Goal: Task Accomplishment & Management: Manage account settings

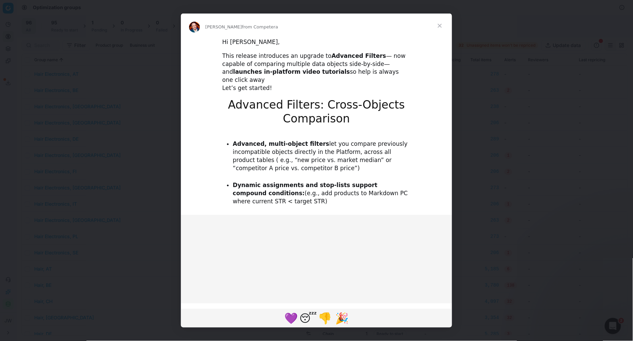
click at [440, 27] on span "Close" at bounding box center [439, 26] width 24 height 24
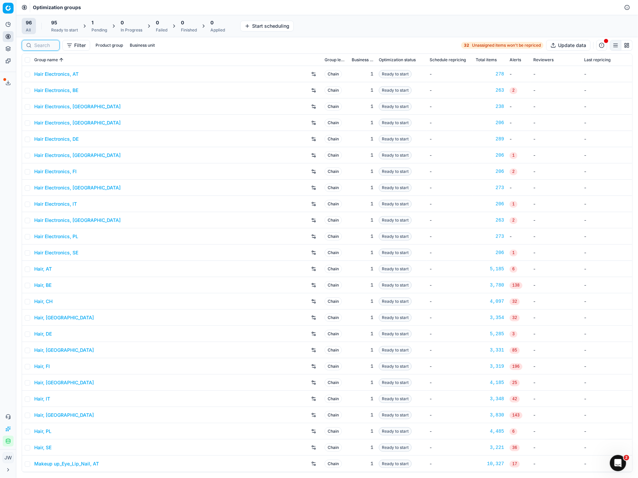
click at [40, 47] on input at bounding box center [44, 45] width 21 height 7
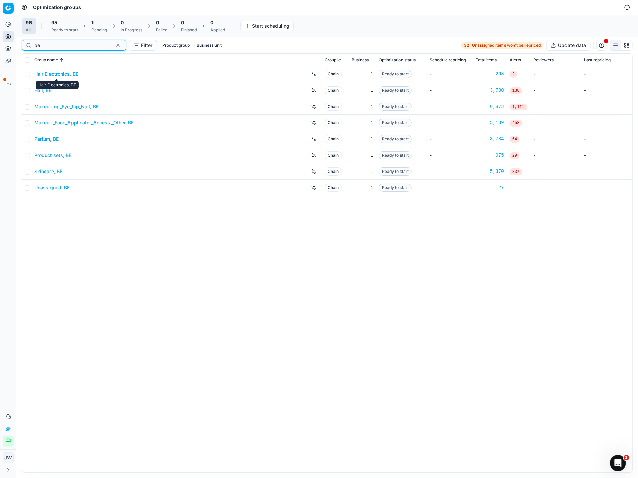
type input "be"
click at [51, 73] on link "Hair Electronics, BE" at bounding box center [56, 74] width 44 height 7
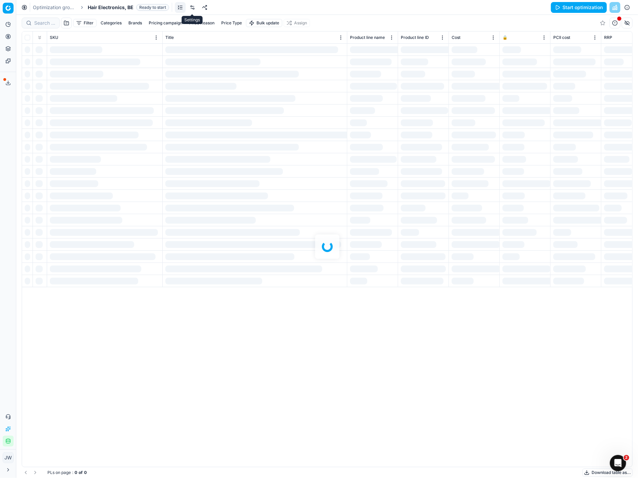
click at [194, 6] on link at bounding box center [192, 7] width 11 height 11
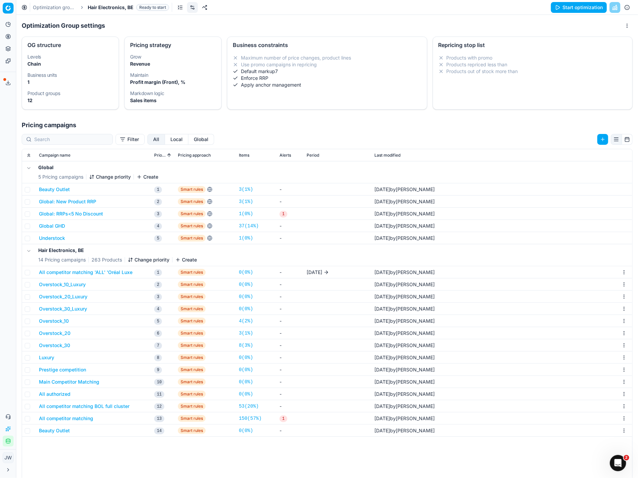
click at [91, 269] on td "All competitor matching 'ALL' 'Oréal Luxe" at bounding box center [93, 273] width 115 height 12
click at [90, 272] on button "All competitor matching 'ALL' 'Oréal Luxe" at bounding box center [85, 272] width 93 height 7
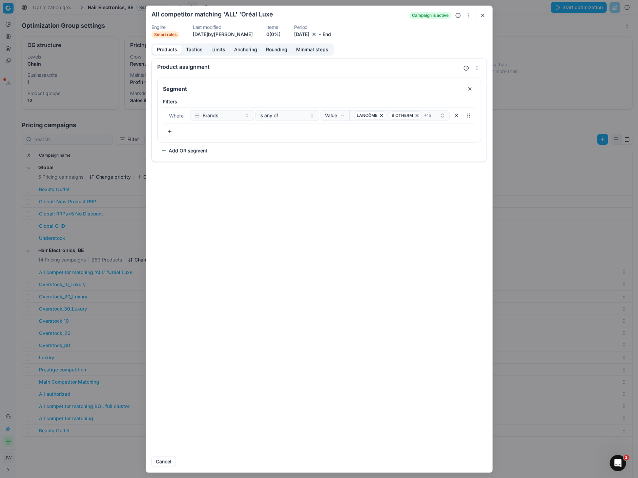
click at [189, 50] on button "Tactics" at bounding box center [194, 50] width 25 height 10
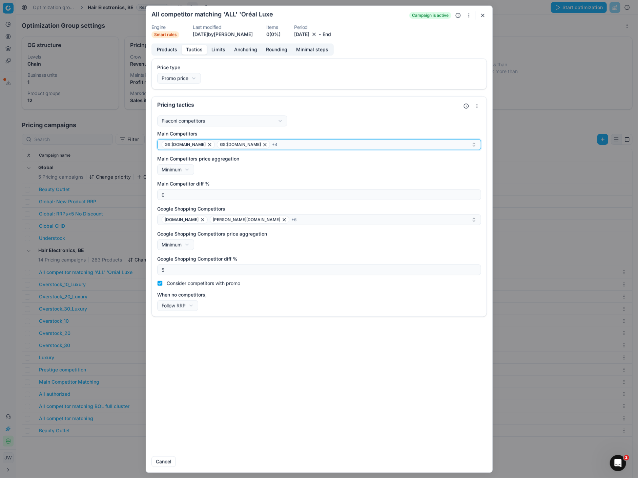
click at [285, 145] on div "GS:[DOMAIN_NAME] GS:[DOMAIN_NAME] + 4" at bounding box center [317, 145] width 310 height 8
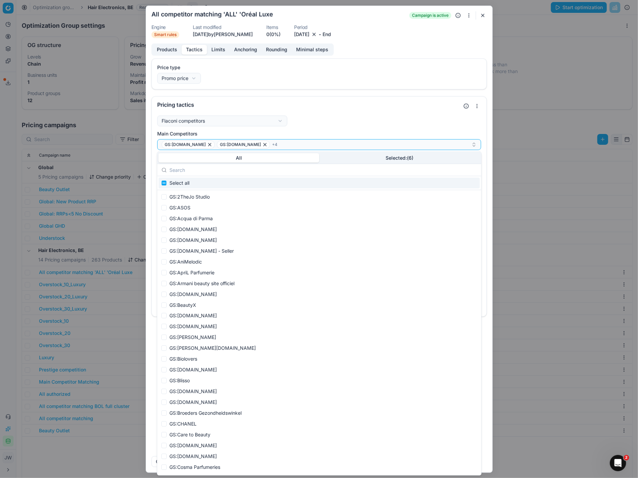
click at [356, 154] on button "Selected: ( 6 )" at bounding box center [399, 157] width 161 height 9
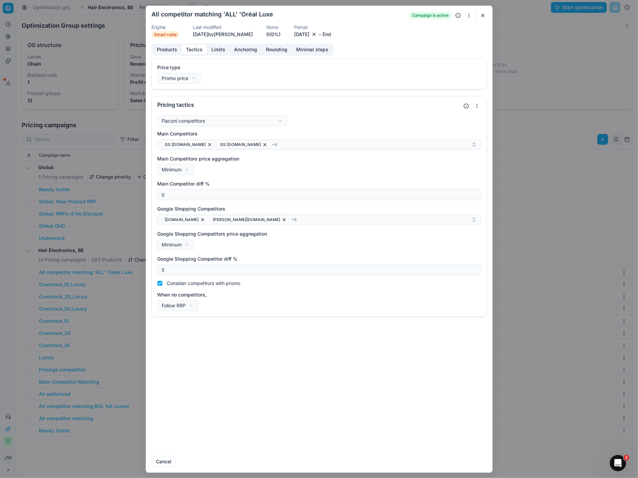
click at [483, 15] on button "button" at bounding box center [482, 15] width 8 height 8
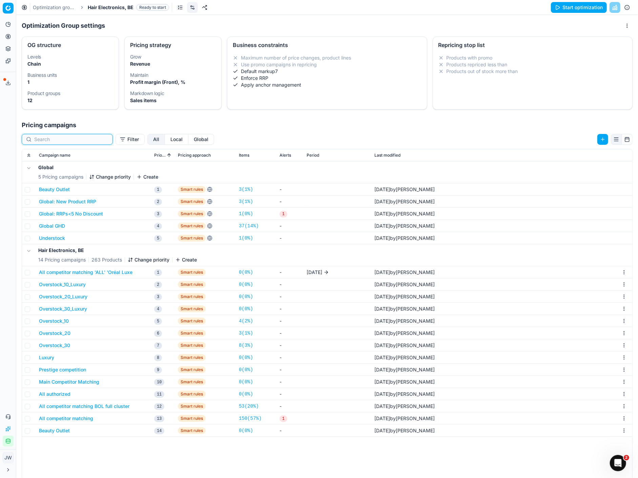
click at [56, 141] on input at bounding box center [71, 139] width 74 height 7
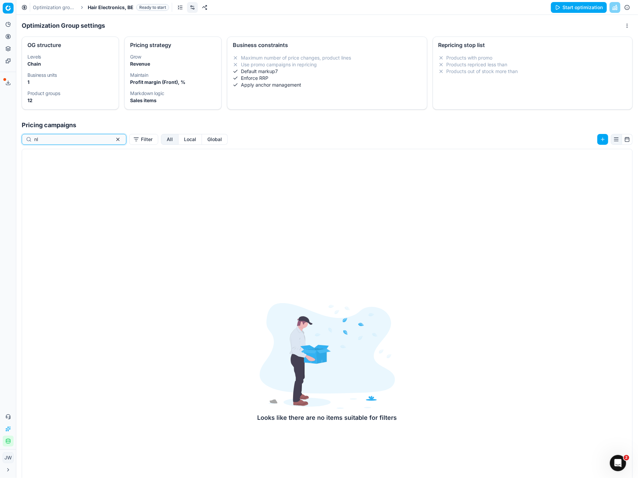
type input "n"
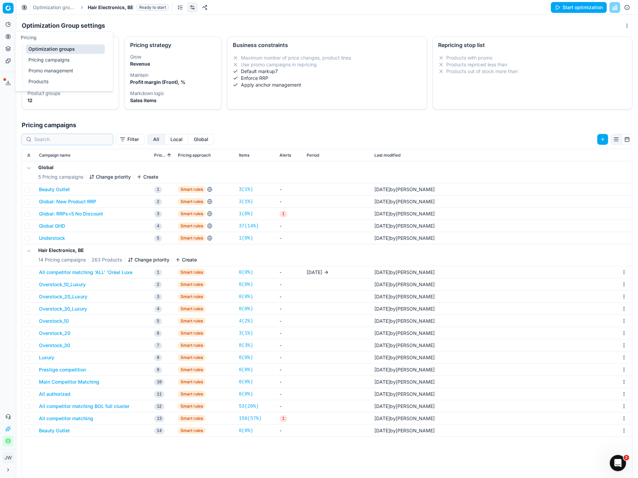
click at [8, 35] on icon at bounding box center [8, 36] width 0 height 3
click at [33, 45] on link "Optimization groups" at bounding box center [65, 48] width 79 height 9
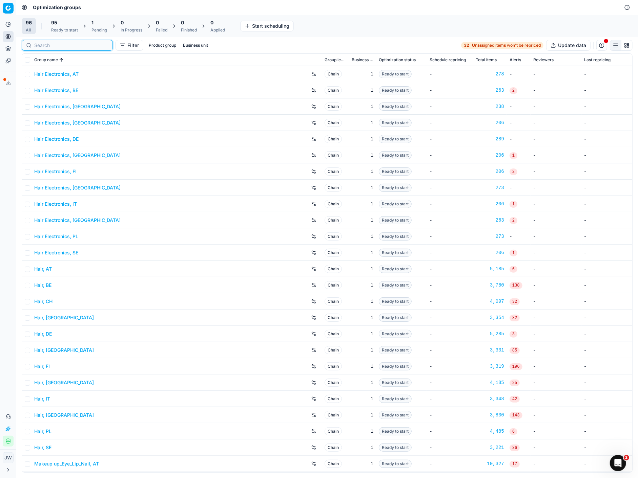
click at [46, 45] on input at bounding box center [71, 45] width 74 height 7
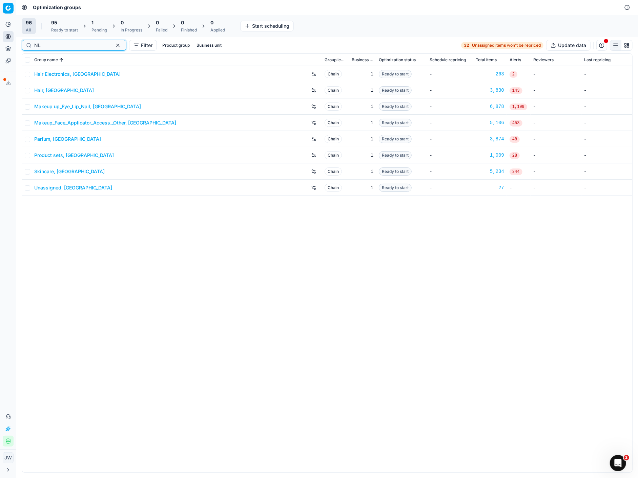
type input "NL"
click at [55, 71] on link "Hair Electronics, [GEOGRAPHIC_DATA]" at bounding box center [77, 74] width 86 height 7
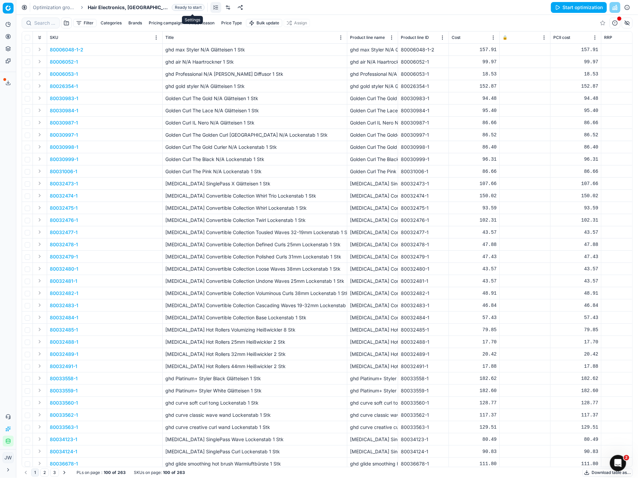
click at [222, 6] on link at bounding box center [227, 7] width 11 height 11
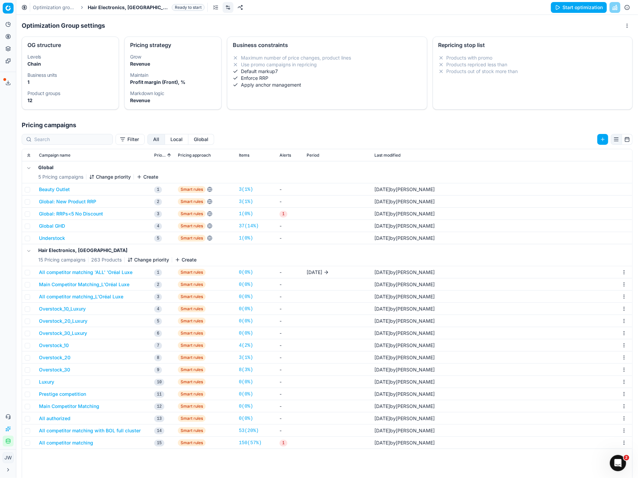
click at [65, 274] on button "All competitor matching 'ALL' 'Oréal Luxe" at bounding box center [85, 272] width 93 height 7
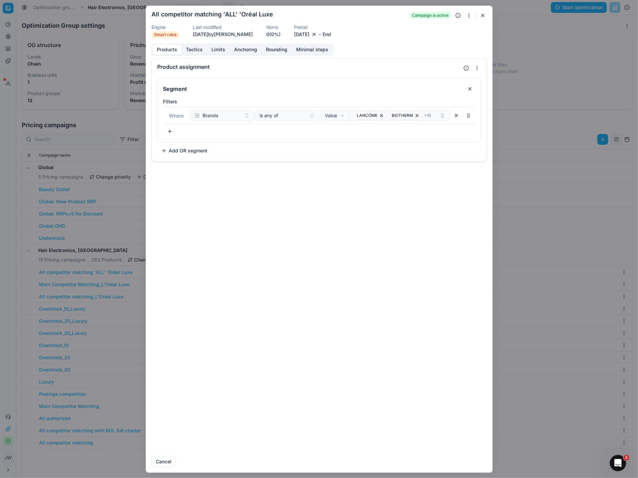
click at [195, 49] on button "Tactics" at bounding box center [194, 50] width 25 height 10
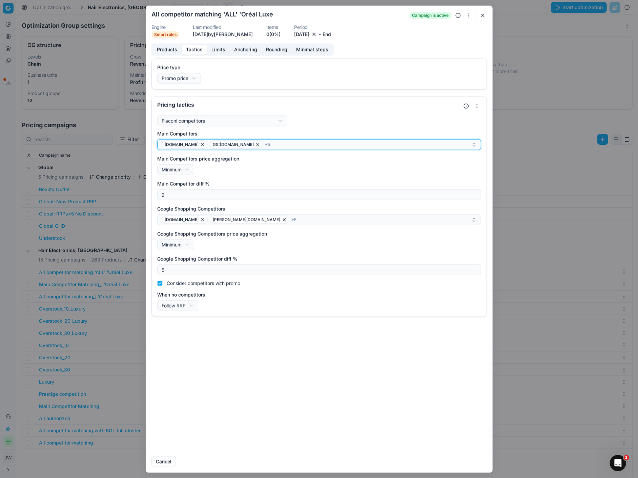
click at [251, 145] on div "[DOMAIN_NAME] GS:[DOMAIN_NAME] + 5" at bounding box center [317, 145] width 310 height 8
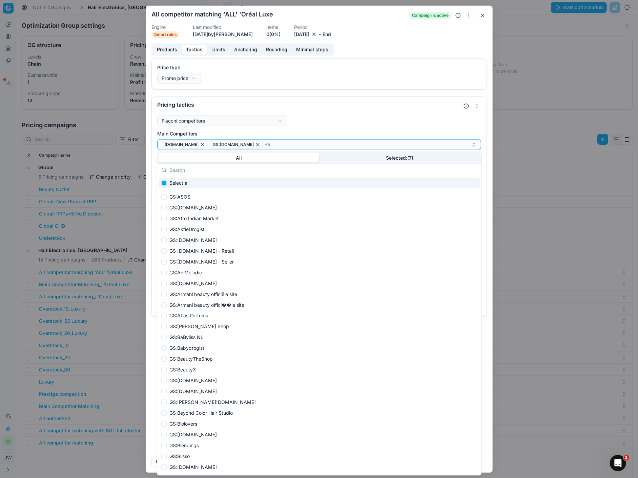
click at [378, 158] on button "Selected: ( 7 )" at bounding box center [399, 157] width 161 height 9
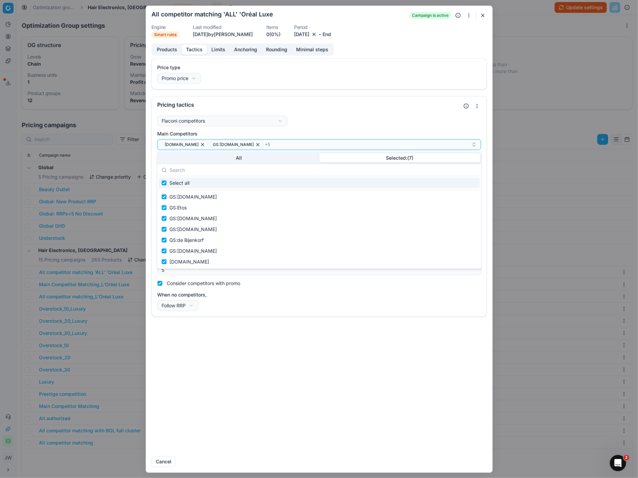
click at [482, 15] on button "button" at bounding box center [482, 15] width 8 height 8
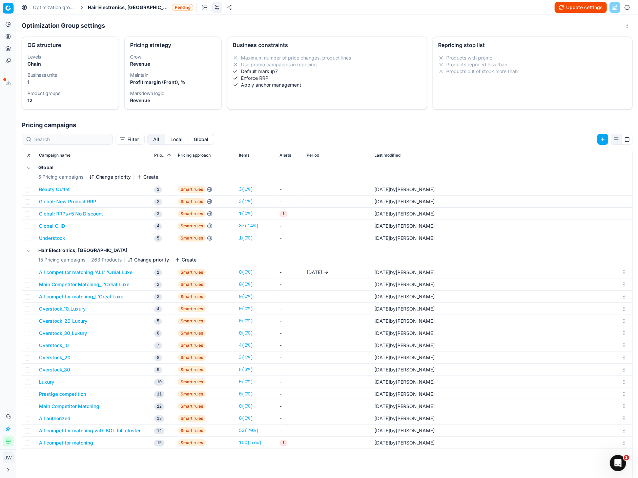
click at [60, 310] on button "Overstock_10_Luxury" at bounding box center [62, 309] width 47 height 7
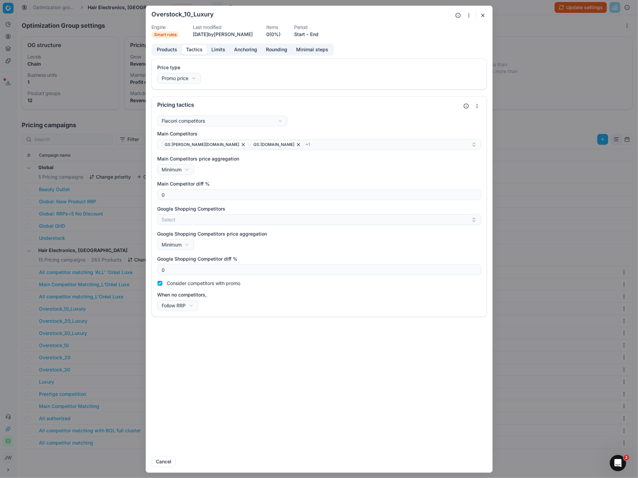
click at [194, 48] on button "Tactics" at bounding box center [194, 50] width 25 height 10
click at [273, 143] on div "GS:[PERSON_NAME][DOMAIN_NAME] GS:[DOMAIN_NAME] + 1" at bounding box center [317, 145] width 310 height 8
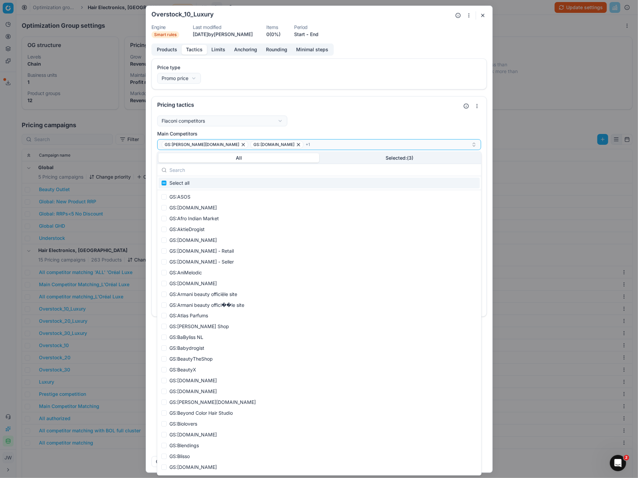
click at [430, 165] on input "text" at bounding box center [322, 170] width 307 height 14
click at [420, 156] on button "Selected: ( 3 )" at bounding box center [399, 157] width 161 height 9
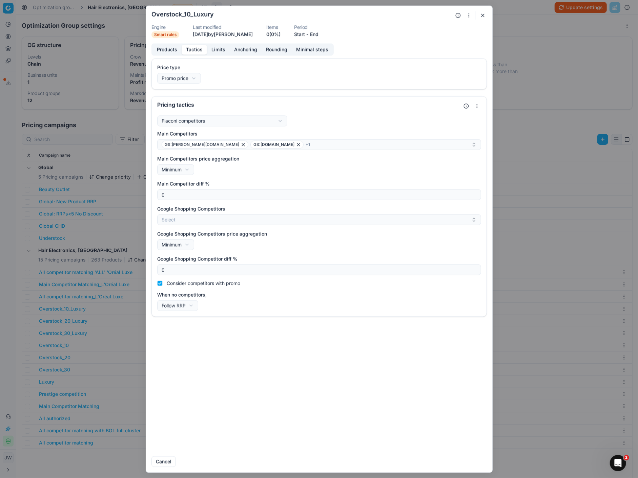
click at [482, 16] on button "button" at bounding box center [482, 15] width 8 height 8
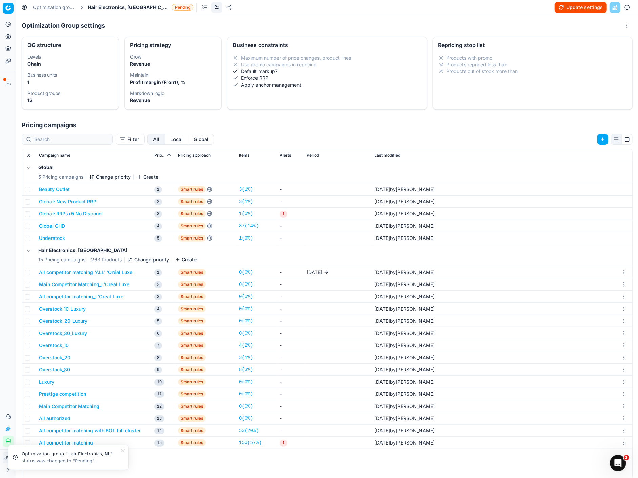
click at [66, 321] on button "Overstock_20_Luxury" at bounding box center [63, 321] width 48 height 7
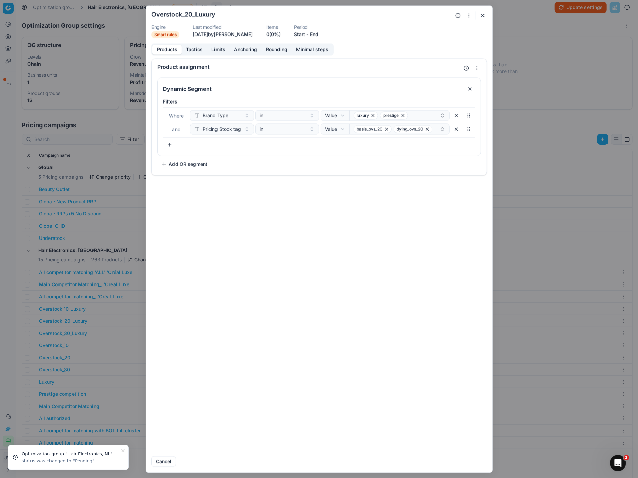
click at [195, 52] on button "Tactics" at bounding box center [194, 50] width 25 height 10
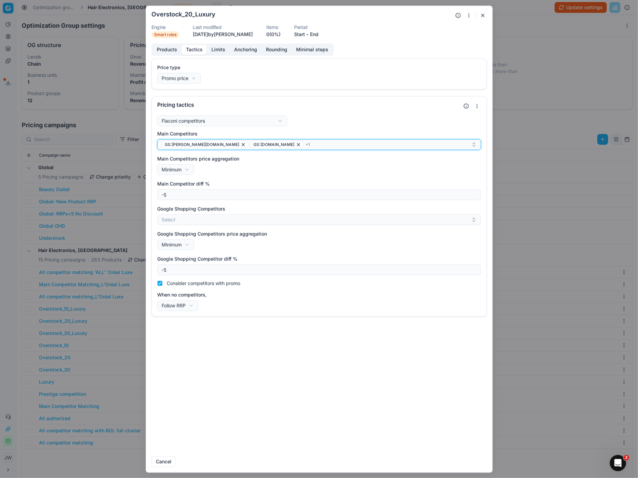
click at [299, 145] on div "GS:[PERSON_NAME][DOMAIN_NAME] GS:[DOMAIN_NAME] + 1" at bounding box center [317, 145] width 310 height 8
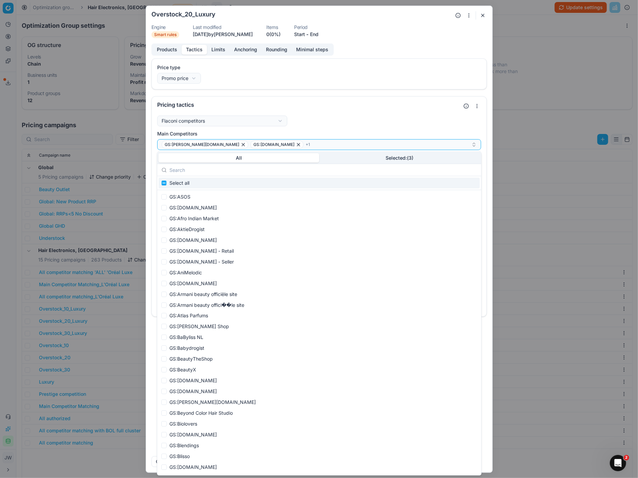
click at [396, 159] on button "Selected: ( 3 )" at bounding box center [399, 157] width 161 height 9
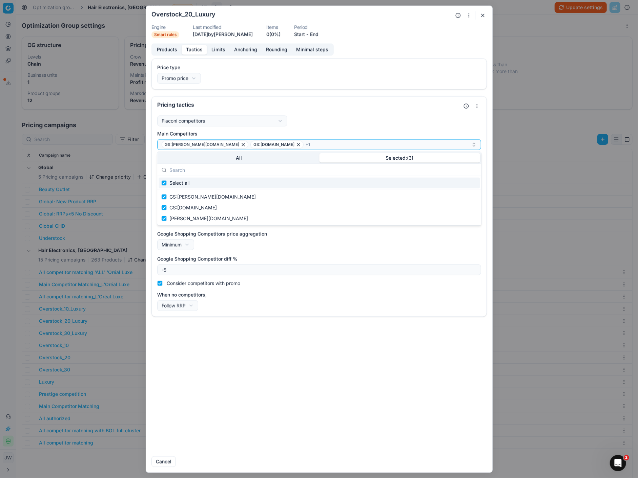
click at [481, 14] on button "button" at bounding box center [482, 15] width 8 height 8
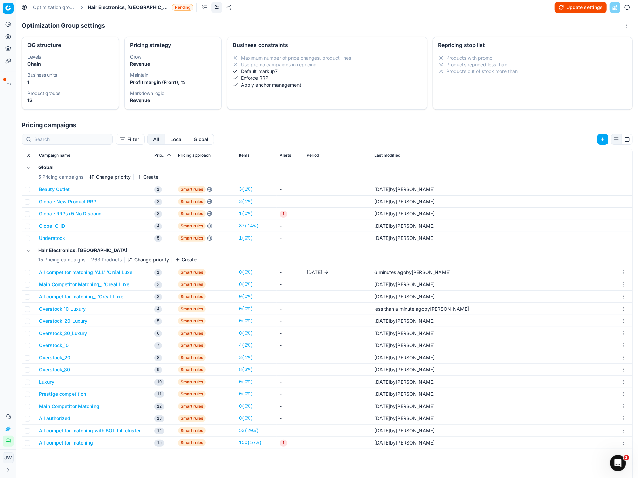
click at [67, 335] on button "Overstock_30_Luxury" at bounding box center [63, 333] width 48 height 7
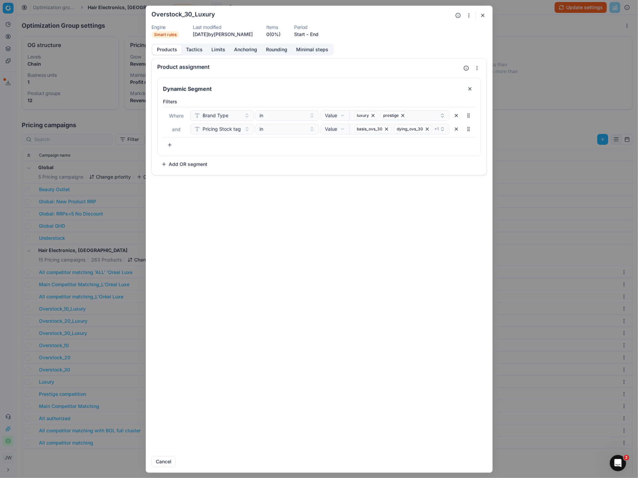
click at [197, 48] on button "Tactics" at bounding box center [194, 50] width 25 height 10
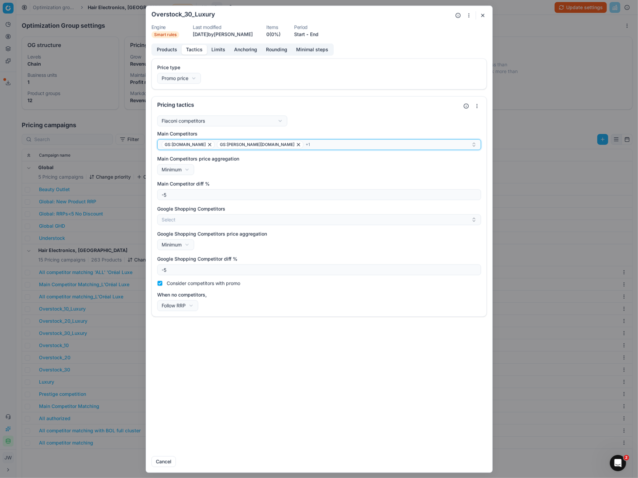
click at [275, 148] on div "GS:[DOMAIN_NAME] GS:[PERSON_NAME][DOMAIN_NAME] + 1" at bounding box center [317, 145] width 310 height 8
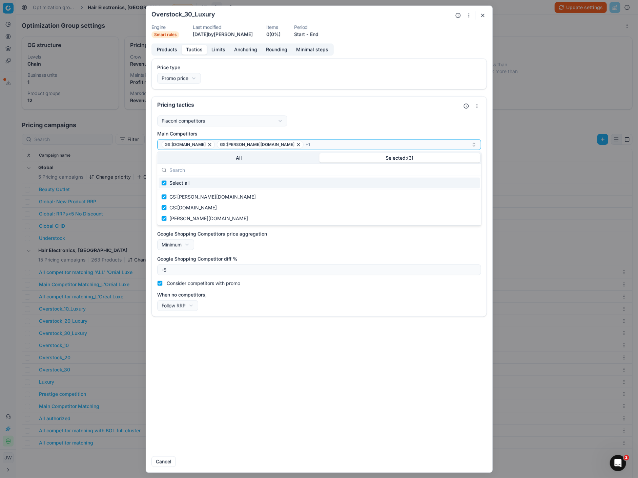
click at [384, 160] on button "Selected: ( 3 )" at bounding box center [399, 157] width 161 height 9
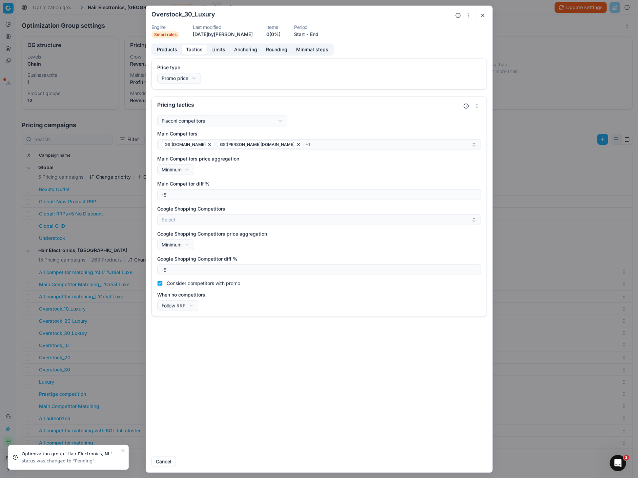
click at [482, 15] on button "button" at bounding box center [482, 15] width 8 height 8
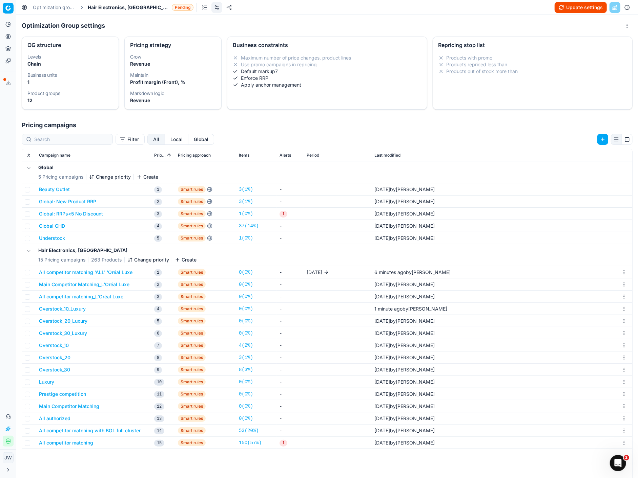
click at [56, 341] on button "Overstock_10" at bounding box center [54, 345] width 30 height 7
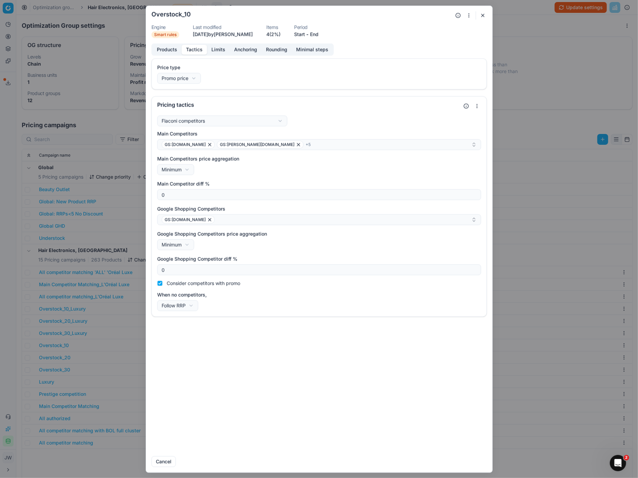
click at [191, 50] on button "Tactics" at bounding box center [194, 50] width 25 height 10
click at [271, 143] on div "GS:[DOMAIN_NAME] GS:[PERSON_NAME][DOMAIN_NAME] + 5" at bounding box center [317, 145] width 310 height 8
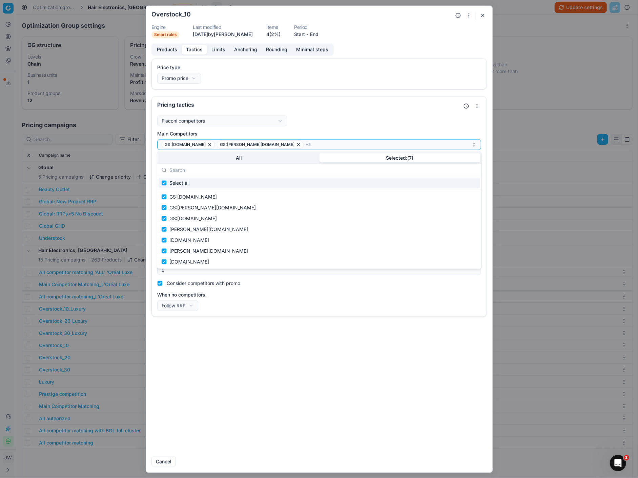
click at [390, 157] on button "Selected: ( 7 )" at bounding box center [399, 157] width 161 height 9
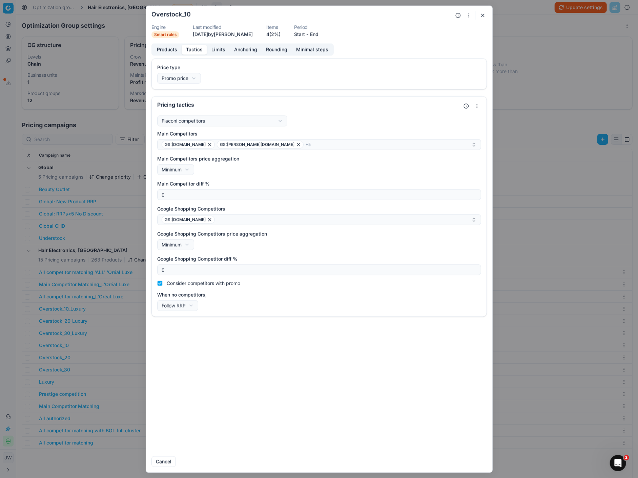
click at [482, 15] on button "button" at bounding box center [482, 15] width 8 height 8
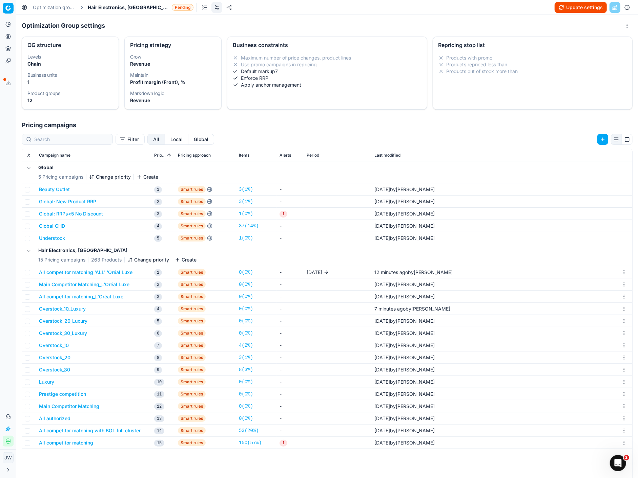
click at [56, 341] on button "Overstock_20" at bounding box center [54, 358] width 31 height 7
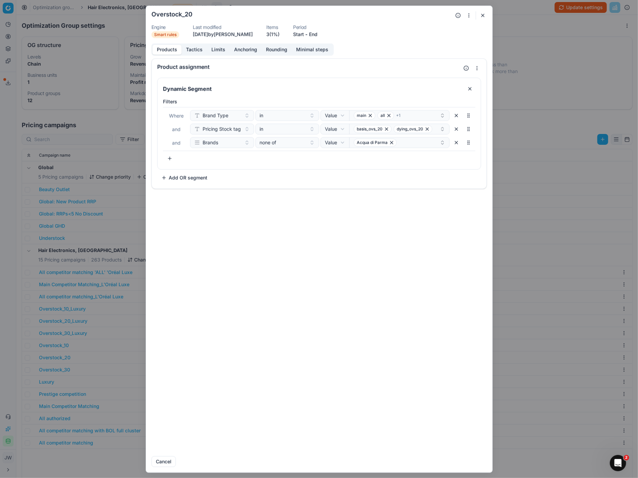
click at [194, 47] on button "Tactics" at bounding box center [194, 50] width 25 height 10
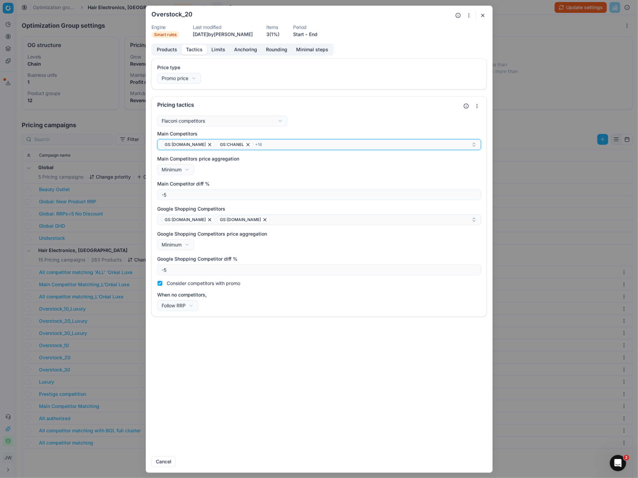
click at [285, 141] on div "GS:[DOMAIN_NAME] GS:CHANEL + 16" at bounding box center [317, 145] width 310 height 8
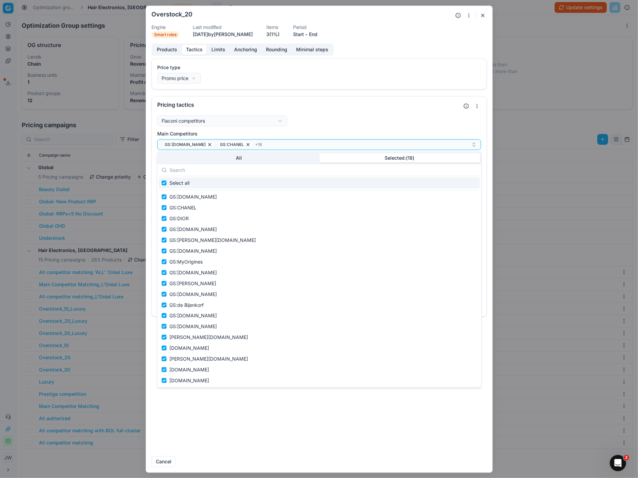
click at [348, 157] on button "Selected: ( 18 )" at bounding box center [399, 157] width 161 height 9
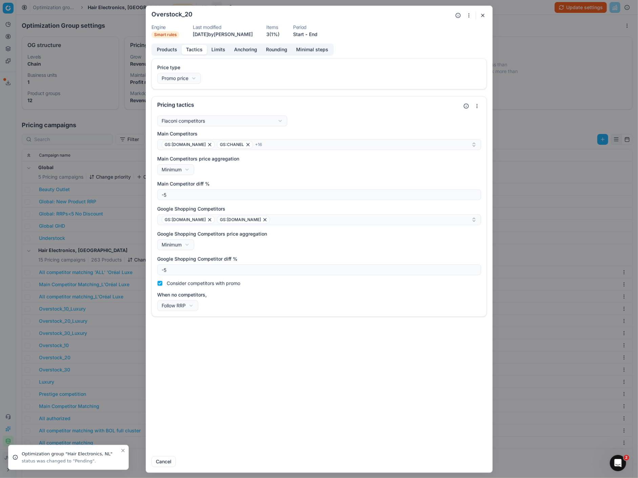
click at [483, 14] on button "button" at bounding box center [482, 15] width 8 height 8
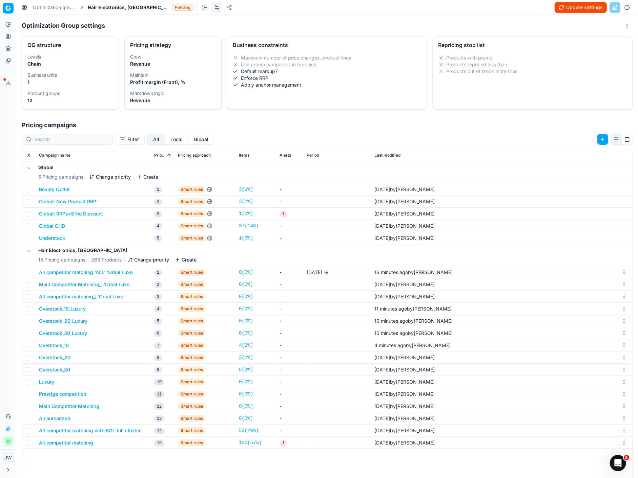
click at [61, 341] on button "Overstock_30" at bounding box center [54, 370] width 31 height 7
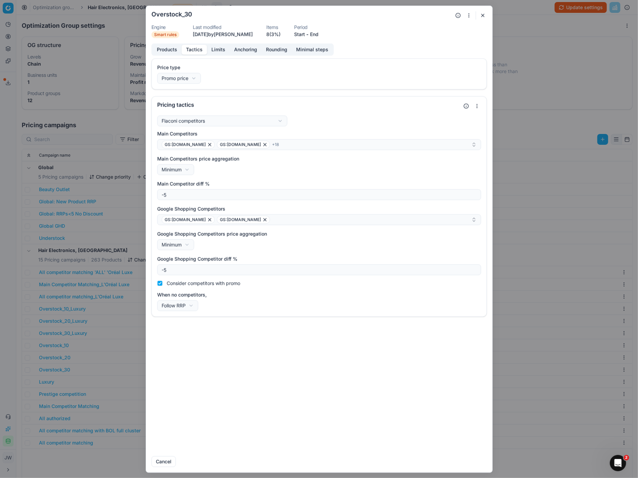
click at [194, 48] on button "Tactics" at bounding box center [194, 50] width 25 height 10
click at [296, 143] on div "GS:[DOMAIN_NAME] GS:[DOMAIN_NAME] + 18" at bounding box center [317, 145] width 310 height 8
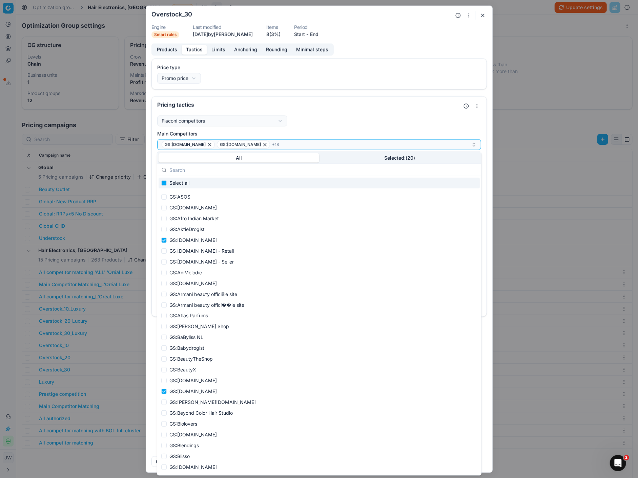
click at [394, 156] on button "Selected: ( 20 )" at bounding box center [399, 157] width 161 height 9
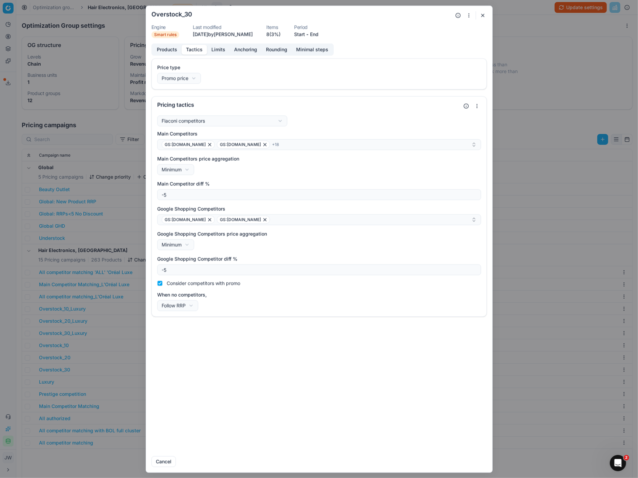
click at [482, 14] on button "button" at bounding box center [482, 15] width 8 height 8
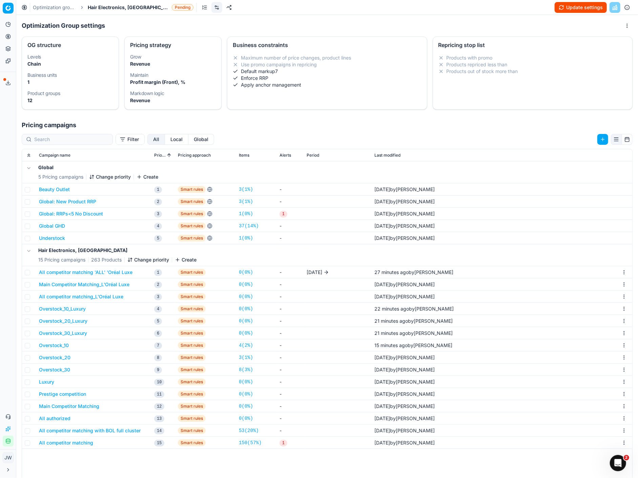
click at [45, 341] on button "Luxury" at bounding box center [46, 382] width 15 height 7
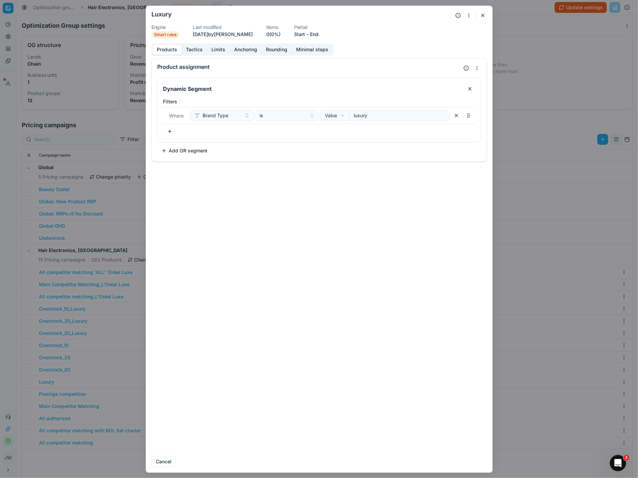
click at [481, 15] on button "button" at bounding box center [482, 15] width 8 height 8
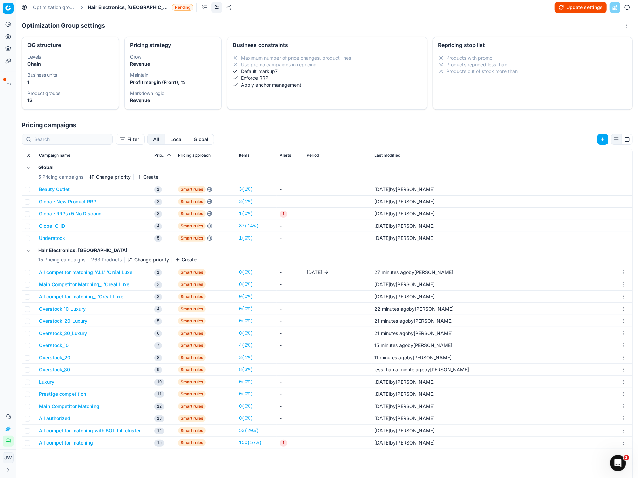
click at [77, 310] on button "Overstock_10_Luxury" at bounding box center [62, 309] width 47 height 7
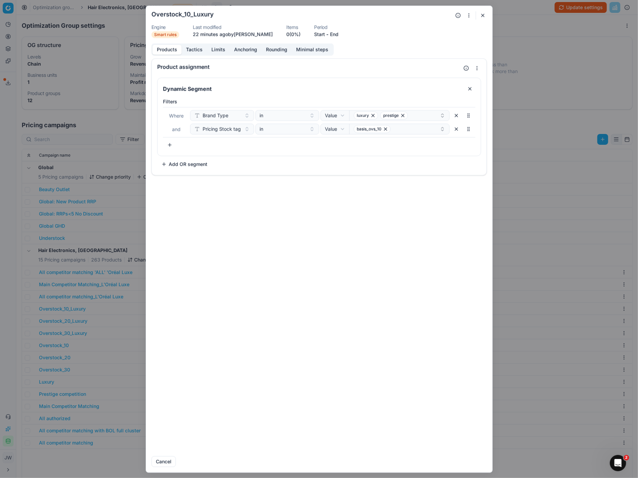
click at [194, 48] on button "Tactics" at bounding box center [194, 50] width 25 height 10
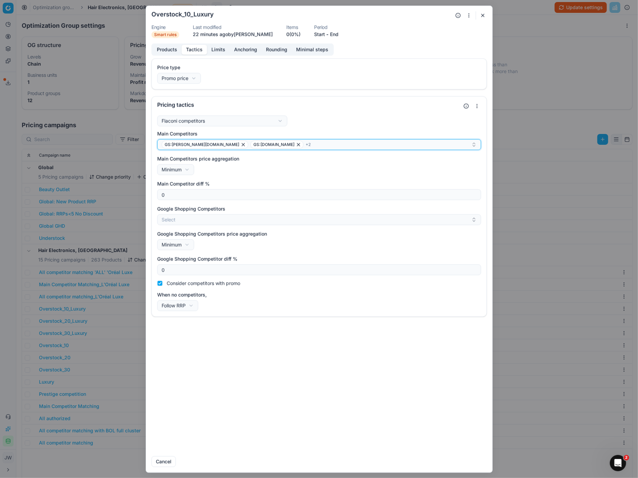
click at [287, 143] on div "GS:[PERSON_NAME][DOMAIN_NAME] GS:[DOMAIN_NAME] + 2" at bounding box center [317, 145] width 310 height 8
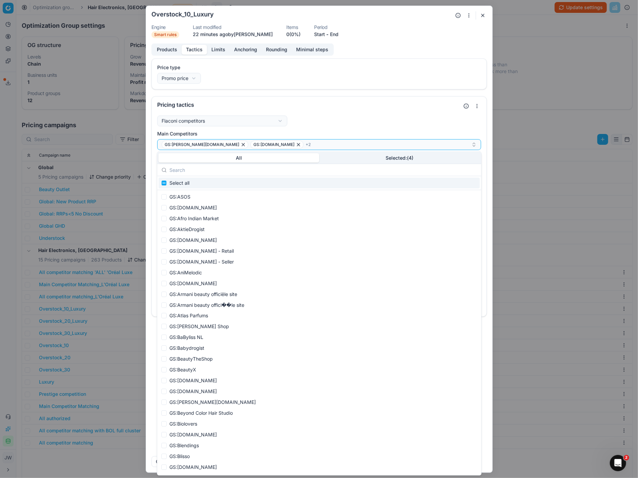
click at [392, 163] on input "text" at bounding box center [322, 170] width 307 height 14
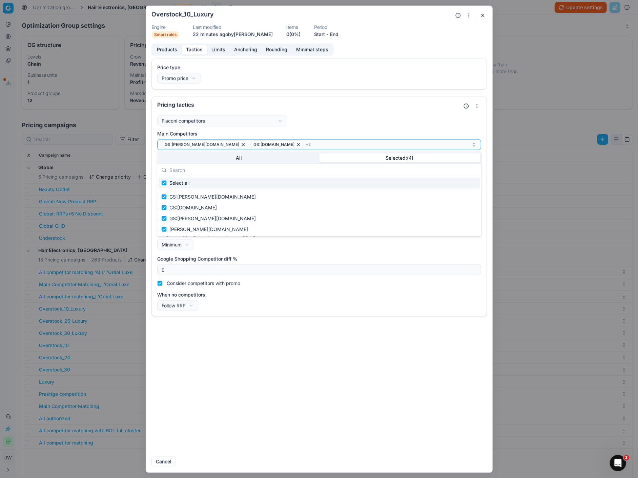
click at [392, 158] on button "Selected: ( 4 )" at bounding box center [399, 157] width 161 height 9
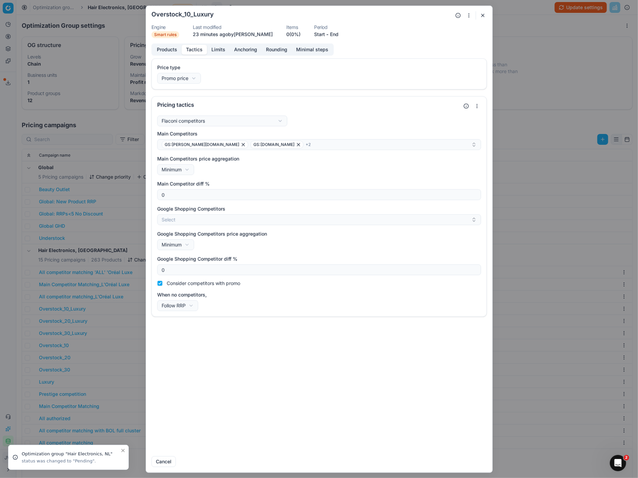
click at [482, 16] on button "button" at bounding box center [482, 15] width 8 height 8
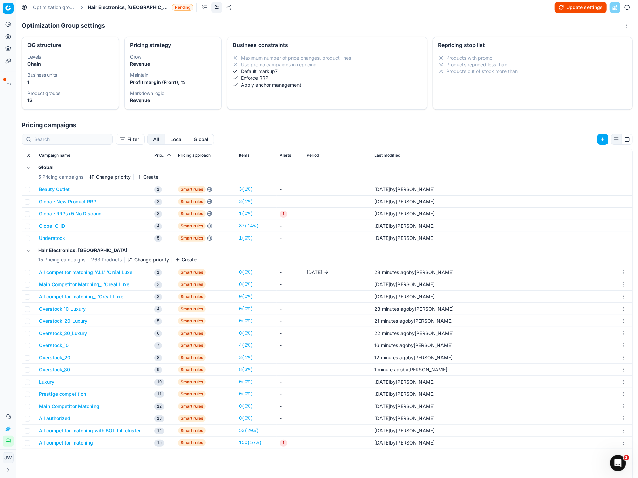
click at [50, 341] on button "Prestige competition" at bounding box center [62, 394] width 47 height 7
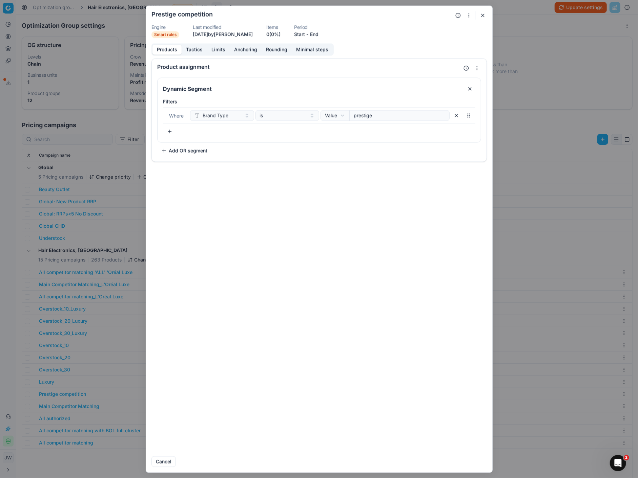
click at [193, 48] on button "Tactics" at bounding box center [194, 50] width 25 height 10
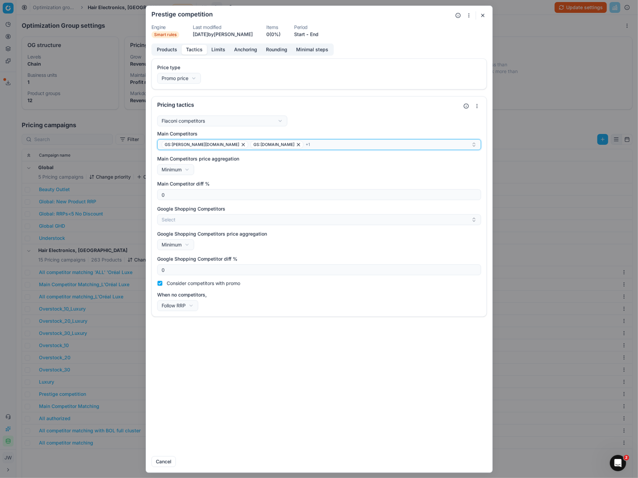
click at [277, 142] on div "GS:[PERSON_NAME][DOMAIN_NAME] GS:[DOMAIN_NAME] + 1" at bounding box center [317, 145] width 310 height 8
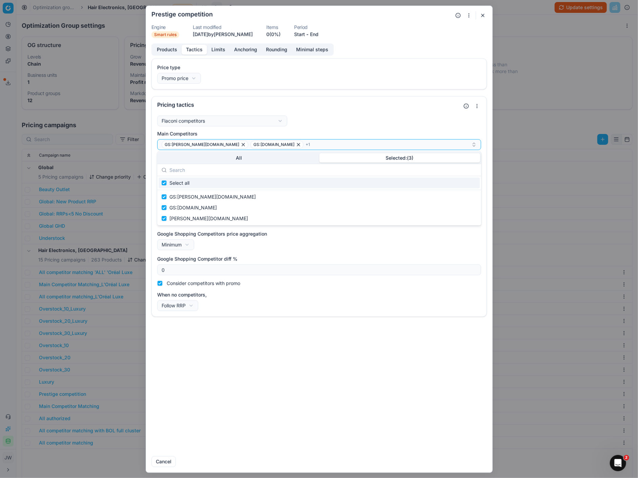
click at [365, 157] on button "Selected: ( 3 )" at bounding box center [399, 157] width 161 height 9
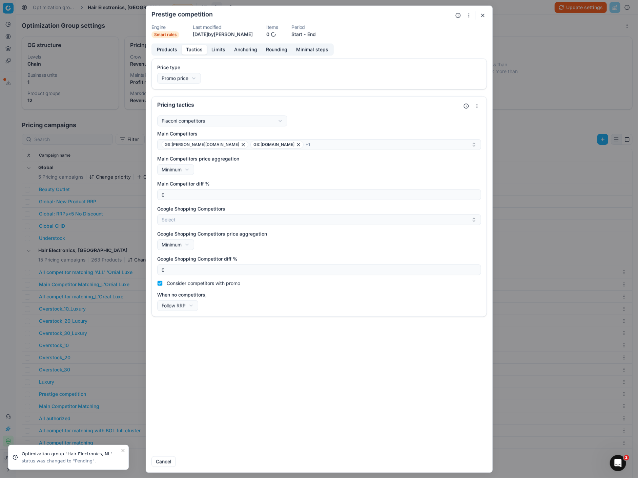
click at [481, 14] on button "button" at bounding box center [482, 15] width 8 height 8
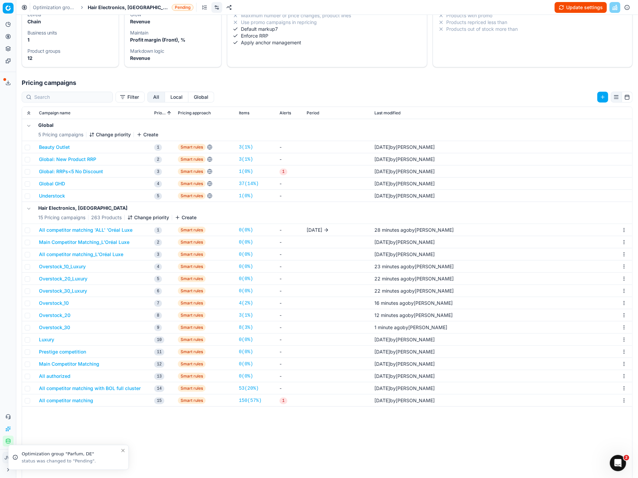
scroll to position [49, 0]
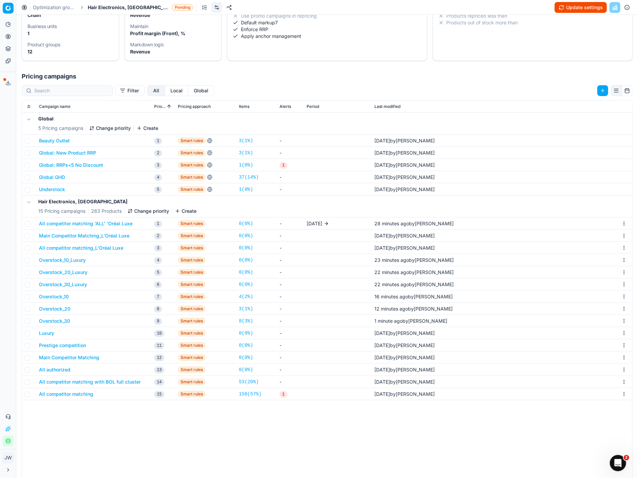
click at [72, 341] on button "Main Competitor Matching" at bounding box center [69, 358] width 60 height 7
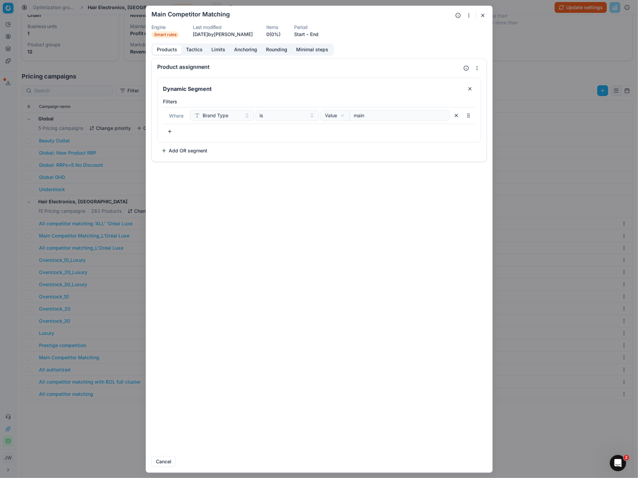
click at [115, 242] on div "We are saving PC settings. Please wait, it should take a few minutes Main Compe…" at bounding box center [319, 239] width 638 height 478
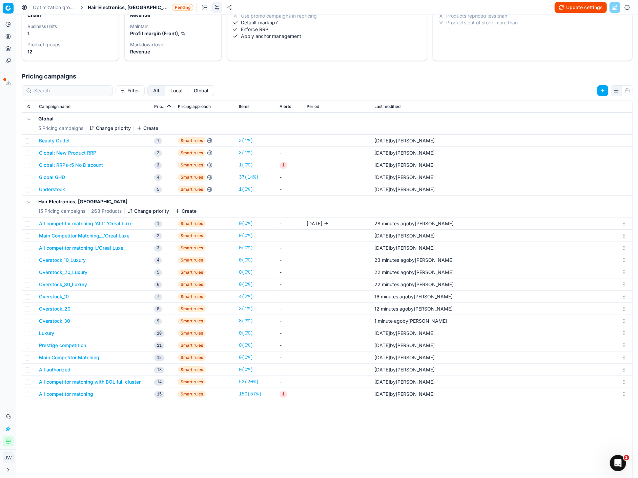
click at [50, 341] on button "Main Competitor Matching" at bounding box center [69, 358] width 60 height 7
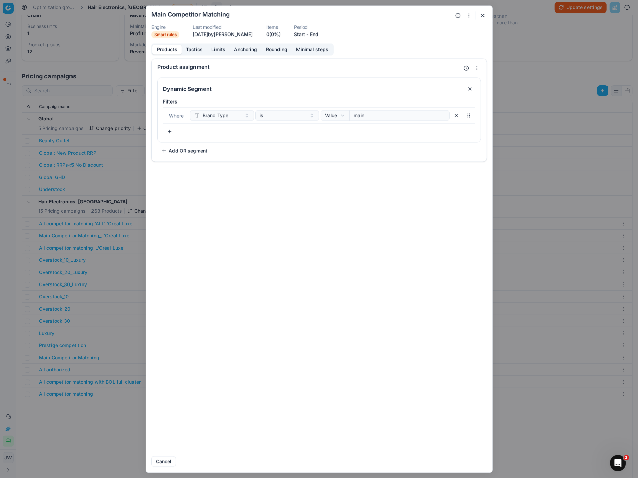
click at [190, 55] on div "Products Tactics Limits Anchoring Rounding Minimal steps" at bounding box center [242, 49] width 182 height 12
click at [190, 49] on button "Tactics" at bounding box center [194, 50] width 25 height 10
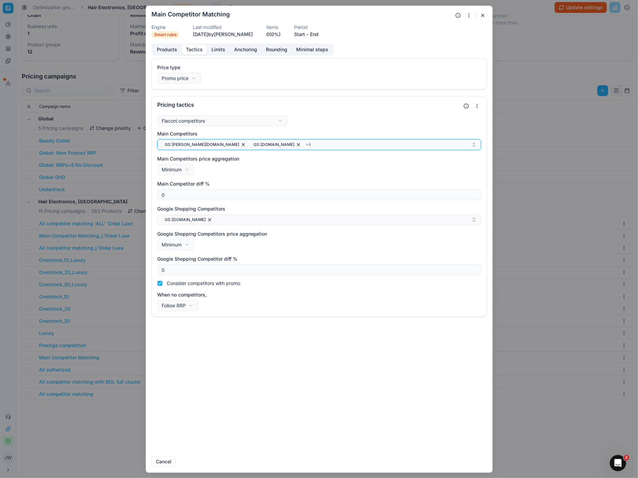
click at [279, 143] on div "GS:[PERSON_NAME][DOMAIN_NAME] GS:[DOMAIN_NAME] + 4" at bounding box center [317, 145] width 310 height 8
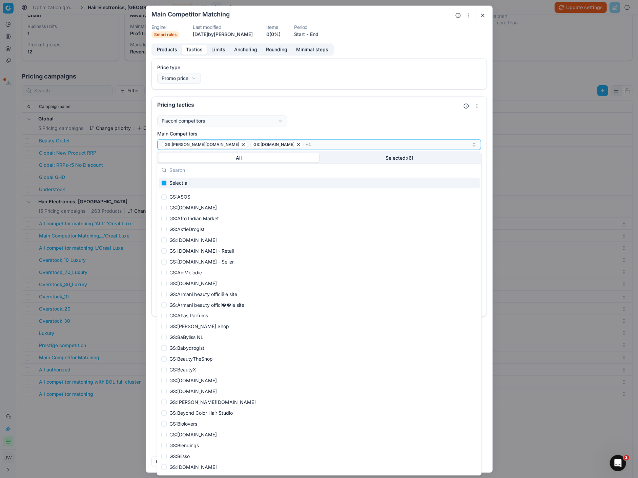
click at [368, 160] on button "Selected: ( 6 )" at bounding box center [399, 157] width 161 height 9
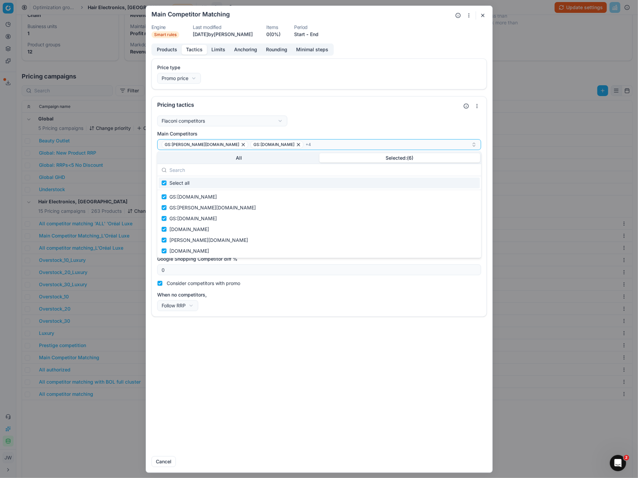
click at [226, 159] on button "All" at bounding box center [238, 157] width 161 height 9
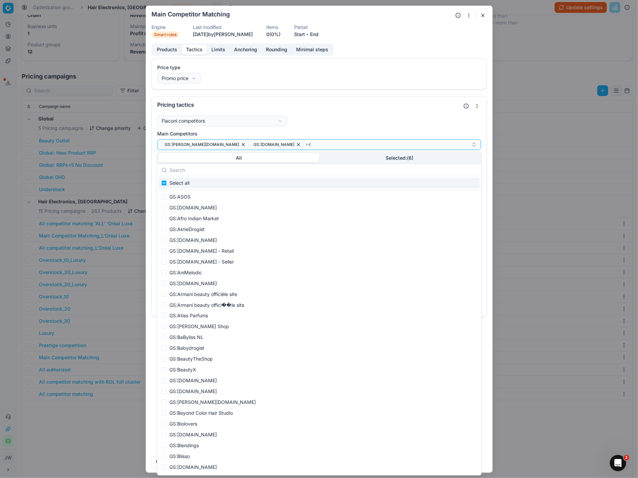
click at [378, 156] on button "Selected: ( 6 )" at bounding box center [399, 157] width 161 height 9
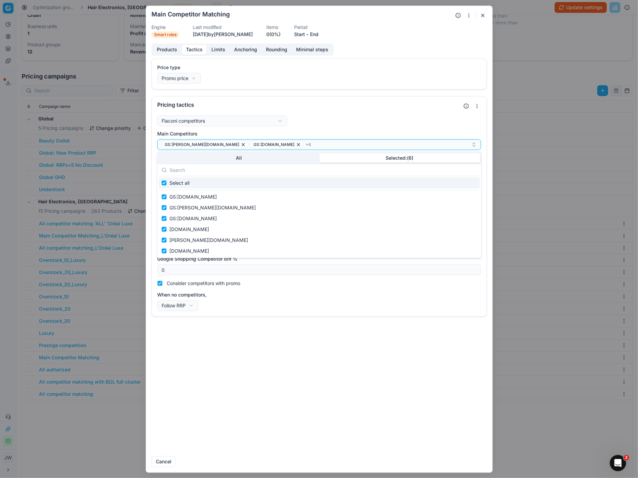
click at [483, 13] on button "button" at bounding box center [482, 15] width 8 height 8
click at [483, 13] on div "We are saving PC settings. Please wait, it should take a few minutes Main Compe…" at bounding box center [319, 239] width 638 height 478
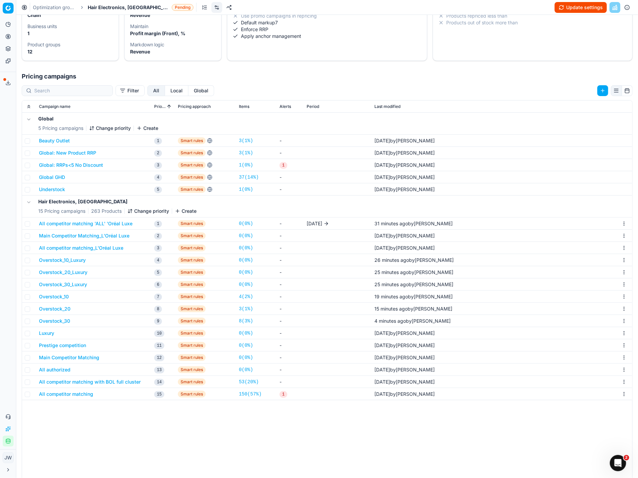
click at [74, 341] on button "All competitor matching with BOL full cluster" at bounding box center [90, 382] width 102 height 7
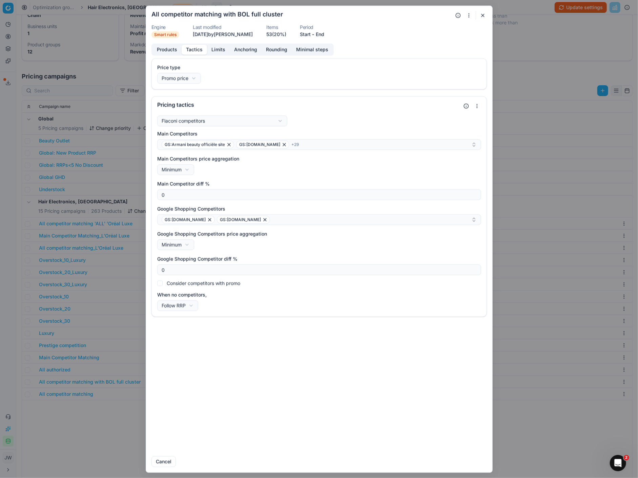
click at [191, 47] on button "Tactics" at bounding box center [194, 50] width 25 height 10
click at [334, 139] on button "GS:Armani beauty officiële site GS:[DOMAIN_NAME] + 29" at bounding box center [319, 144] width 324 height 11
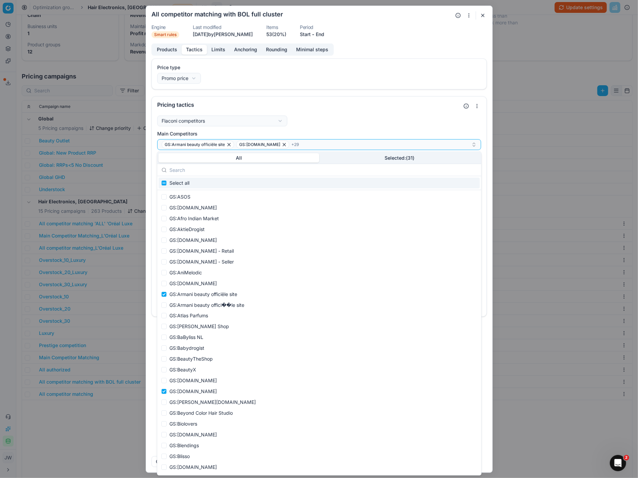
click at [362, 158] on button "Selected: ( 31 )" at bounding box center [399, 157] width 161 height 9
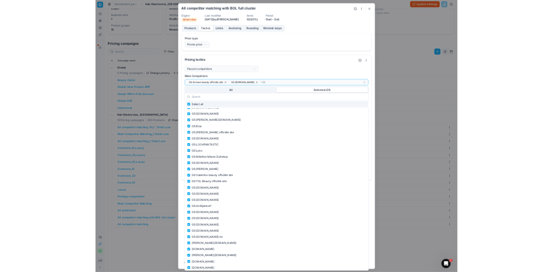
scroll to position [52, 0]
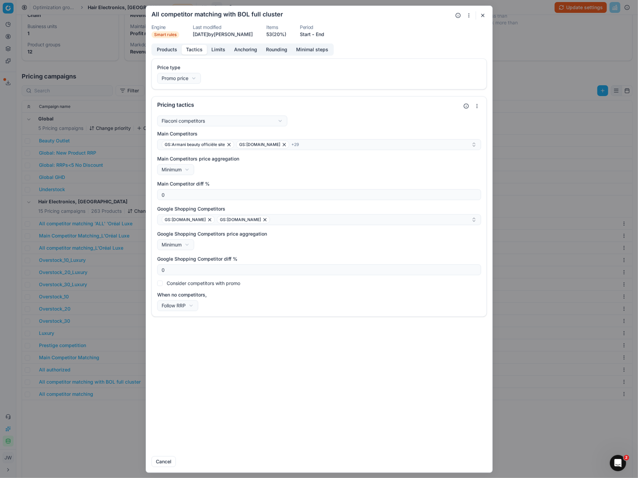
click at [483, 18] on button "button" at bounding box center [482, 15] width 8 height 8
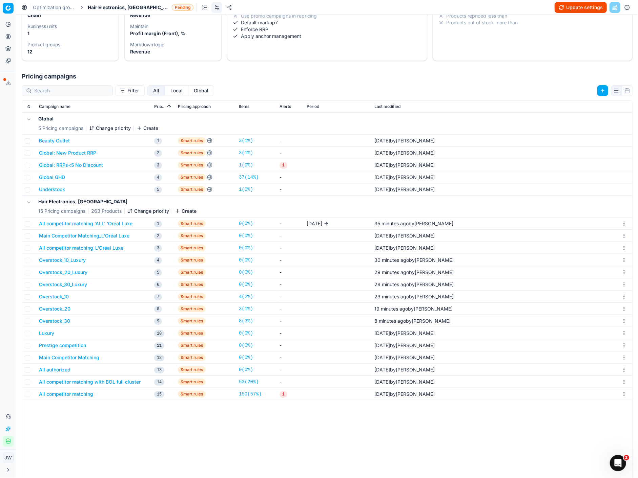
click at [74, 341] on button "All competitor matching" at bounding box center [66, 394] width 54 height 7
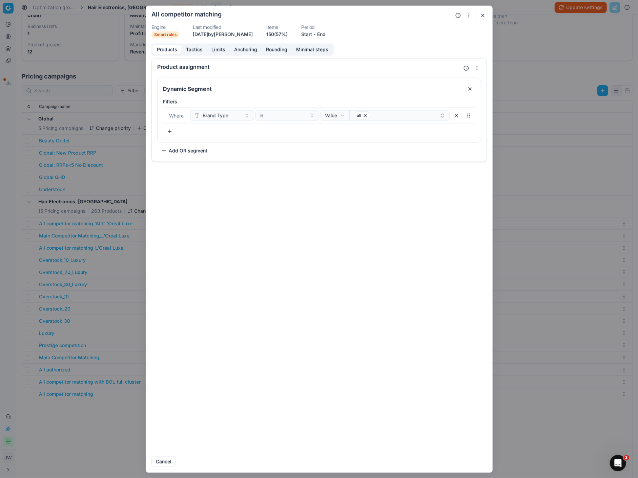
click at [183, 50] on button "Tactics" at bounding box center [194, 50] width 25 height 10
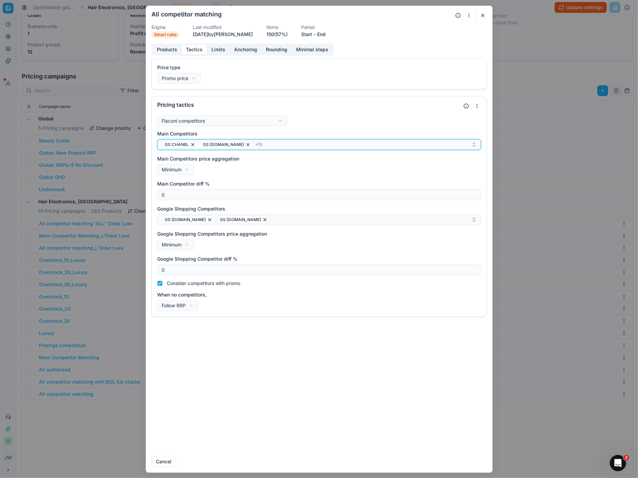
click at [306, 141] on div "GS:CHANEL GS:[DOMAIN_NAME] + 13" at bounding box center [317, 145] width 310 height 8
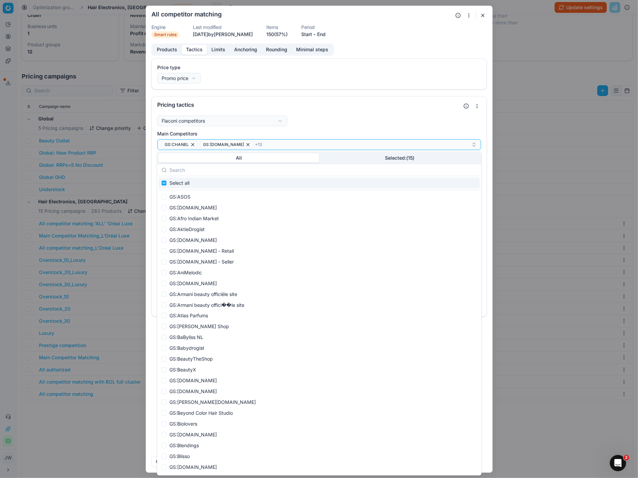
click at [396, 159] on button "Selected: ( 15 )" at bounding box center [399, 157] width 161 height 9
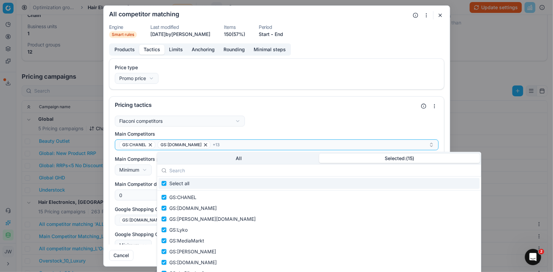
scroll to position [49, 0]
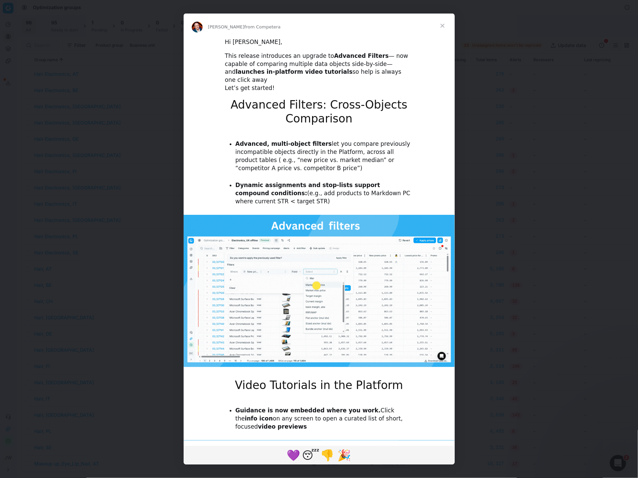
click at [442, 25] on span "Close" at bounding box center [442, 26] width 24 height 24
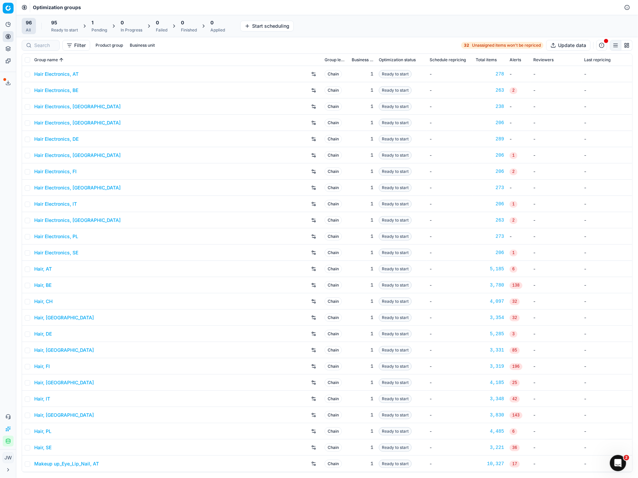
click at [47, 49] on div at bounding box center [41, 45] width 38 height 11
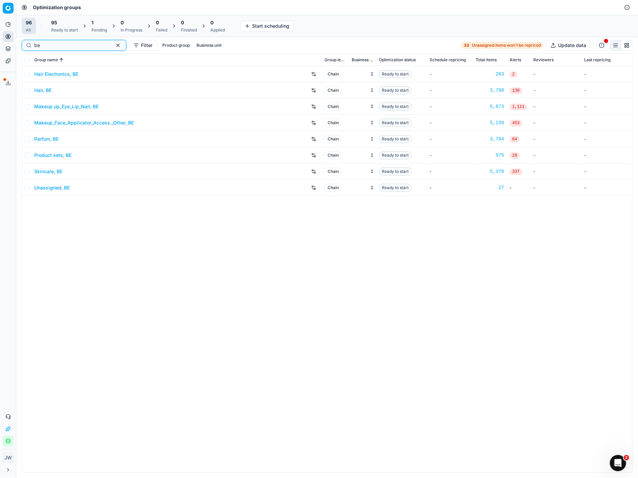
type input "be"
click at [49, 74] on link "Hair Electronics, BE" at bounding box center [56, 74] width 44 height 7
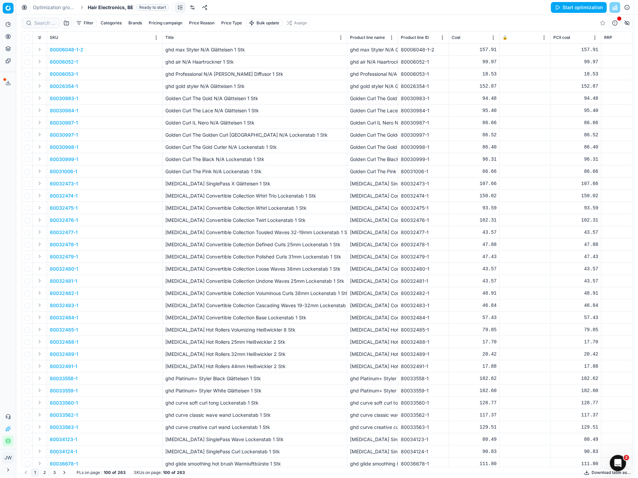
click at [190, 8] on link at bounding box center [192, 7] width 11 height 11
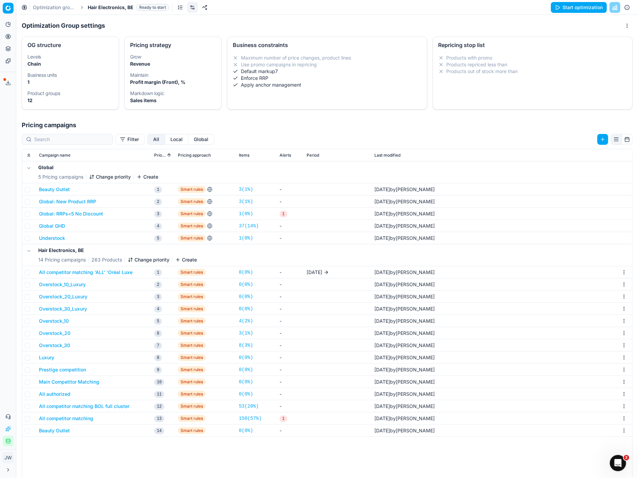
click at [71, 270] on button "All competitor matching 'ALL' 'Oréal Luxe" at bounding box center [85, 272] width 93 height 7
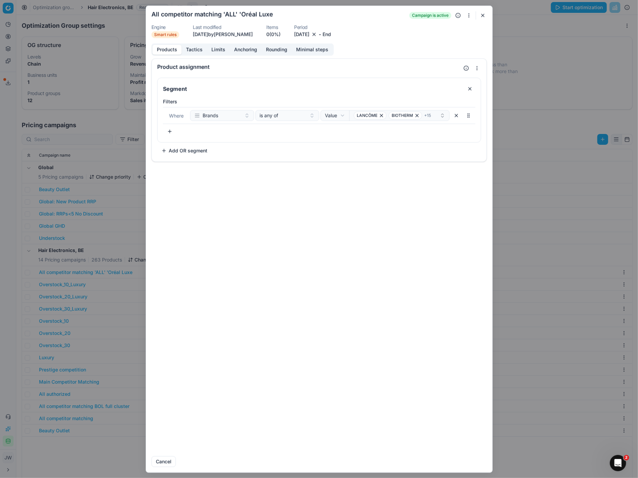
click at [194, 51] on button "Tactics" at bounding box center [194, 50] width 25 height 10
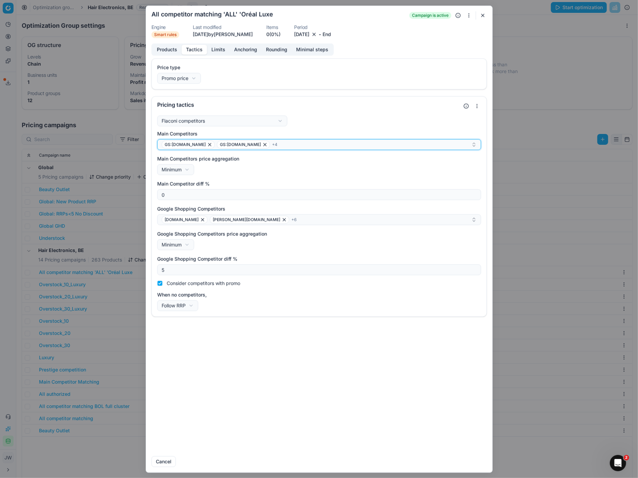
click at [263, 144] on div "GS:[DOMAIN_NAME] GS:[DOMAIN_NAME] + 4" at bounding box center [317, 145] width 310 height 8
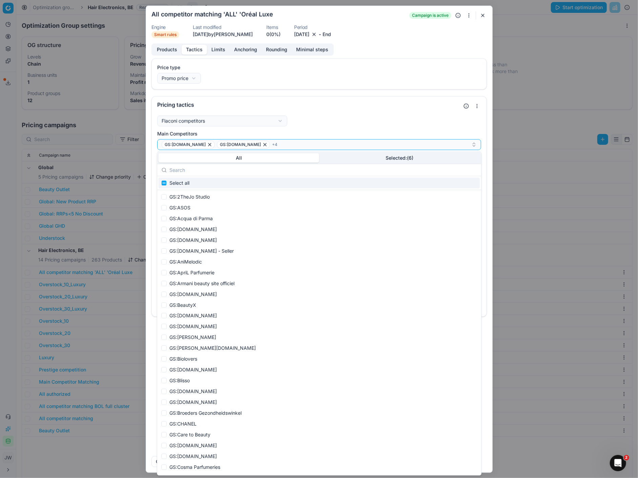
click at [367, 155] on button "Selected: ( 6 )" at bounding box center [399, 157] width 161 height 9
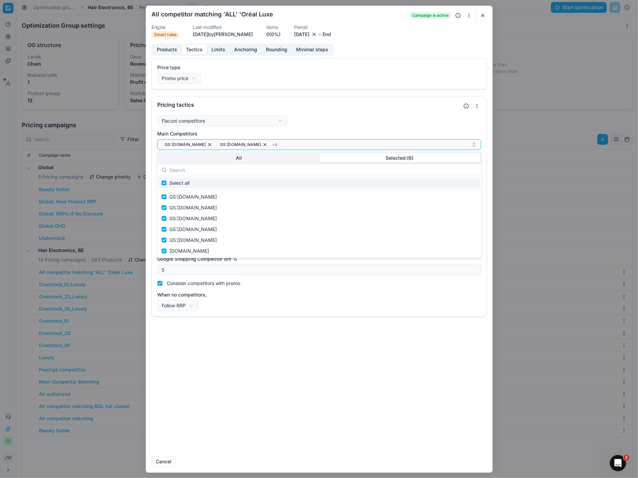
click at [216, 172] on input "text" at bounding box center [322, 170] width 307 height 14
type input "d"
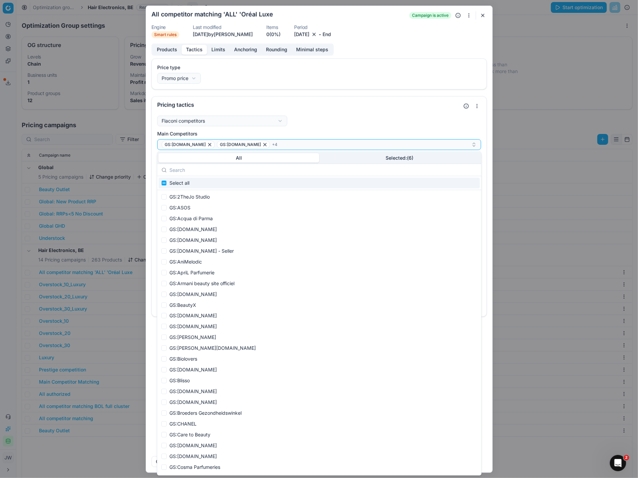
click at [221, 160] on button "All" at bounding box center [238, 157] width 161 height 9
click at [212, 171] on input "text" at bounding box center [322, 170] width 307 height 14
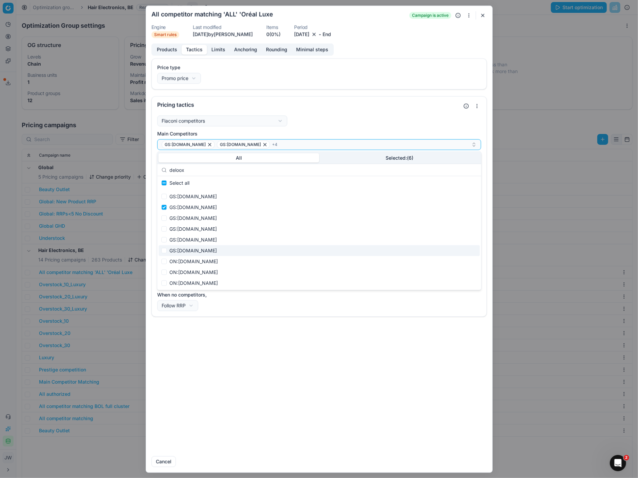
type input "deloox"
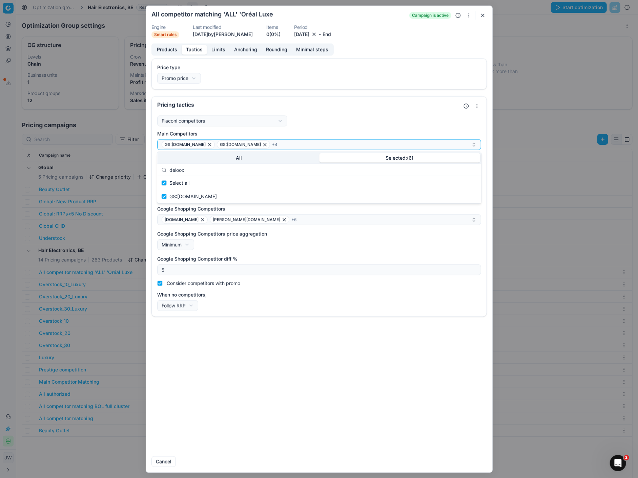
click at [353, 155] on button "Selected: ( 6 )" at bounding box center [399, 157] width 161 height 9
click at [485, 16] on button "button" at bounding box center [482, 15] width 8 height 8
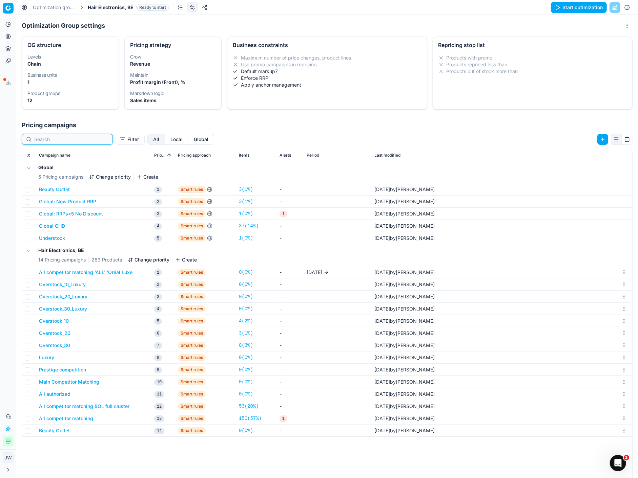
click at [67, 141] on input at bounding box center [71, 139] width 74 height 7
click at [6, 37] on icon at bounding box center [7, 36] width 5 height 5
click at [31, 48] on link "Optimization groups" at bounding box center [65, 48] width 79 height 9
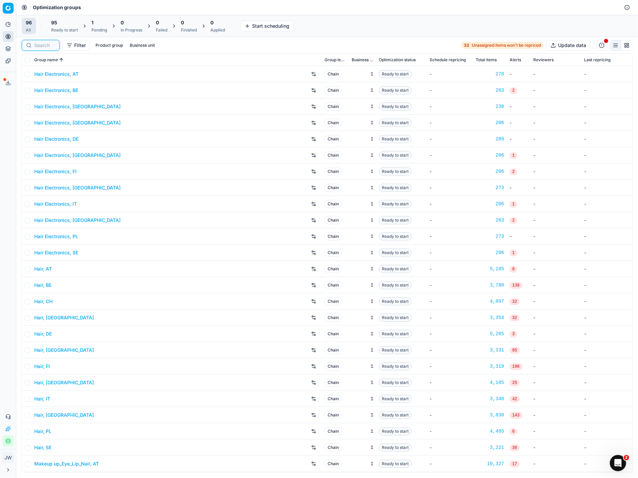
click at [42, 45] on input at bounding box center [44, 45] width 21 height 7
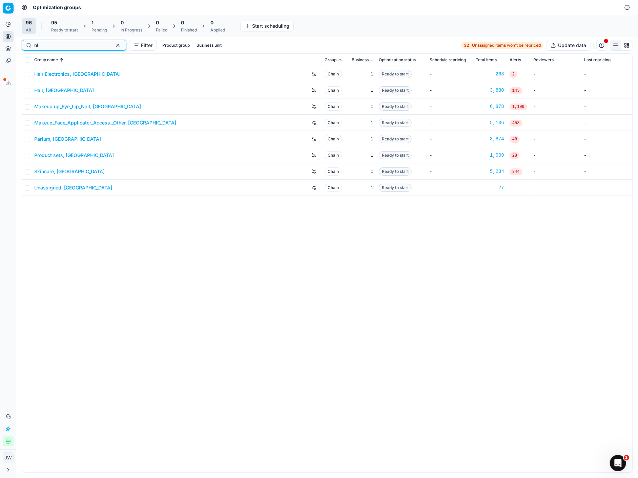
type input "nl"
click at [53, 75] on link "Hair Electronics, [GEOGRAPHIC_DATA]" at bounding box center [77, 74] width 86 height 7
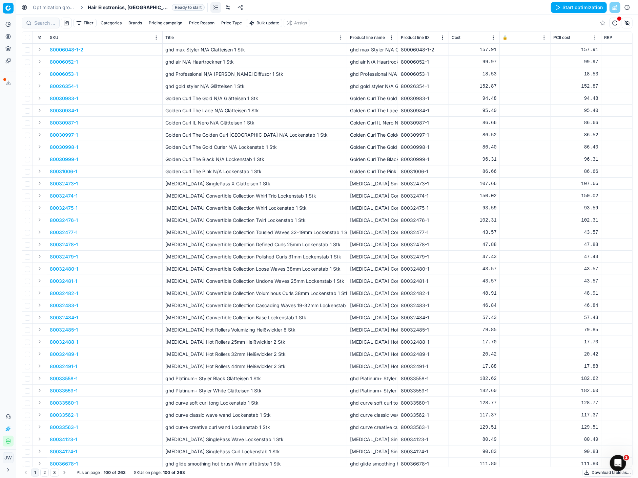
click at [222, 7] on link at bounding box center [227, 7] width 11 height 11
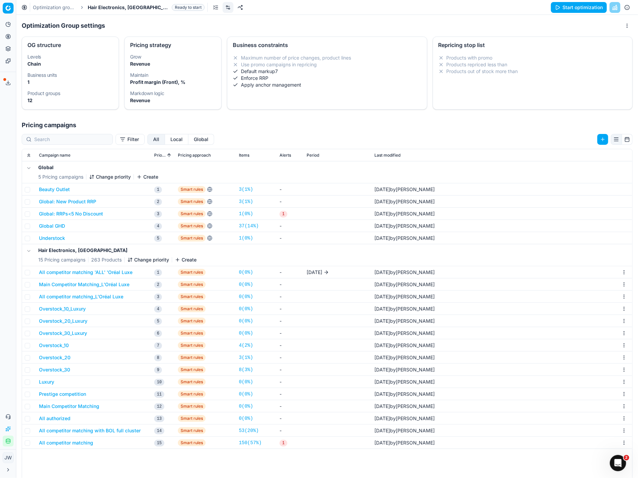
click at [165, 143] on button "Local" at bounding box center [176, 139] width 23 height 11
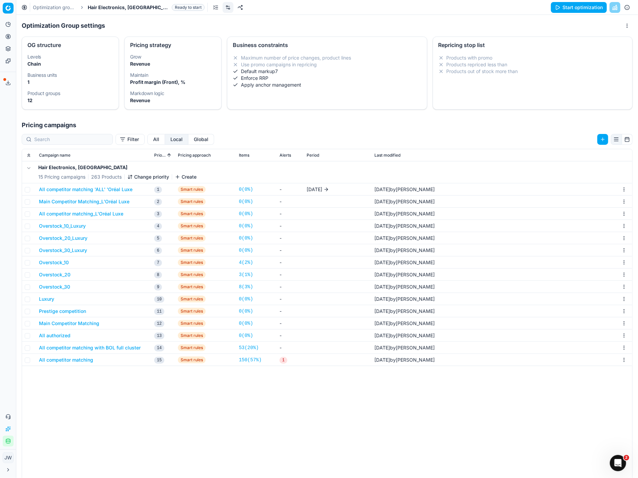
click at [100, 188] on button "All competitor matching 'ALL' 'Oréal Luxe" at bounding box center [85, 189] width 93 height 7
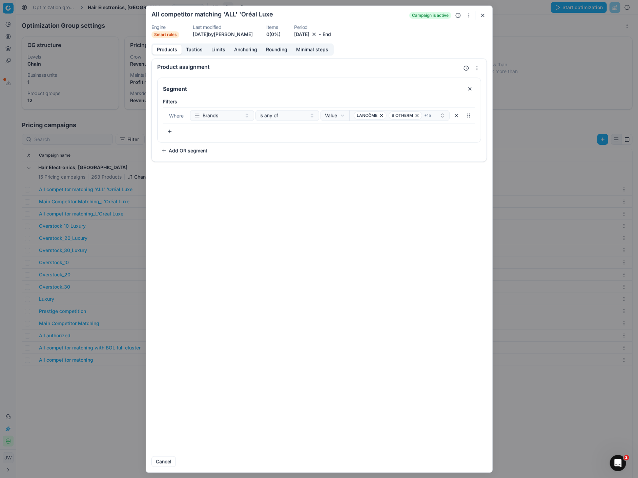
click at [199, 52] on button "Tactics" at bounding box center [194, 50] width 25 height 10
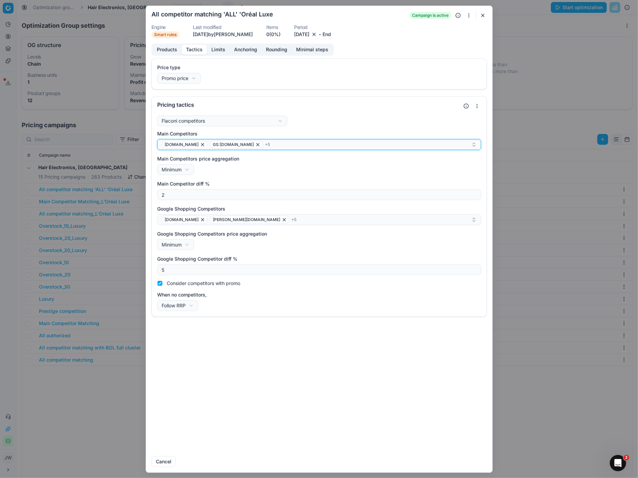
click at [249, 146] on div "[DOMAIN_NAME] GS:[DOMAIN_NAME] + 5" at bounding box center [317, 145] width 310 height 8
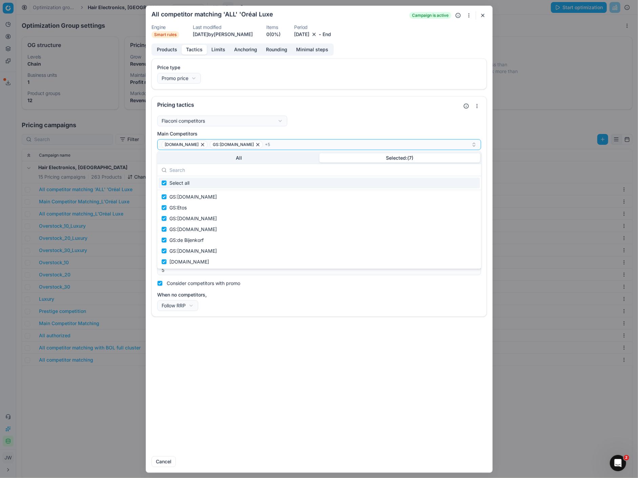
click at [352, 157] on button "Selected: ( 7 )" at bounding box center [399, 157] width 161 height 9
click at [205, 173] on input "text" at bounding box center [322, 170] width 307 height 14
click at [201, 157] on button "All" at bounding box center [238, 157] width 161 height 9
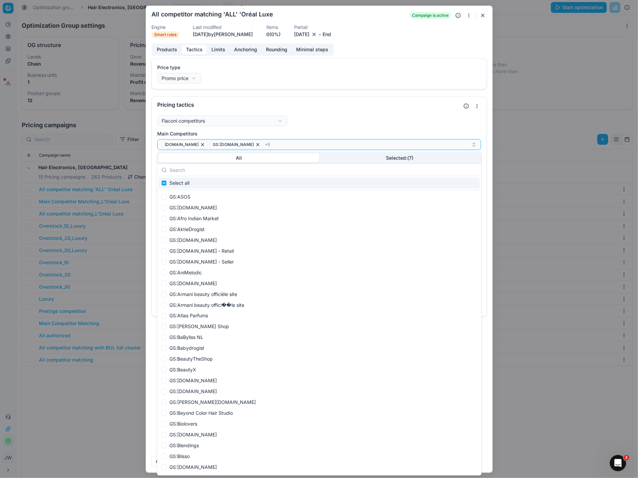
click at [200, 170] on input "text" at bounding box center [322, 170] width 307 height 14
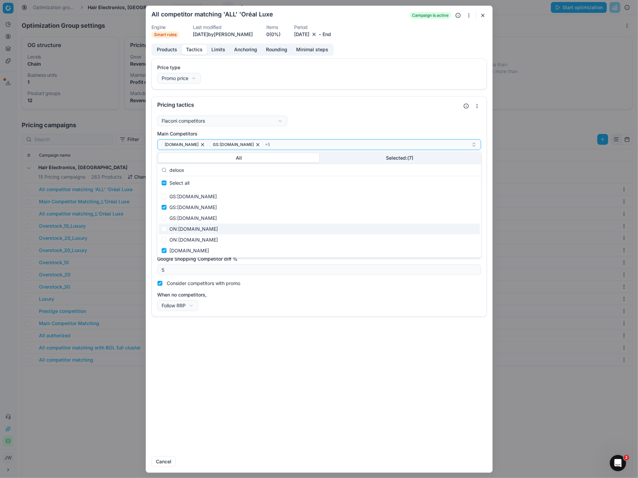
type input "deloox"
click at [164, 230] on input "Suggestions" at bounding box center [163, 229] width 5 height 5
checkbox input "true"
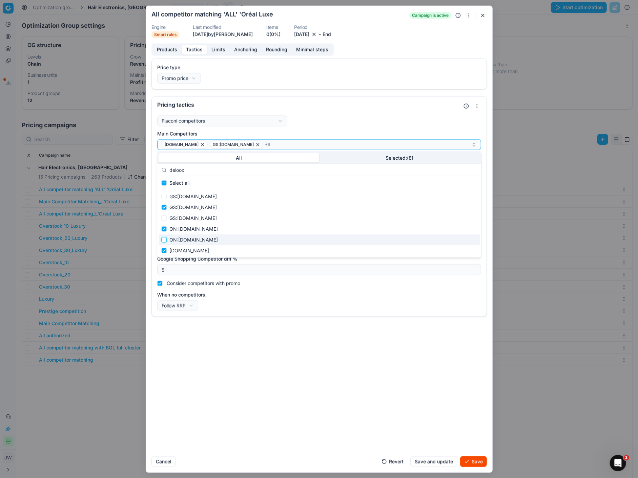
click at [164, 239] on input "Suggestions" at bounding box center [163, 239] width 5 height 5
checkbox input "true"
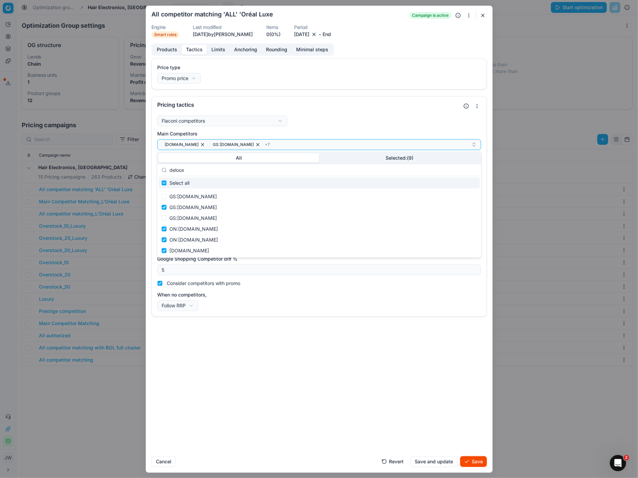
drag, startPoint x: 257, startPoint y: 169, endPoint x: 165, endPoint y: 159, distance: 92.6
click at [165, 159] on div "All Selected: ( 9 ) deloox Select all GS:[DOMAIN_NAME] GS:[DOMAIN_NAME] GS:[DOM…" at bounding box center [319, 205] width 324 height 106
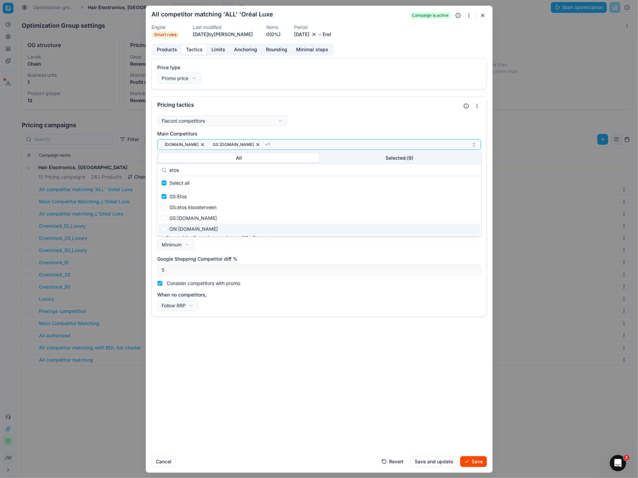
type input "etos"
click at [163, 228] on input "Suggestions" at bounding box center [163, 229] width 5 height 5
checkbox input "true"
drag, startPoint x: 195, startPoint y: 172, endPoint x: 154, endPoint y: 167, distance: 41.2
click at [154, 167] on body "Pricing platform Analytics Pricing Product portfolio Templates Export service 6…" at bounding box center [319, 239] width 638 height 478
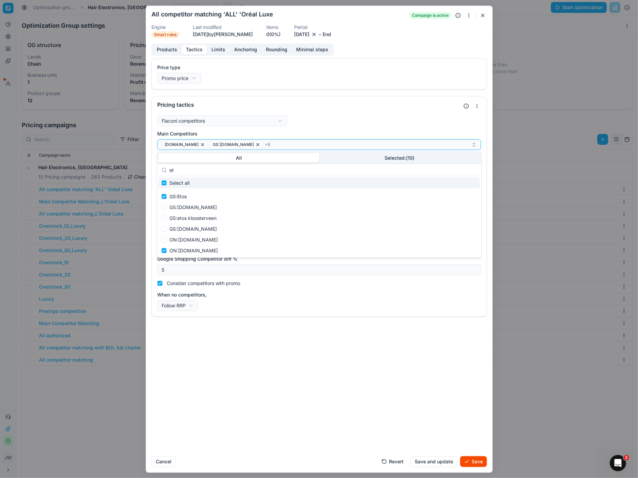
type input "e"
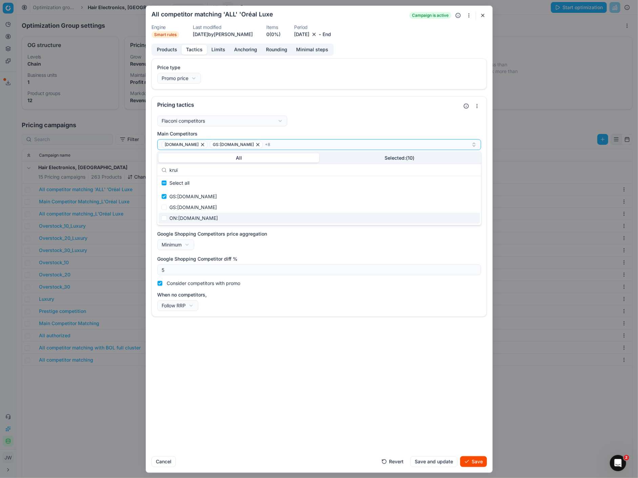
type input "krui"
click at [164, 217] on input "Suggestions" at bounding box center [163, 218] width 5 height 5
checkbox input "true"
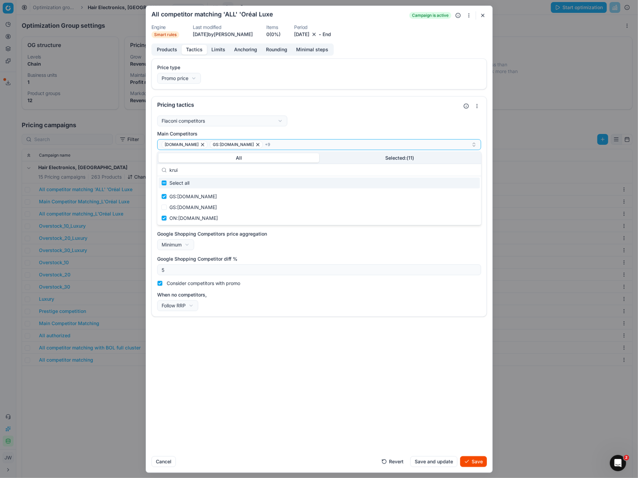
drag, startPoint x: 188, startPoint y: 172, endPoint x: 164, endPoint y: 168, distance: 24.4
click at [164, 168] on div "krui" at bounding box center [319, 170] width 324 height 12
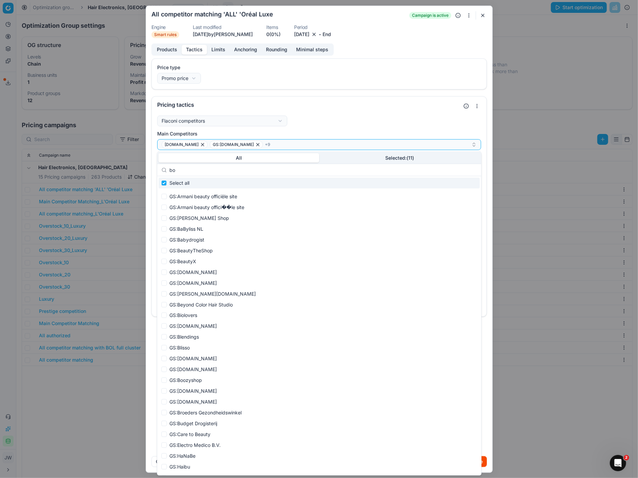
type input "bol"
checkbox input "true"
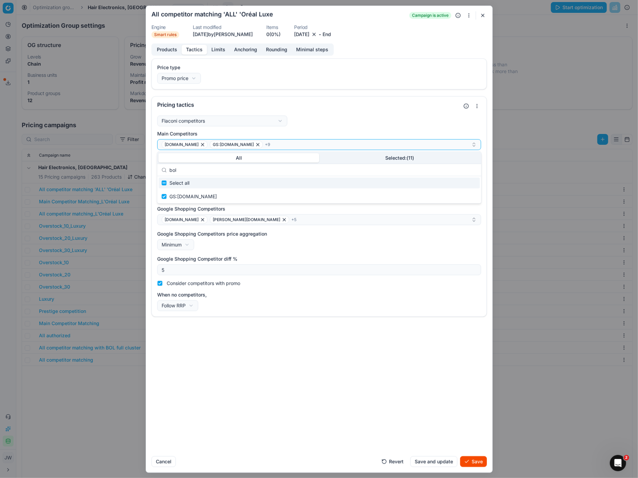
type input "bo"
checkbox input "false"
type input "b"
type input "bij"
click at [165, 206] on input "Suggestions" at bounding box center [163, 207] width 5 height 5
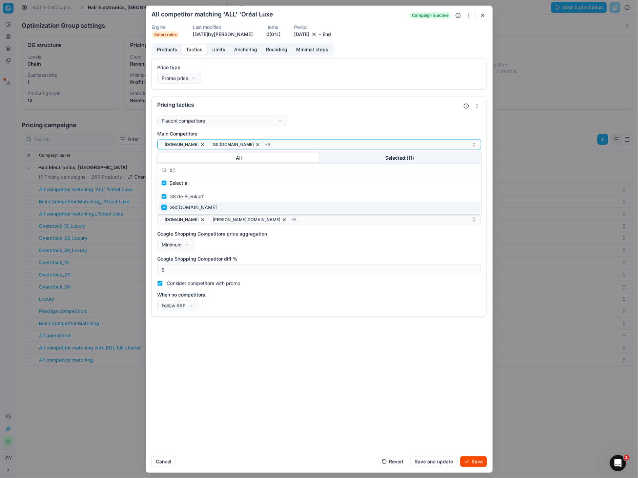
checkbox input "true"
drag, startPoint x: 184, startPoint y: 169, endPoint x: 164, endPoint y: 169, distance: 20.7
click at [164, 169] on div "bij" at bounding box center [319, 170] width 324 height 12
type input "i"
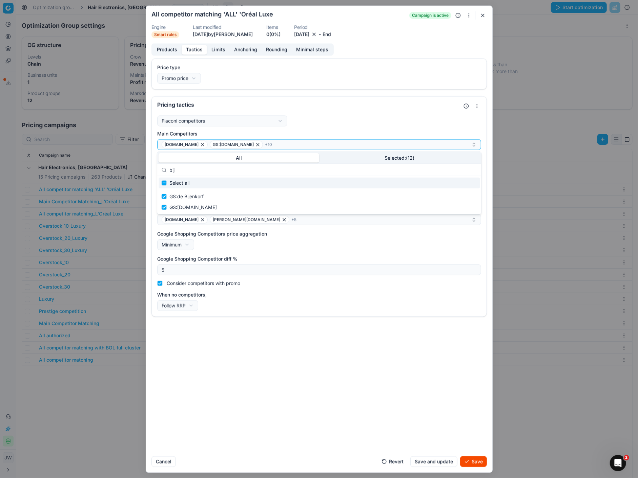
checkbox input "false"
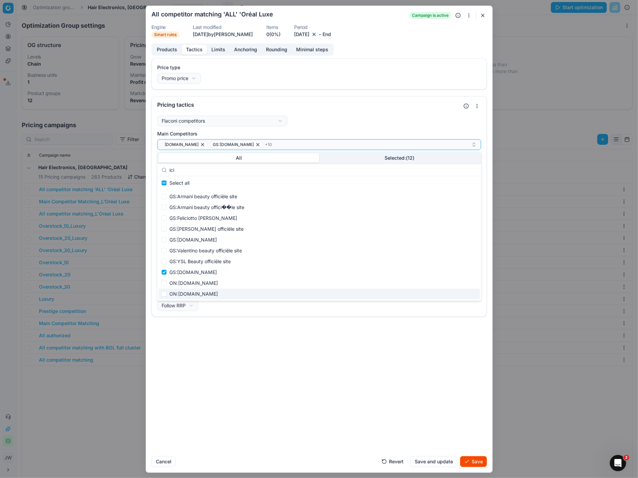
type input "ici"
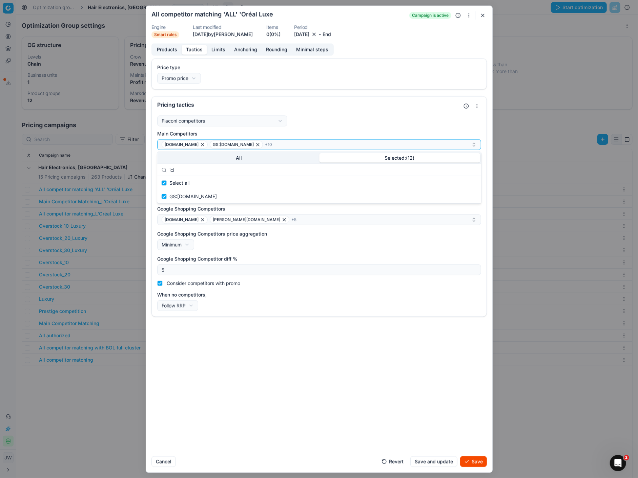
click at [352, 158] on button "Selected: ( 12 )" at bounding box center [399, 157] width 161 height 9
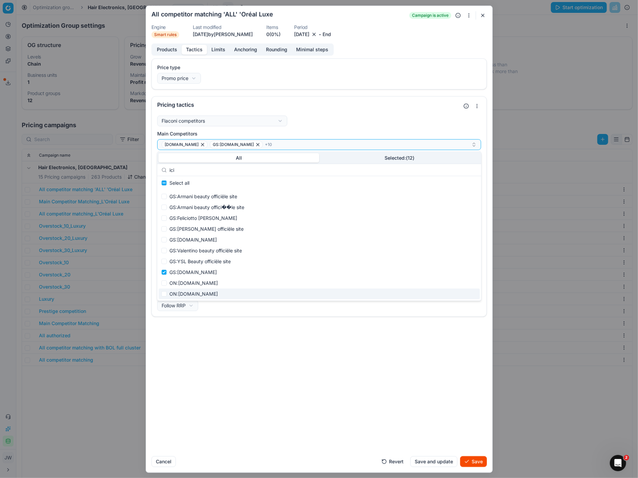
click at [223, 154] on button "All" at bounding box center [238, 157] width 161 height 9
click at [199, 167] on input "ici" at bounding box center [322, 170] width 307 height 14
click at [164, 282] on input "Suggestions" at bounding box center [163, 282] width 5 height 5
checkbox input "true"
click at [164, 294] on input "Suggestions" at bounding box center [163, 293] width 5 height 5
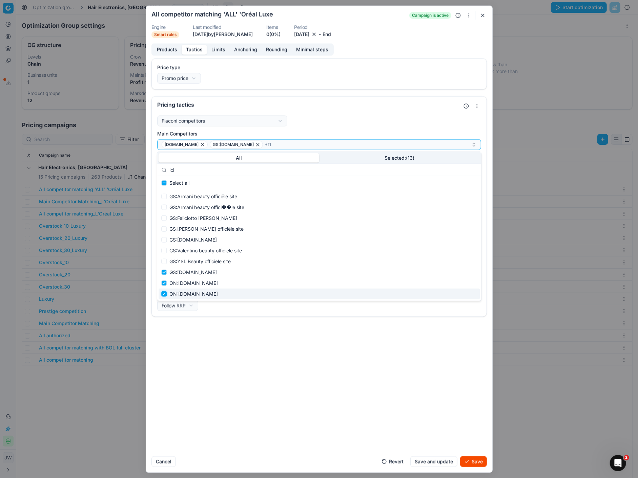
checkbox input "true"
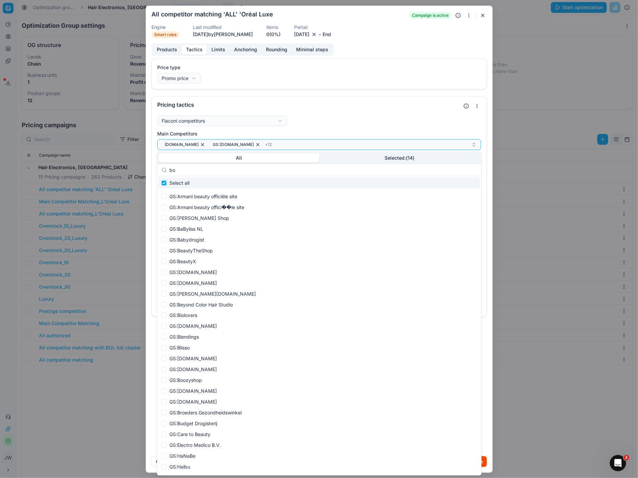
type input "bol"
checkbox input "true"
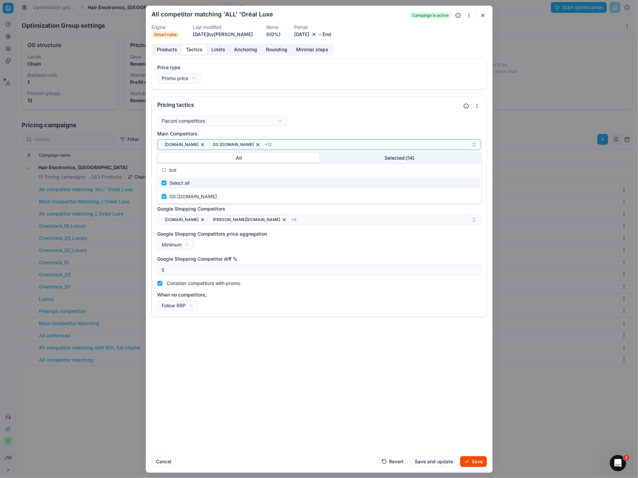
click at [198, 172] on input "bol" at bounding box center [322, 170] width 307 height 14
type input "bo"
checkbox input "false"
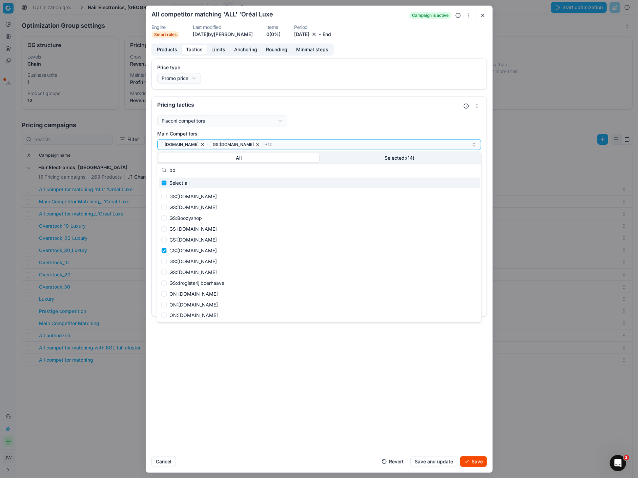
type input "b"
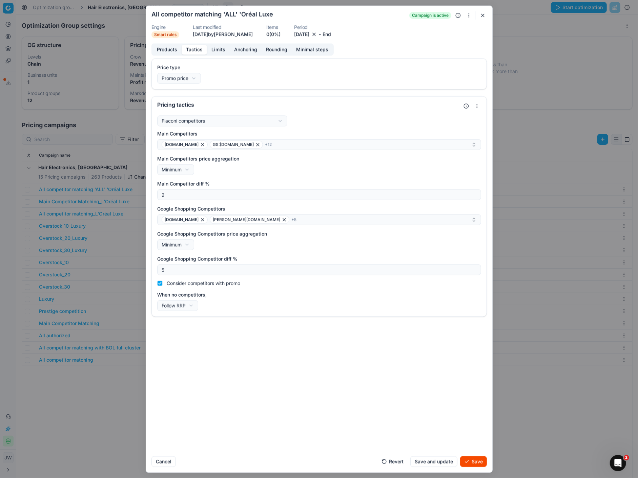
click at [325, 128] on div "Flaconi competitors Flaconi competitorsFlaconi competitors rule: first takes in…" at bounding box center [319, 213] width 324 height 196
click at [473, 462] on button "Save" at bounding box center [473, 461] width 27 height 11
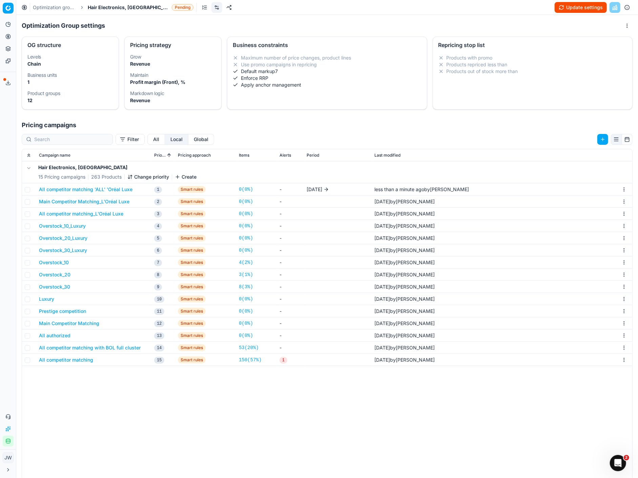
click at [63, 226] on button "Overstock_10_Luxury" at bounding box center [62, 226] width 47 height 7
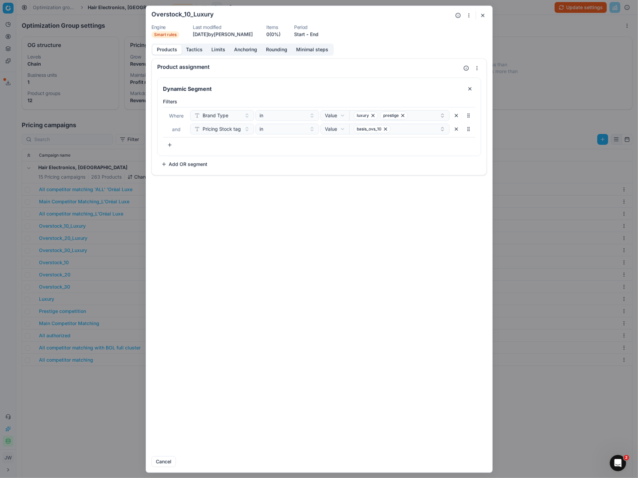
click at [198, 43] on div "Products Tactics Limits Anchoring Rounding Minimal steps" at bounding box center [242, 49] width 182 height 12
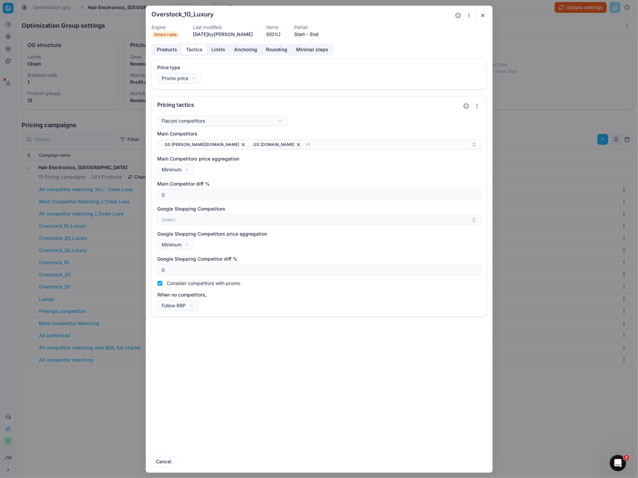
click at [197, 47] on button "Tactics" at bounding box center [194, 50] width 25 height 10
click at [272, 144] on div "GS:[PERSON_NAME][DOMAIN_NAME] GS:[DOMAIN_NAME] + 1" at bounding box center [317, 145] width 310 height 8
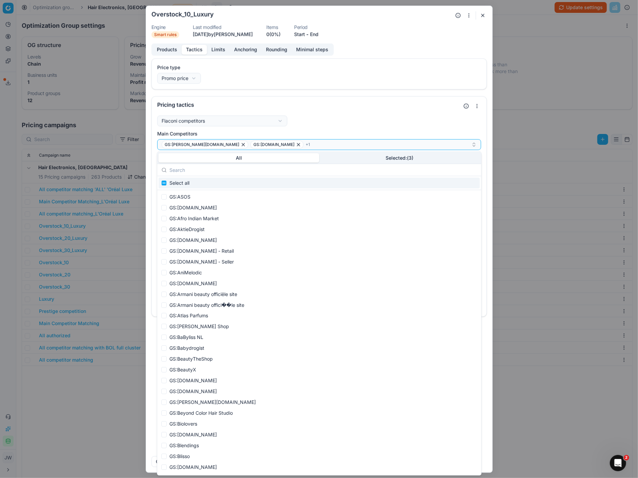
click at [183, 168] on input "text" at bounding box center [322, 170] width 307 height 14
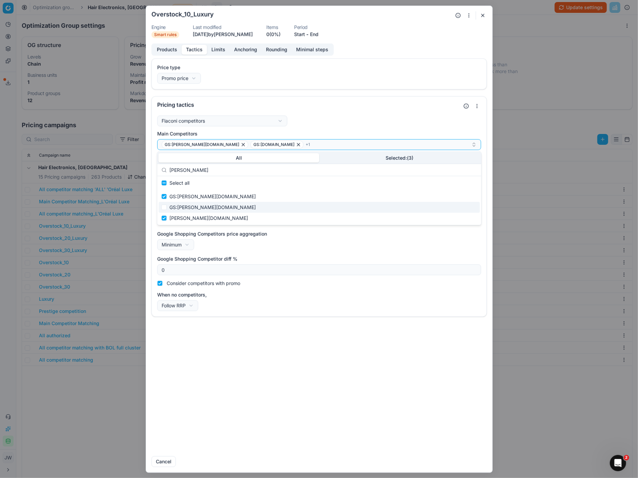
type input "[PERSON_NAME]"
click at [164, 208] on input "Suggestions" at bounding box center [163, 207] width 5 height 5
checkbox input "true"
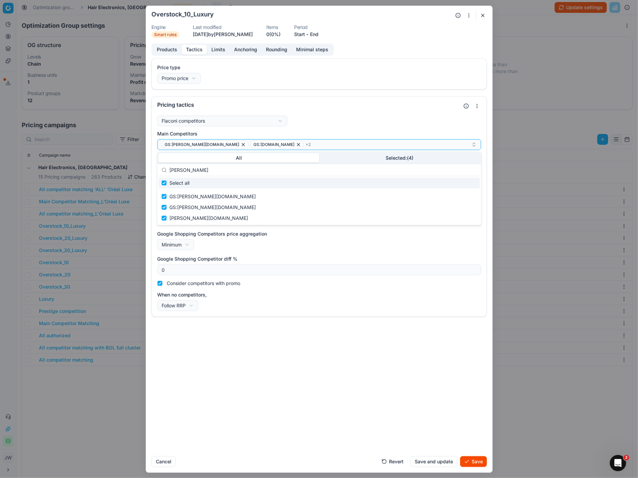
drag, startPoint x: 207, startPoint y: 170, endPoint x: 149, endPoint y: 167, distance: 57.3
click at [149, 167] on body "Pricing platform Analytics Pricing Product portfolio Templates Export service 6…" at bounding box center [319, 239] width 638 height 478
checkbox input "false"
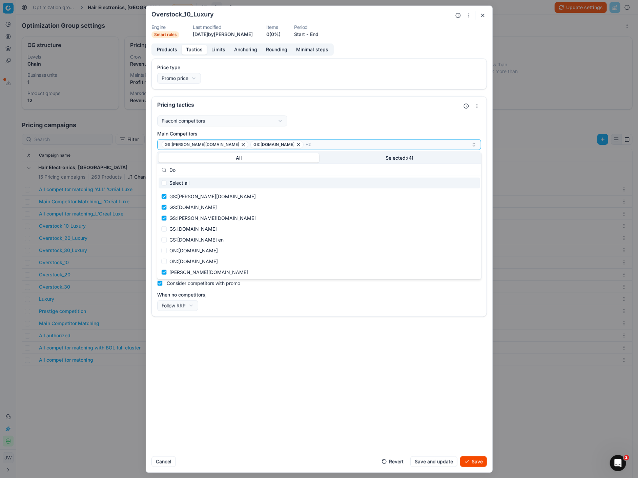
type input "Dou"
checkbox input "true"
type input "Do"
checkbox input "false"
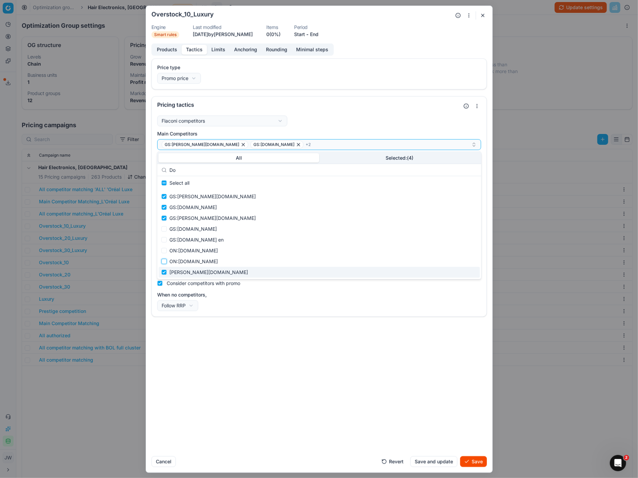
drag, startPoint x: 164, startPoint y: 261, endPoint x: 262, endPoint y: 358, distance: 138.2
click at [262, 358] on body "Pricing platform Analytics Pricing Product portfolio Templates Export service 6…" at bounding box center [319, 239] width 638 height 478
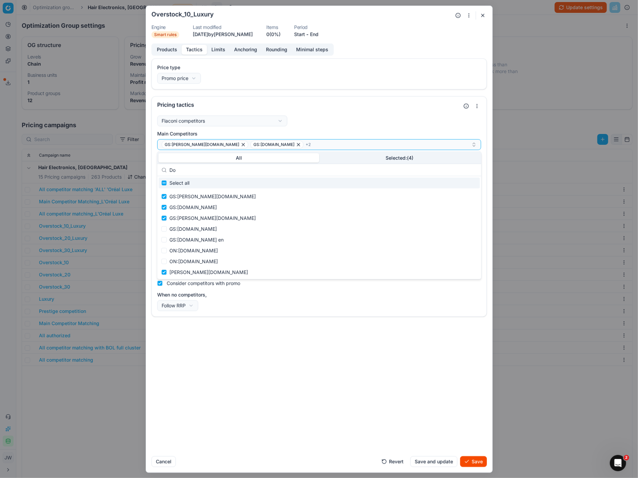
click at [197, 171] on input "Do" at bounding box center [322, 170] width 307 height 14
type input "D"
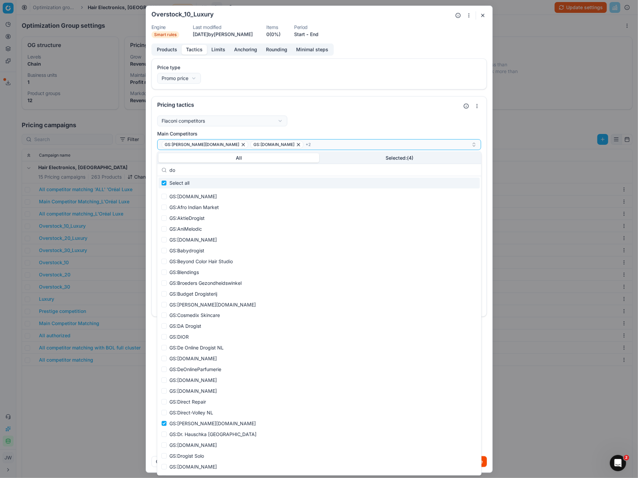
type input "dou"
checkbox input "true"
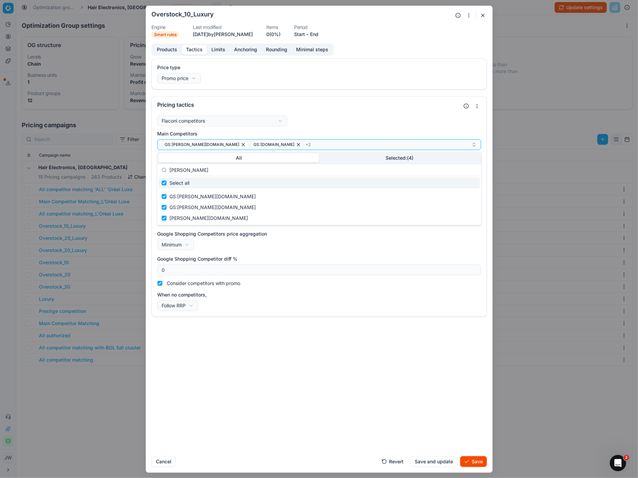
type input "[PERSON_NAME]"
click at [474, 461] on button "Save" at bounding box center [473, 461] width 27 height 11
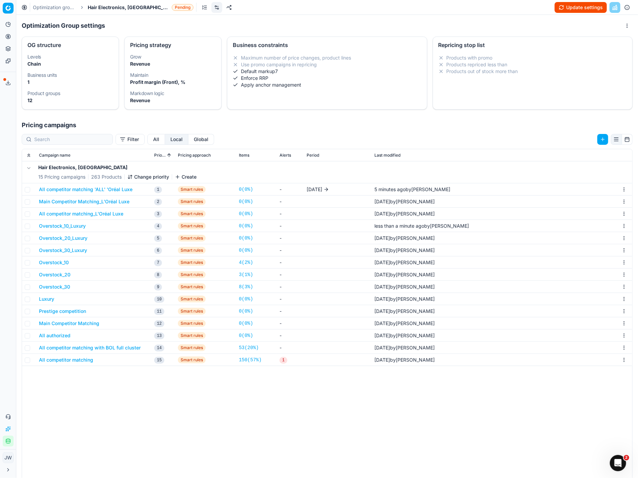
click at [61, 238] on button "Overstock_20_Luxury" at bounding box center [63, 238] width 48 height 7
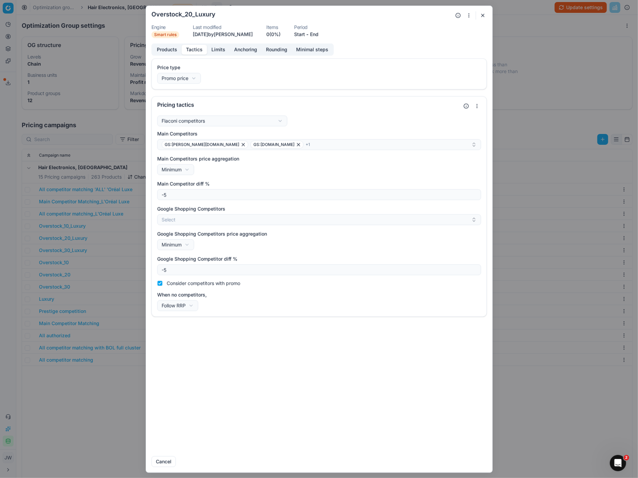
click at [195, 51] on button "Tactics" at bounding box center [194, 50] width 25 height 10
click at [277, 146] on div "GS:[PERSON_NAME][DOMAIN_NAME] GS:[DOMAIN_NAME] + 1" at bounding box center [317, 145] width 310 height 8
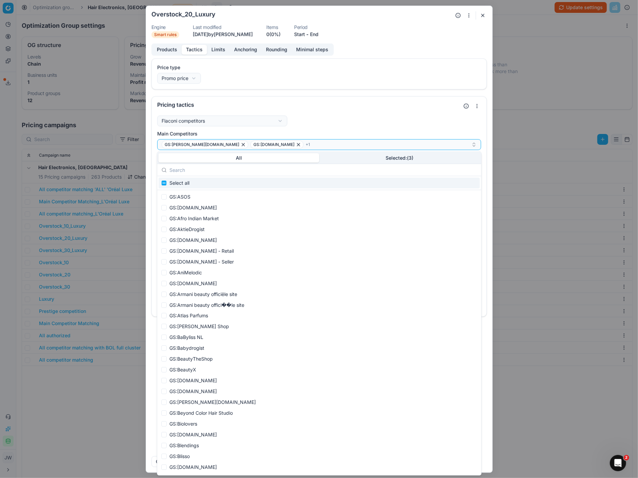
click at [195, 172] on input "text" at bounding box center [322, 170] width 307 height 14
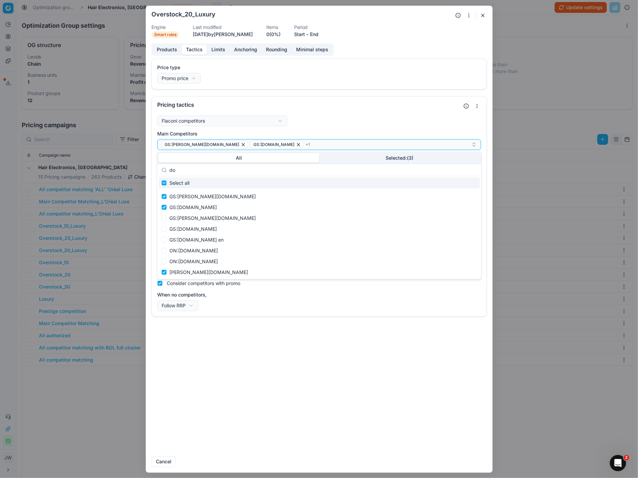
type input "d"
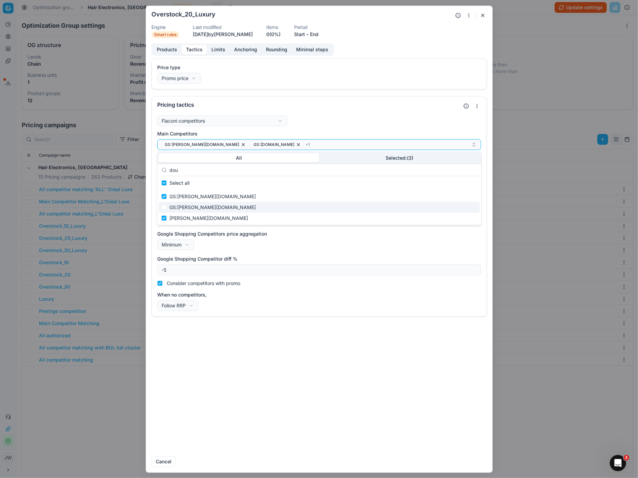
type input "dou"
click at [163, 206] on input "Suggestions" at bounding box center [163, 207] width 5 height 5
checkbox input "true"
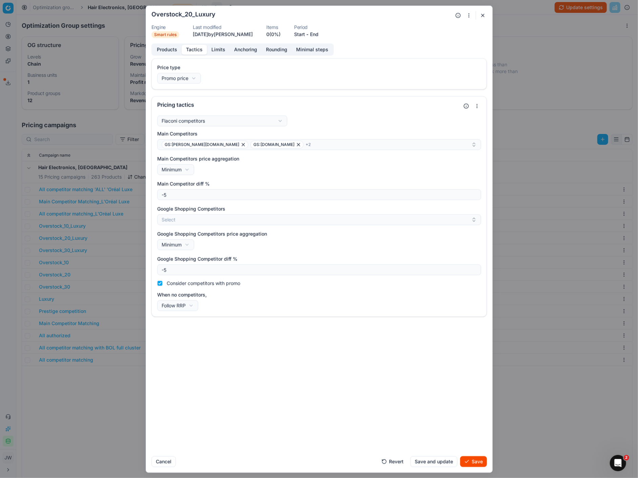
click at [473, 466] on button "Save" at bounding box center [473, 461] width 27 height 11
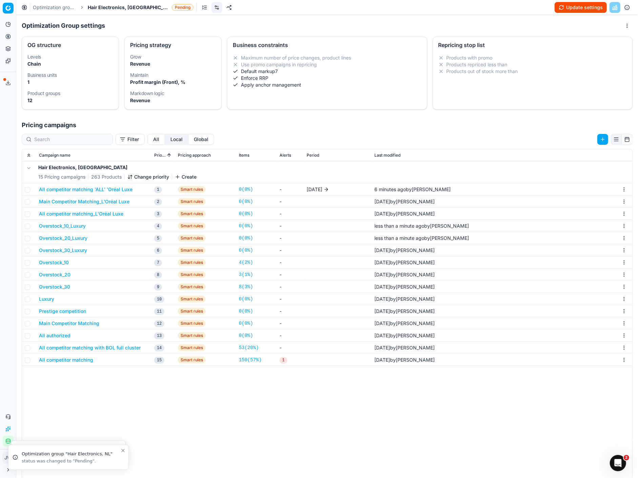
click at [61, 251] on button "Overstock_30_Luxury" at bounding box center [63, 250] width 48 height 7
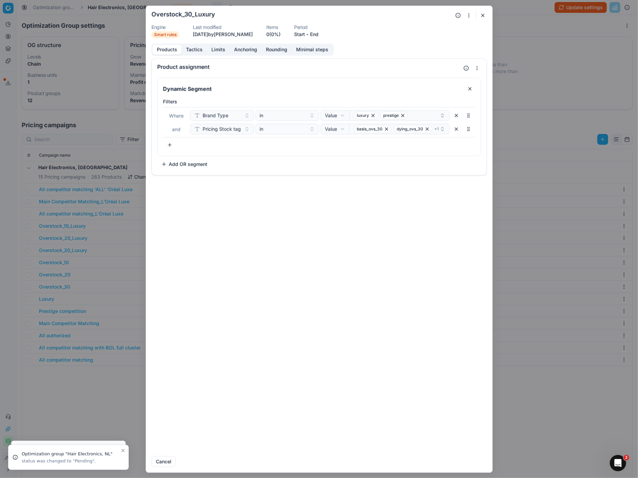
click at [200, 48] on button "Tactics" at bounding box center [194, 50] width 25 height 10
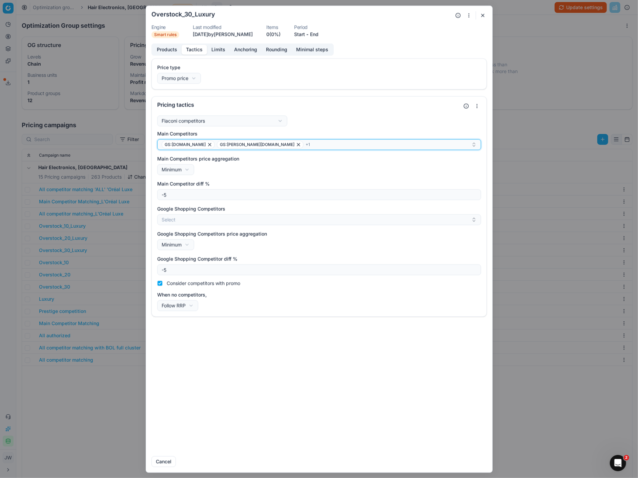
click at [262, 144] on div "GS:[DOMAIN_NAME] GS:[PERSON_NAME][DOMAIN_NAME] + 1" at bounding box center [317, 145] width 310 height 8
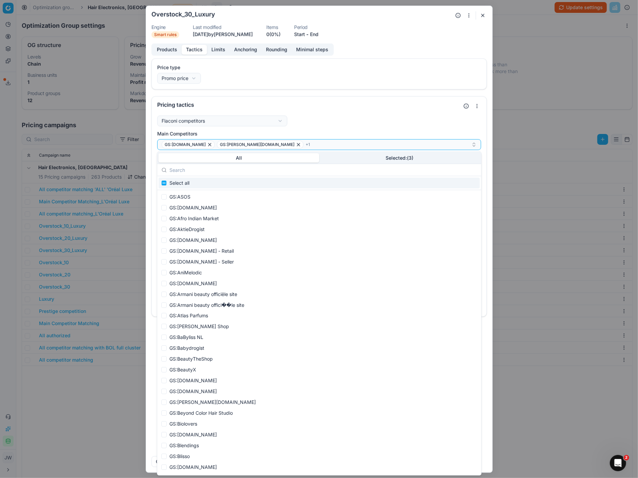
click at [216, 169] on input "text" at bounding box center [322, 170] width 307 height 14
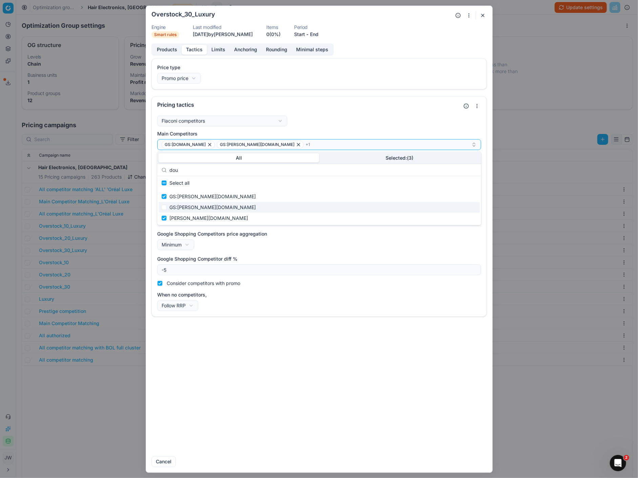
type input "dou"
click at [164, 206] on input "Suggestions" at bounding box center [163, 207] width 5 height 5
checkbox input "true"
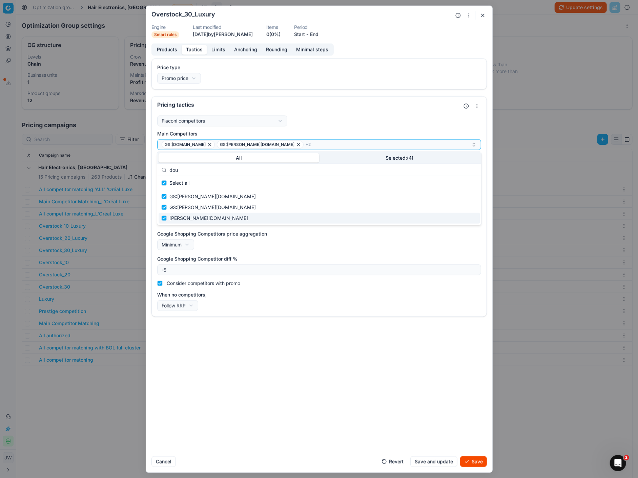
click at [223, 379] on div "Price type Promo price Default Regular price Promo price Pricing tactics Flacon…" at bounding box center [319, 254] width 346 height 393
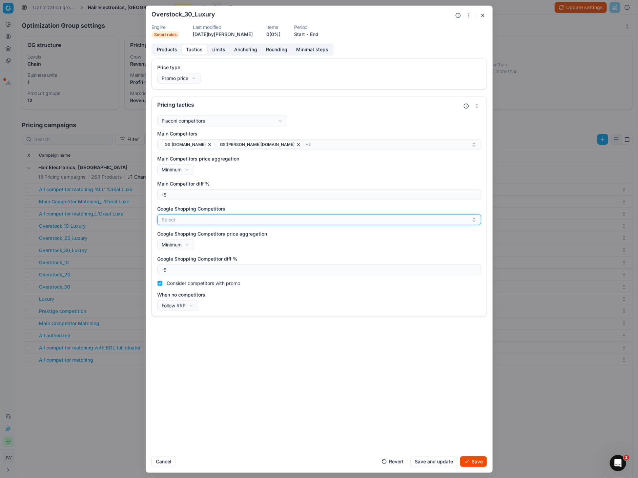
click at [200, 222] on button "Select" at bounding box center [319, 219] width 324 height 11
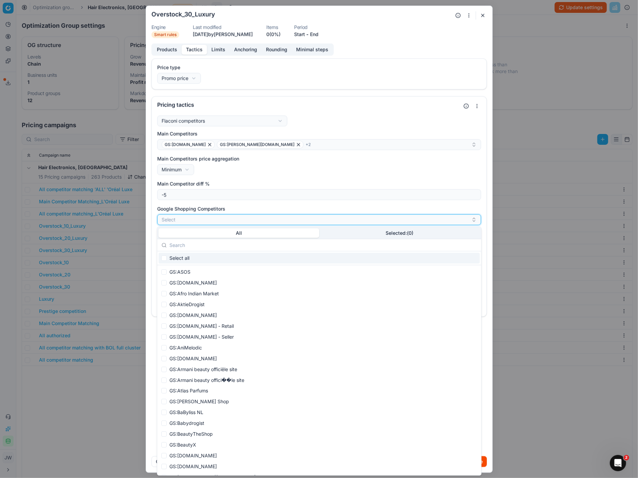
click at [200, 221] on button "Select" at bounding box center [319, 219] width 324 height 11
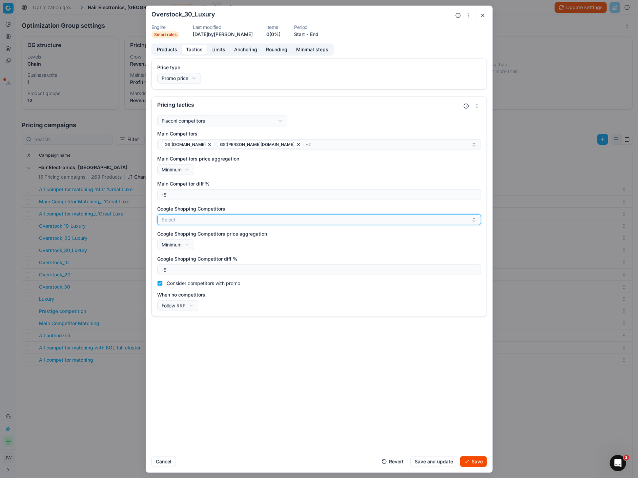
click at [200, 221] on button "Select" at bounding box center [319, 219] width 324 height 11
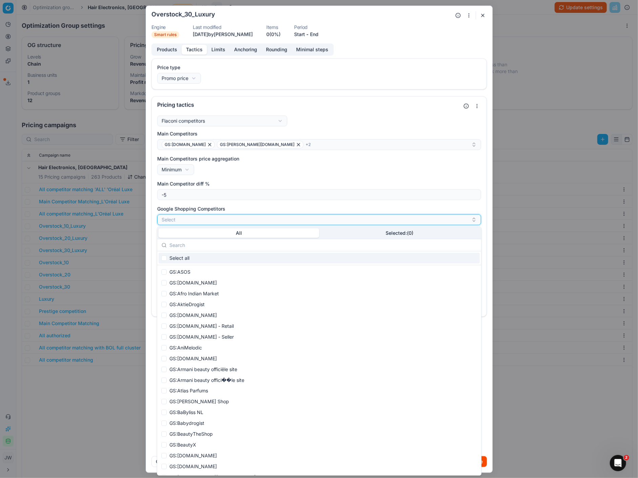
click at [181, 223] on button "Select" at bounding box center [319, 219] width 324 height 11
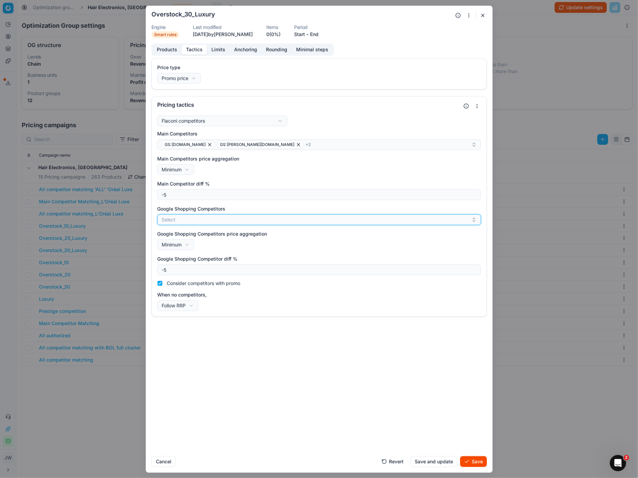
click at [180, 225] on button "Select" at bounding box center [319, 219] width 324 height 11
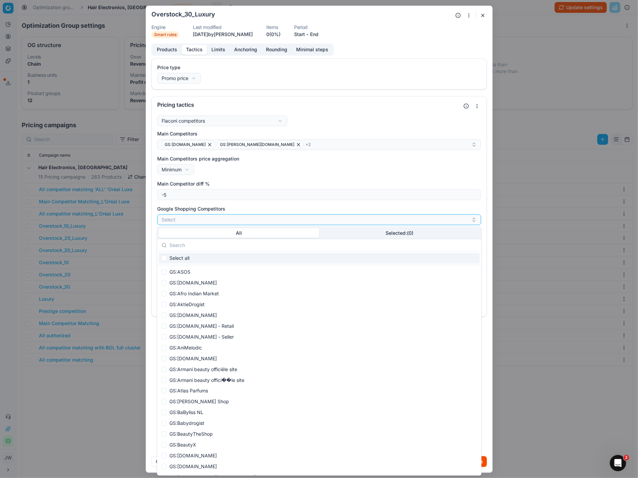
click at [265, 248] on input "text" at bounding box center [322, 246] width 307 height 14
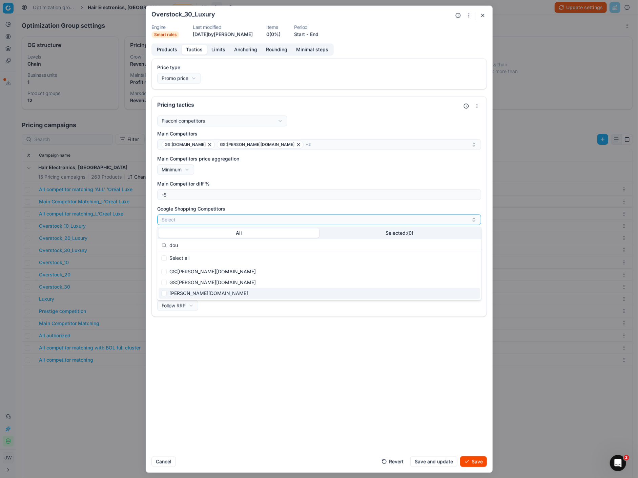
type input "dou"
click at [164, 293] on input "Suggestions" at bounding box center [163, 293] width 5 height 5
checkbox input "true"
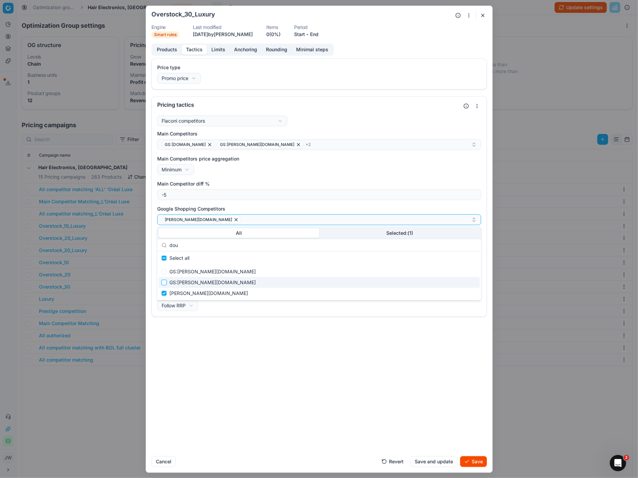
click at [164, 284] on input "Suggestions" at bounding box center [163, 282] width 5 height 5
checkbox input "true"
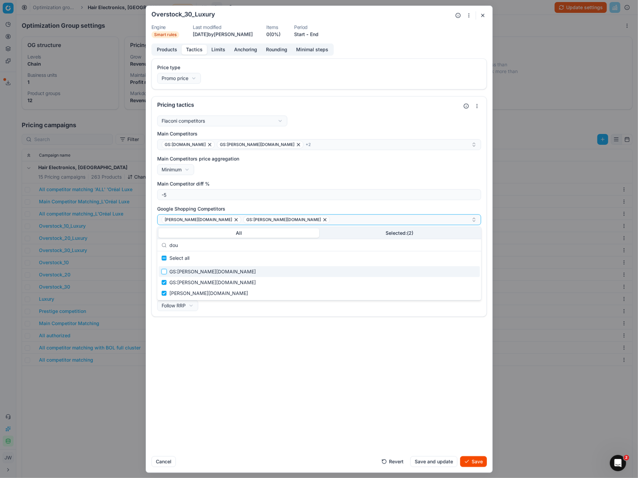
click at [164, 271] on input "Suggestions" at bounding box center [163, 271] width 5 height 5
checkbox input "true"
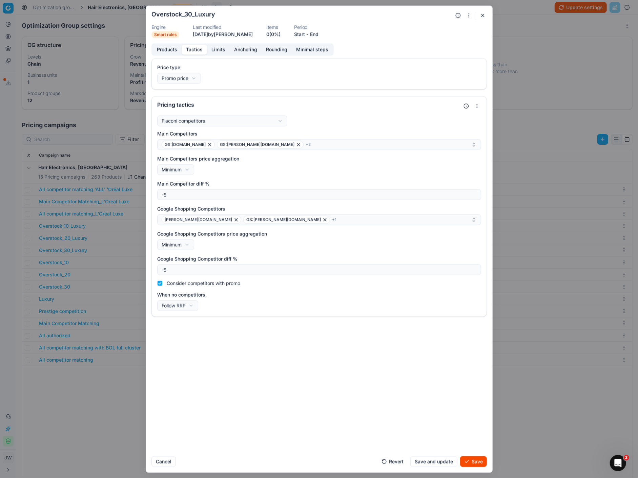
click at [452, 409] on div "Price type Promo price Default Regular price Promo price Pricing tactics Flacon…" at bounding box center [319, 254] width 346 height 393
click at [474, 460] on button "Save" at bounding box center [473, 461] width 27 height 11
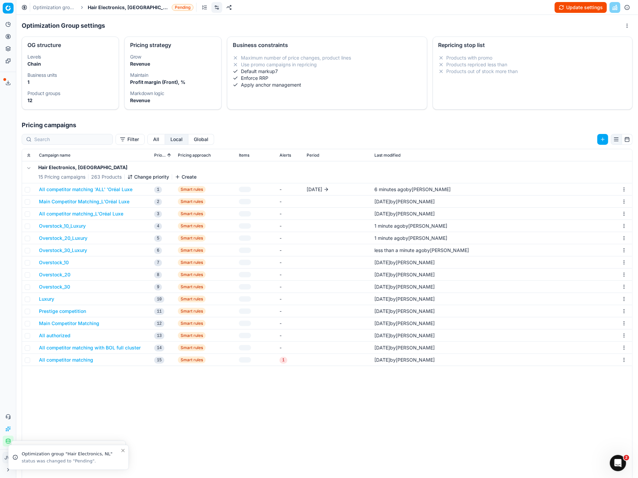
click at [65, 239] on button "Overstock_20_Luxury" at bounding box center [63, 238] width 48 height 7
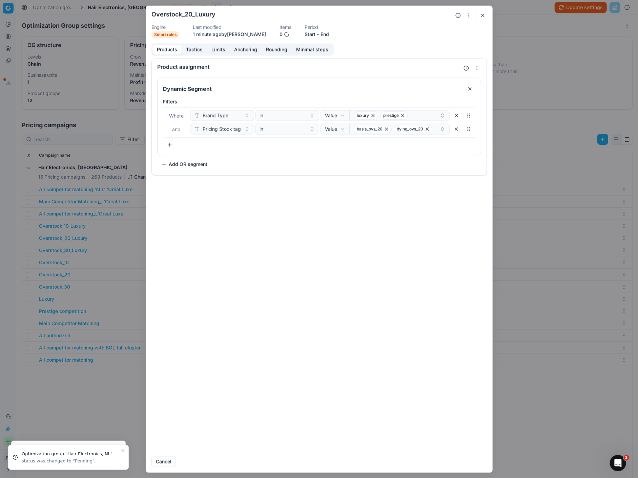
click at [198, 47] on button "Tactics" at bounding box center [194, 50] width 25 height 10
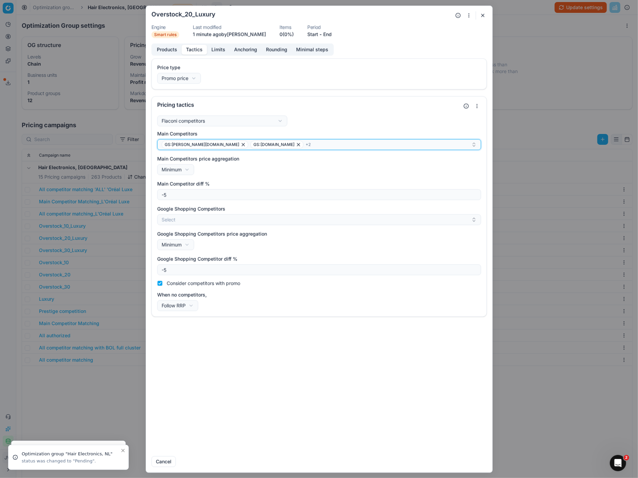
click at [263, 144] on div "GS:[PERSON_NAME][DOMAIN_NAME] GS:[DOMAIN_NAME] + 2" at bounding box center [317, 145] width 310 height 8
click at [347, 134] on label "Main Competitors" at bounding box center [319, 133] width 324 height 7
click at [347, 139] on button "GS:[PERSON_NAME][DOMAIN_NAME] GS:[DOMAIN_NAME] + 2" at bounding box center [319, 144] width 324 height 11
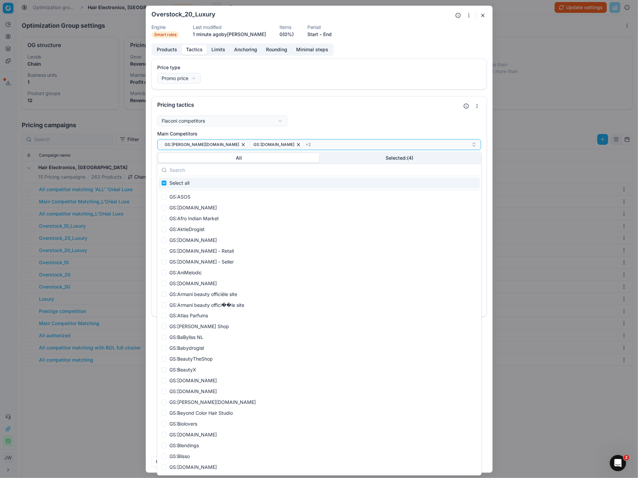
click at [284, 106] on div "Pricing tactics" at bounding box center [308, 104] width 303 height 5
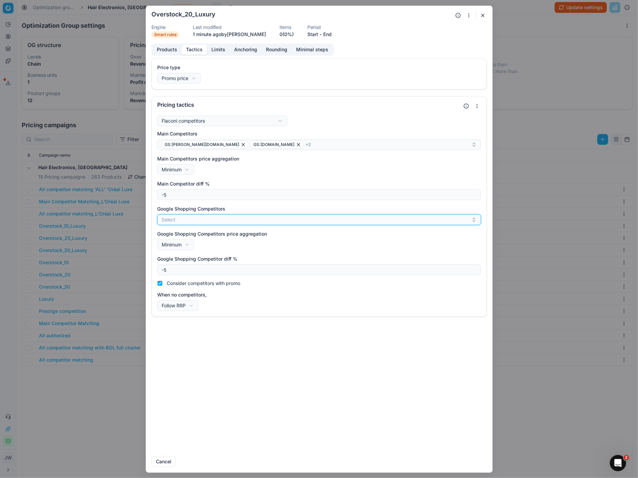
click at [192, 219] on button "Select" at bounding box center [319, 219] width 324 height 11
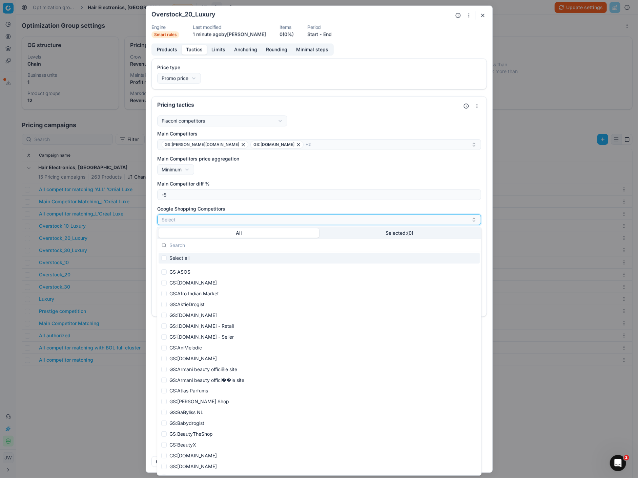
click at [192, 219] on button "Select" at bounding box center [319, 219] width 324 height 11
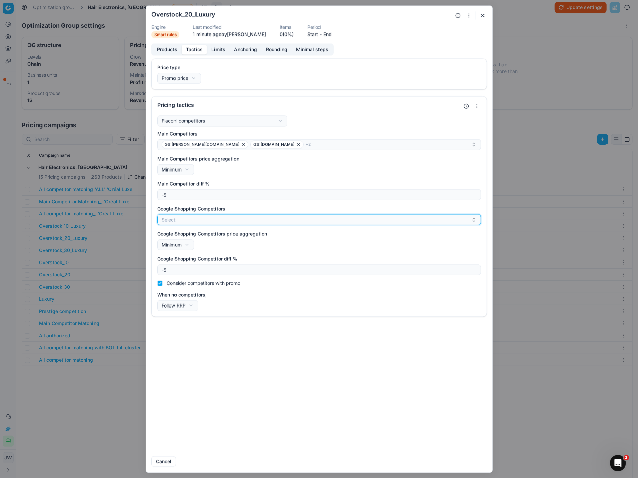
click at [192, 219] on button "Select" at bounding box center [319, 219] width 324 height 11
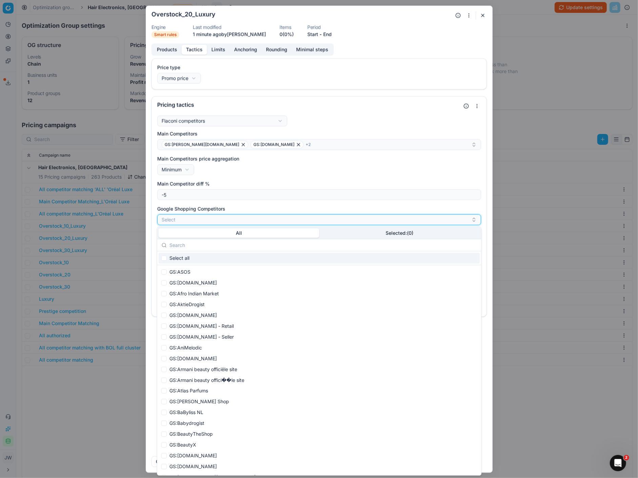
click at [192, 219] on button "Select" at bounding box center [319, 219] width 324 height 11
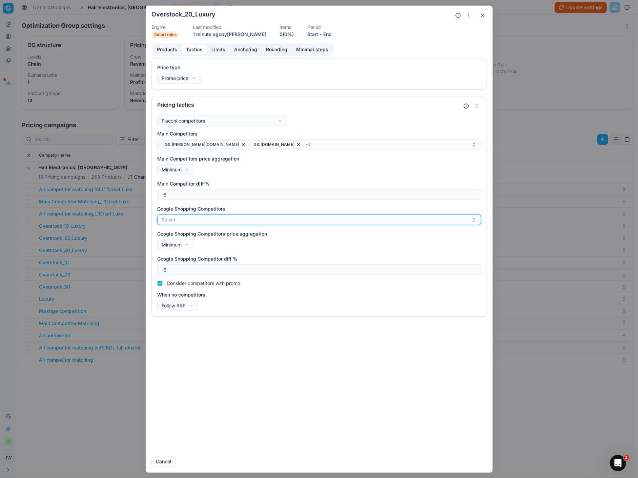
click at [169, 219] on button "Select" at bounding box center [319, 219] width 324 height 11
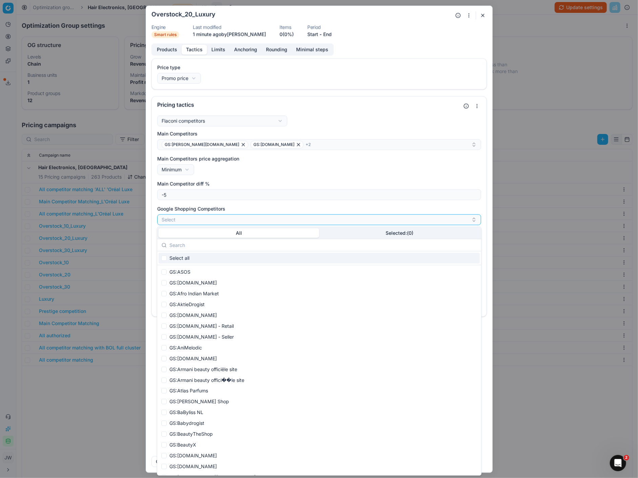
click at [204, 247] on input "text" at bounding box center [322, 246] width 307 height 14
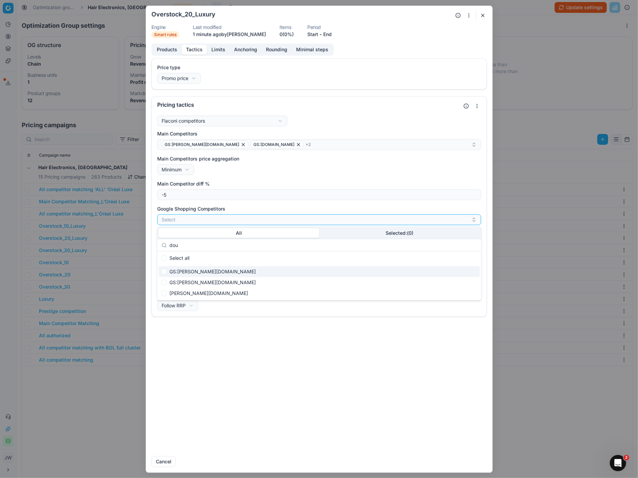
type input "dou"
click at [161, 273] on div "GS:[PERSON_NAME][DOMAIN_NAME]" at bounding box center [318, 272] width 321 height 11
checkbox input "true"
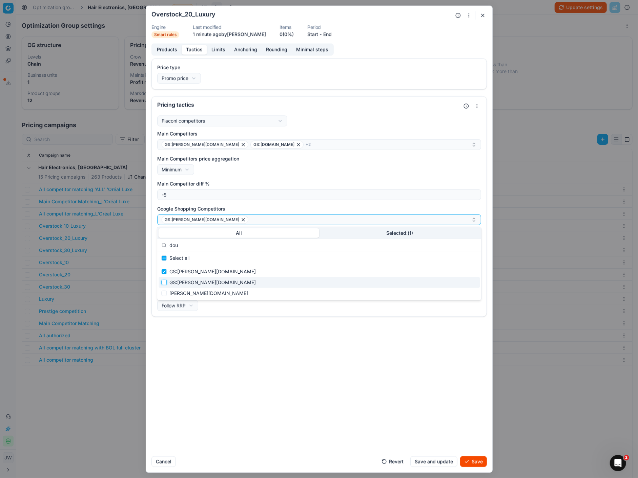
click at [162, 280] on input "Suggestions" at bounding box center [163, 282] width 5 height 5
checkbox input "true"
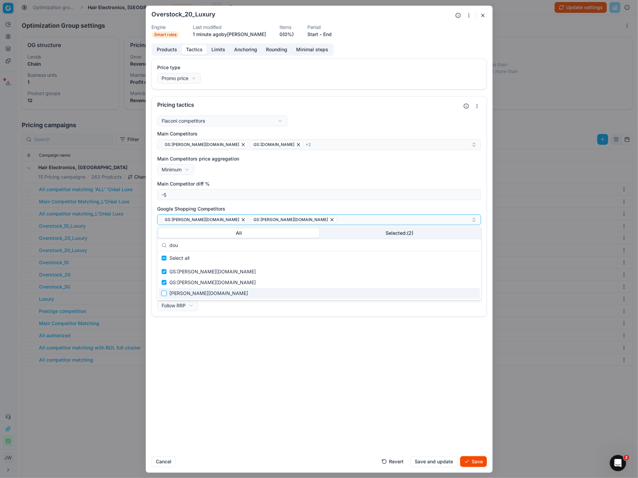
click at [163, 292] on input "Suggestions" at bounding box center [163, 293] width 5 height 5
checkbox input "true"
click at [471, 462] on button "Save" at bounding box center [473, 461] width 27 height 11
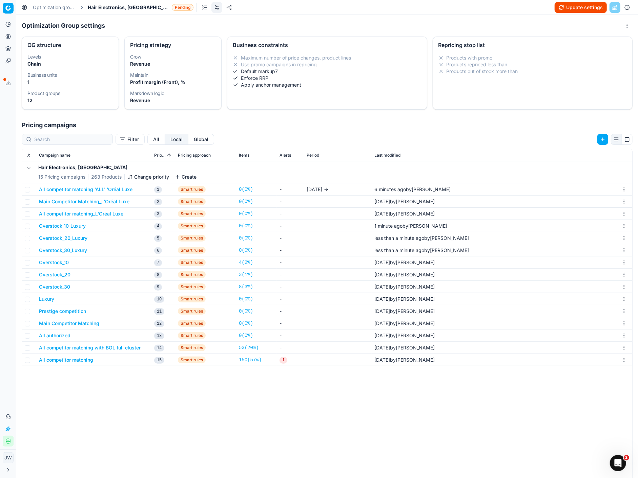
click at [46, 300] on button "Luxury" at bounding box center [46, 299] width 15 height 7
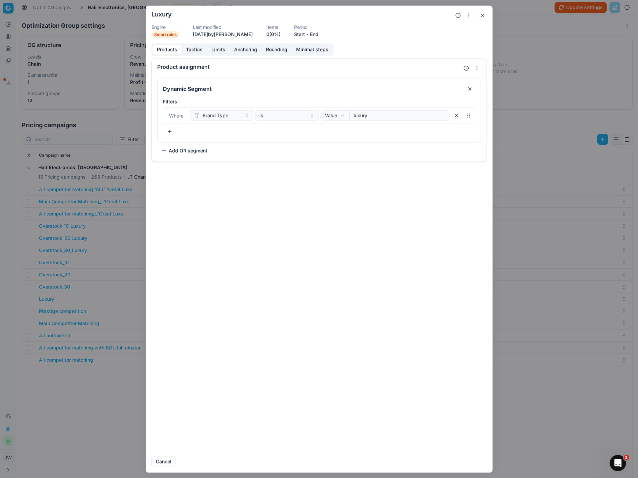
click at [485, 16] on button "button" at bounding box center [482, 15] width 8 height 8
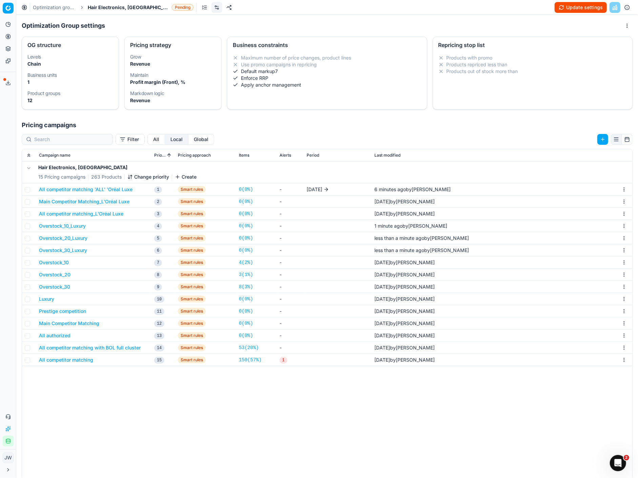
click at [51, 263] on button "Overstock_10" at bounding box center [54, 262] width 30 height 7
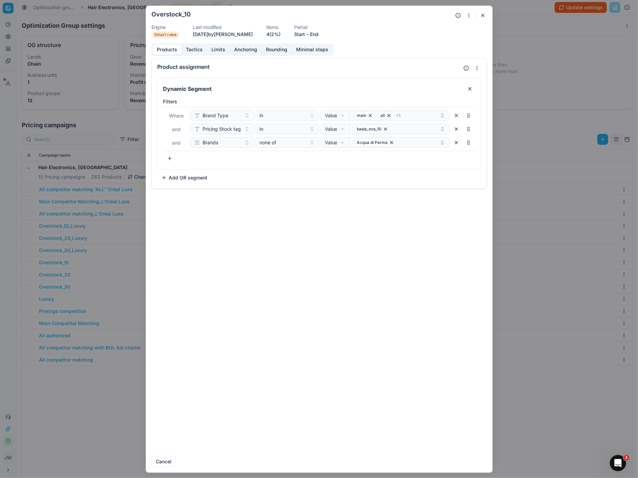
click at [192, 47] on button "Tactics" at bounding box center [194, 50] width 25 height 10
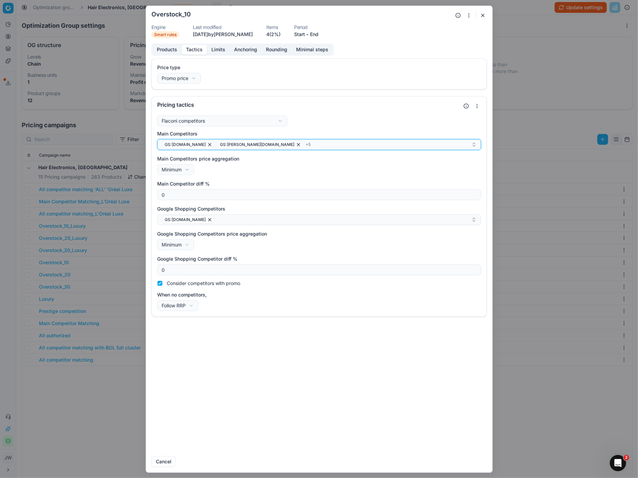
click at [271, 144] on div "GS:[DOMAIN_NAME] GS:[PERSON_NAME][DOMAIN_NAME] + 5" at bounding box center [317, 145] width 310 height 8
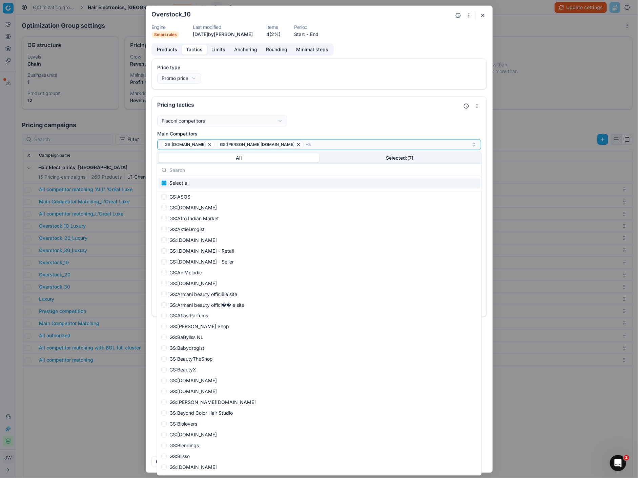
click at [221, 174] on input "text" at bounding box center [322, 170] width 307 height 14
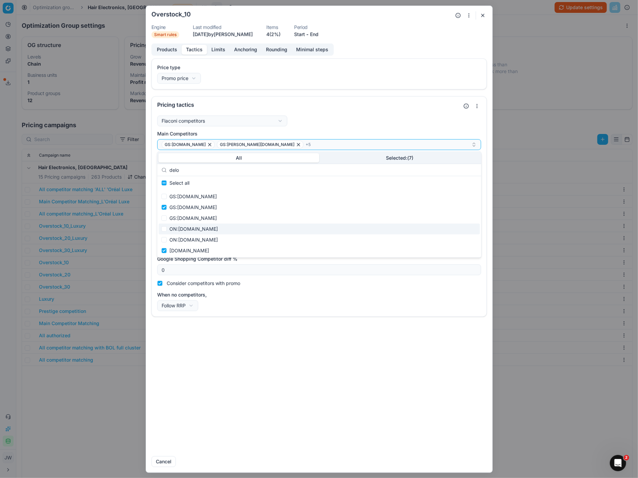
type input "delo"
click at [164, 230] on input "Suggestions" at bounding box center [163, 229] width 5 height 5
checkbox input "true"
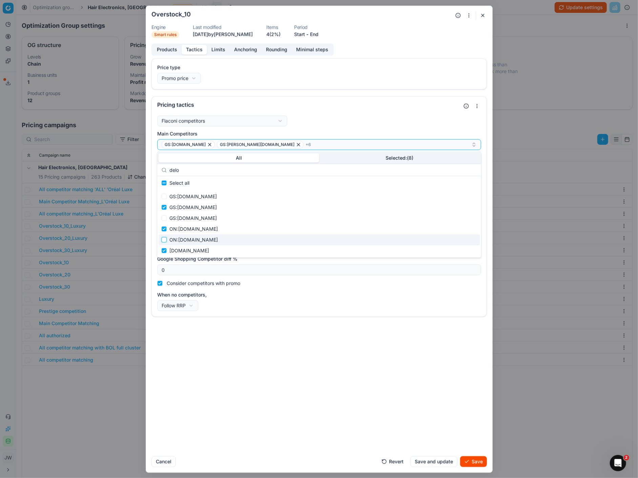
click at [163, 238] on input "Suggestions" at bounding box center [163, 239] width 5 height 5
checkbox input "true"
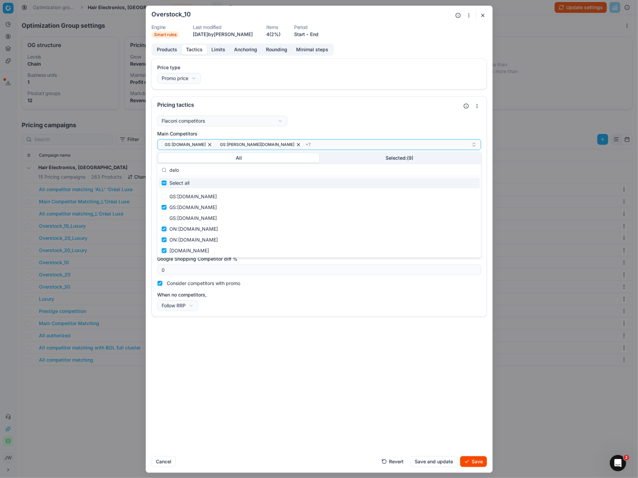
click at [187, 170] on input "delo" at bounding box center [322, 170] width 307 height 14
type input "d"
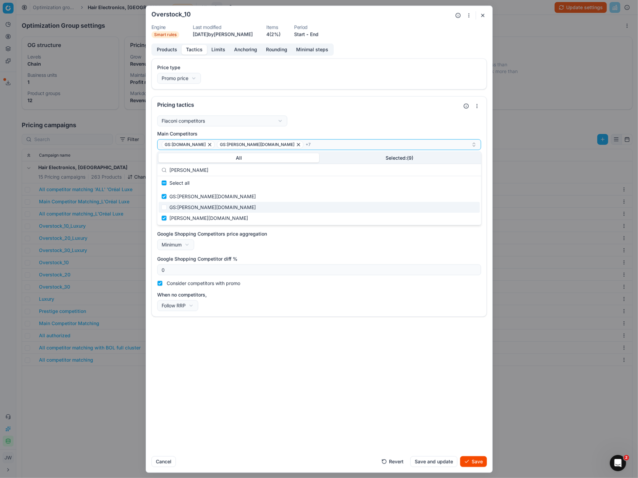
type input "[PERSON_NAME]"
click at [166, 209] on div "GS:[PERSON_NAME][DOMAIN_NAME]" at bounding box center [318, 207] width 321 height 11
checkbox input "true"
drag, startPoint x: 196, startPoint y: 170, endPoint x: 153, endPoint y: 164, distance: 43.8
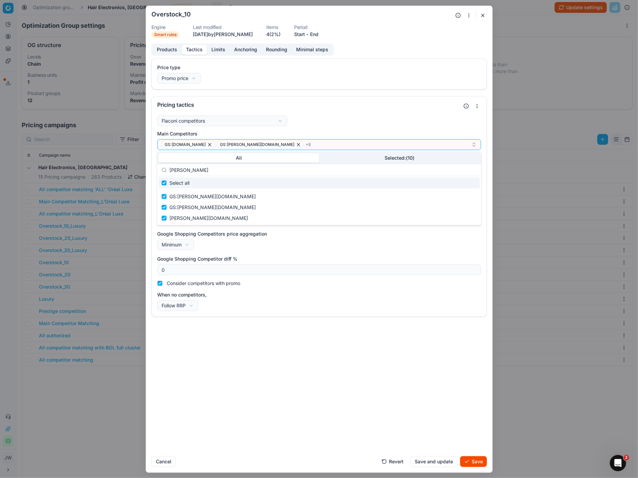
click at [153, 164] on body "Pricing platform Analytics Pricing Product portfolio Templates Export service 6…" at bounding box center [319, 239] width 638 height 478
type input "do"
checkbox input "false"
type input "d"
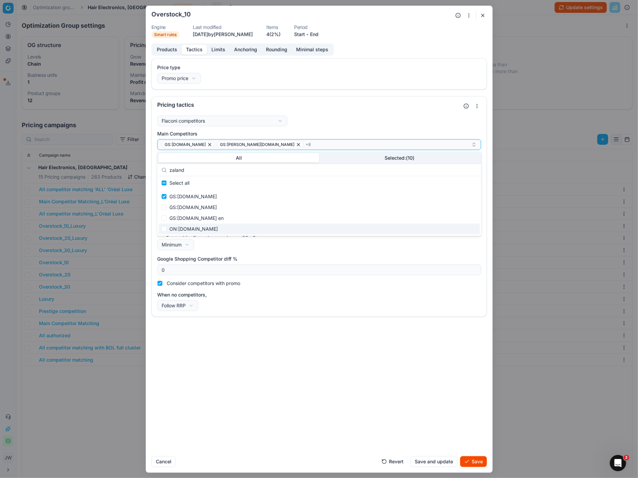
type input "zaland"
click at [164, 229] on input "Suggestions" at bounding box center [163, 229] width 5 height 5
checkbox input "true"
click at [205, 170] on input "zaland" at bounding box center [322, 170] width 307 height 14
type input "z"
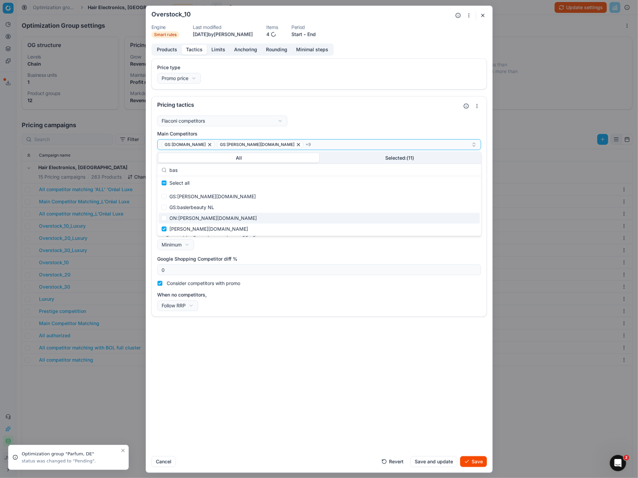
type input "bas"
click at [163, 218] on input "Suggestions" at bounding box center [163, 218] width 5 height 5
checkbox input "true"
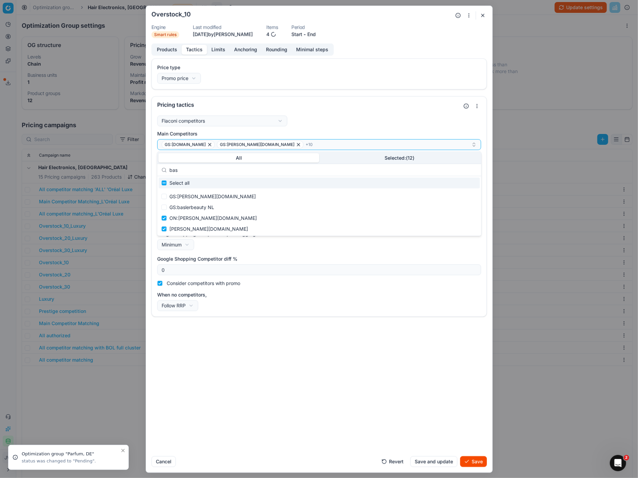
click at [183, 171] on input "bas" at bounding box center [322, 170] width 307 height 14
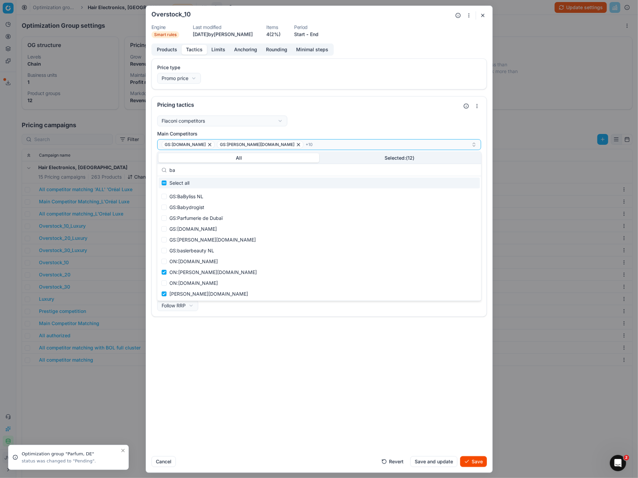
type input "b"
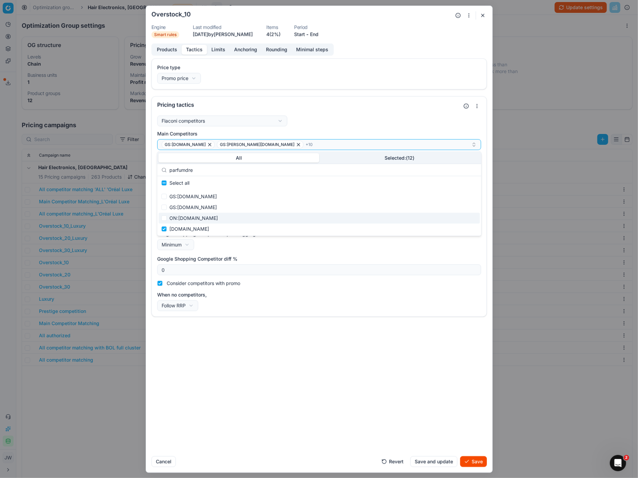
type input "parfumdre"
click at [163, 216] on input "Suggestions" at bounding box center [163, 218] width 5 height 5
checkbox input "true"
click at [203, 172] on input "parfumdre" at bounding box center [322, 170] width 307 height 14
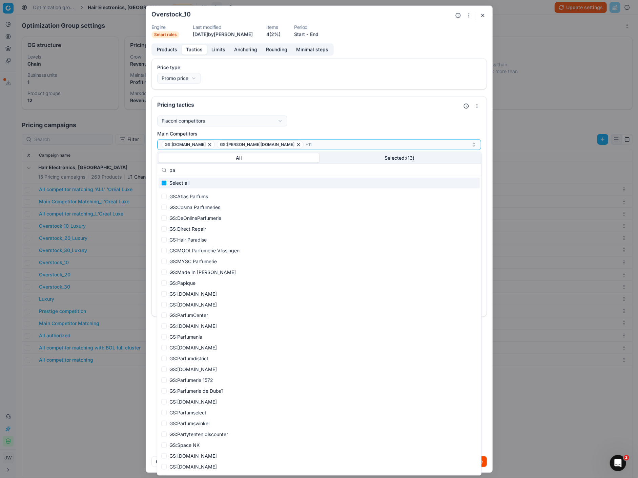
type input "p"
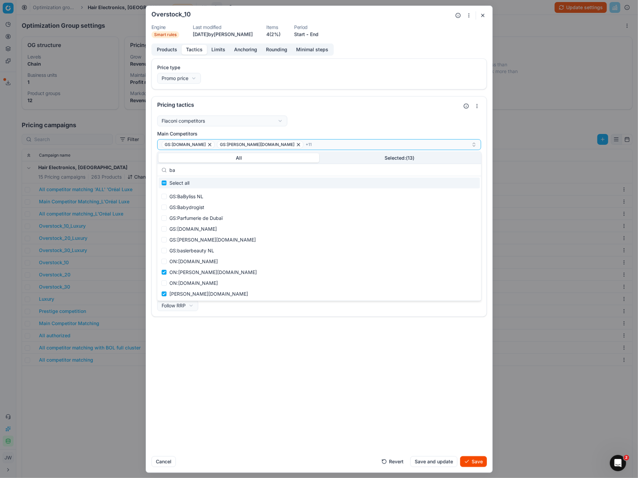
type input "b"
type input "z"
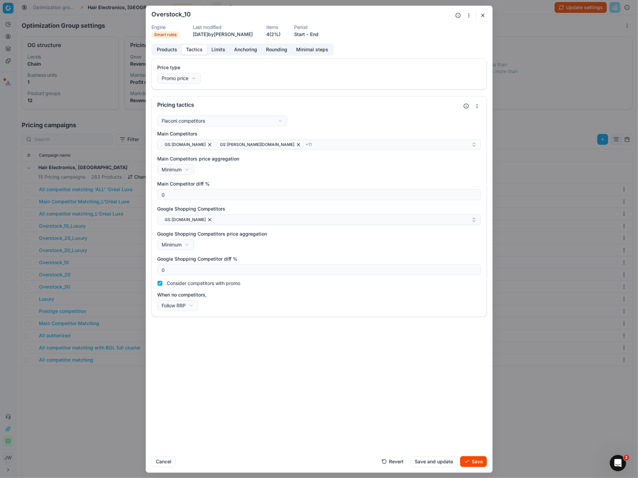
click at [490, 379] on div "Price type Promo price Default Regular price Promo price Pricing tactics Flacon…" at bounding box center [319, 254] width 346 height 393
click at [223, 218] on div "GS:[DOMAIN_NAME]" at bounding box center [317, 220] width 310 height 8
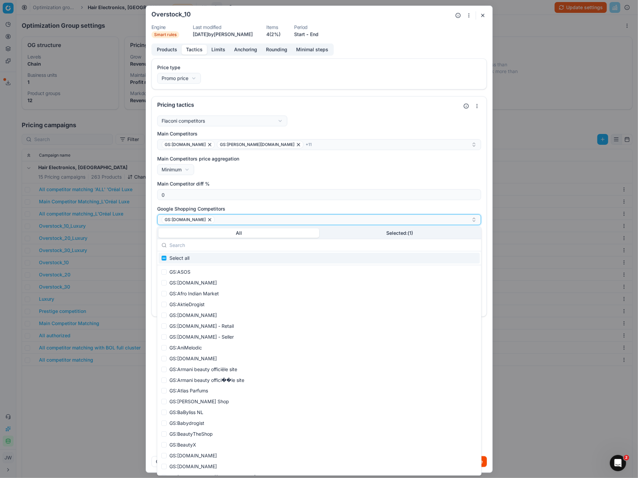
click at [227, 218] on div "GS:[DOMAIN_NAME]" at bounding box center [317, 220] width 310 height 8
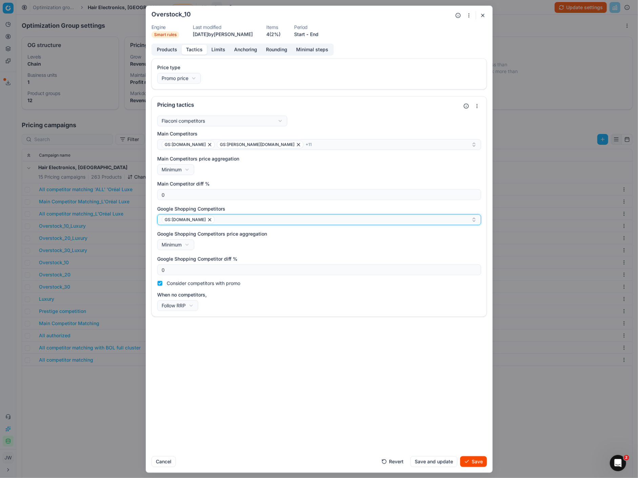
click at [229, 219] on div "GS:[DOMAIN_NAME]" at bounding box center [317, 220] width 310 height 8
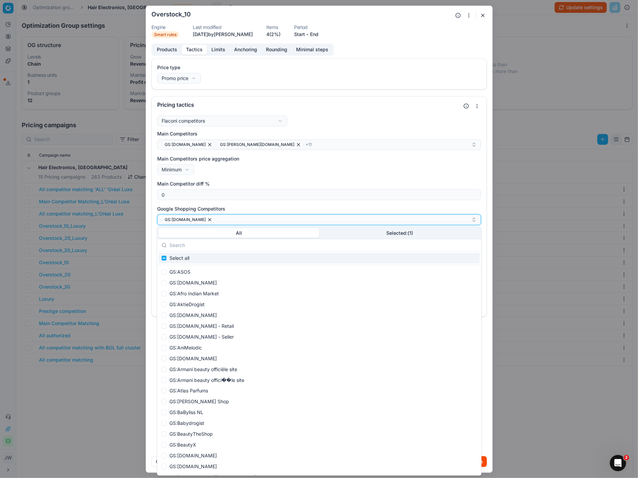
click at [229, 219] on div "GS:[DOMAIN_NAME]" at bounding box center [317, 220] width 310 height 8
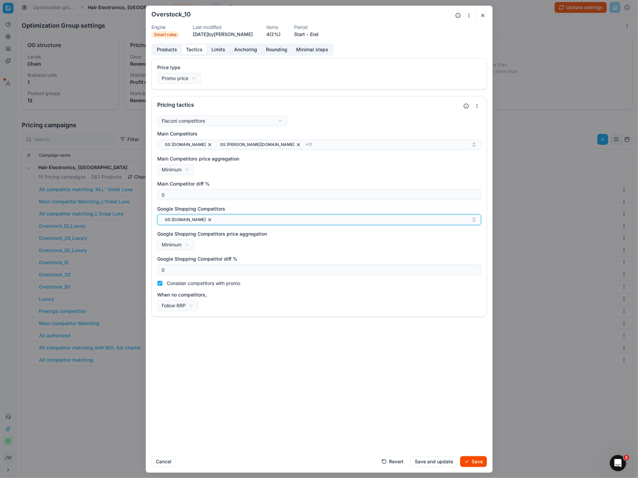
click at [229, 219] on div "GS:[DOMAIN_NAME]" at bounding box center [317, 220] width 310 height 8
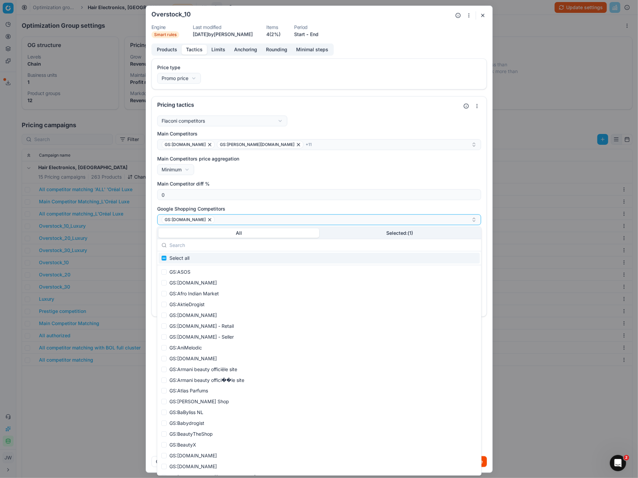
click at [193, 247] on input "text" at bounding box center [322, 246] width 307 height 14
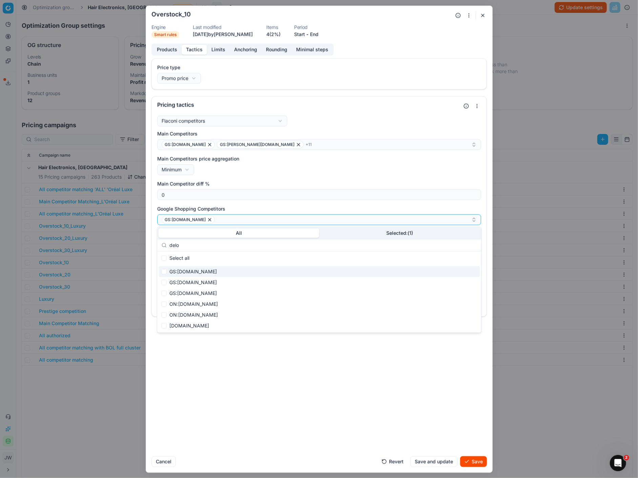
type input "delo"
click at [165, 273] on input "Suggestions" at bounding box center [163, 271] width 5 height 5
checkbox input "true"
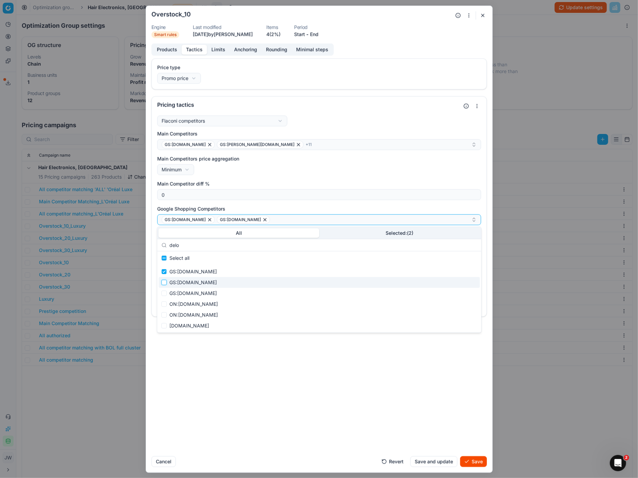
click at [165, 280] on input "Suggestions" at bounding box center [163, 282] width 5 height 5
checkbox input "true"
click at [165, 291] on input "Suggestions" at bounding box center [163, 293] width 5 height 5
checkbox input "true"
drag, startPoint x: 217, startPoint y: 245, endPoint x: 156, endPoint y: 240, distance: 61.5
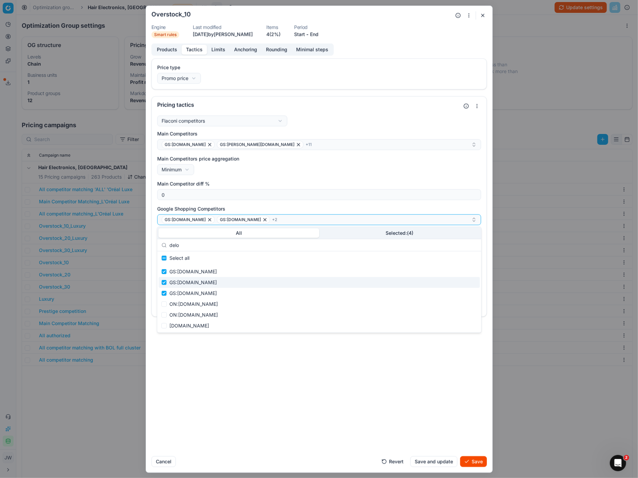
click at [156, 240] on body "Pricing platform Analytics Pricing Product portfolio Templates Export service 6…" at bounding box center [319, 239] width 638 height 478
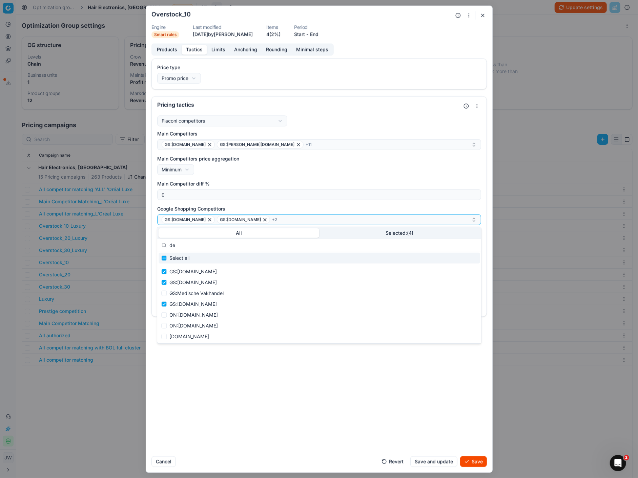
type input "d"
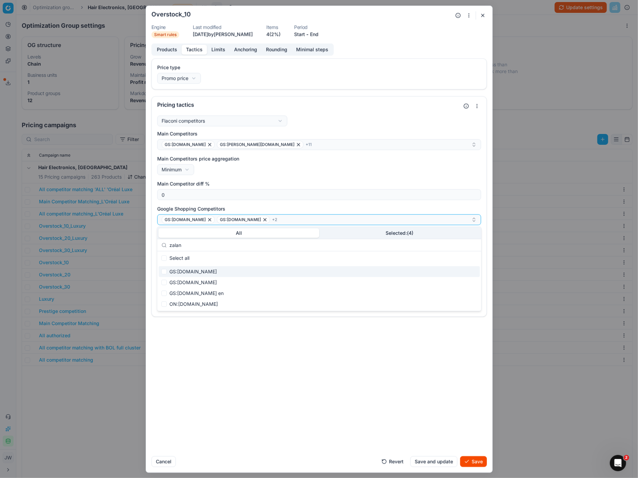
type input "zalan"
click at [164, 275] on div "GS:[DOMAIN_NAME]" at bounding box center [318, 272] width 321 height 11
checkbox input "true"
click at [164, 282] on input "Suggestions" at bounding box center [163, 282] width 5 height 5
checkbox input "true"
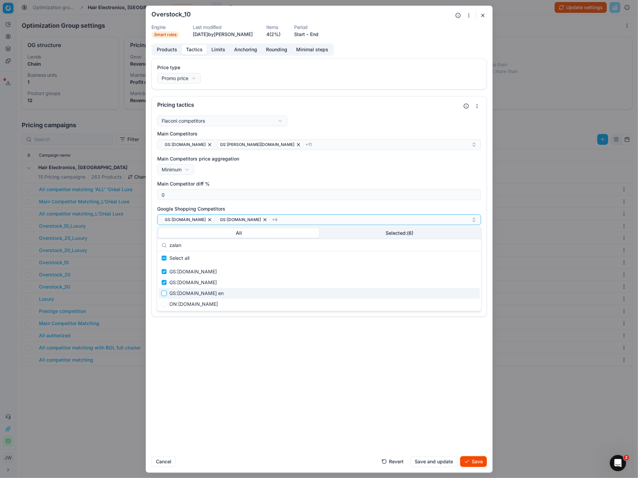
click at [164, 293] on input "Suggestions" at bounding box center [163, 293] width 5 height 5
checkbox input "true"
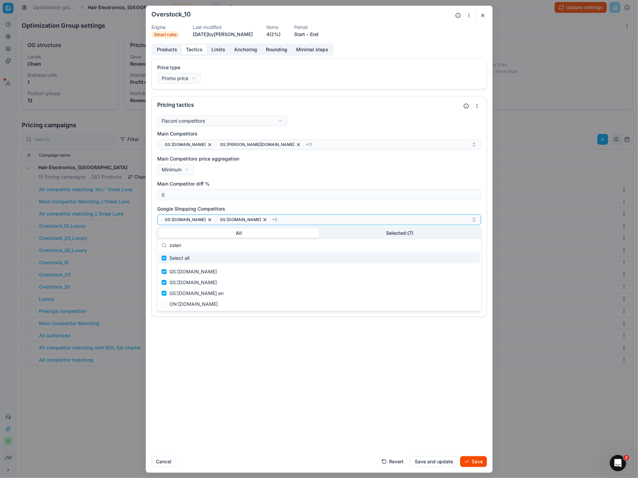
drag, startPoint x: 189, startPoint y: 248, endPoint x: 169, endPoint y: 243, distance: 20.1
click at [169, 243] on div "zalan" at bounding box center [319, 245] width 324 height 12
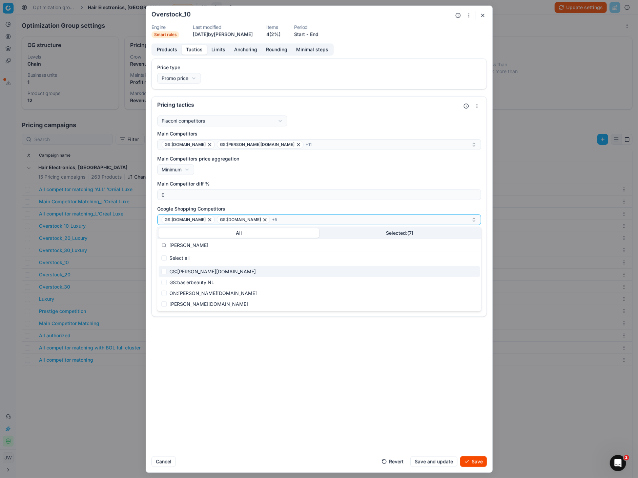
type input "[PERSON_NAME]"
click at [164, 272] on input "Suggestions" at bounding box center [163, 271] width 5 height 5
checkbox input "true"
click at [164, 282] on input "Suggestions" at bounding box center [163, 282] width 5 height 5
checkbox input "true"
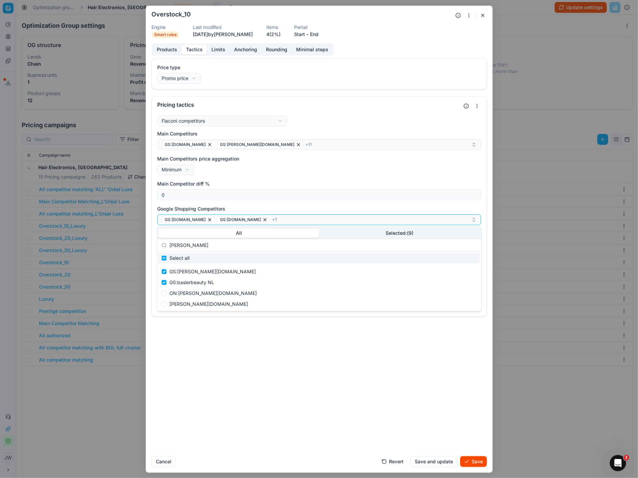
drag, startPoint x: 186, startPoint y: 244, endPoint x: 157, endPoint y: 241, distance: 29.3
click at [157, 241] on div "[PERSON_NAME]" at bounding box center [319, 245] width 324 height 12
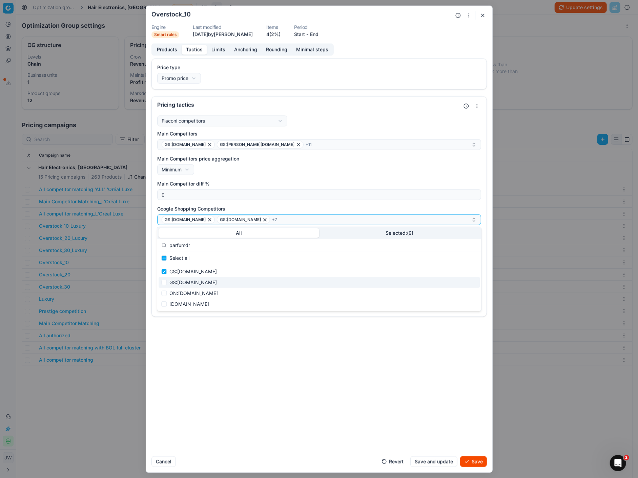
type input "parfumdr"
click at [166, 283] on input "Suggestions" at bounding box center [163, 282] width 5 height 5
checkbox input "true"
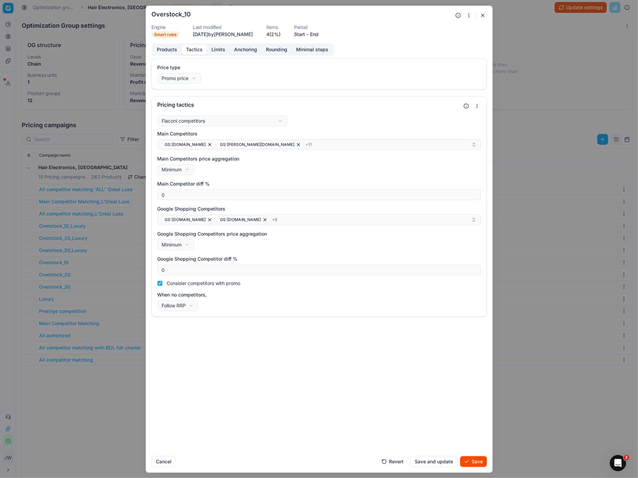
click at [370, 360] on div "Price type Promo price Default Regular price Promo price Pricing tactics Flacon…" at bounding box center [319, 254] width 346 height 393
click at [479, 461] on button "Save" at bounding box center [473, 461] width 27 height 11
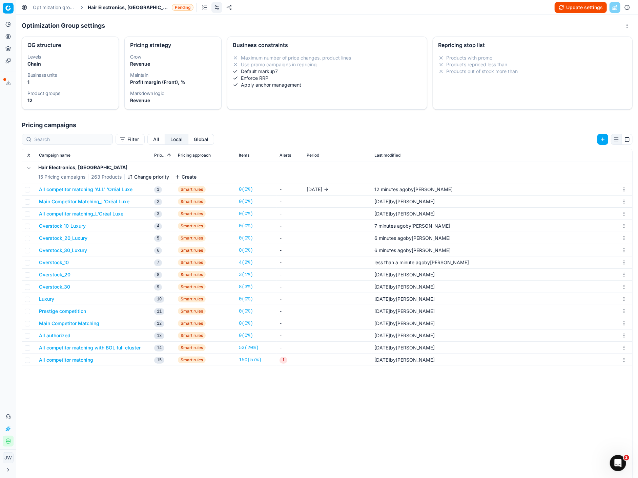
click at [58, 276] on button "Overstock_20" at bounding box center [54, 275] width 31 height 7
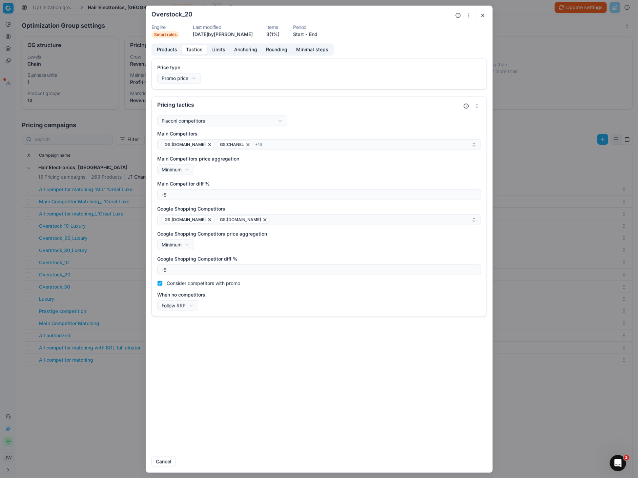
click at [189, 47] on button "Tactics" at bounding box center [194, 50] width 25 height 10
click at [283, 143] on div "GS:[DOMAIN_NAME] GS:CHANEL + 16" at bounding box center [317, 145] width 310 height 8
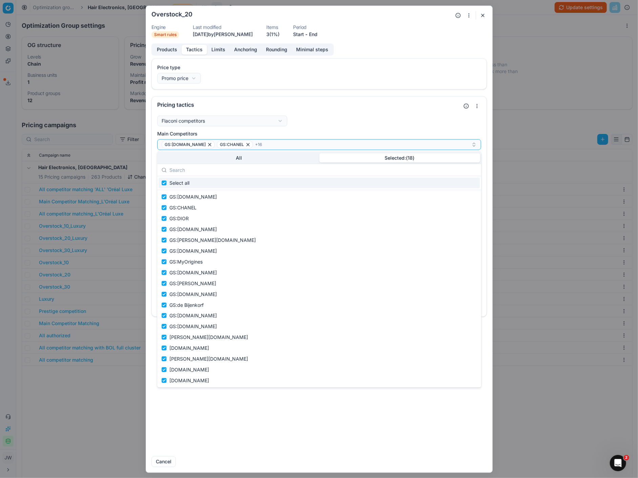
click at [364, 159] on button "Selected: ( 18 )" at bounding box center [399, 157] width 161 height 9
click at [197, 171] on input "text" at bounding box center [322, 170] width 307 height 14
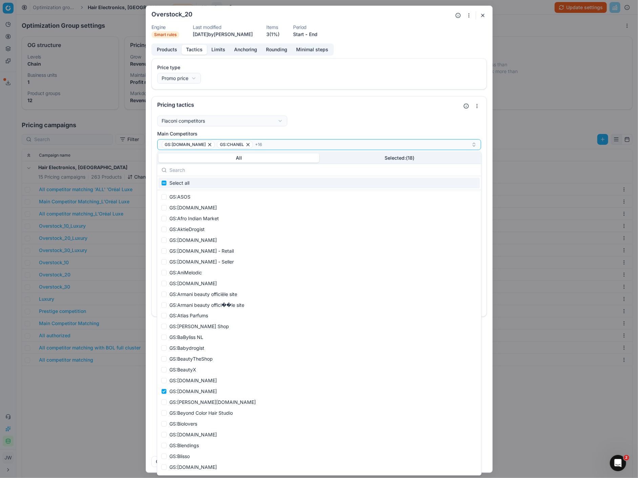
click at [228, 158] on button "All" at bounding box center [238, 157] width 161 height 9
click at [187, 170] on input "text" at bounding box center [322, 170] width 307 height 14
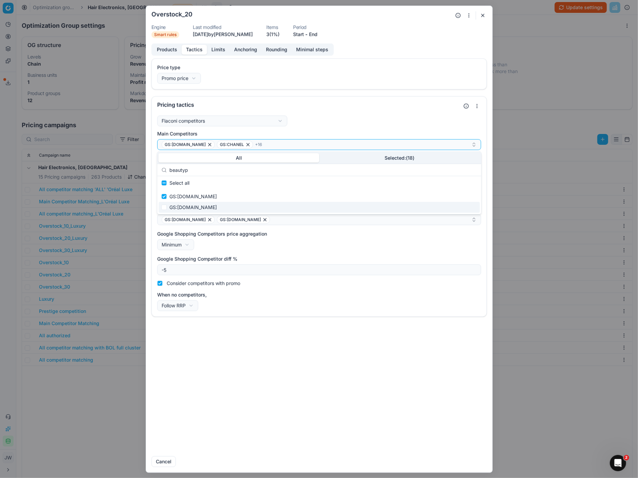
type input "beautyp"
click at [164, 206] on input "Suggestions" at bounding box center [163, 207] width 5 height 5
checkbox input "true"
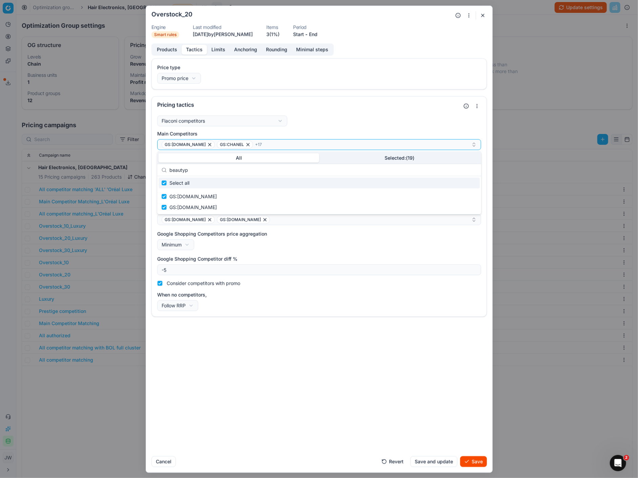
drag, startPoint x: 201, startPoint y: 173, endPoint x: 158, endPoint y: 166, distance: 43.3
click at [158, 166] on div "beautyp" at bounding box center [319, 170] width 324 height 12
type input "c"
checkbox input "false"
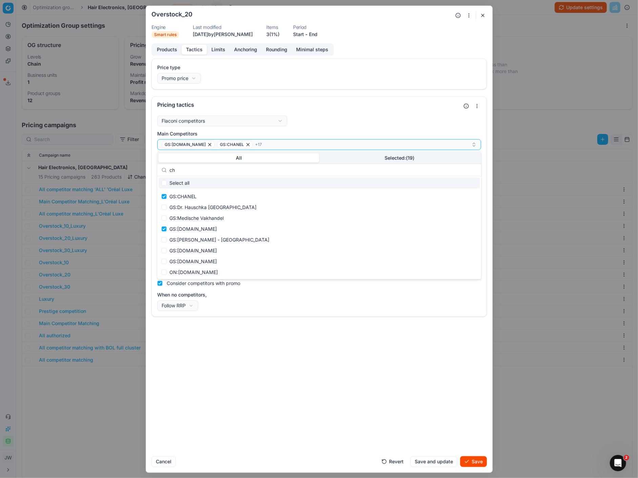
type input "cha"
checkbox input "true"
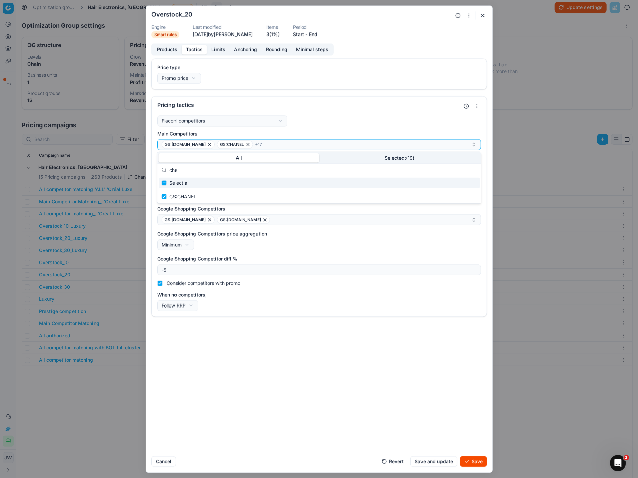
type input "ch"
checkbox input "false"
type input "c"
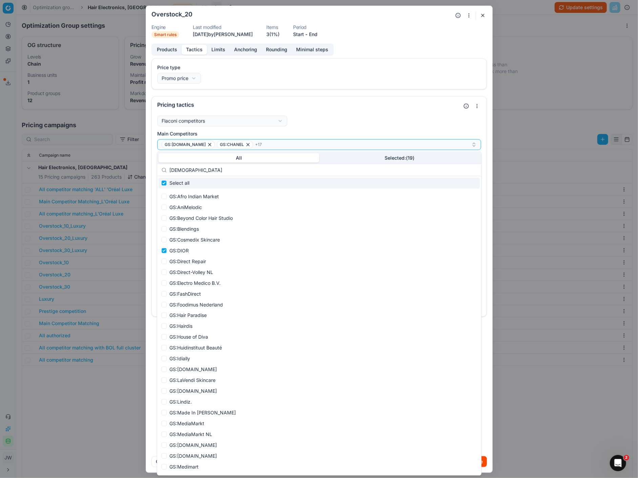
type input "dior"
checkbox input "true"
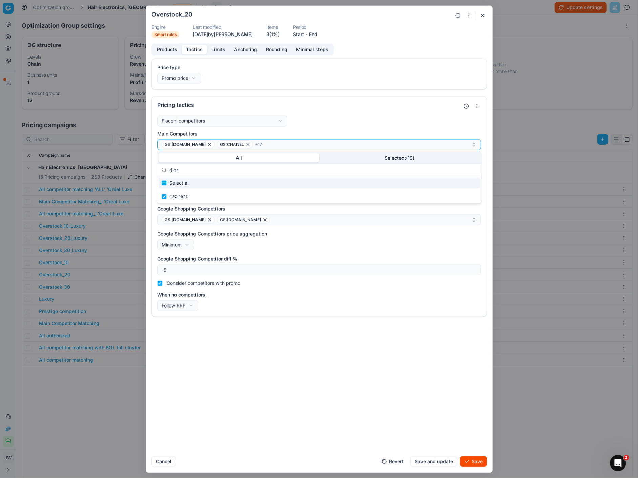
type input "[DEMOGRAPHIC_DATA]"
checkbox input "false"
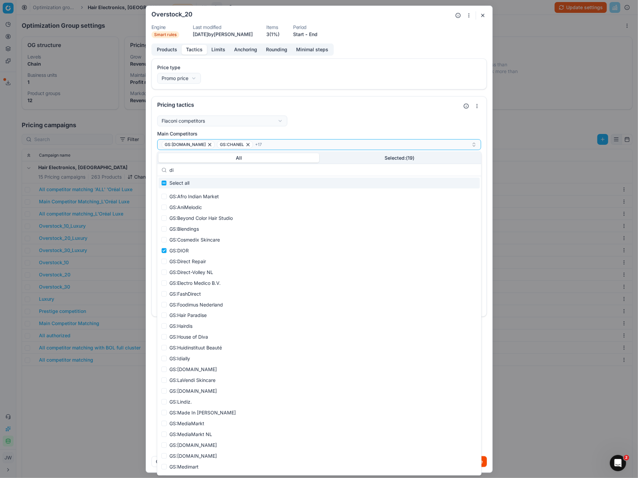
type input "d"
type input "e"
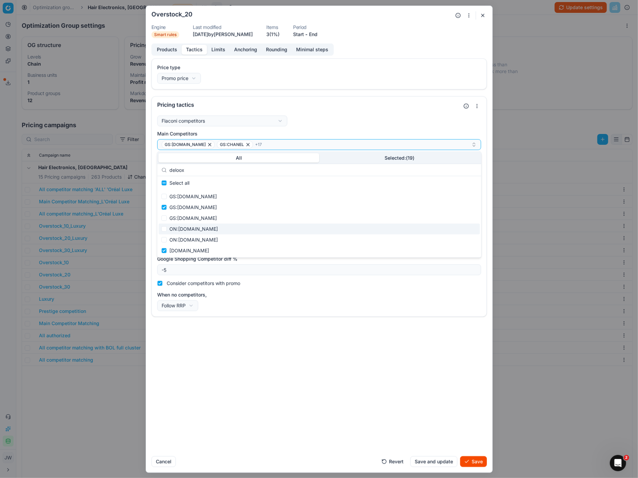
type input "deloox"
click at [164, 230] on input "Suggestions" at bounding box center [163, 229] width 5 height 5
checkbox input "true"
click at [164, 238] on input "Suggestions" at bounding box center [163, 239] width 5 height 5
checkbox input "true"
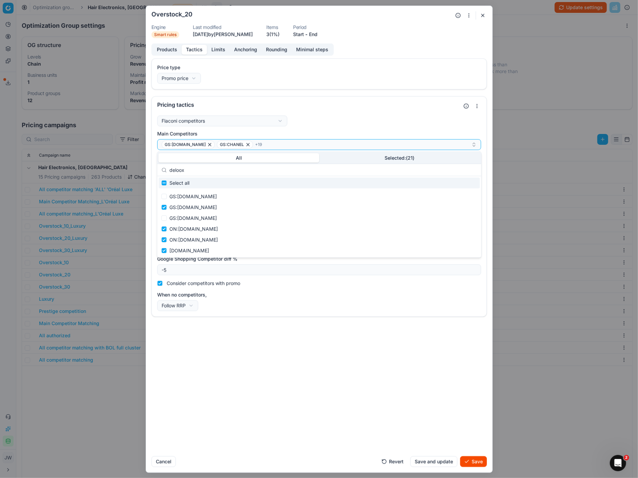
drag, startPoint x: 197, startPoint y: 169, endPoint x: 157, endPoint y: 167, distance: 40.3
click at [157, 167] on div "deloox" at bounding box center [319, 170] width 324 height 12
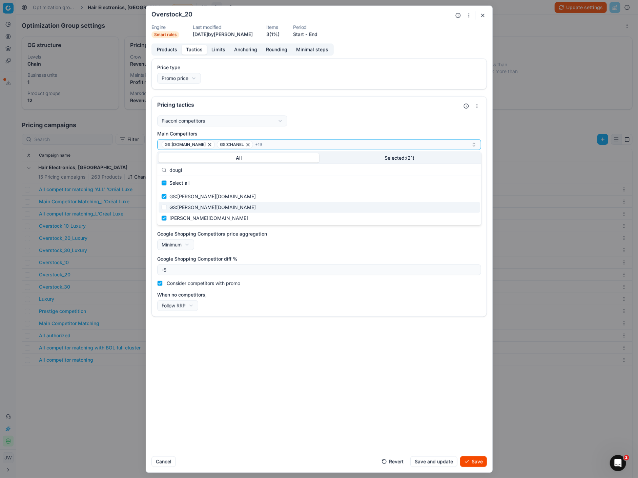
type input "dougl"
click at [164, 208] on input "Suggestions" at bounding box center [163, 207] width 5 height 5
checkbox input "true"
drag, startPoint x: 191, startPoint y: 170, endPoint x: 150, endPoint y: 163, distance: 41.3
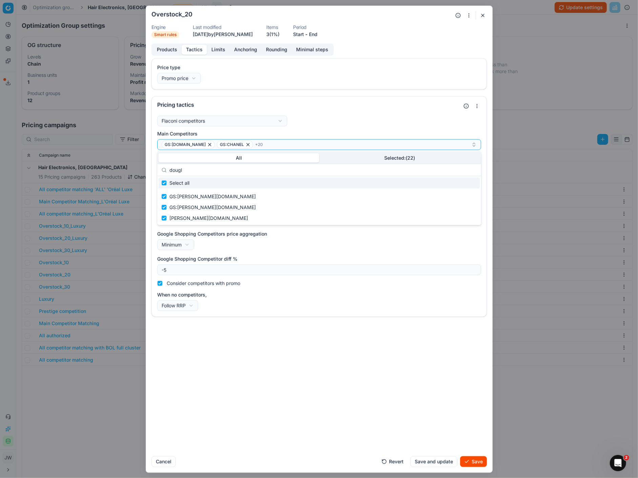
click at [150, 163] on body "Pricing platform Analytics Pricing Product portfolio Templates Export service 6…" at bounding box center [319, 239] width 638 height 478
checkbox input "false"
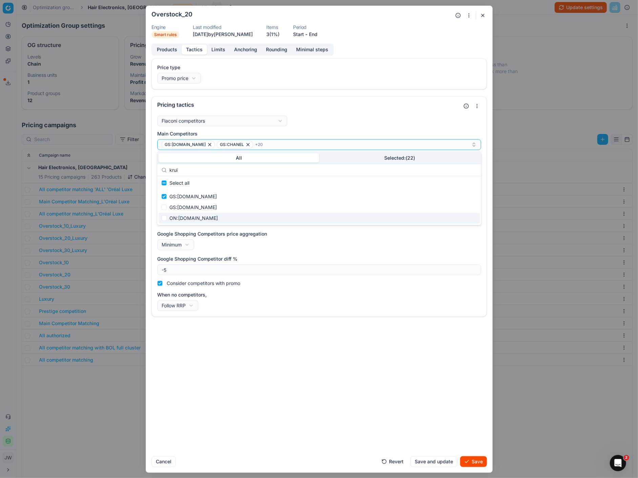
type input "krui"
click at [164, 218] on input "Suggestions" at bounding box center [163, 218] width 5 height 5
checkbox input "true"
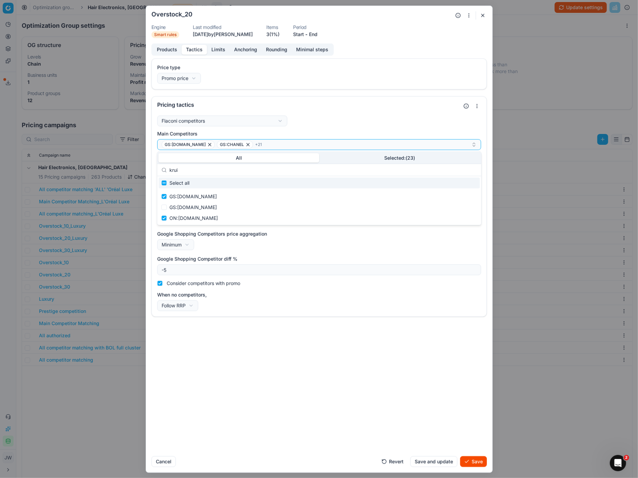
drag, startPoint x: 189, startPoint y: 171, endPoint x: 159, endPoint y: 164, distance: 30.8
click at [159, 164] on div "All Selected: ( 23 ) krui Select all GS:[DOMAIN_NAME] GS:[DOMAIN_NAME] ON:[DOMA…" at bounding box center [319, 188] width 324 height 73
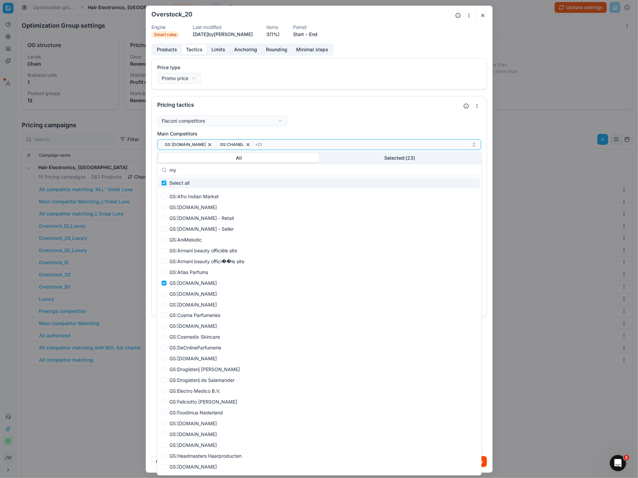
type input "myo"
checkbox input "true"
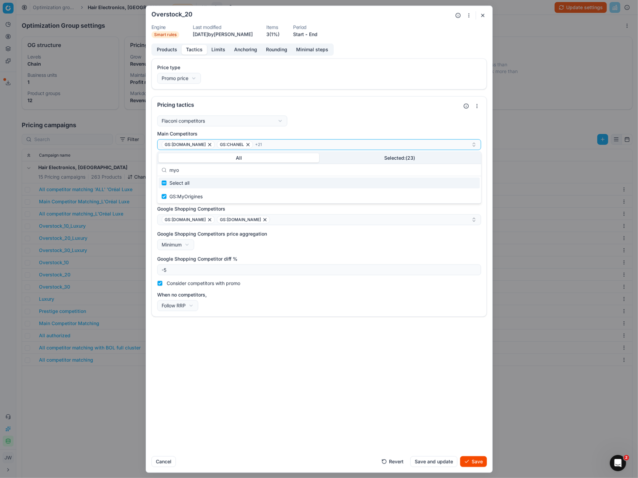
type input "my"
checkbox input "false"
type input "m"
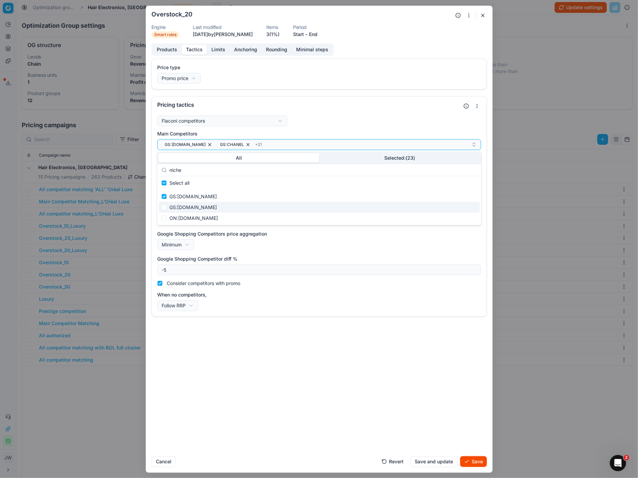
type input "niche"
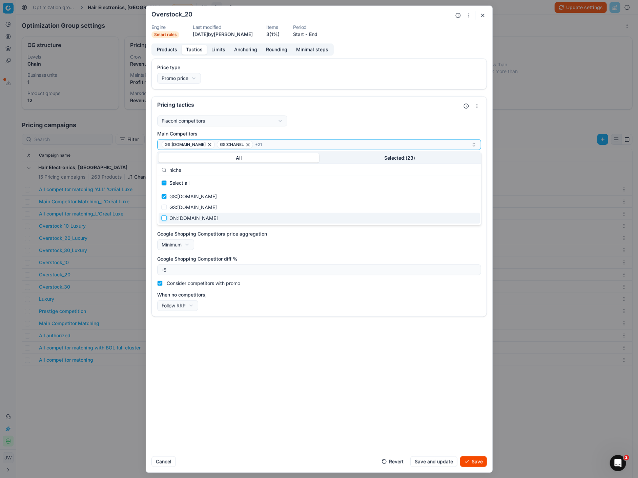
click at [164, 218] on input "Suggestions" at bounding box center [163, 218] width 5 height 5
checkbox input "true"
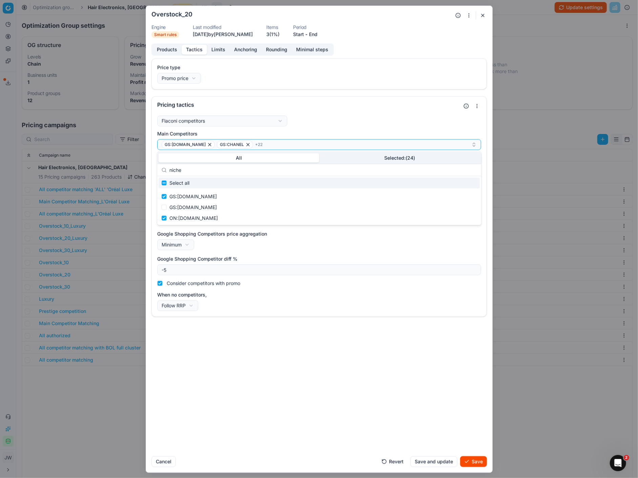
drag, startPoint x: 191, startPoint y: 173, endPoint x: 157, endPoint y: 160, distance: 35.8
click at [157, 160] on div "All Selected: ( 24 ) niche Select all GS:[DOMAIN_NAME] GS:[DOMAIN_NAME] ON:[DOM…" at bounding box center [319, 188] width 324 height 73
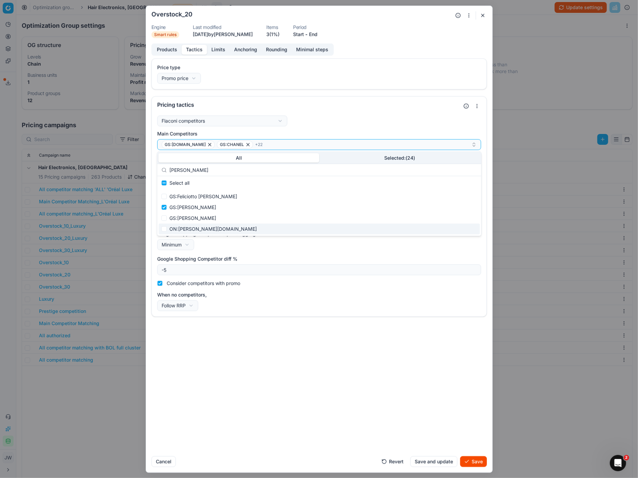
type input "[PERSON_NAME]"
click at [163, 229] on input "Suggestions" at bounding box center [163, 229] width 5 height 5
checkbox input "true"
drag, startPoint x: 186, startPoint y: 167, endPoint x: 164, endPoint y: 164, distance: 22.6
click at [164, 164] on div "[PERSON_NAME]" at bounding box center [319, 170] width 324 height 12
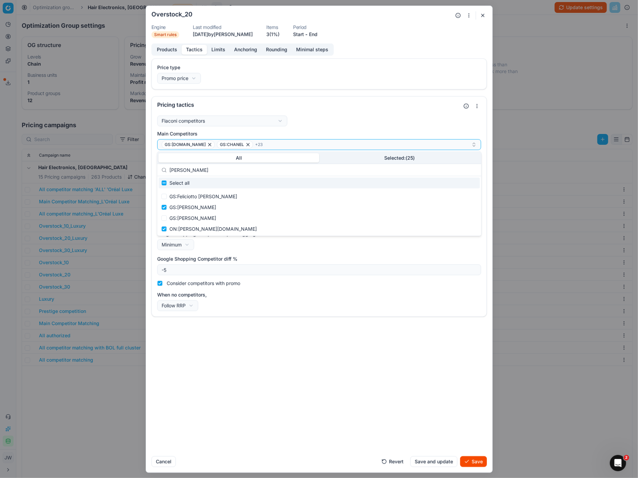
drag, startPoint x: 187, startPoint y: 170, endPoint x: 164, endPoint y: 170, distance: 23.0
click at [164, 170] on div "[PERSON_NAME]" at bounding box center [319, 170] width 324 height 12
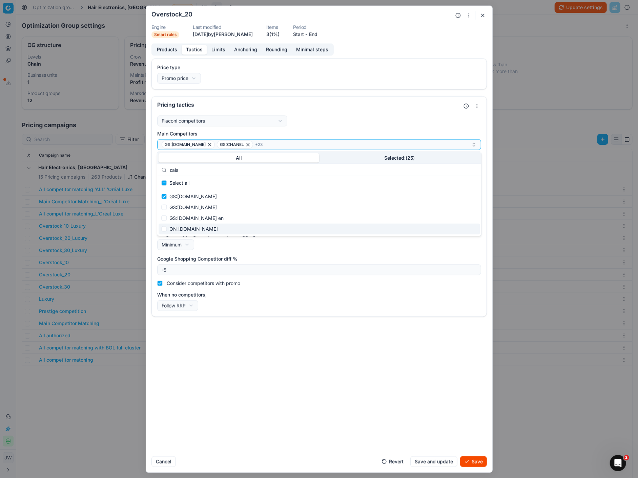
type input "zala"
click at [162, 229] on input "Suggestions" at bounding box center [163, 229] width 5 height 5
checkbox input "true"
drag, startPoint x: 189, startPoint y: 170, endPoint x: 163, endPoint y: 164, distance: 26.9
click at [163, 164] on div "All Selected: ( 26 ) zala Select all GS:[DOMAIN_NAME] GS:[DOMAIN_NAME] GS:[DOMA…" at bounding box center [319, 194] width 324 height 84
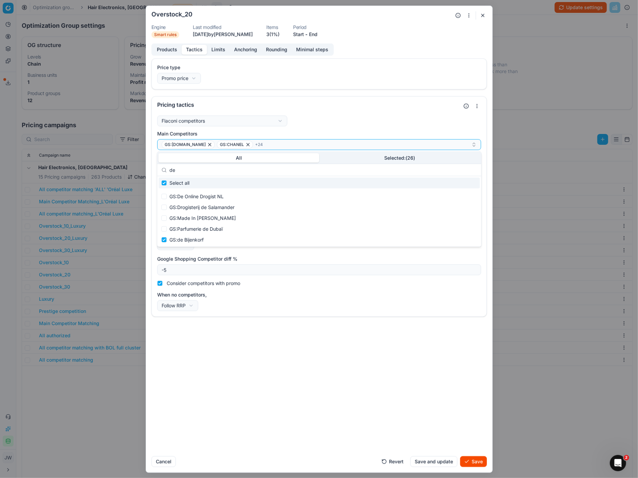
type input "de b"
checkbox input "true"
type input "de"
checkbox input "false"
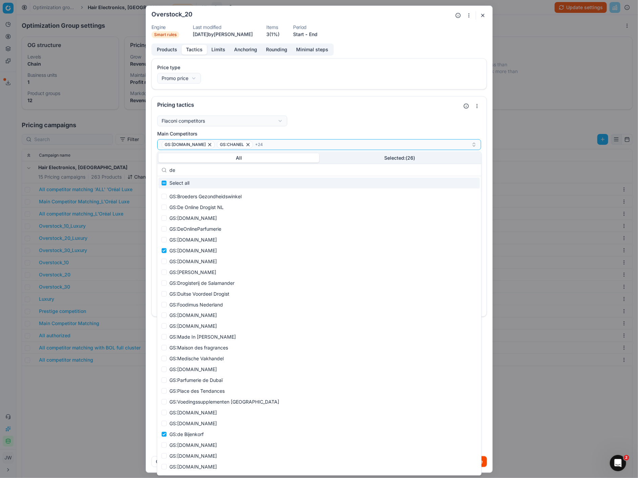
type input "d"
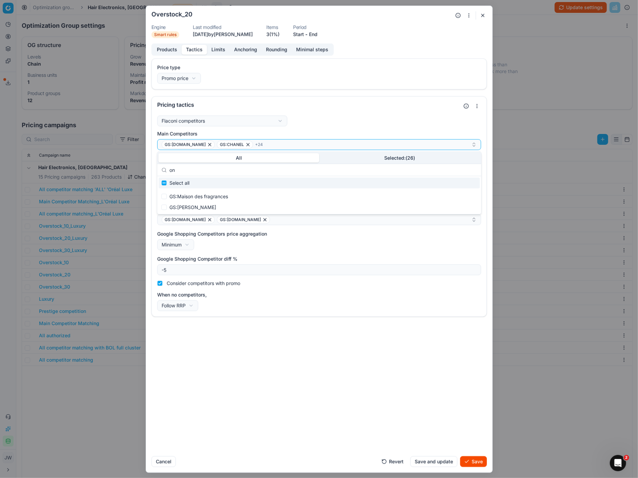
type input "o"
type input "look"
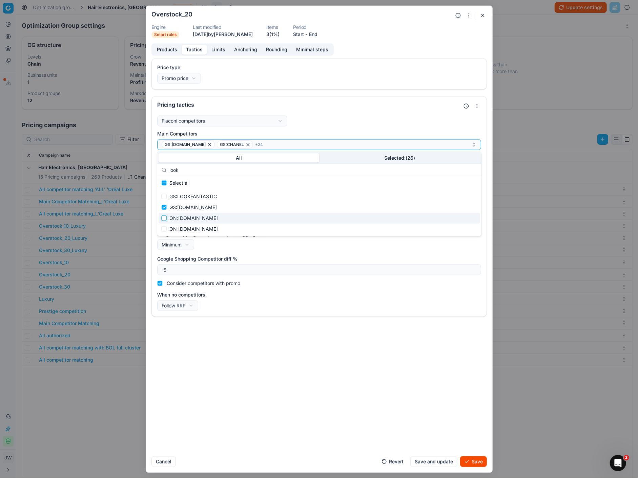
click at [166, 218] on input "Suggestions" at bounding box center [163, 218] width 5 height 5
checkbox input "true"
click at [165, 227] on input "Suggestions" at bounding box center [163, 229] width 5 height 5
checkbox input "true"
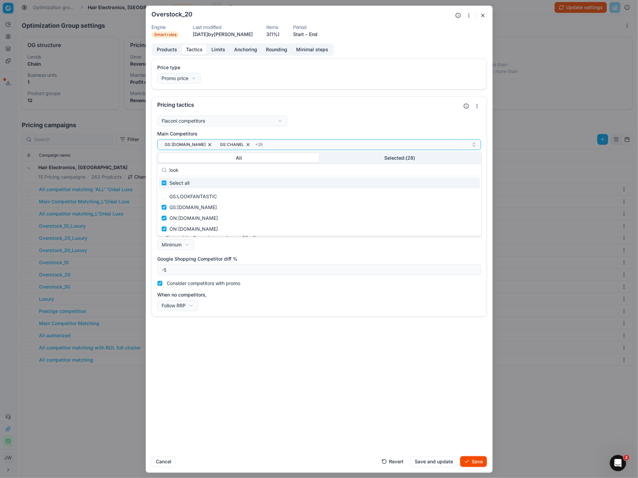
drag, startPoint x: 191, startPoint y: 168, endPoint x: 152, endPoint y: 168, distance: 38.6
click at [152, 168] on body "Pricing platform Analytics Pricing Product portfolio Templates Export service 6…" at bounding box center [319, 239] width 638 height 478
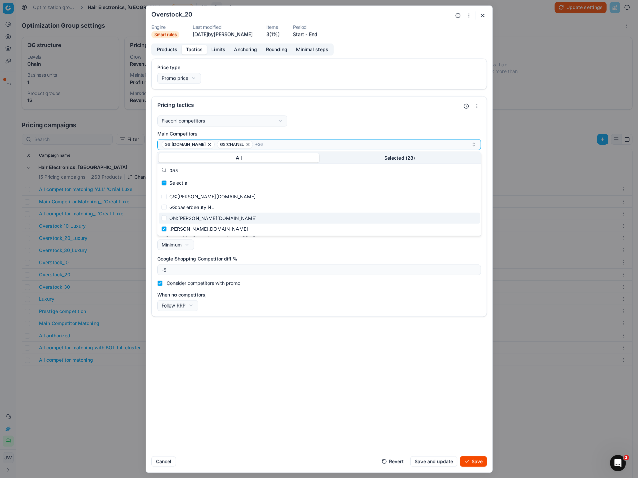
type input "bas"
click at [164, 218] on input "Suggestions" at bounding box center [163, 218] width 5 height 5
checkbox input "true"
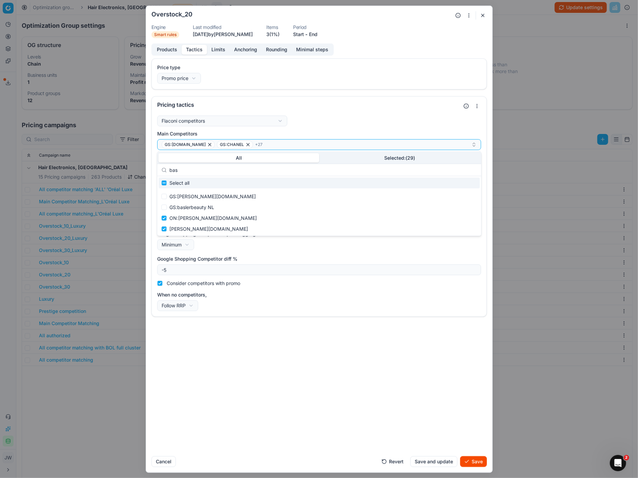
drag, startPoint x: 187, startPoint y: 172, endPoint x: 154, endPoint y: 168, distance: 33.1
click at [154, 168] on body "Pricing platform Analytics Pricing Product portfolio Templates Export service 6…" at bounding box center [319, 239] width 638 height 478
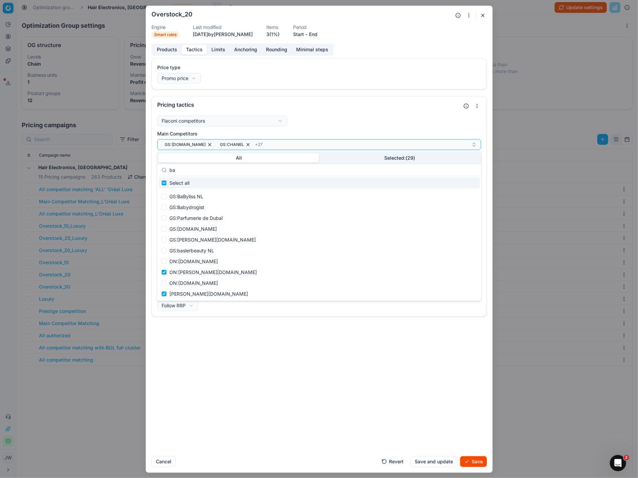
type input "b"
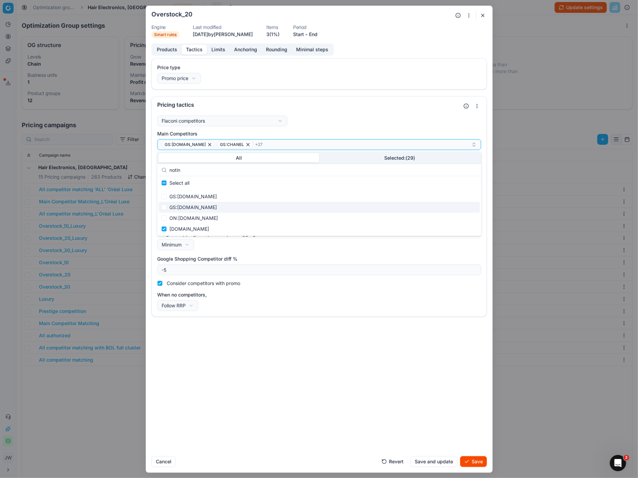
type input "notin"
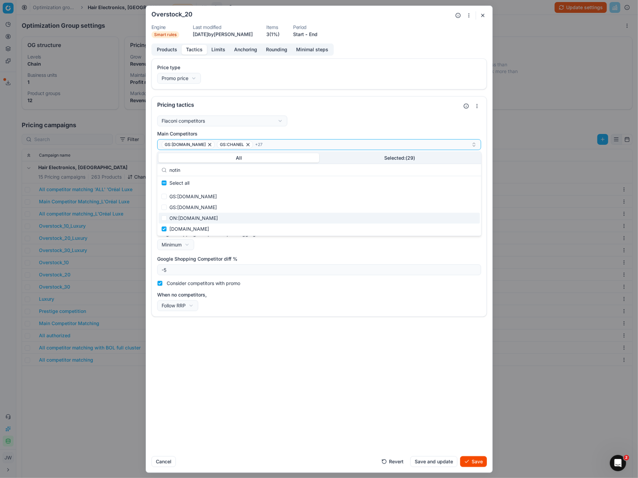
click at [167, 220] on div "ON:[DOMAIN_NAME]" at bounding box center [318, 218] width 321 height 11
checkbox input "true"
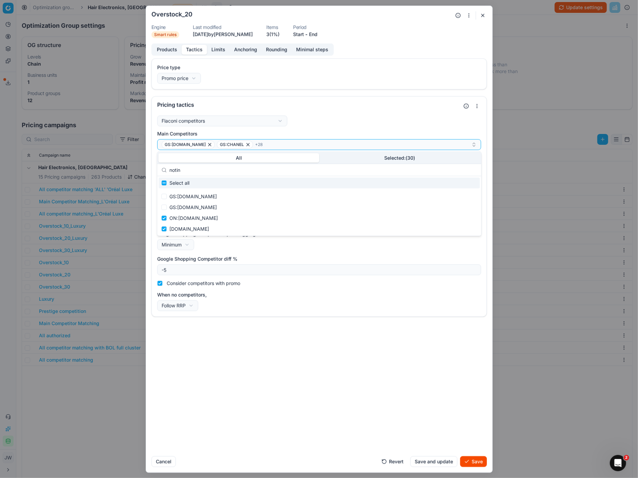
drag, startPoint x: 189, startPoint y: 171, endPoint x: 166, endPoint y: 166, distance: 24.2
click at [166, 166] on div "notin" at bounding box center [319, 170] width 324 height 12
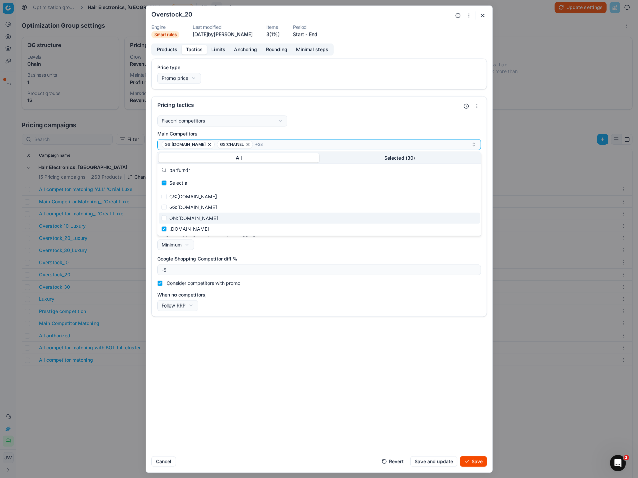
type input "parfumdr"
click at [165, 215] on div "ON:[DOMAIN_NAME]" at bounding box center [318, 218] width 321 height 11
checkbox input "true"
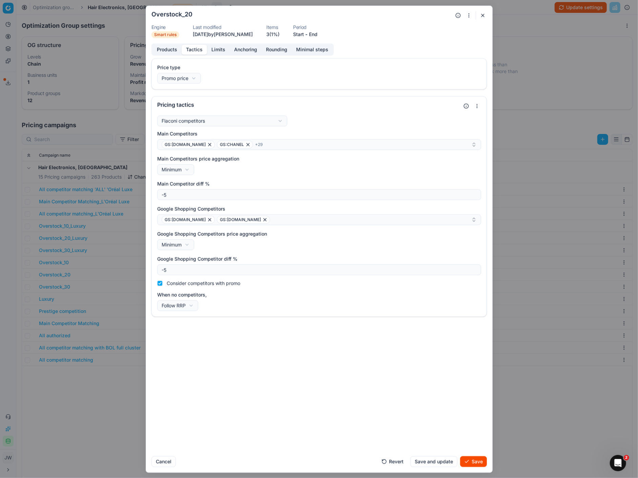
click at [415, 397] on div "Price type Promo price Default Regular price Promo price Pricing tactics Flacon…" at bounding box center [319, 254] width 346 height 393
click at [281, 218] on div "GS:[DOMAIN_NAME] GS:[DOMAIN_NAME]" at bounding box center [317, 220] width 310 height 8
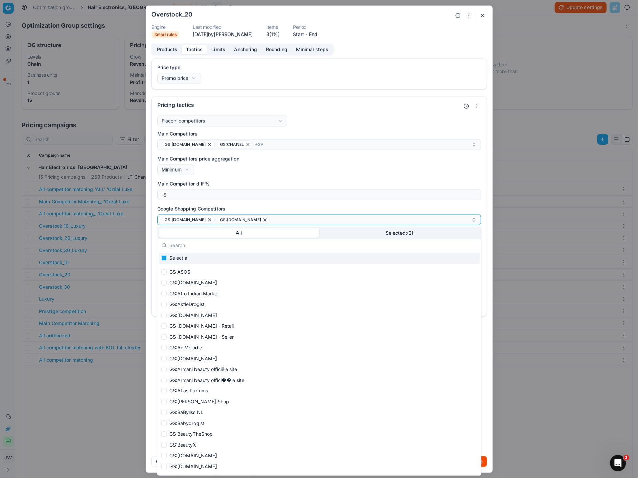
click at [215, 258] on div "Select all" at bounding box center [318, 258] width 321 height 11
checkbox input "true"
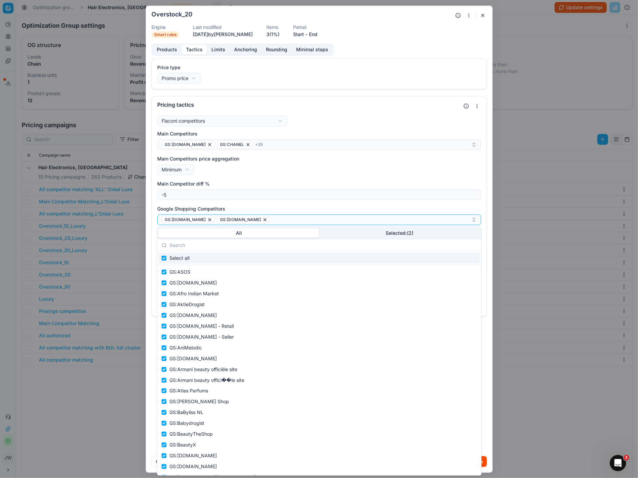
checkbox input "true"
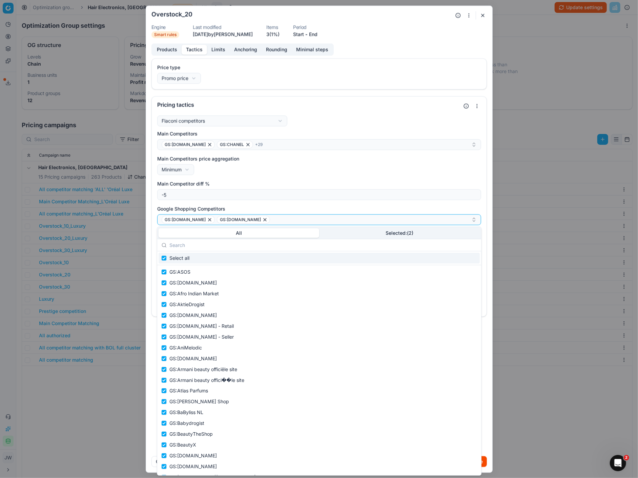
checkbox input "true"
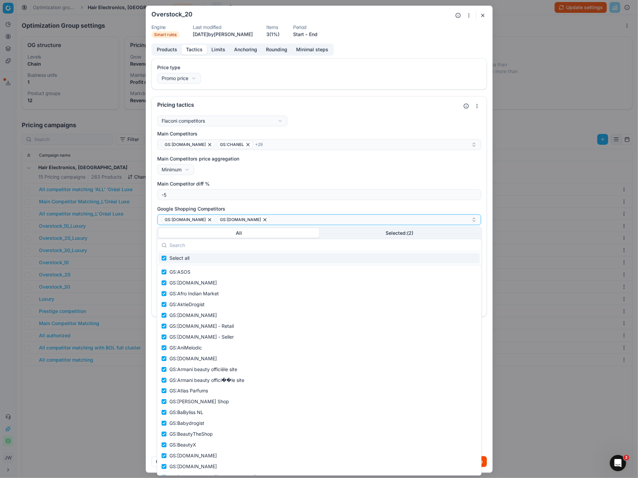
checkbox input "true"
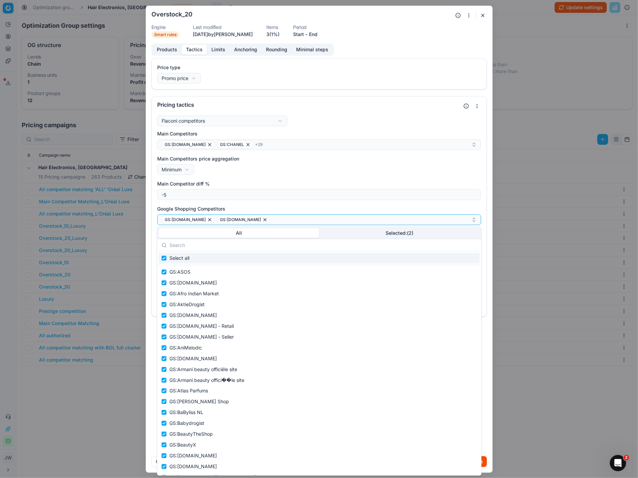
checkbox input "true"
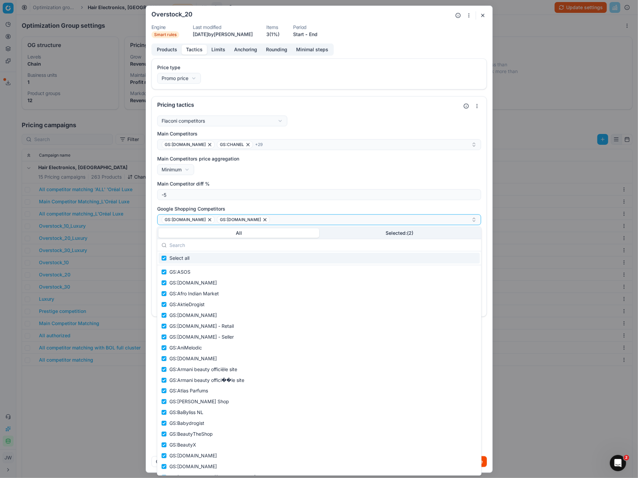
checkbox input "true"
click at [209, 259] on div "Select all" at bounding box center [318, 258] width 321 height 11
checkbox input "false"
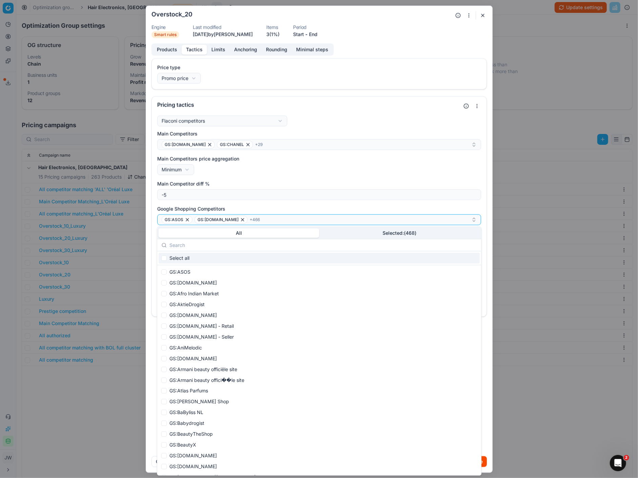
checkbox input "false"
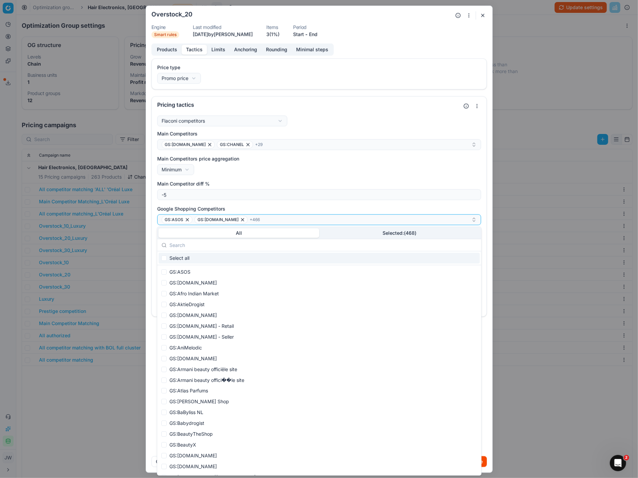
checkbox input "false"
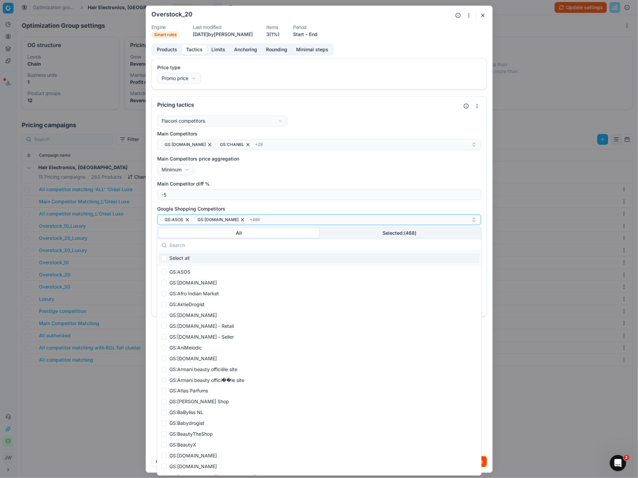
checkbox input "false"
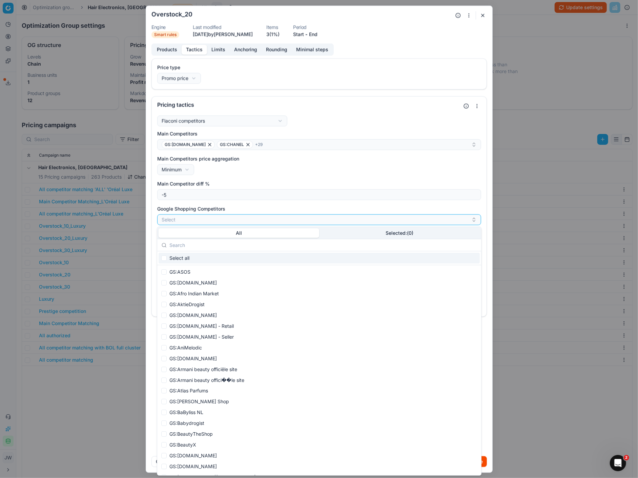
click at [189, 243] on input "text" at bounding box center [322, 246] width 307 height 14
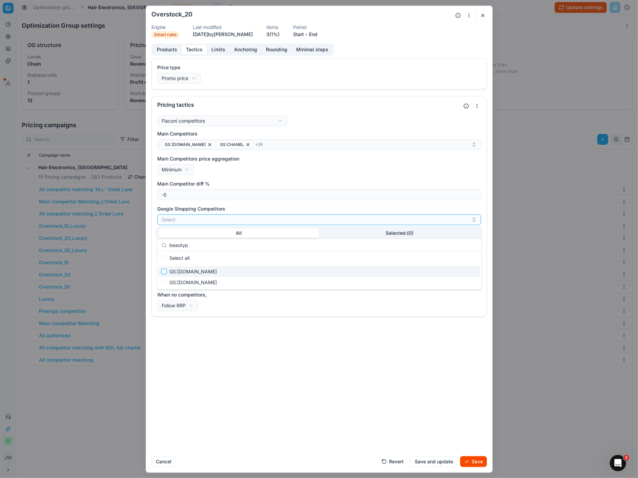
click at [164, 272] on input "Suggestions" at bounding box center [163, 271] width 5 height 5
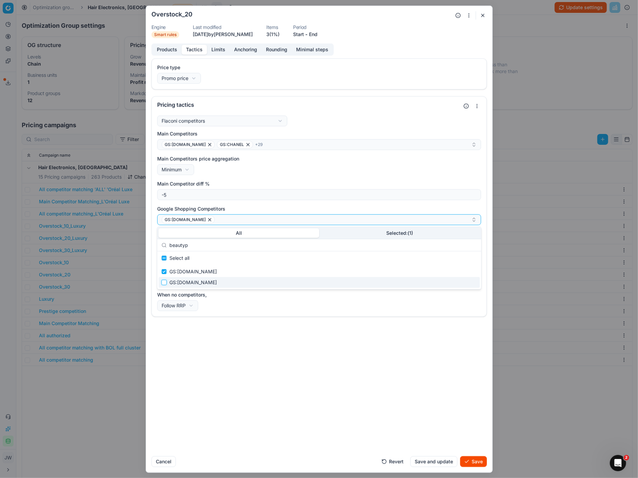
click at [164, 283] on input "Suggestions" at bounding box center [163, 282] width 5 height 5
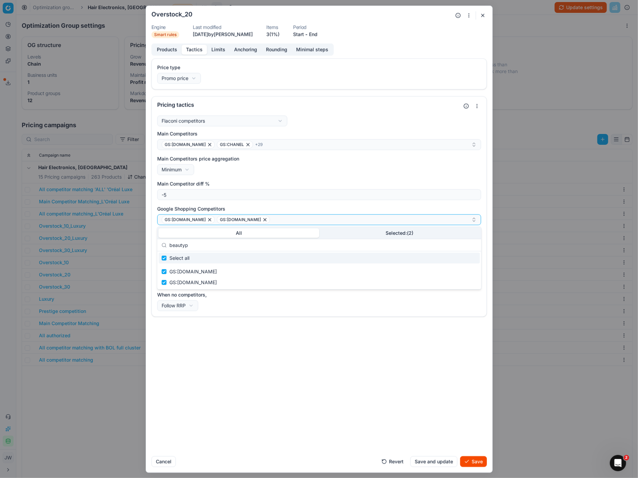
drag, startPoint x: 196, startPoint y: 247, endPoint x: 166, endPoint y: 243, distance: 30.3
click at [166, 243] on div "beautyp" at bounding box center [319, 245] width 324 height 12
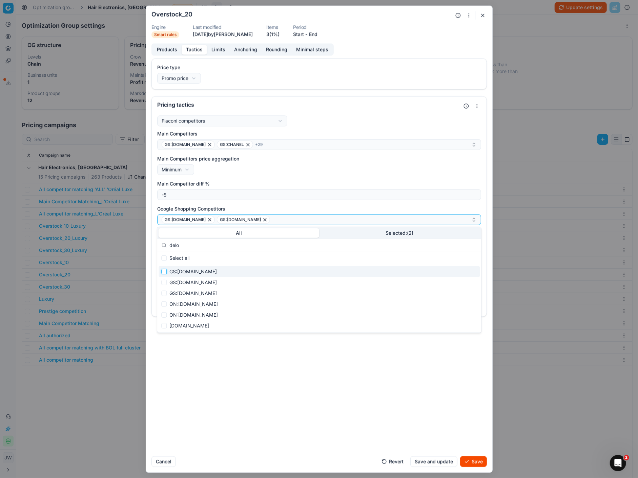
click at [164, 271] on input "Suggestions" at bounding box center [163, 271] width 5 height 5
click at [164, 282] on input "Suggestions" at bounding box center [163, 282] width 5 height 5
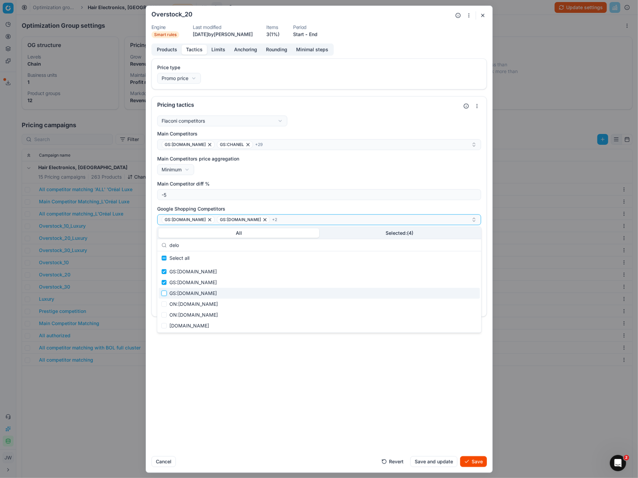
click at [164, 293] on input "Suggestions" at bounding box center [163, 293] width 5 height 5
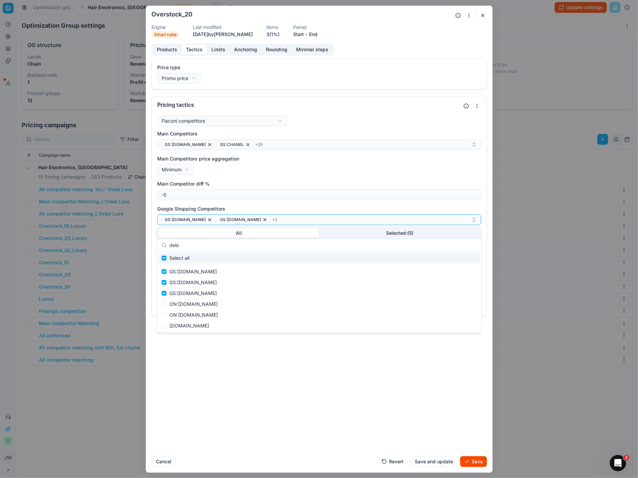
drag, startPoint x: 189, startPoint y: 244, endPoint x: 165, endPoint y: 242, distance: 24.1
click at [165, 242] on div "delo" at bounding box center [319, 245] width 324 height 12
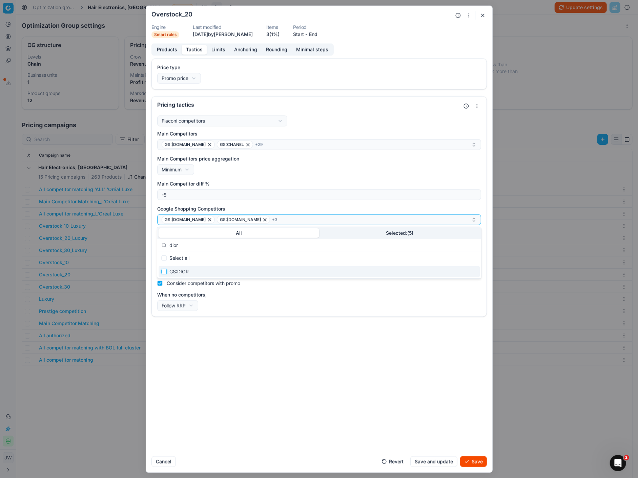
click at [163, 273] on input "Suggestions" at bounding box center [163, 271] width 5 height 5
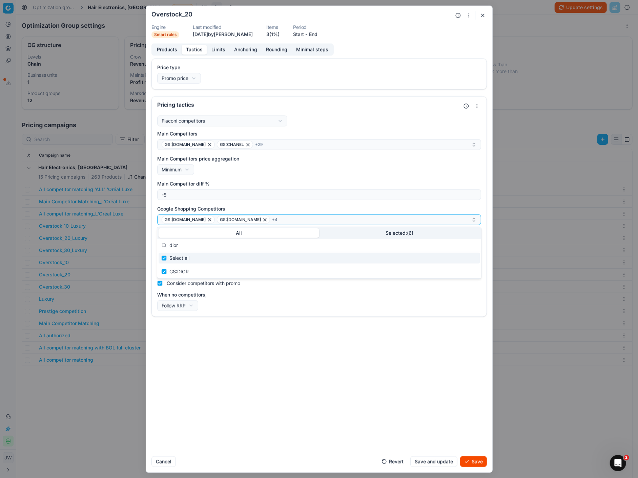
drag, startPoint x: 185, startPoint y: 246, endPoint x: 164, endPoint y: 241, distance: 21.5
click at [164, 241] on div "dior" at bounding box center [319, 245] width 324 height 12
click at [187, 247] on input "dior" at bounding box center [322, 246] width 307 height 14
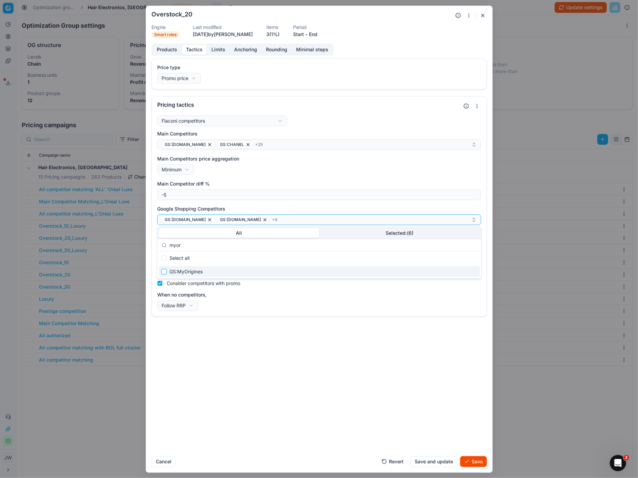
click at [165, 272] on input "Suggestions" at bounding box center [163, 271] width 5 height 5
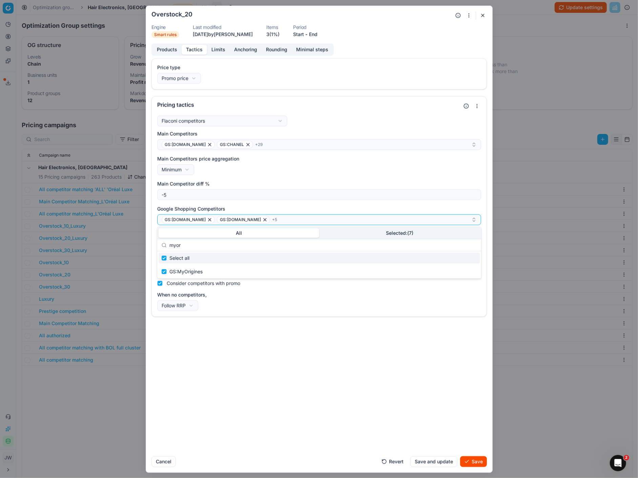
drag, startPoint x: 184, startPoint y: 247, endPoint x: 167, endPoint y: 244, distance: 17.4
click at [167, 244] on div "myor" at bounding box center [319, 245] width 324 height 12
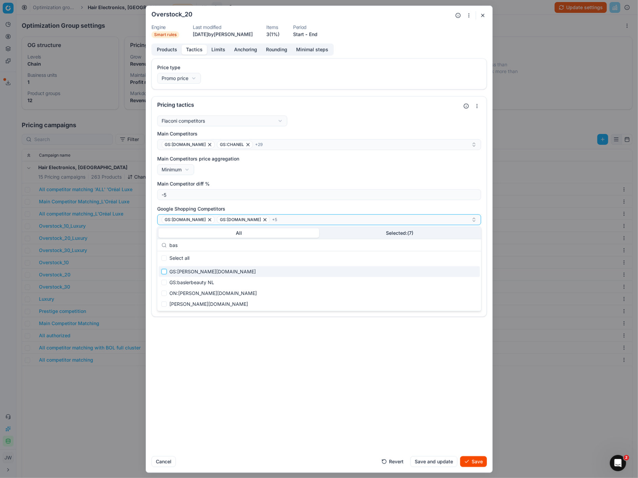
click at [163, 272] on input "Suggestions" at bounding box center [163, 271] width 5 height 5
click at [164, 284] on input "Suggestions" at bounding box center [163, 282] width 5 height 5
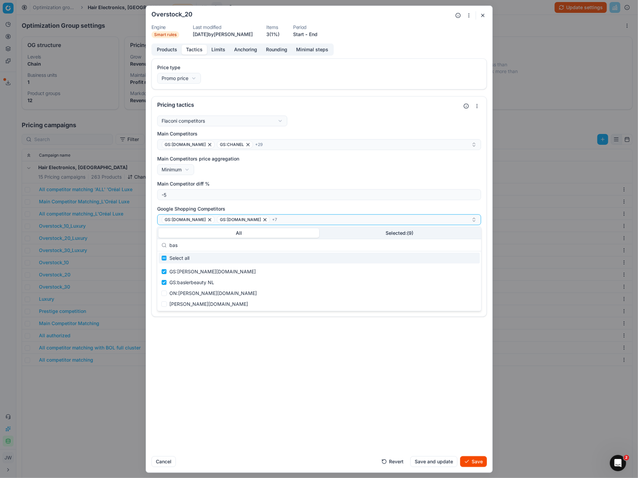
drag, startPoint x: 185, startPoint y: 247, endPoint x: 170, endPoint y: 245, distance: 15.0
click at [170, 245] on input "bas" at bounding box center [322, 246] width 307 height 14
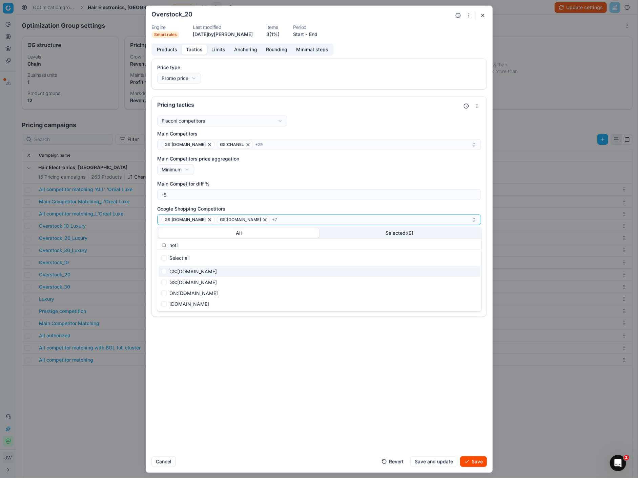
click at [163, 275] on div "GS:[DOMAIN_NAME]" at bounding box center [318, 272] width 321 height 11
click at [163, 284] on input "Suggestions" at bounding box center [163, 282] width 5 height 5
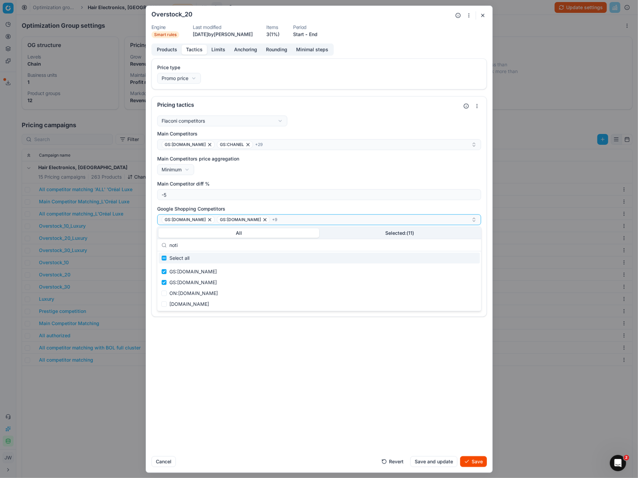
drag, startPoint x: 183, startPoint y: 247, endPoint x: 164, endPoint y: 239, distance: 20.8
click at [164, 239] on div "noti" at bounding box center [319, 245] width 324 height 12
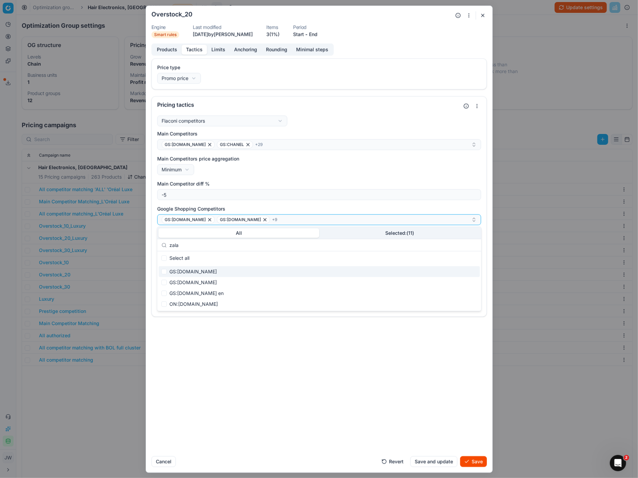
click at [168, 274] on div "GS:[DOMAIN_NAME]" at bounding box center [318, 272] width 321 height 11
click at [163, 281] on input "Suggestions" at bounding box center [163, 282] width 5 height 5
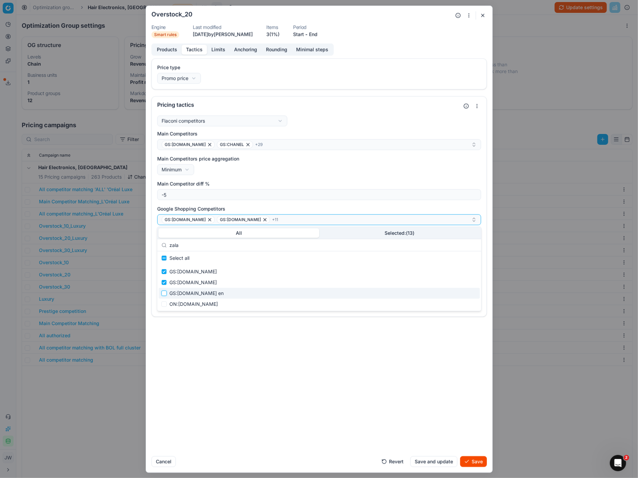
click at [163, 291] on input "Suggestions" at bounding box center [163, 293] width 5 height 5
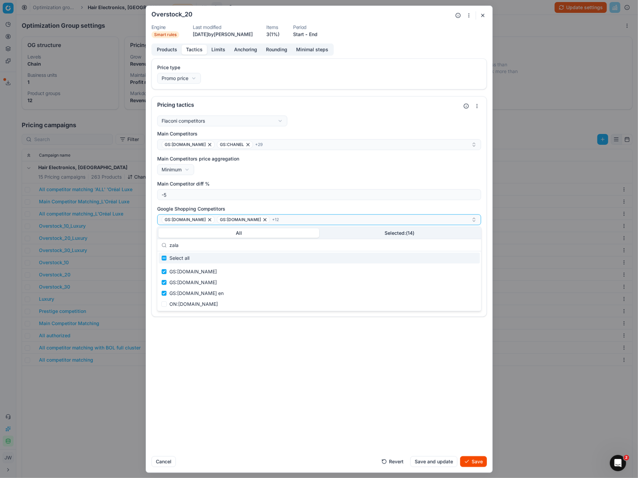
drag, startPoint x: 189, startPoint y: 245, endPoint x: 157, endPoint y: 239, distance: 33.0
click at [157, 239] on div "zala" at bounding box center [319, 245] width 324 height 12
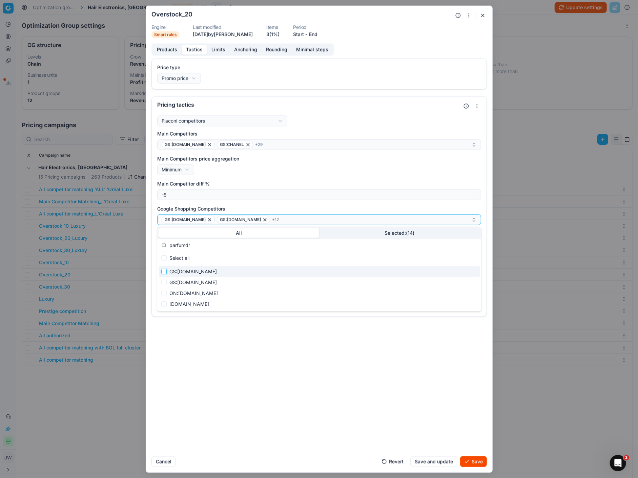
click at [163, 271] on input "Suggestions" at bounding box center [163, 271] width 5 height 5
click at [164, 283] on input "Suggestions" at bounding box center [163, 282] width 5 height 5
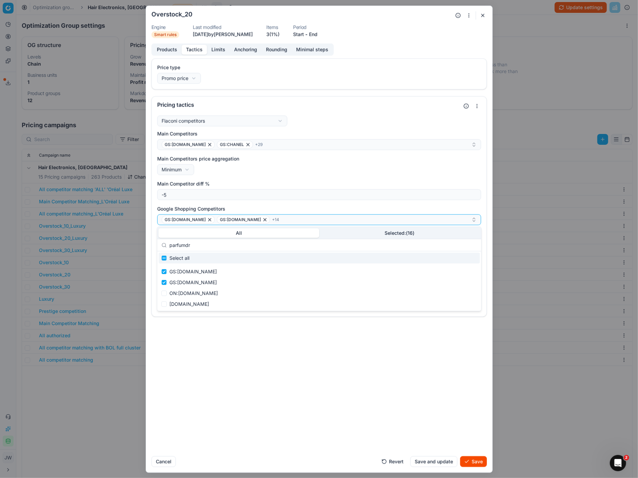
drag, startPoint x: 195, startPoint y: 247, endPoint x: 160, endPoint y: 239, distance: 35.6
click at [160, 239] on div "parfumdr" at bounding box center [319, 245] width 324 height 12
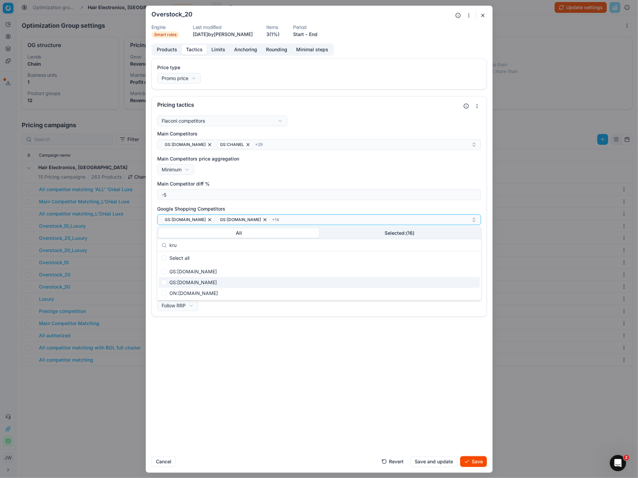
click at [163, 279] on div "GS:[DOMAIN_NAME]" at bounding box center [318, 282] width 321 height 11
click at [164, 272] on input "Suggestions" at bounding box center [163, 271] width 5 height 5
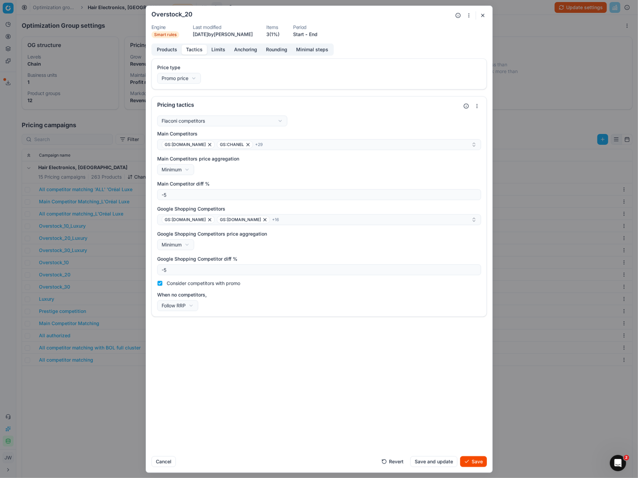
click at [357, 391] on div "Price type Promo price Default Regular price Promo price Pricing tactics Flacon…" at bounding box center [319, 254] width 346 height 393
click at [474, 463] on button "Save" at bounding box center [473, 461] width 27 height 11
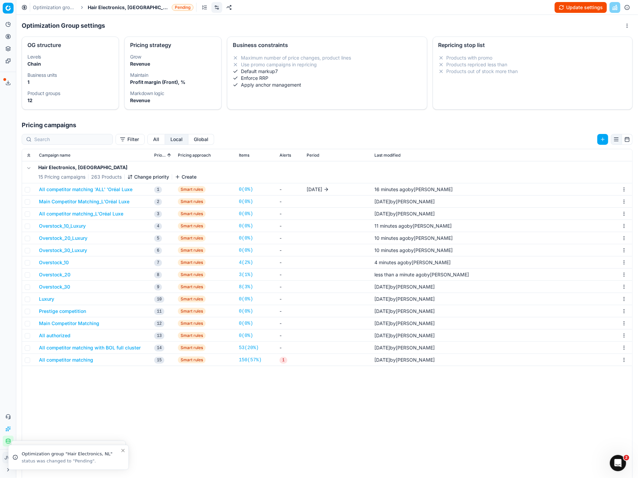
click at [60, 287] on button "Overstock_30" at bounding box center [54, 287] width 31 height 7
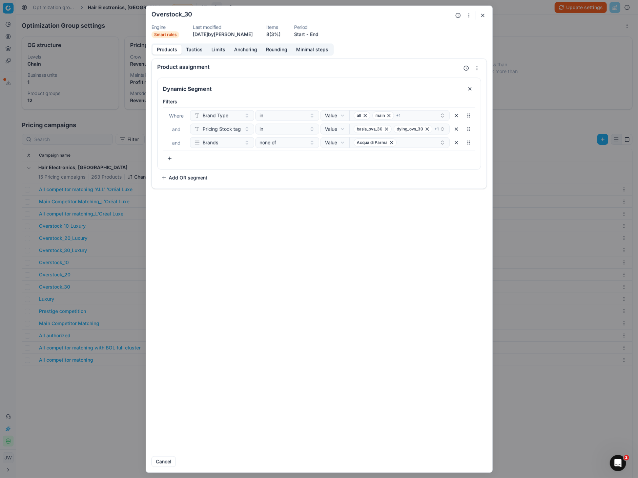
click at [195, 51] on button "Tactics" at bounding box center [194, 50] width 25 height 10
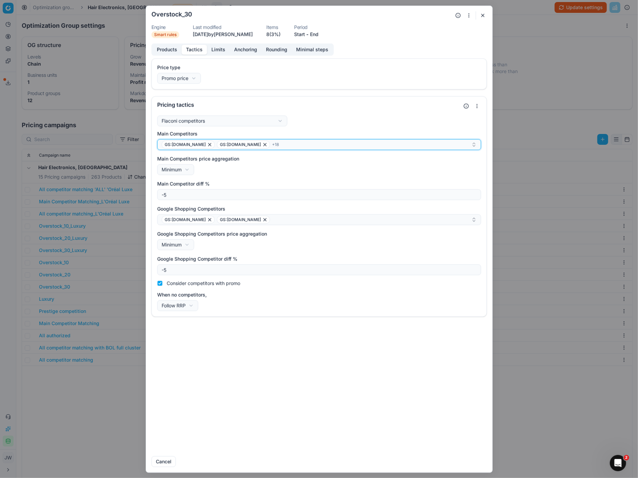
click at [281, 146] on div "GS:[DOMAIN_NAME] GS:[DOMAIN_NAME] + 18" at bounding box center [317, 145] width 310 height 8
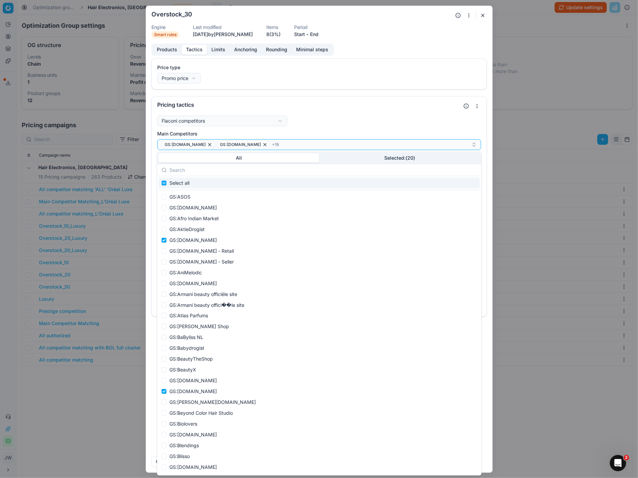
click at [180, 170] on input "text" at bounding box center [322, 170] width 307 height 14
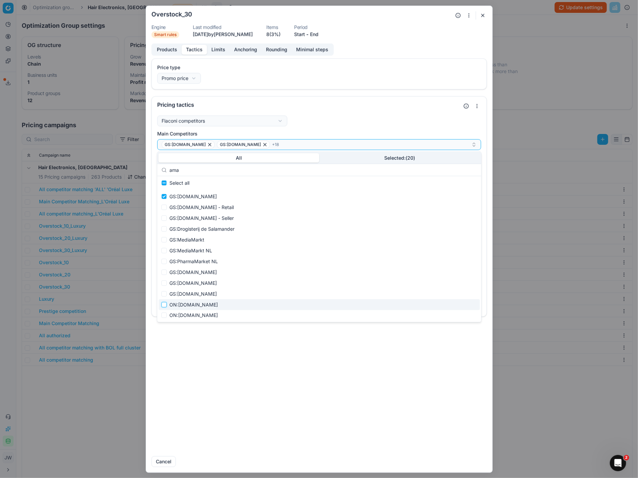
click at [166, 305] on input "Suggestions" at bounding box center [163, 304] width 5 height 5
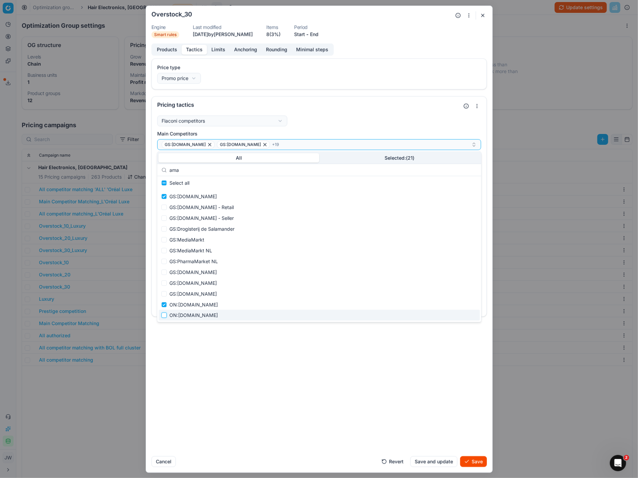
click at [166, 313] on input "Suggestions" at bounding box center [163, 315] width 5 height 5
click at [163, 252] on input "Suggestions" at bounding box center [163, 250] width 5 height 5
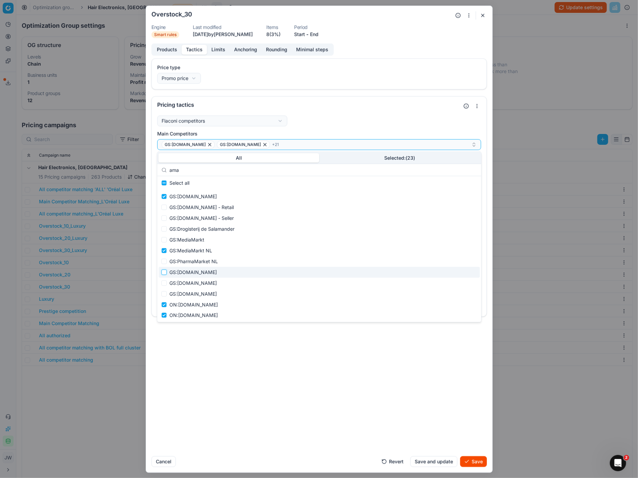
click at [164, 273] on input "Suggestions" at bounding box center [163, 272] width 5 height 5
click at [165, 285] on input "Suggestions" at bounding box center [163, 282] width 5 height 5
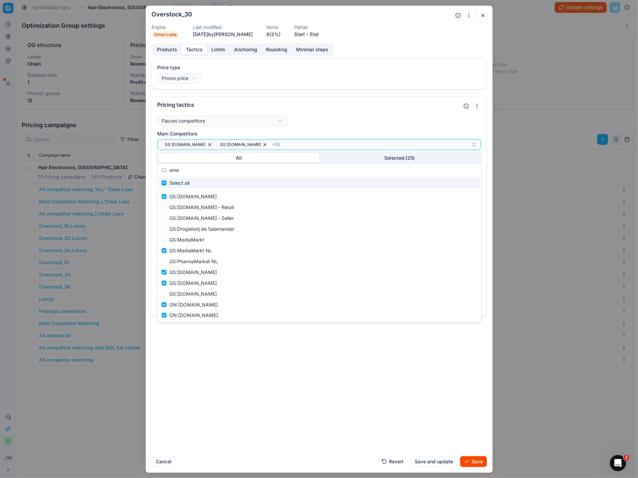
click at [227, 169] on input "ama" at bounding box center [322, 170] width 307 height 14
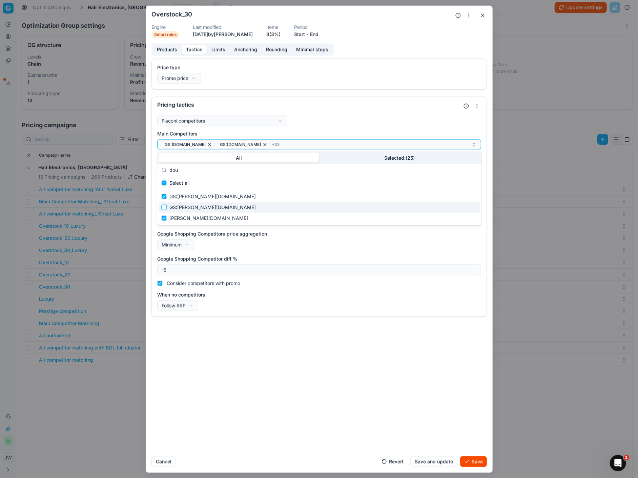
click at [164, 207] on input "Suggestions" at bounding box center [163, 207] width 5 height 5
drag, startPoint x: 182, startPoint y: 171, endPoint x: 159, endPoint y: 167, distance: 23.2
click at [159, 167] on div "dou" at bounding box center [319, 170] width 324 height 12
click at [164, 208] on input "Suggestions" at bounding box center [163, 207] width 5 height 5
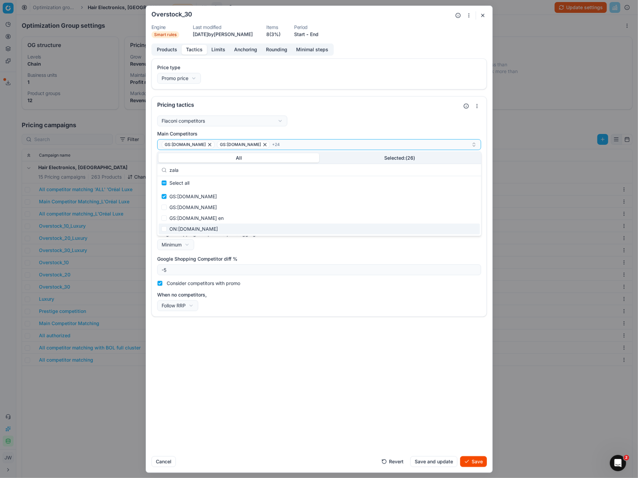
click at [167, 232] on div "ON:[DOMAIN_NAME]" at bounding box center [318, 229] width 321 height 11
drag, startPoint x: 184, startPoint y: 171, endPoint x: 152, endPoint y: 156, distance: 35.8
click at [152, 156] on body "Pricing platform Analytics Pricing Product portfolio Templates Export service 6…" at bounding box center [319, 239] width 638 height 478
click at [165, 217] on input "Suggestions" at bounding box center [163, 218] width 5 height 5
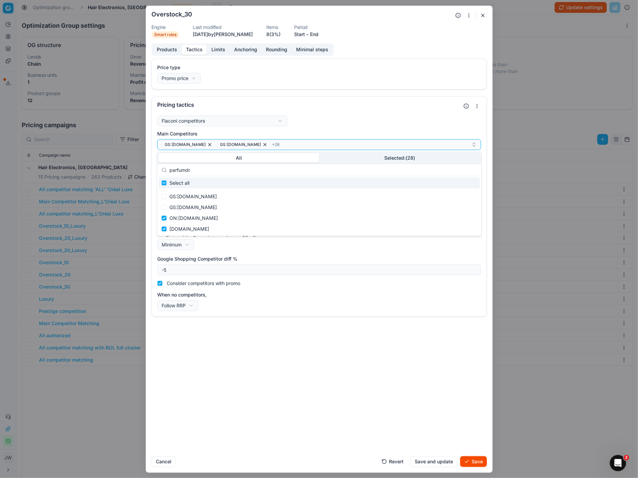
drag, startPoint x: 198, startPoint y: 170, endPoint x: 150, endPoint y: 170, distance: 47.7
click at [150, 170] on body "Pricing platform Analytics Pricing Product portfolio Templates Export service 6…" at bounding box center [319, 239] width 638 height 478
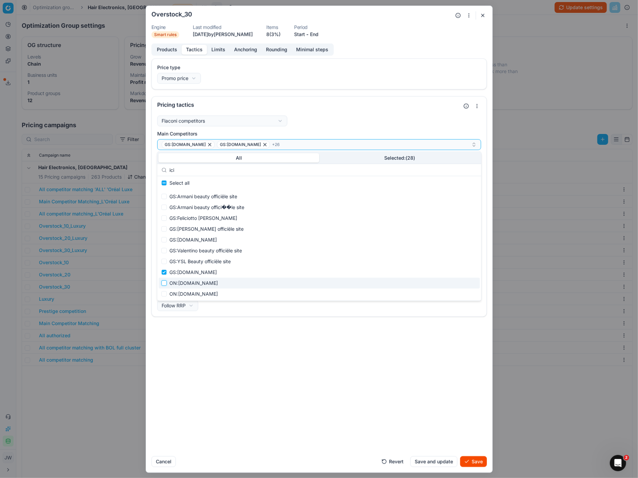
click at [165, 284] on input "Suggestions" at bounding box center [163, 282] width 5 height 5
click at [165, 295] on input "Suggestions" at bounding box center [163, 293] width 5 height 5
drag, startPoint x: 184, startPoint y: 173, endPoint x: 163, endPoint y: 170, distance: 21.5
click at [163, 170] on div "ici" at bounding box center [319, 170] width 324 height 12
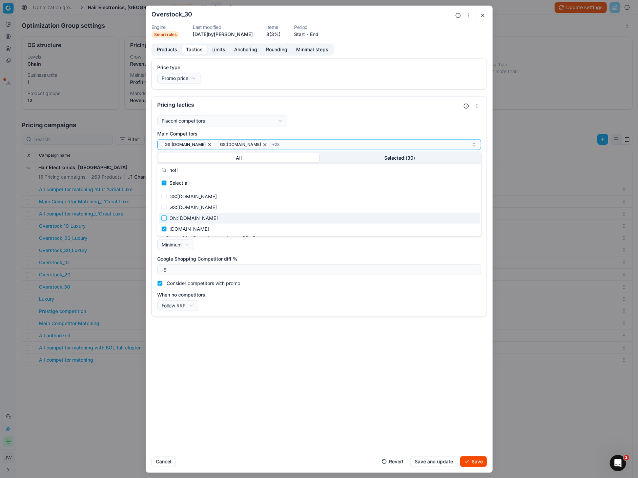
click at [163, 219] on input "Suggestions" at bounding box center [163, 218] width 5 height 5
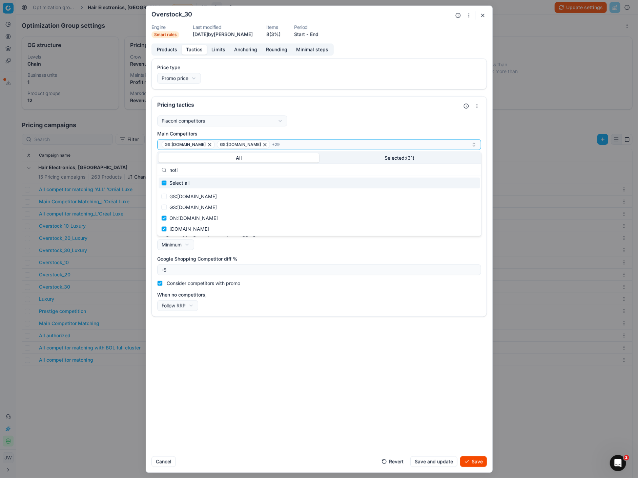
drag, startPoint x: 187, startPoint y: 170, endPoint x: 152, endPoint y: 166, distance: 34.8
click at [152, 166] on body "Pricing platform Analytics Pricing Product portfolio Templates Export service 6…" at bounding box center [319, 239] width 638 height 478
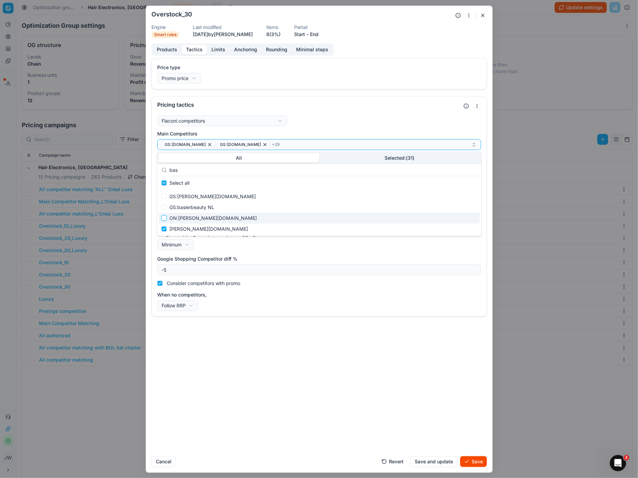
click at [163, 217] on input "Suggestions" at bounding box center [163, 218] width 5 height 5
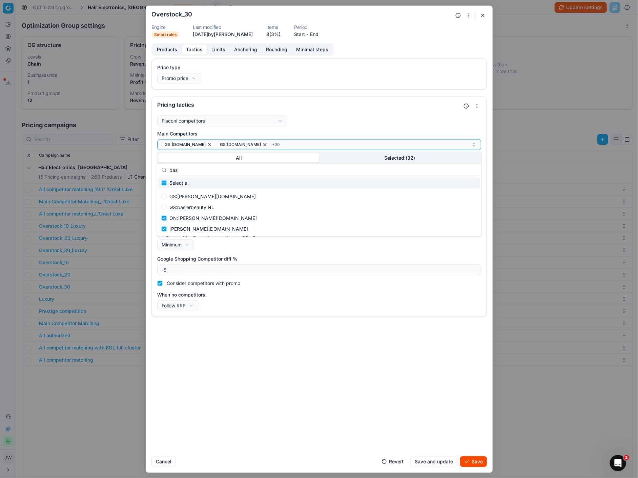
drag, startPoint x: 180, startPoint y: 172, endPoint x: 161, endPoint y: 165, distance: 21.1
click at [161, 165] on div "bas" at bounding box center [319, 170] width 324 height 12
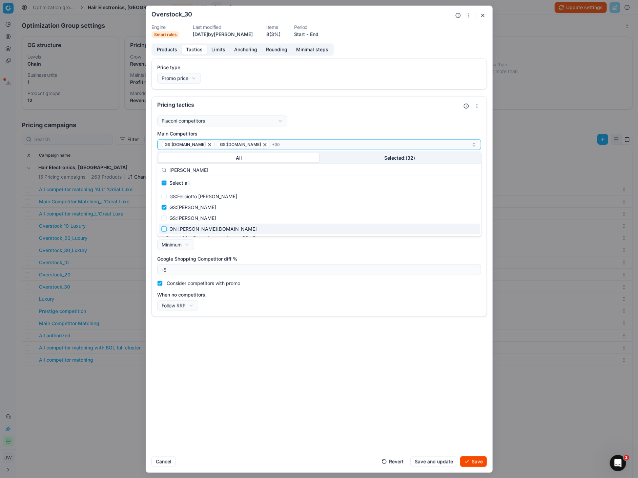
click at [163, 230] on input "Suggestions" at bounding box center [163, 229] width 5 height 5
drag, startPoint x: 190, startPoint y: 171, endPoint x: 164, endPoint y: 165, distance: 26.4
click at [164, 165] on div "[PERSON_NAME]" at bounding box center [319, 170] width 324 height 12
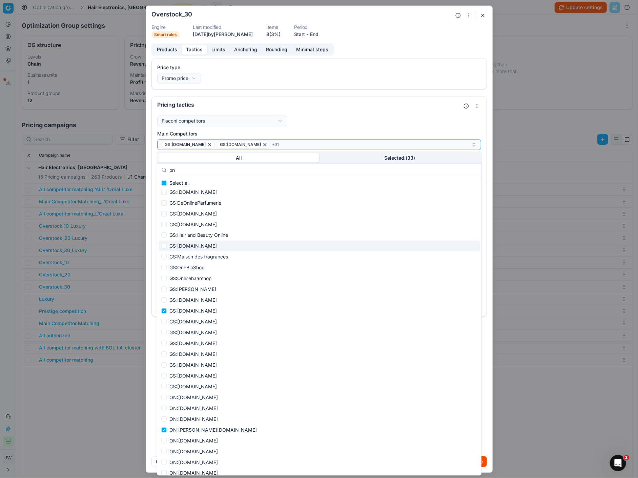
scroll to position [227, 0]
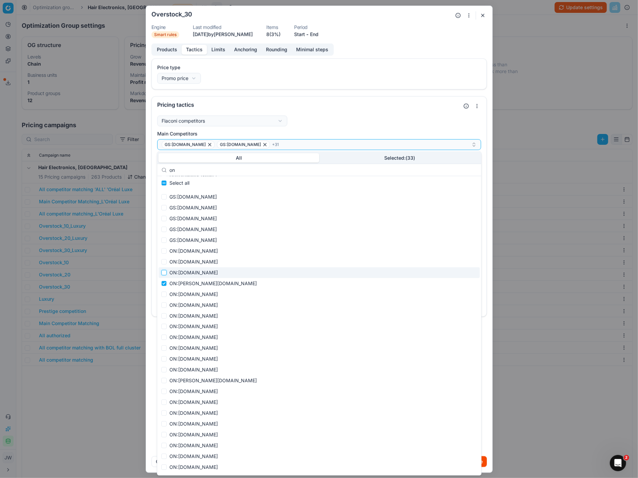
click at [165, 272] on input "Suggestions" at bounding box center [163, 272] width 5 height 5
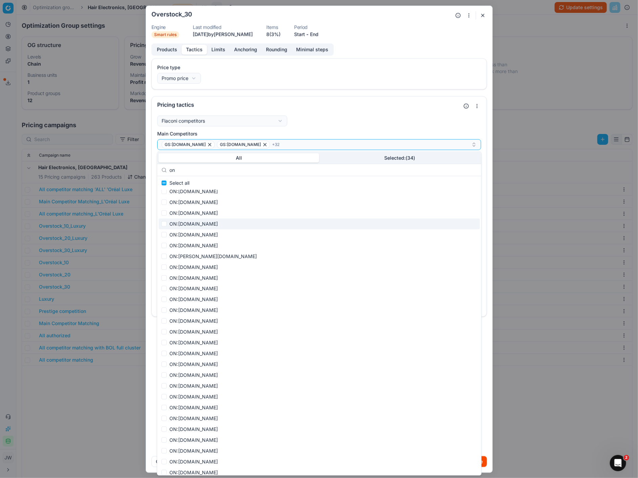
scroll to position [493, 0]
click at [163, 322] on input "Suggestions" at bounding box center [163, 320] width 5 height 5
click at [164, 309] on input "Suggestions" at bounding box center [163, 309] width 5 height 5
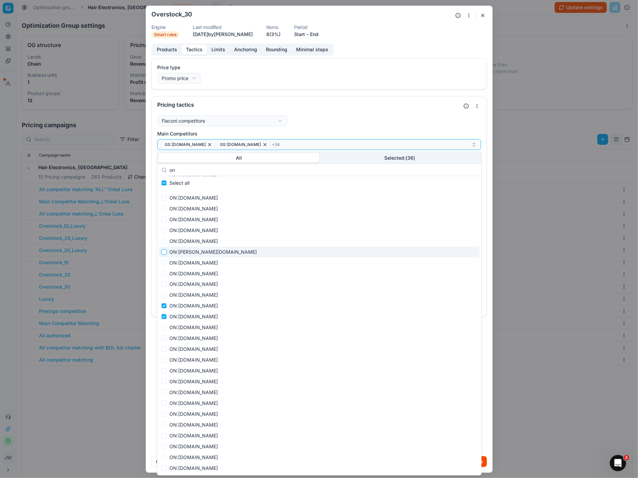
click at [164, 251] on input "Suggestions" at bounding box center [163, 251] width 5 height 5
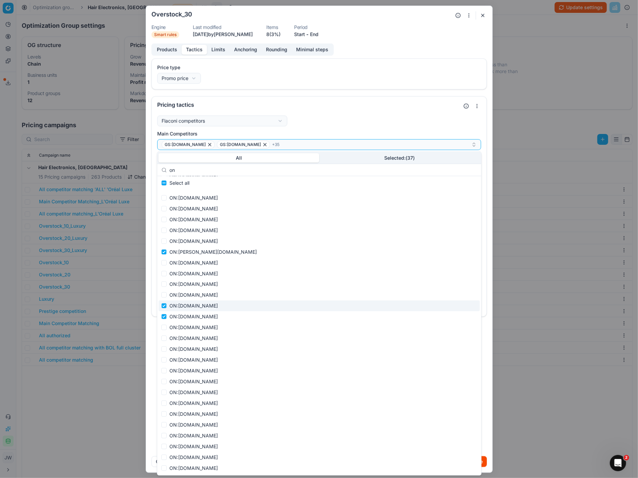
scroll to position [593, 0]
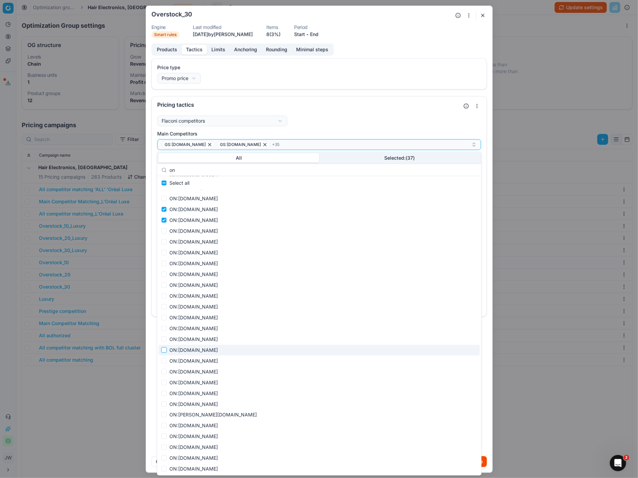
click at [165, 352] on input "Suggestions" at bounding box center [163, 350] width 5 height 5
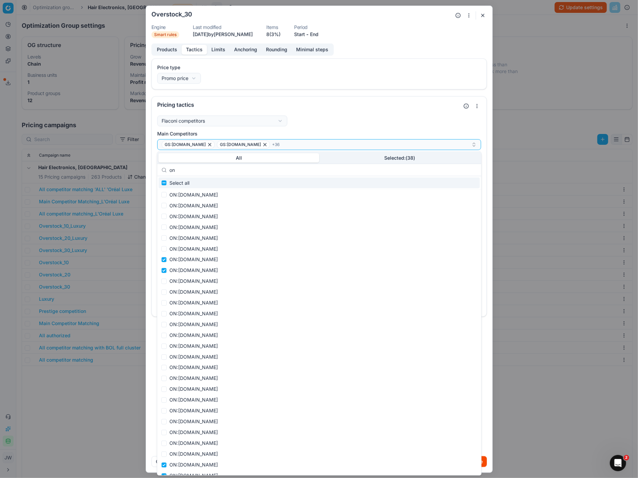
scroll to position [918, 0]
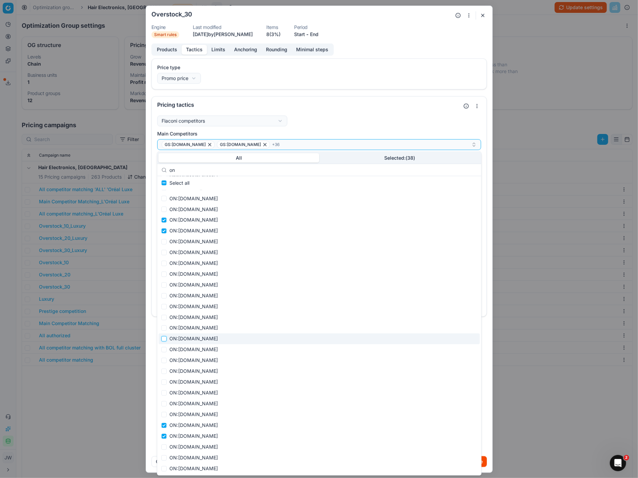
click at [163, 337] on input "Suggestions" at bounding box center [163, 339] width 5 height 5
click at [164, 352] on input "Suggestions" at bounding box center [163, 349] width 5 height 5
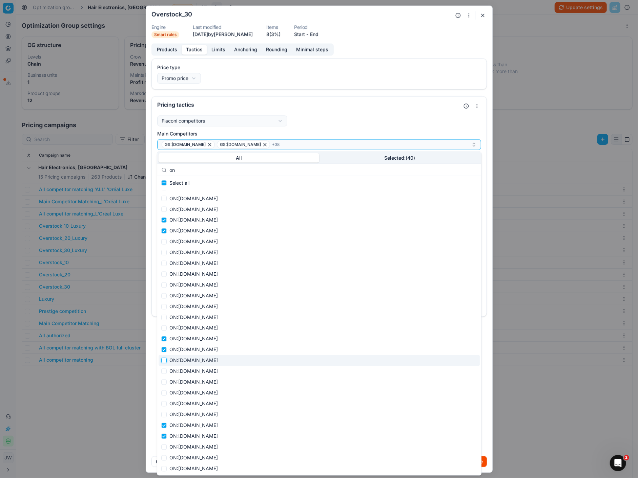
click at [164, 360] on input "Suggestions" at bounding box center [163, 360] width 5 height 5
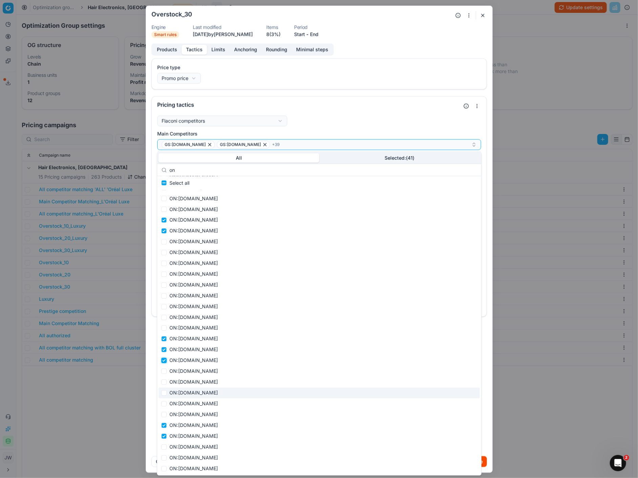
scroll to position [946, 0]
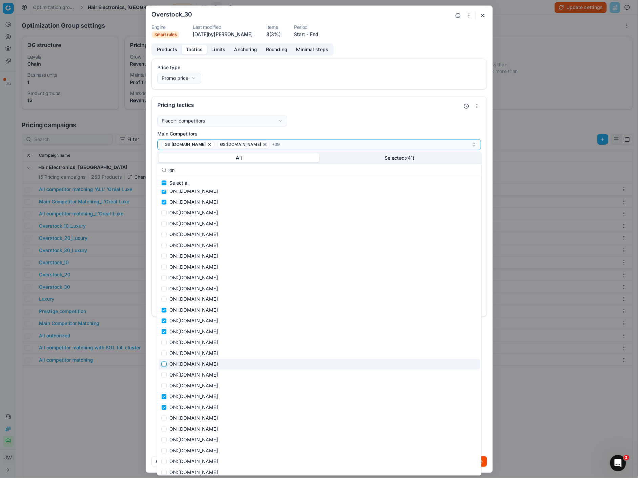
click at [162, 364] on input "Suggestions" at bounding box center [163, 364] width 5 height 5
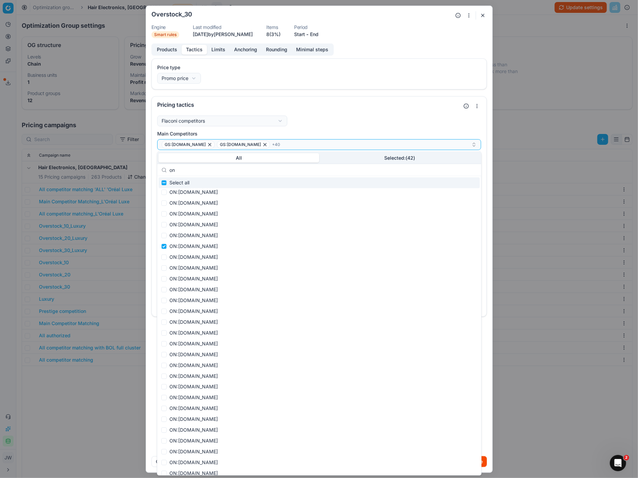
scroll to position [1383, 0]
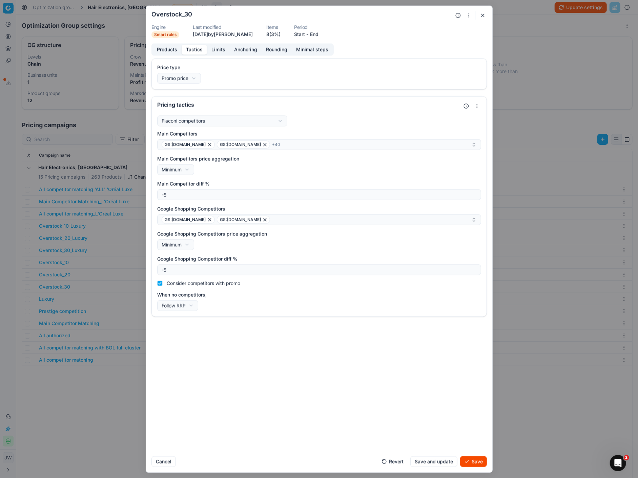
click at [320, 127] on div "Flaconi competitors Flaconi competitorsFlaconi competitors rule: first takes in…" at bounding box center [319, 213] width 324 height 196
click at [277, 218] on div "GS:[DOMAIN_NAME] GS:[DOMAIN_NAME]" at bounding box center [317, 220] width 310 height 8
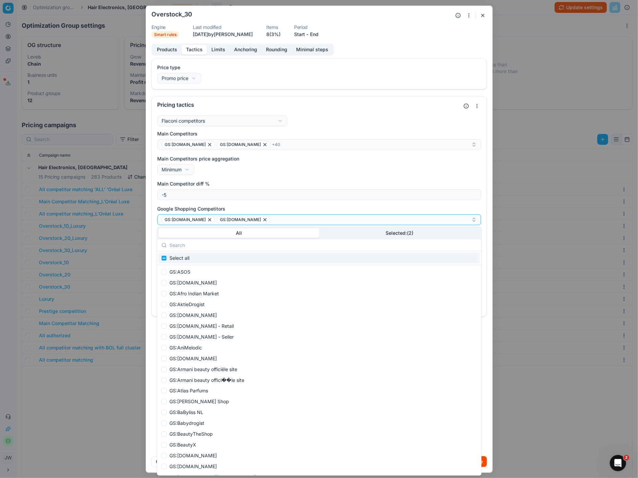
click at [215, 243] on input "text" at bounding box center [322, 246] width 307 height 14
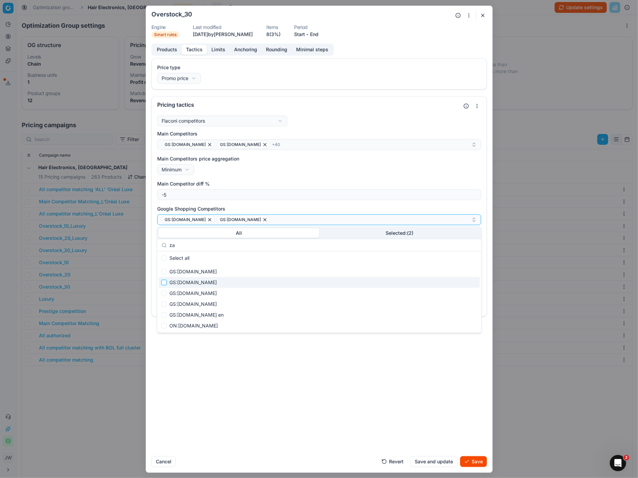
click at [163, 283] on input "Suggestions" at bounding box center [163, 282] width 5 height 5
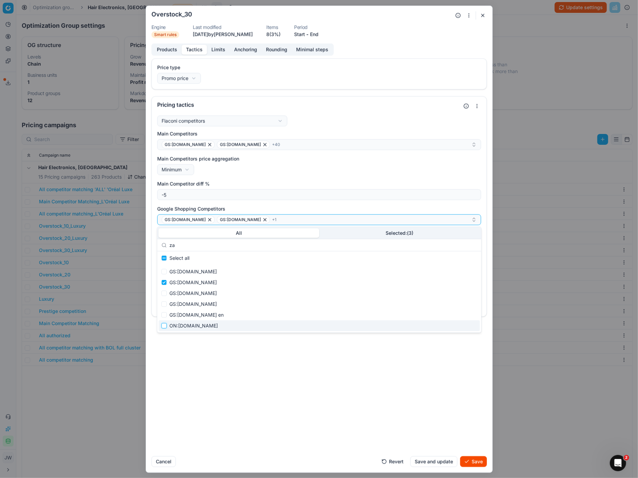
click at [164, 325] on input "Suggestions" at bounding box center [163, 325] width 5 height 5
click at [164, 315] on input "Suggestions" at bounding box center [163, 315] width 5 height 5
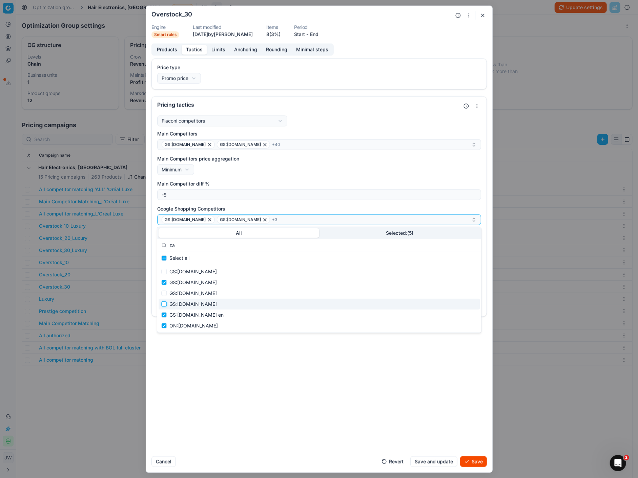
click at [164, 303] on input "Suggestions" at bounding box center [163, 304] width 5 height 5
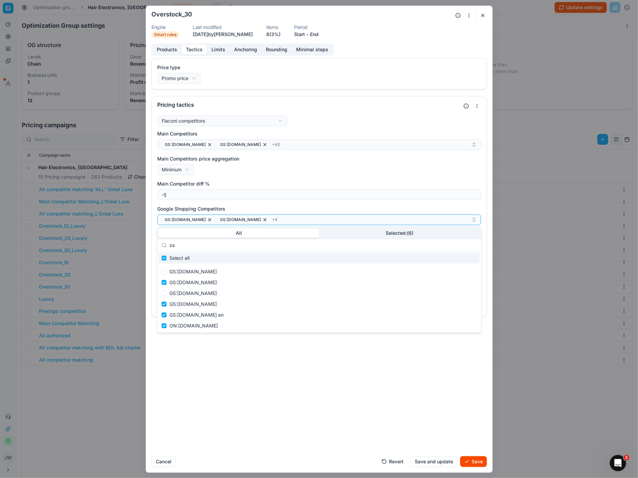
drag, startPoint x: 190, startPoint y: 244, endPoint x: 154, endPoint y: 240, distance: 35.8
click at [154, 240] on body "Pricing platform Analytics Pricing Product portfolio Templates Export service 6…" at bounding box center [319, 239] width 638 height 478
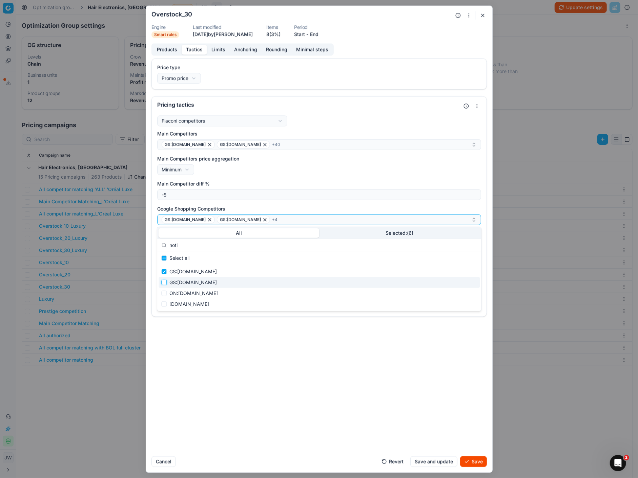
click at [163, 281] on input "Suggestions" at bounding box center [163, 282] width 5 height 5
click at [165, 291] on input "Suggestions" at bounding box center [163, 293] width 5 height 5
click at [165, 302] on input "Suggestions" at bounding box center [163, 304] width 5 height 5
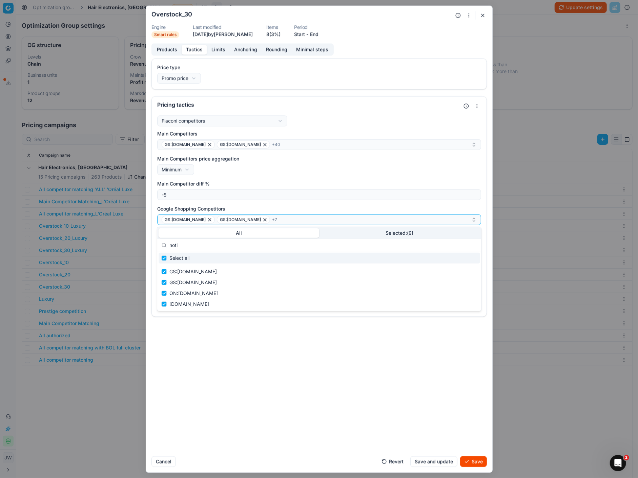
drag, startPoint x: 185, startPoint y: 245, endPoint x: 159, endPoint y: 239, distance: 25.7
click at [159, 239] on div "noti" at bounding box center [319, 245] width 324 height 12
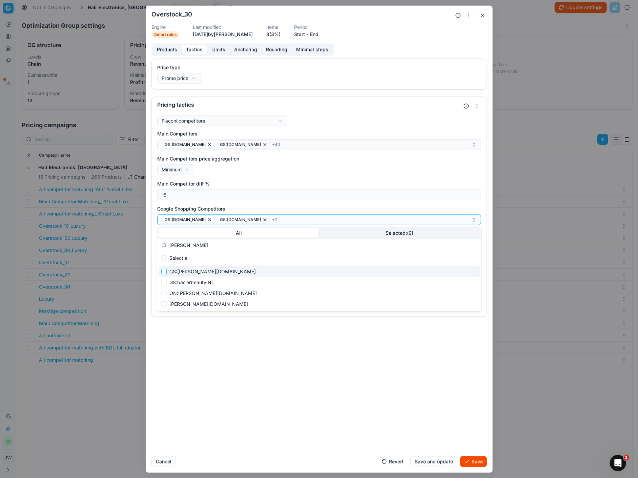
click at [164, 273] on input "Suggestions" at bounding box center [163, 271] width 5 height 5
click at [164, 281] on input "Suggestions" at bounding box center [163, 282] width 5 height 5
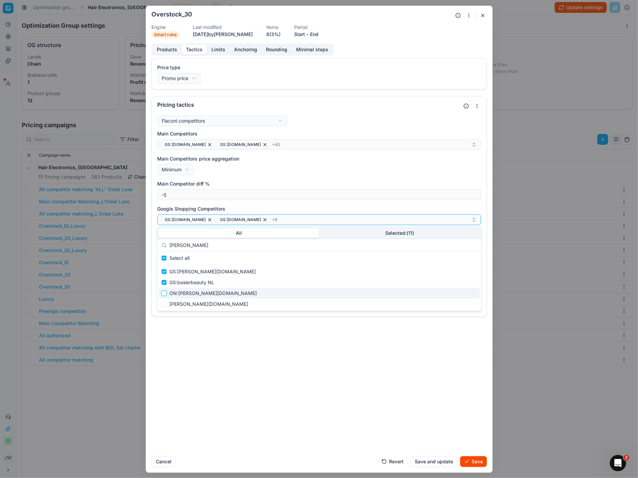
click at [164, 293] on input "Suggestions" at bounding box center [163, 293] width 5 height 5
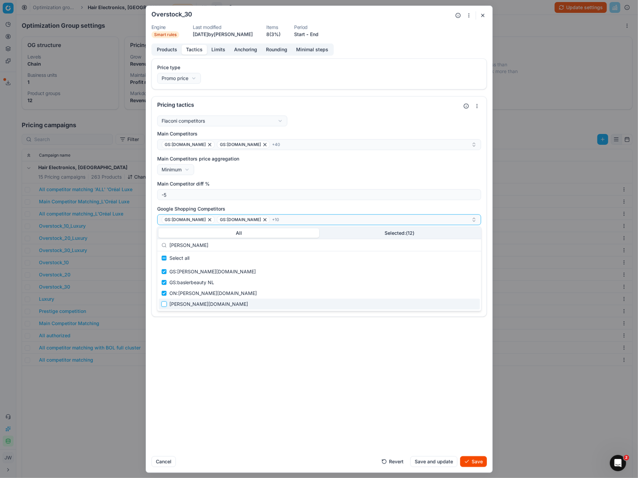
click at [164, 302] on input "Suggestions" at bounding box center [163, 304] width 5 height 5
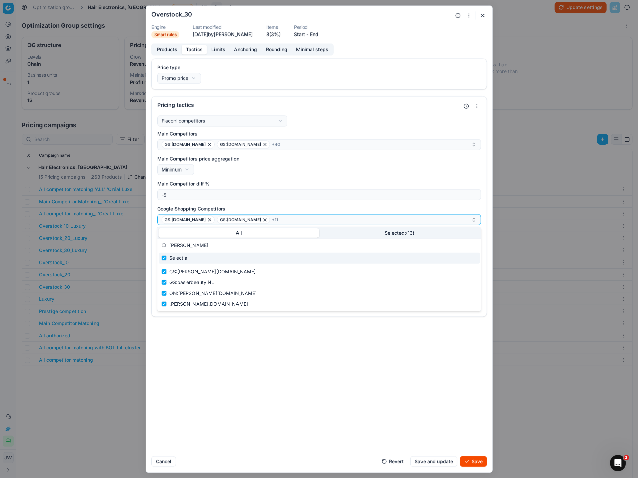
drag, startPoint x: 186, startPoint y: 247, endPoint x: 157, endPoint y: 238, distance: 30.2
click at [157, 238] on div "All Selected: ( 13 ) [PERSON_NAME] Select all GS:[PERSON_NAME][DOMAIN_NAME] GS:…" at bounding box center [319, 269] width 324 height 84
click at [163, 271] on input "Suggestions" at bounding box center [163, 271] width 5 height 5
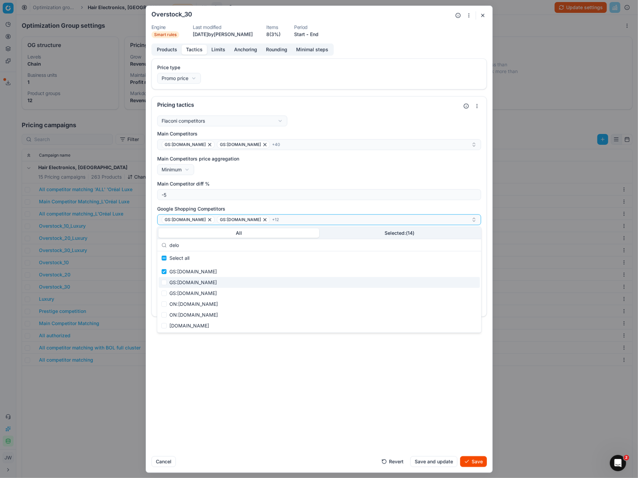
click at [164, 279] on div "GS:[DOMAIN_NAME]" at bounding box center [318, 282] width 321 height 11
click at [164, 292] on input "Suggestions" at bounding box center [163, 293] width 5 height 5
click at [165, 302] on input "Suggestions" at bounding box center [163, 304] width 5 height 5
click at [166, 316] on input "Suggestions" at bounding box center [163, 315] width 5 height 5
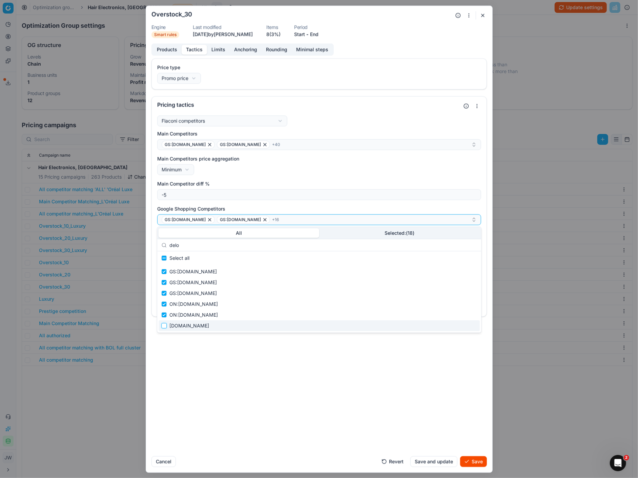
click at [166, 326] on input "Suggestions" at bounding box center [163, 325] width 5 height 5
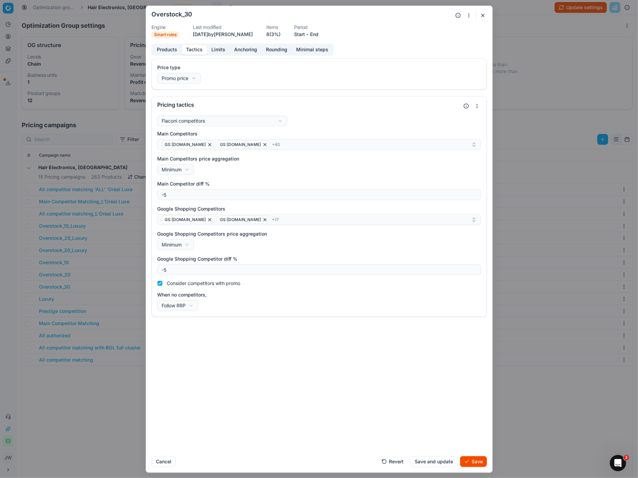
drag, startPoint x: 475, startPoint y: 460, endPoint x: 404, endPoint y: 373, distance: 112.4
click at [404, 373] on form "We are saving PC settings. Please wait, it should take a few minutes Overstock_…" at bounding box center [319, 239] width 346 height 467
click at [290, 217] on div "GS:[DOMAIN_NAME] GS:[DOMAIN_NAME] + 17" at bounding box center [317, 220] width 310 height 8
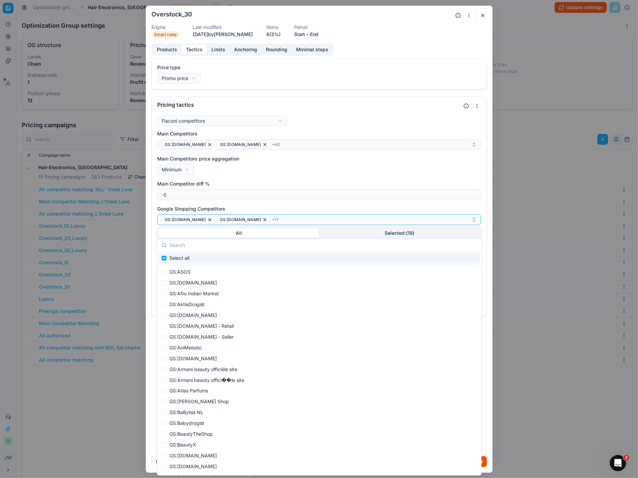
click at [226, 247] on input "text" at bounding box center [322, 246] width 307 height 14
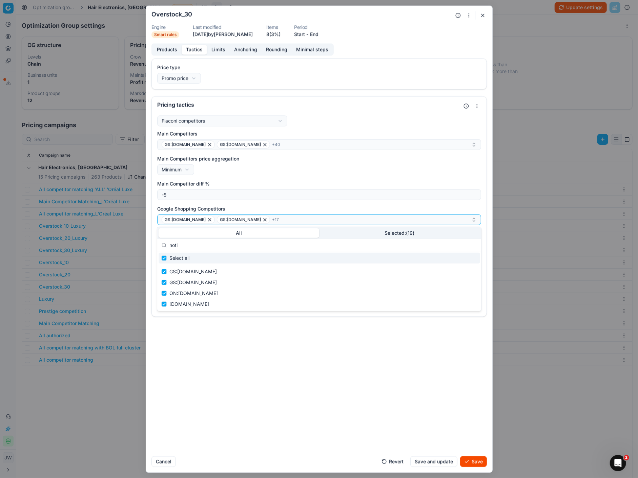
drag, startPoint x: 214, startPoint y: 246, endPoint x: 171, endPoint y: 245, distance: 43.4
click at [171, 245] on input "noti" at bounding box center [322, 246] width 307 height 14
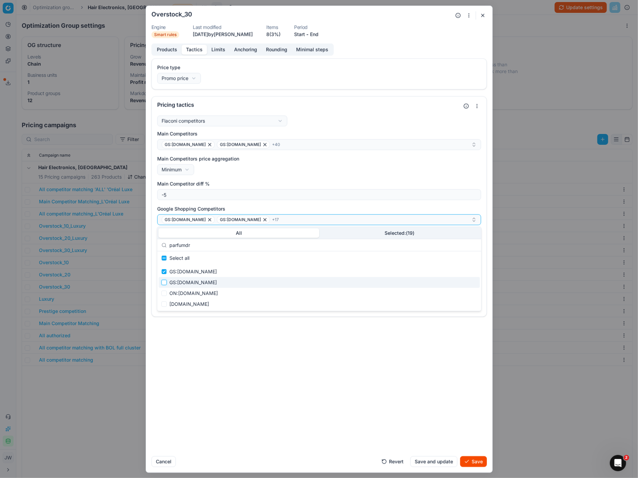
click at [165, 282] on input "Suggestions" at bounding box center [163, 282] width 5 height 5
click at [165, 294] on input "Suggestions" at bounding box center [163, 293] width 5 height 5
click at [165, 301] on div "[DOMAIN_NAME]" at bounding box center [318, 304] width 321 height 11
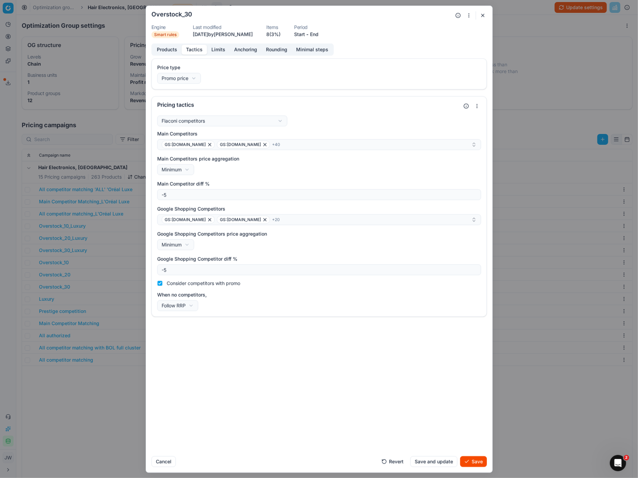
click at [472, 460] on button "Save" at bounding box center [473, 461] width 27 height 11
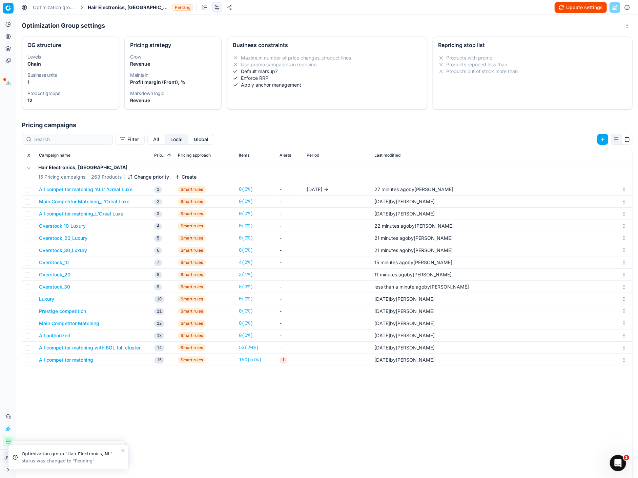
click at [43, 298] on button "Luxury" at bounding box center [46, 299] width 15 height 7
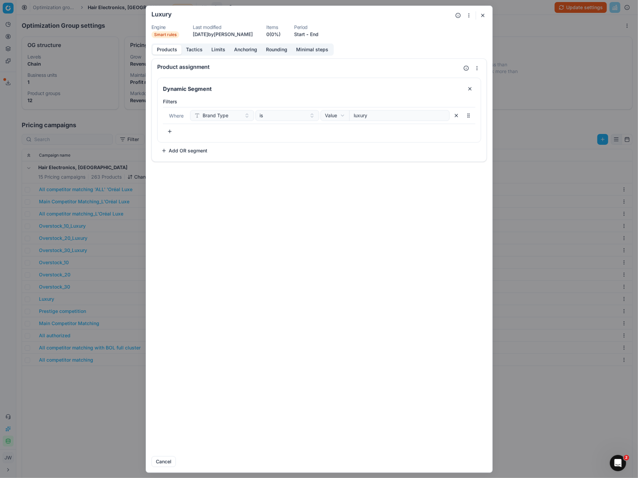
click at [482, 15] on button "button" at bounding box center [482, 15] width 8 height 8
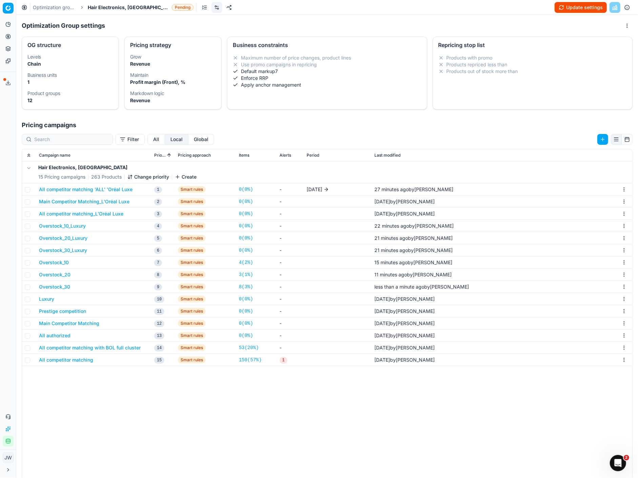
click at [68, 228] on button "Overstock_10_Luxury" at bounding box center [62, 226] width 47 height 7
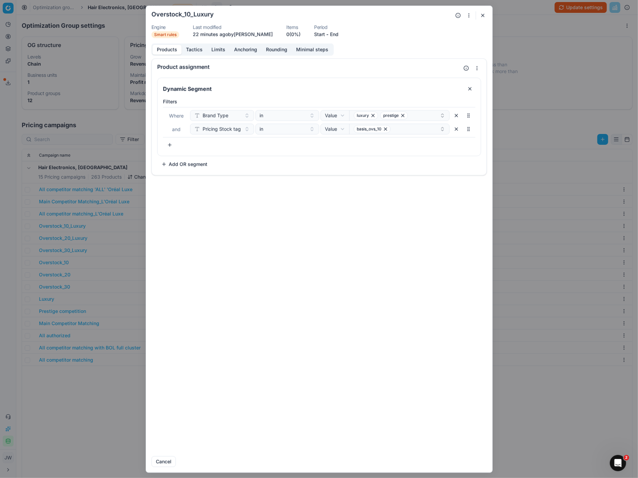
click at [200, 54] on div "Products Tactics Limits Anchoring Rounding Minimal steps" at bounding box center [242, 49] width 182 height 12
click at [193, 48] on button "Tactics" at bounding box center [194, 50] width 25 height 10
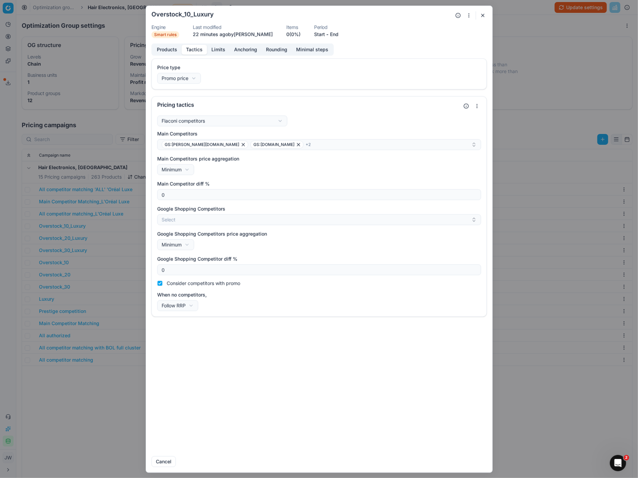
click at [483, 16] on button "button" at bounding box center [482, 15] width 8 height 8
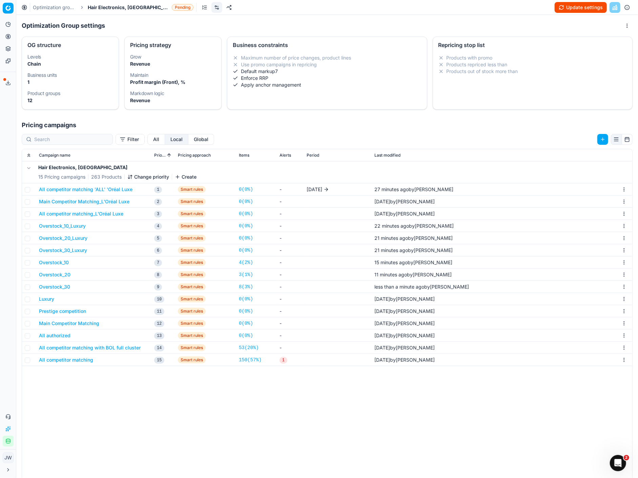
click at [41, 300] on button "Luxury" at bounding box center [46, 299] width 15 height 7
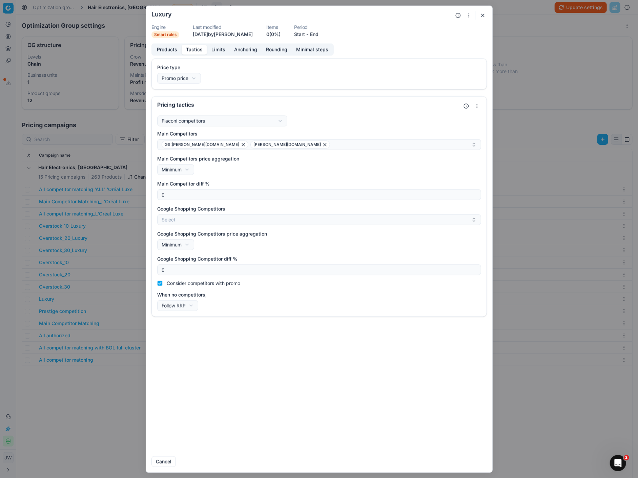
click at [192, 48] on button "Tactics" at bounding box center [194, 50] width 25 height 10
click at [255, 144] on div "GS:[PERSON_NAME][DOMAIN_NAME] [DOMAIN_NAME]" at bounding box center [317, 145] width 310 height 8
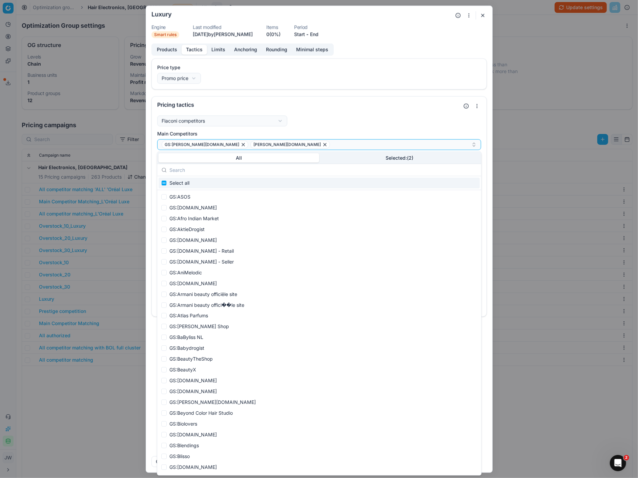
click at [192, 169] on input "text" at bounding box center [322, 170] width 307 height 14
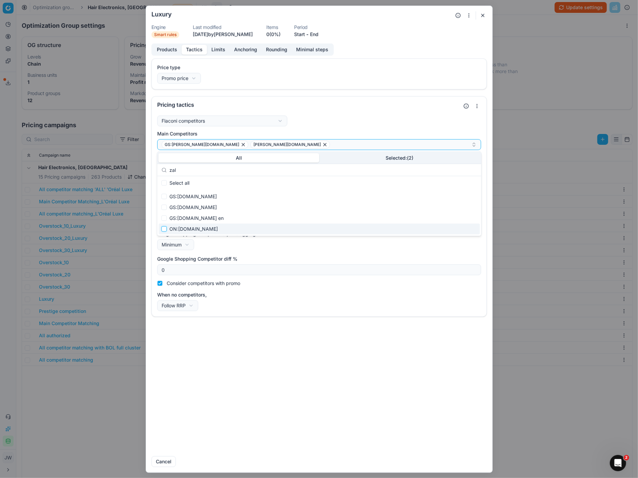
click at [166, 228] on input "Suggestions" at bounding box center [163, 229] width 5 height 5
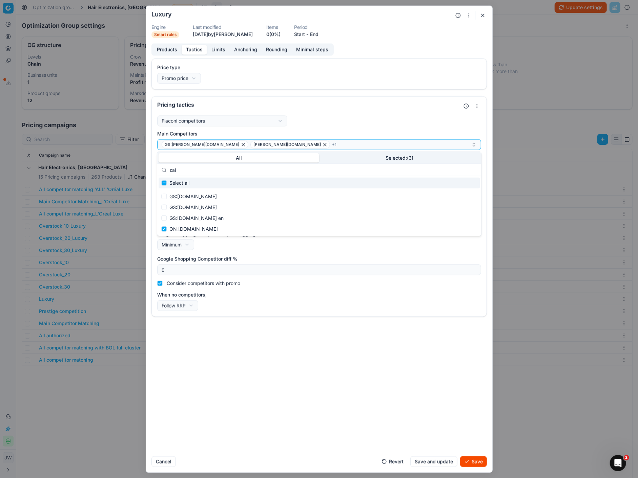
drag, startPoint x: 189, startPoint y: 173, endPoint x: 170, endPoint y: 168, distance: 20.0
click at [170, 168] on input "zal" at bounding box center [322, 170] width 307 height 14
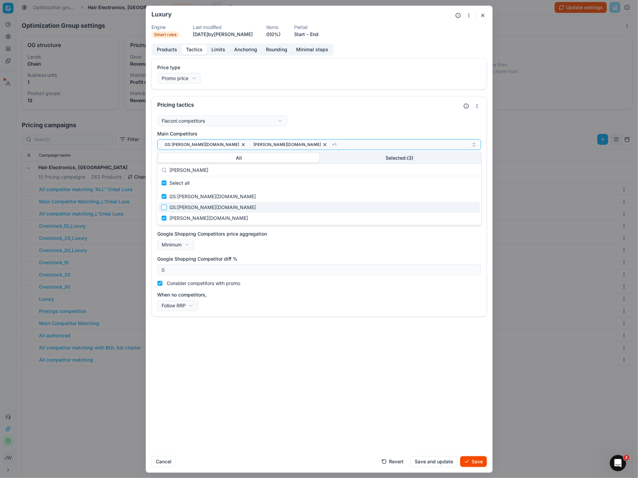
click at [165, 208] on input "Suggestions" at bounding box center [163, 207] width 5 height 5
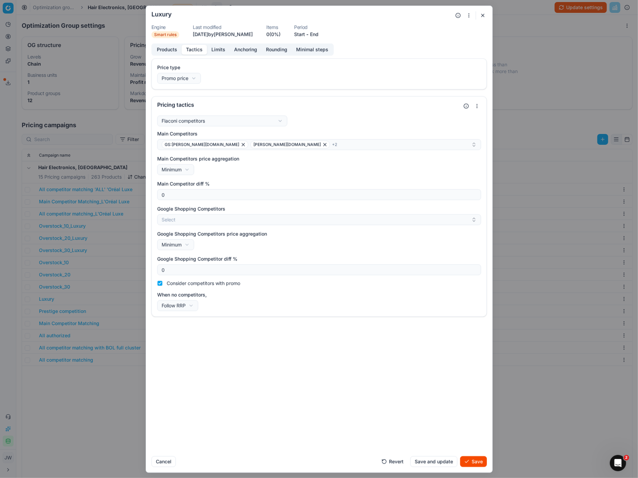
click at [472, 461] on button "Save" at bounding box center [473, 461] width 27 height 11
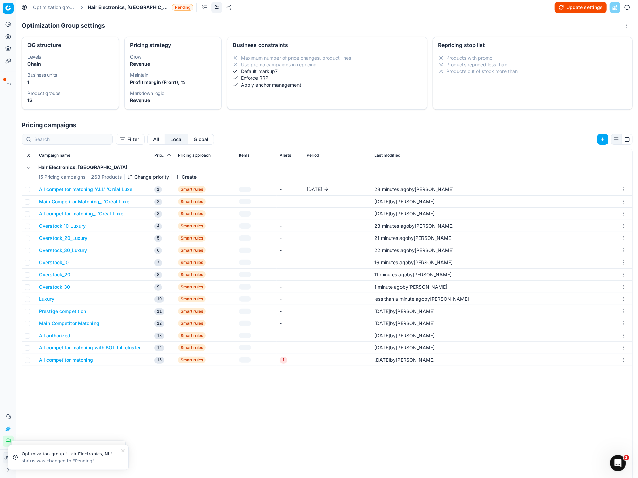
click at [49, 312] on button "Prestige competition" at bounding box center [62, 311] width 47 height 7
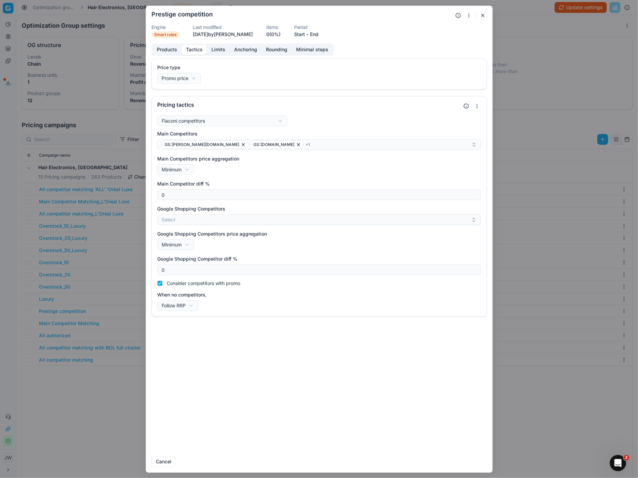
click at [194, 49] on button "Tactics" at bounding box center [194, 50] width 25 height 10
click at [264, 136] on label "Main Competitors" at bounding box center [319, 133] width 324 height 7
click at [264, 139] on button "GS:[PERSON_NAME][DOMAIN_NAME] GS:[DOMAIN_NAME] + 1" at bounding box center [319, 144] width 324 height 11
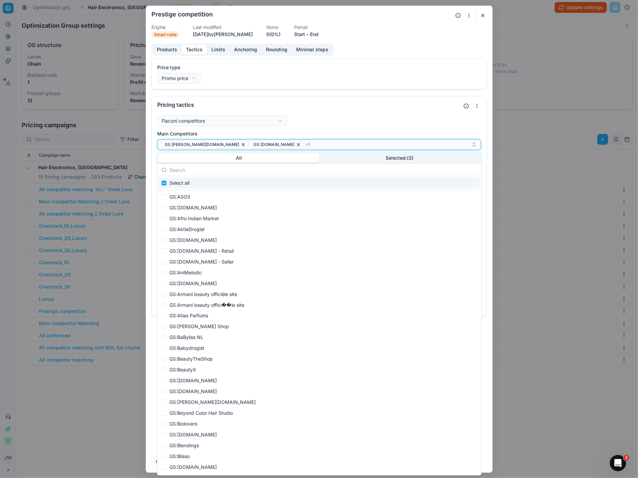
click at [264, 142] on div "GS:[PERSON_NAME][DOMAIN_NAME] GS:[DOMAIN_NAME] + 1" at bounding box center [317, 145] width 310 height 8
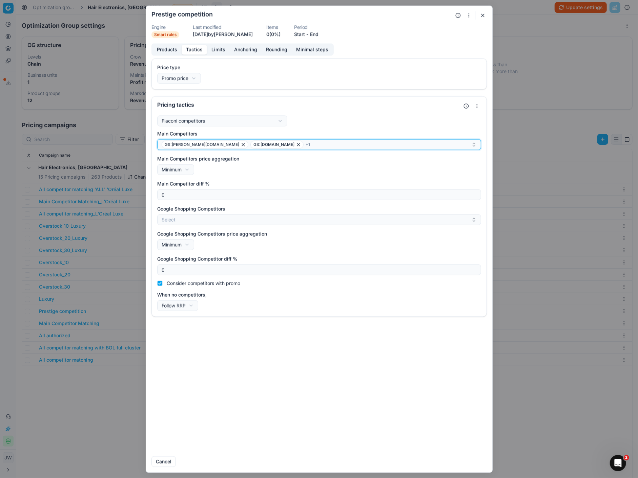
click at [264, 142] on div "GS:[PERSON_NAME][DOMAIN_NAME] GS:[DOMAIN_NAME] + 1" at bounding box center [317, 145] width 310 height 8
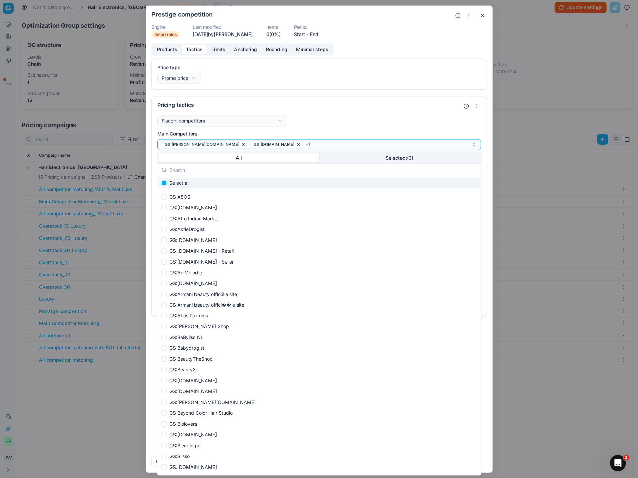
click at [204, 172] on input "text" at bounding box center [322, 170] width 307 height 14
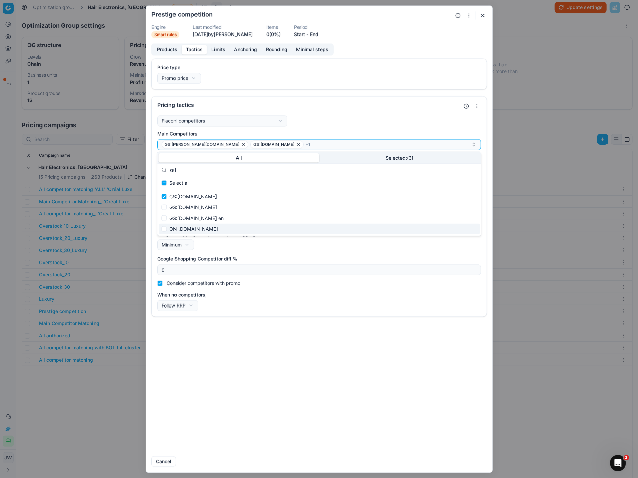
click at [167, 228] on div "ON:[DOMAIN_NAME]" at bounding box center [318, 229] width 321 height 11
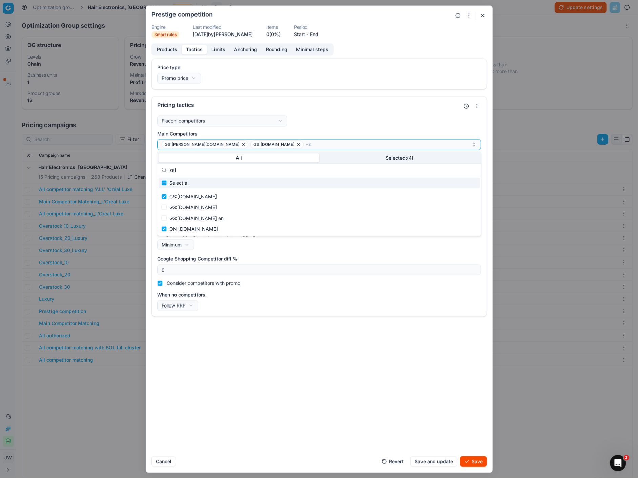
drag, startPoint x: 184, startPoint y: 169, endPoint x: 155, endPoint y: 168, distance: 29.1
click at [155, 168] on body "Pricing platform Analytics Pricing Product portfolio Templates Export service 6…" at bounding box center [319, 239] width 638 height 478
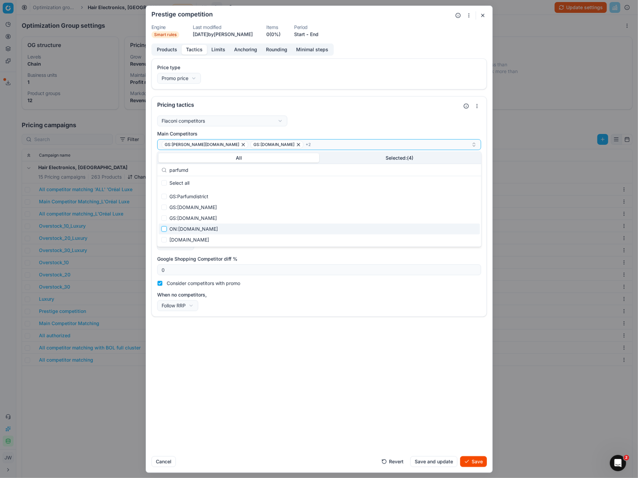
click at [166, 230] on input "Suggestions" at bounding box center [163, 229] width 5 height 5
click at [166, 238] on input "Suggestions" at bounding box center [163, 239] width 5 height 5
click at [166, 232] on div "ON:[DOMAIN_NAME]" at bounding box center [318, 229] width 321 height 11
click at [166, 236] on div "[DOMAIN_NAME]" at bounding box center [318, 240] width 321 height 11
drag, startPoint x: 191, startPoint y: 171, endPoint x: 148, endPoint y: 165, distance: 43.4
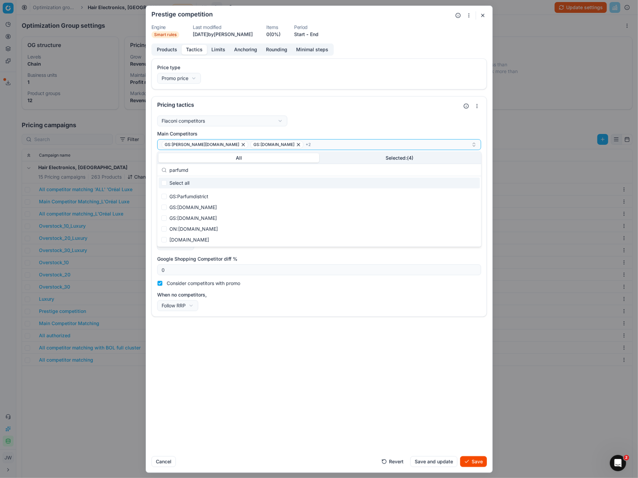
click at [148, 165] on body "Pricing platform Analytics Pricing Product portfolio Templates Export service 6…" at bounding box center [319, 239] width 638 height 478
drag, startPoint x: 189, startPoint y: 171, endPoint x: 155, endPoint y: 165, distance: 34.1
click at [155, 165] on body "Pricing platform Analytics Pricing Product portfolio Templates Export service 6…" at bounding box center [319, 239] width 638 height 478
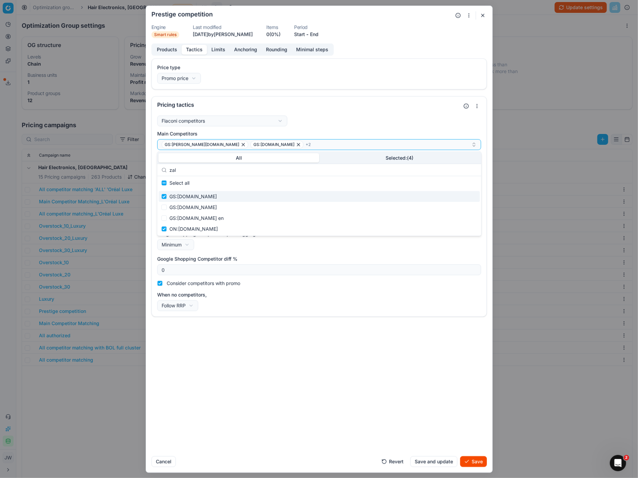
click at [479, 461] on button "Save" at bounding box center [473, 461] width 27 height 11
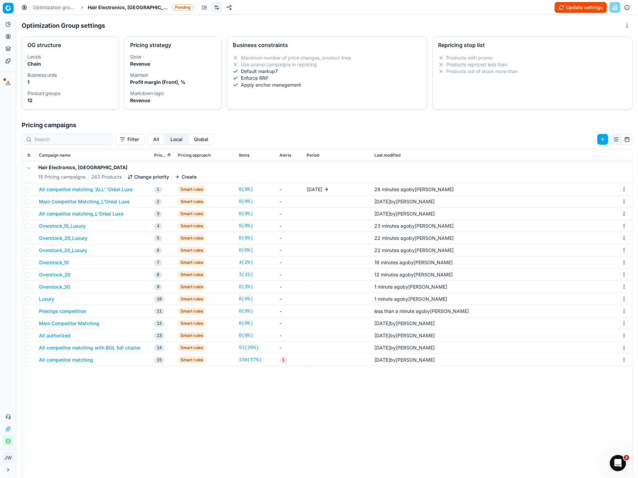
click at [64, 312] on button "Prestige competition" at bounding box center [62, 311] width 47 height 7
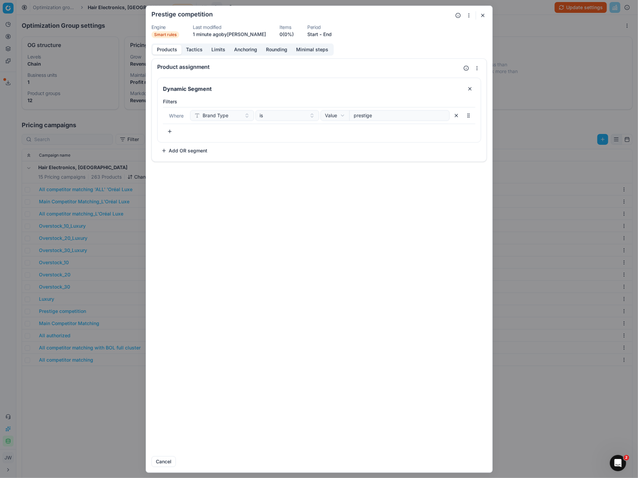
click at [195, 48] on button "Tactics" at bounding box center [194, 50] width 25 height 10
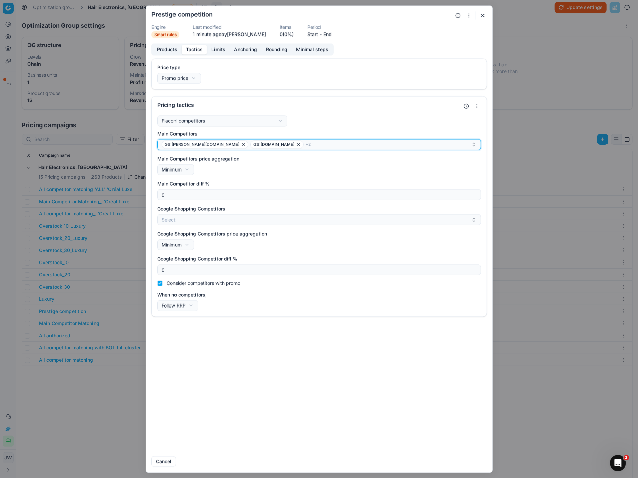
click at [274, 143] on div "GS:[PERSON_NAME][DOMAIN_NAME] GS:[DOMAIN_NAME] + 2" at bounding box center [317, 145] width 310 height 8
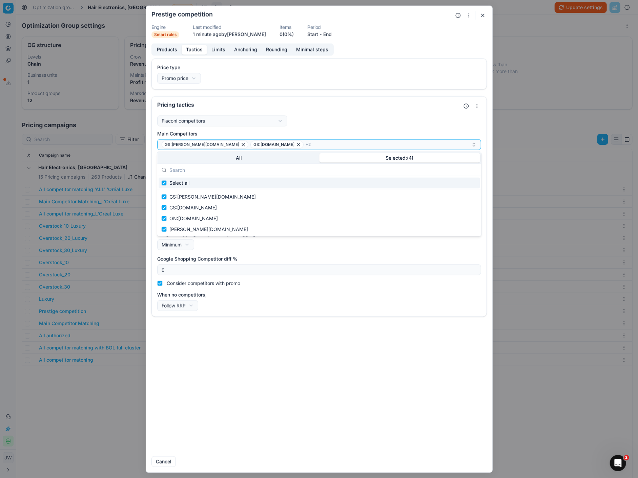
click at [376, 156] on button "Selected: ( 4 )" at bounding box center [399, 157] width 161 height 9
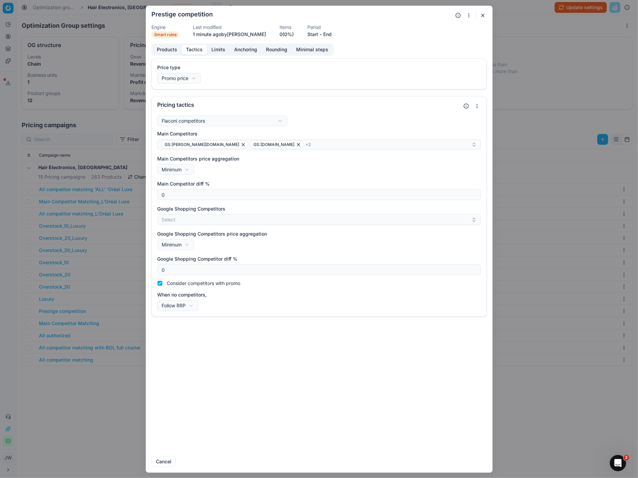
click at [483, 16] on button "button" at bounding box center [482, 15] width 8 height 8
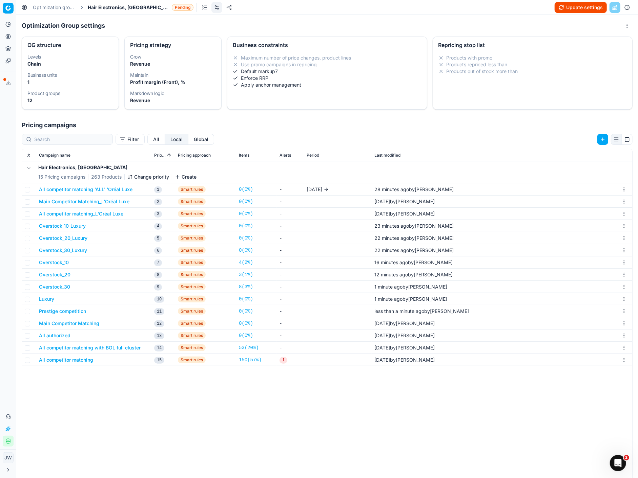
click at [50, 324] on button "Main Competitor Matching" at bounding box center [69, 323] width 60 height 7
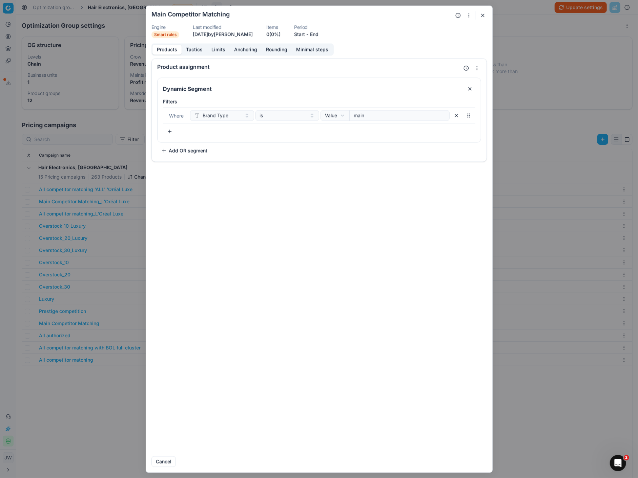
click at [197, 48] on button "Tactics" at bounding box center [194, 50] width 25 height 10
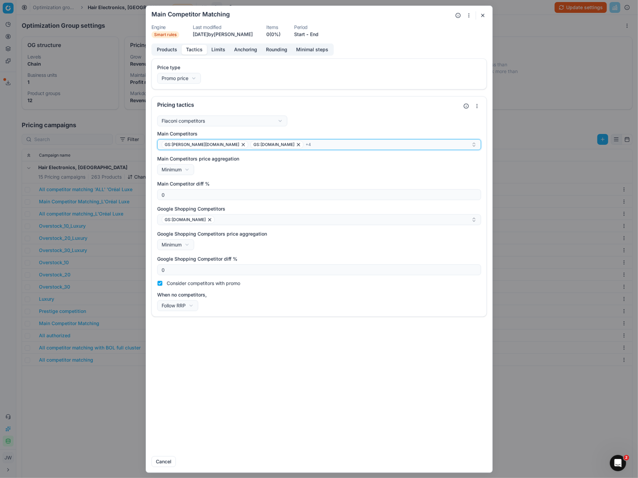
click at [284, 145] on div "GS:[PERSON_NAME][DOMAIN_NAME] GS:[DOMAIN_NAME] + 4" at bounding box center [317, 145] width 310 height 8
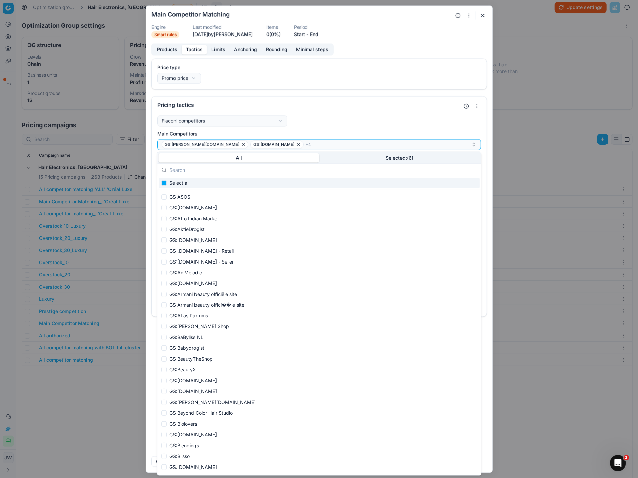
click at [366, 163] on input "text" at bounding box center [322, 170] width 307 height 14
click at [361, 154] on button "Selected: ( 6 )" at bounding box center [399, 157] width 161 height 9
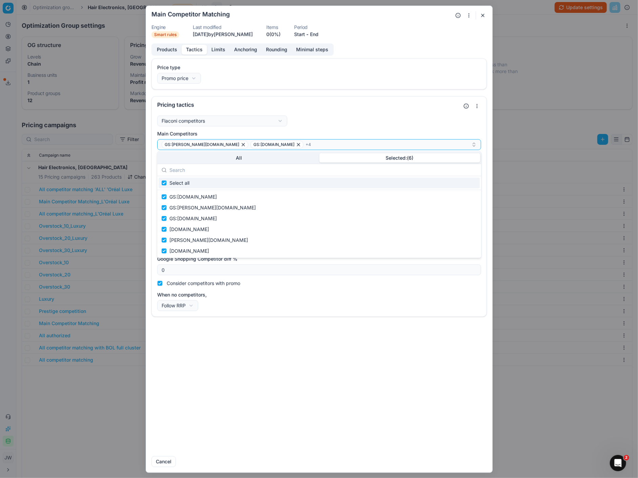
click at [234, 169] on input "text" at bounding box center [322, 170] width 307 height 14
click at [230, 160] on button "All" at bounding box center [238, 157] width 161 height 9
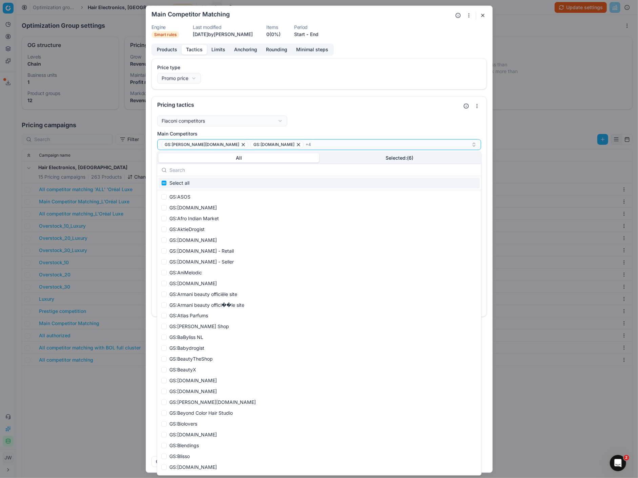
click at [213, 168] on input "text" at bounding box center [322, 170] width 307 height 14
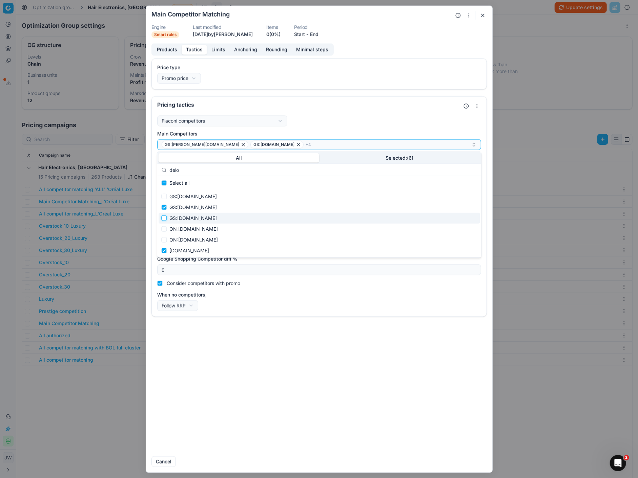
click at [163, 216] on input "Suggestions" at bounding box center [163, 218] width 5 height 5
click at [163, 218] on input "Suggestions" at bounding box center [163, 218] width 5 height 5
click at [163, 228] on input "Suggestions" at bounding box center [163, 229] width 5 height 5
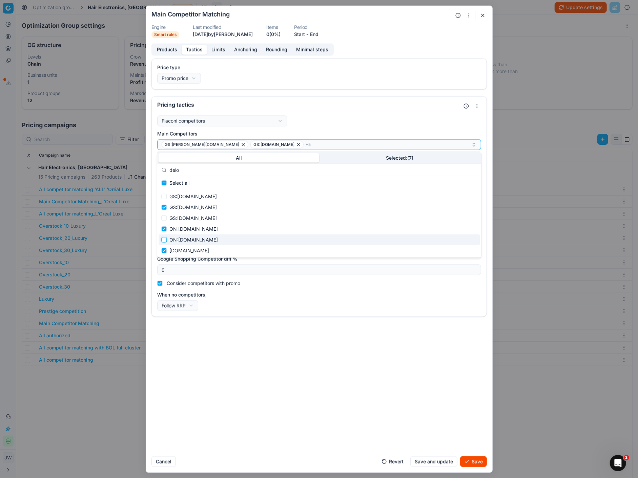
click at [163, 239] on input "Suggestions" at bounding box center [163, 239] width 5 height 5
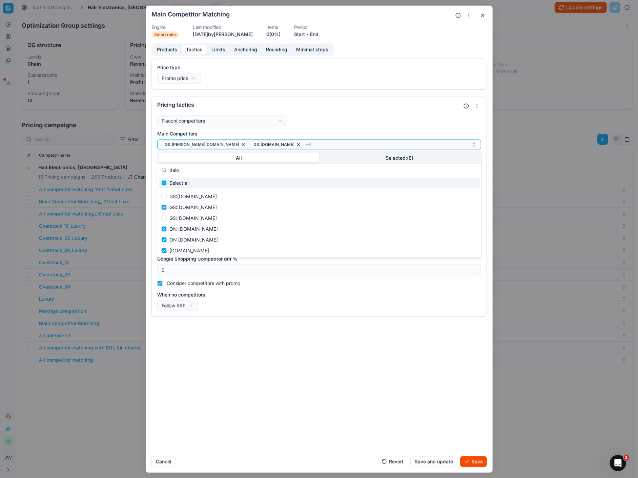
drag, startPoint x: 214, startPoint y: 169, endPoint x: 149, endPoint y: 159, distance: 65.5
click at [149, 159] on body "Pricing platform Analytics Pricing Product portfolio Templates Export service 6…" at bounding box center [319, 239] width 638 height 478
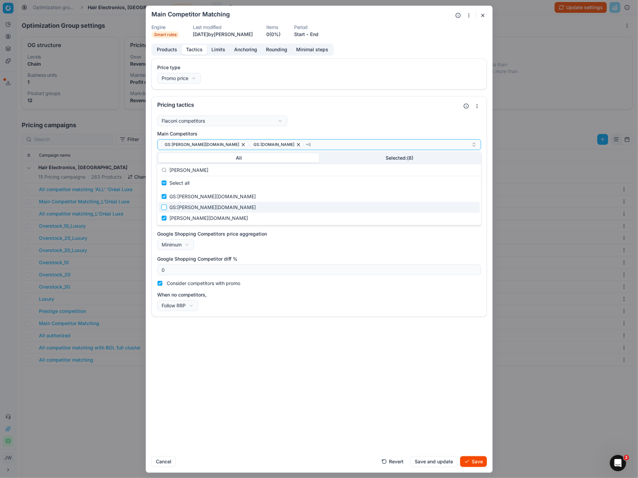
click at [167, 207] on input "Suggestions" at bounding box center [163, 207] width 5 height 5
drag, startPoint x: 186, startPoint y: 169, endPoint x: 161, endPoint y: 165, distance: 25.1
click at [161, 165] on div "[PERSON_NAME]" at bounding box center [319, 170] width 324 height 12
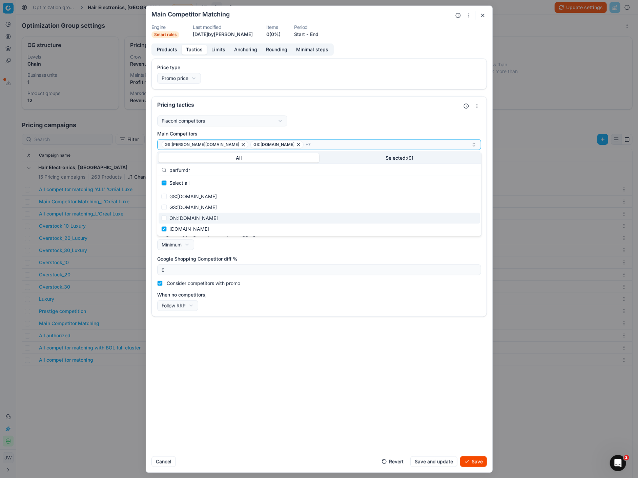
click at [165, 215] on div "ON:[DOMAIN_NAME]" at bounding box center [318, 218] width 321 height 11
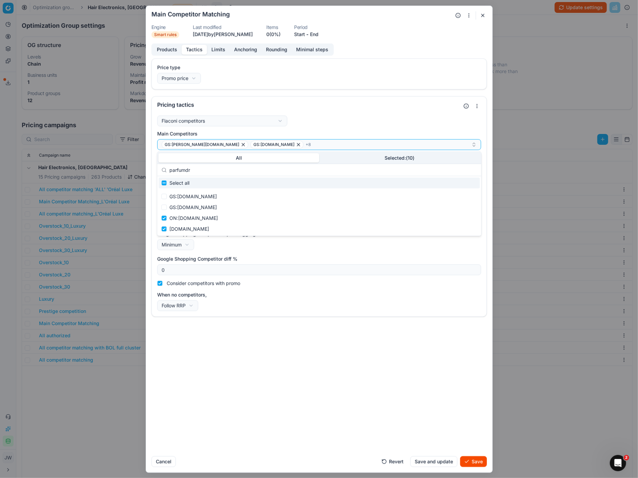
drag, startPoint x: 191, startPoint y: 169, endPoint x: 161, endPoint y: 167, distance: 30.9
click at [161, 167] on div "parfumdr" at bounding box center [319, 170] width 324 height 12
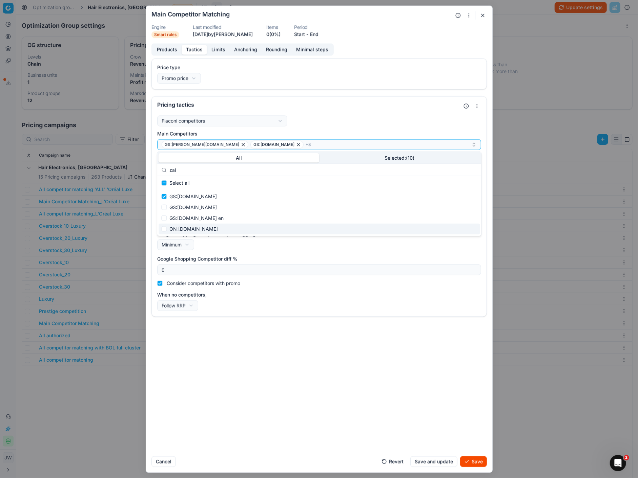
click at [167, 229] on div "ON:[DOMAIN_NAME]" at bounding box center [318, 229] width 321 height 11
drag, startPoint x: 195, startPoint y: 172, endPoint x: 156, endPoint y: 166, distance: 40.0
click at [156, 166] on body "Pricing platform Analytics Pricing Product portfolio Templates Export service 6…" at bounding box center [319, 239] width 638 height 478
click at [233, 330] on div "Price type Promo price Default Regular price Promo price Pricing tactics Flacon…" at bounding box center [319, 254] width 346 height 393
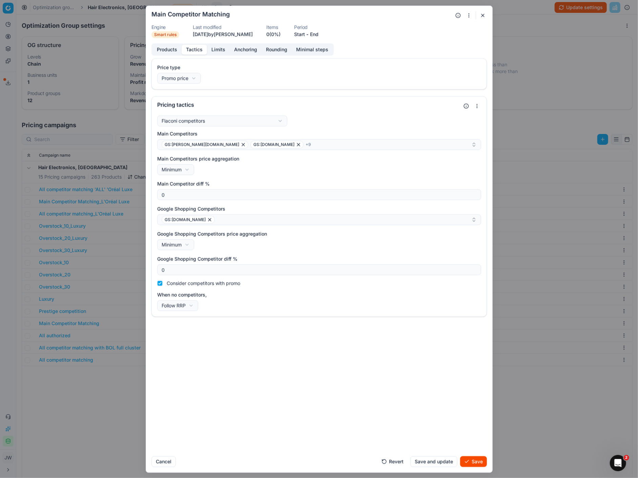
click at [472, 464] on button "Save" at bounding box center [473, 461] width 27 height 11
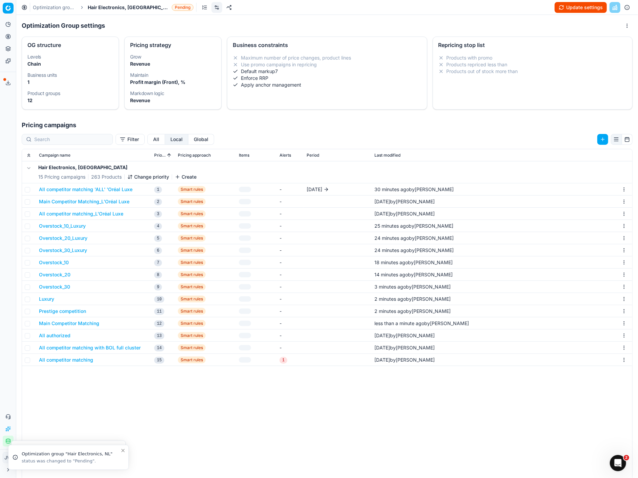
click at [61, 334] on button "All authorized" at bounding box center [54, 336] width 31 height 7
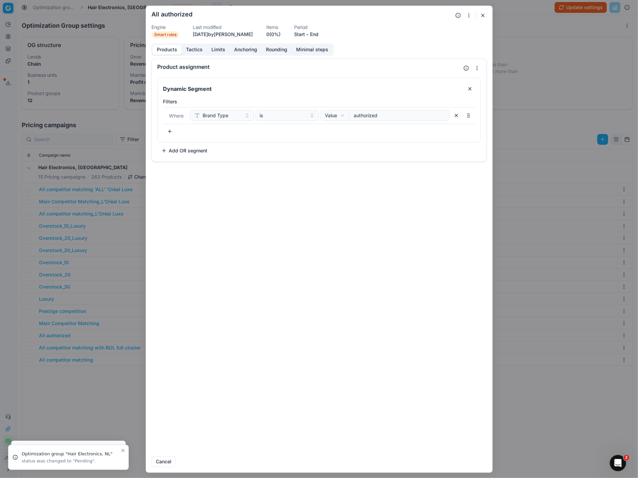
click at [190, 52] on button "Tactics" at bounding box center [194, 50] width 25 height 10
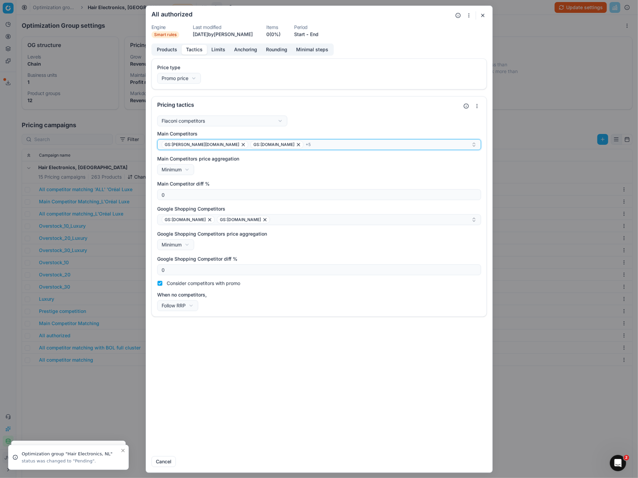
click at [265, 142] on div "GS:[PERSON_NAME][DOMAIN_NAME] GS:[DOMAIN_NAME] + 5" at bounding box center [317, 145] width 310 height 8
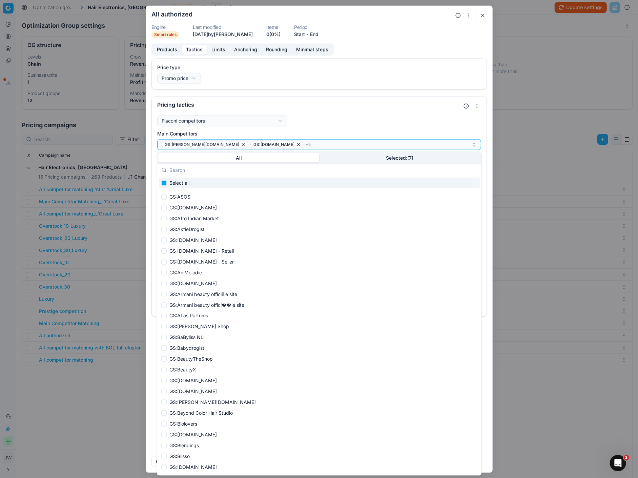
click at [203, 152] on div "All Selected: ( 7 )" at bounding box center [319, 158] width 324 height 12
click at [203, 155] on button "All" at bounding box center [238, 157] width 161 height 9
click at [188, 171] on input "text" at bounding box center [322, 170] width 307 height 14
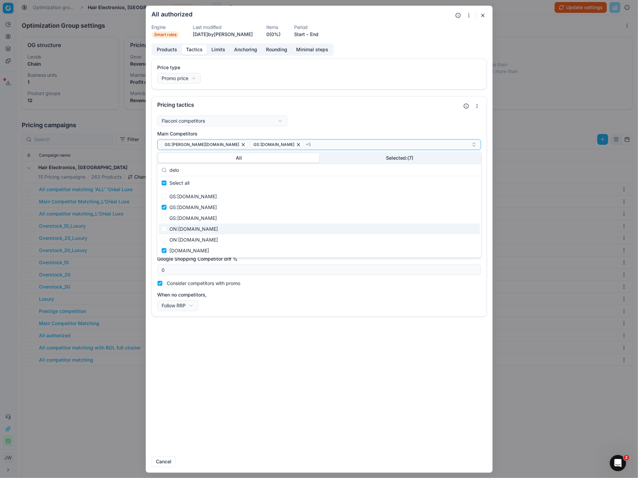
click at [163, 232] on div "ON:[DOMAIN_NAME]" at bounding box center [318, 229] width 321 height 11
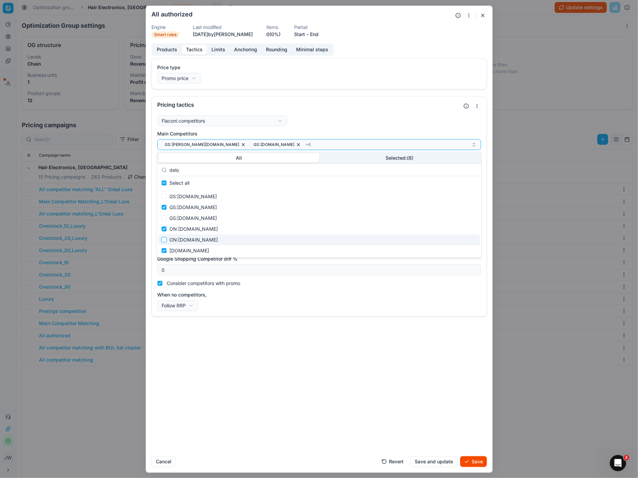
click at [163, 237] on input "Suggestions" at bounding box center [163, 239] width 5 height 5
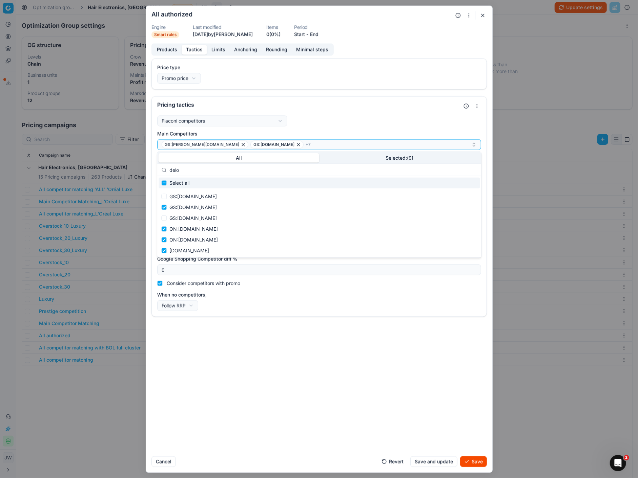
drag, startPoint x: 187, startPoint y: 168, endPoint x: 153, endPoint y: 167, distance: 34.2
click at [153, 167] on body "Pricing platform Analytics Pricing Product portfolio Templates Export service 6…" at bounding box center [319, 239] width 638 height 478
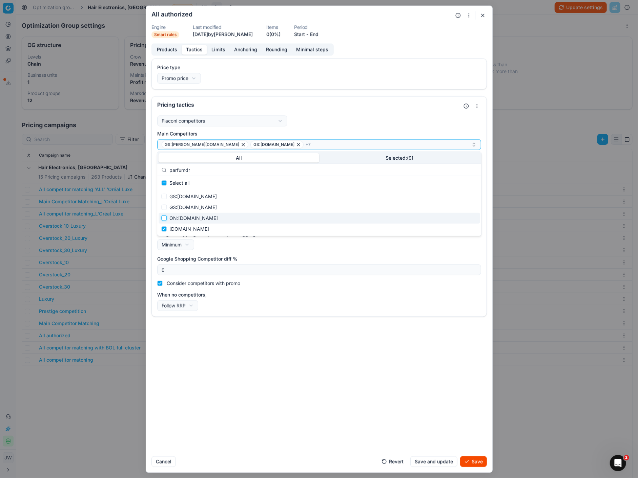
click at [164, 216] on input "Suggestions" at bounding box center [163, 218] width 5 height 5
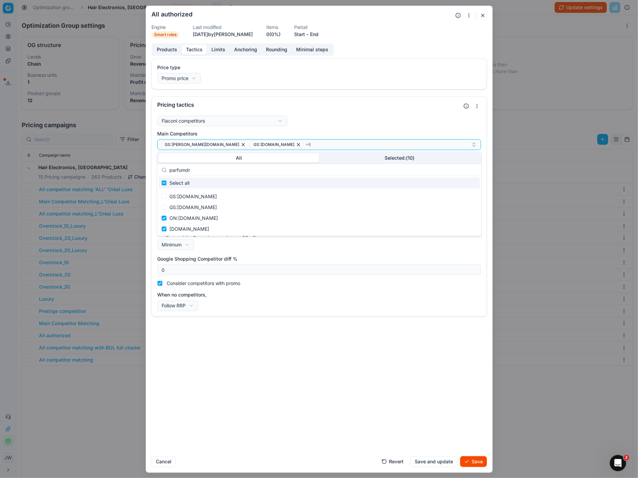
drag, startPoint x: 198, startPoint y: 172, endPoint x: 149, endPoint y: 158, distance: 51.1
click at [149, 158] on body "Pricing platform Analytics Pricing Product portfolio Templates Export service 6…" at bounding box center [319, 239] width 638 height 478
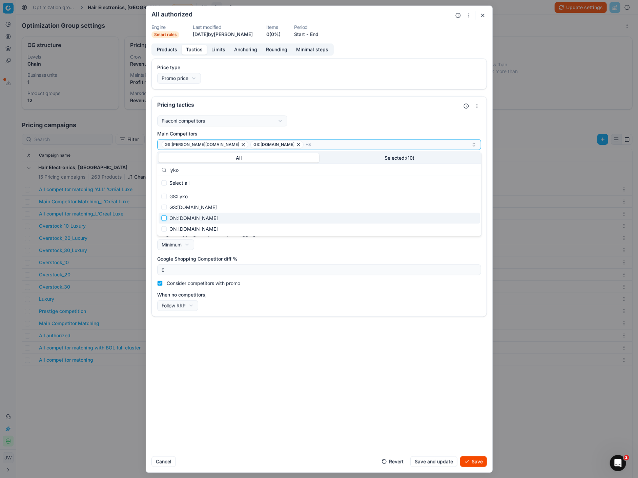
click at [162, 217] on input "Suggestions" at bounding box center [163, 218] width 5 height 5
click at [162, 226] on div "ON:[DOMAIN_NAME]" at bounding box center [318, 229] width 321 height 11
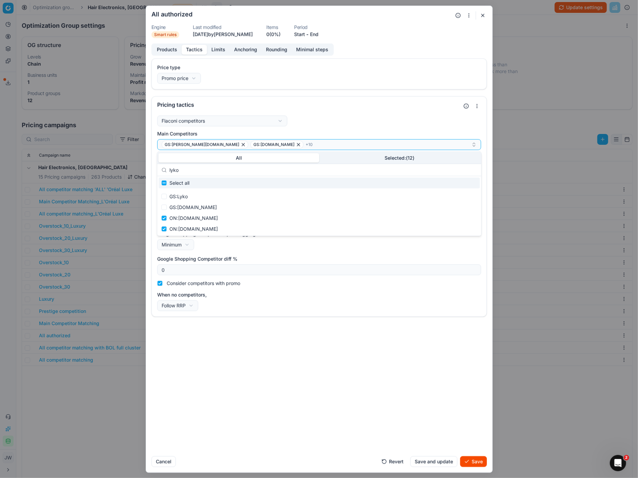
drag, startPoint x: 192, startPoint y: 167, endPoint x: 188, endPoint y: 170, distance: 5.8
click at [188, 170] on input "lyko" at bounding box center [322, 170] width 307 height 14
click at [163, 230] on input "Suggestions" at bounding box center [163, 229] width 5 height 5
click at [199, 170] on input "lyko" at bounding box center [322, 170] width 307 height 14
drag, startPoint x: 199, startPoint y: 170, endPoint x: 156, endPoint y: 168, distance: 43.1
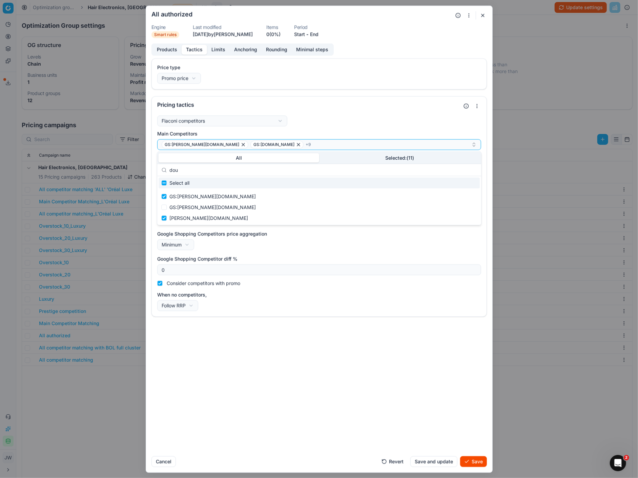
click at [157, 168] on div "All Selected: ( 11 ) dou Select all GS:[DOMAIN_NAME] GS:[PERSON_NAME][DOMAIN_NA…" at bounding box center [319, 189] width 324 height 74
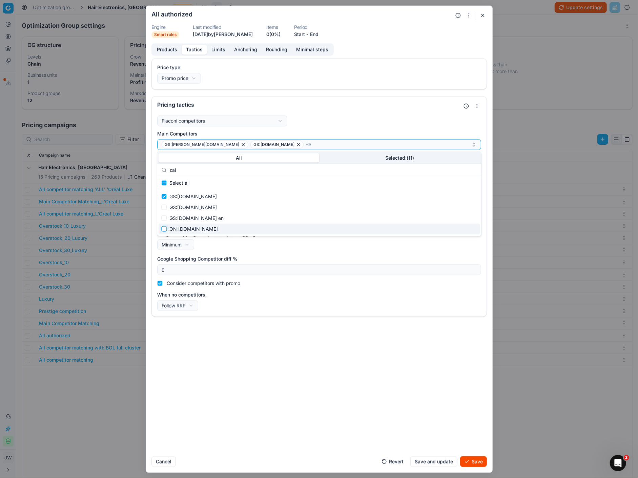
click at [165, 231] on input "Suggestions" at bounding box center [163, 229] width 5 height 5
drag, startPoint x: 188, startPoint y: 171, endPoint x: 165, endPoint y: 164, distance: 24.1
click at [165, 164] on div "zal" at bounding box center [319, 170] width 324 height 12
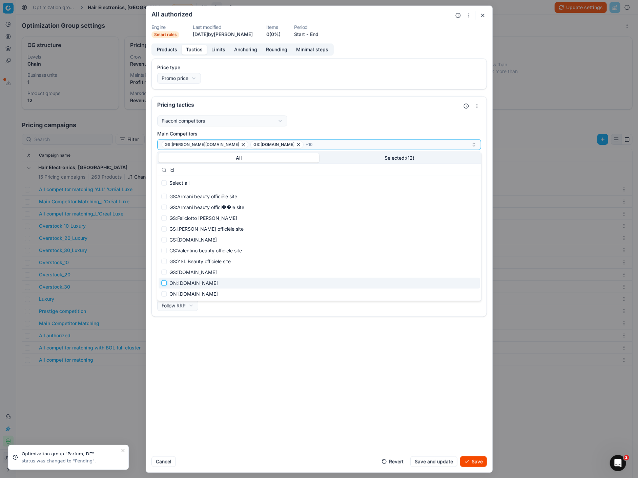
click at [163, 283] on input "Suggestions" at bounding box center [163, 282] width 5 height 5
click at [163, 294] on input "Suggestions" at bounding box center [163, 293] width 5 height 5
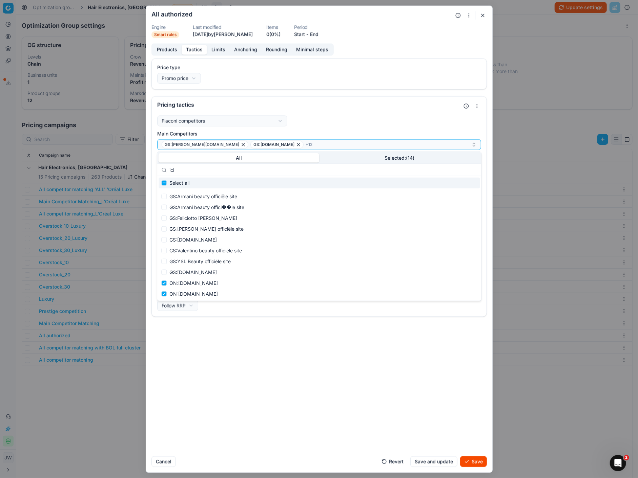
drag, startPoint x: 180, startPoint y: 168, endPoint x: 167, endPoint y: 168, distance: 13.5
click at [167, 168] on div "ici" at bounding box center [319, 170] width 324 height 12
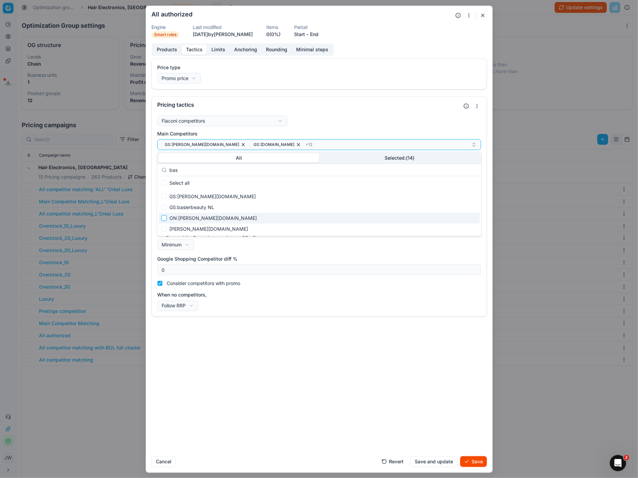
click at [165, 219] on input "Suggestions" at bounding box center [163, 218] width 5 height 5
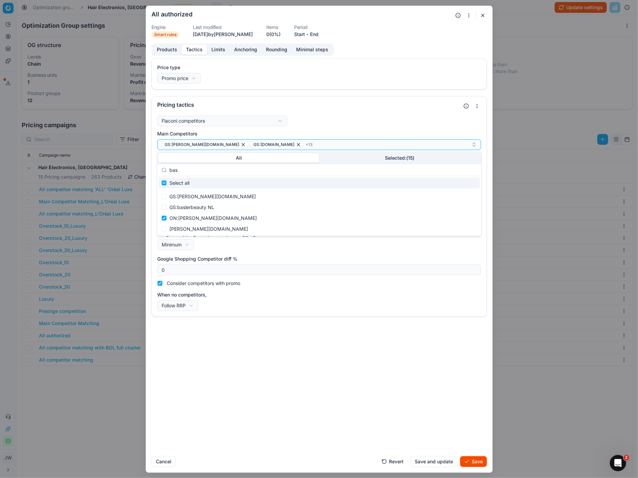
drag, startPoint x: 188, startPoint y: 172, endPoint x: 159, endPoint y: 164, distance: 29.8
click at [159, 164] on div "bas" at bounding box center [319, 170] width 324 height 12
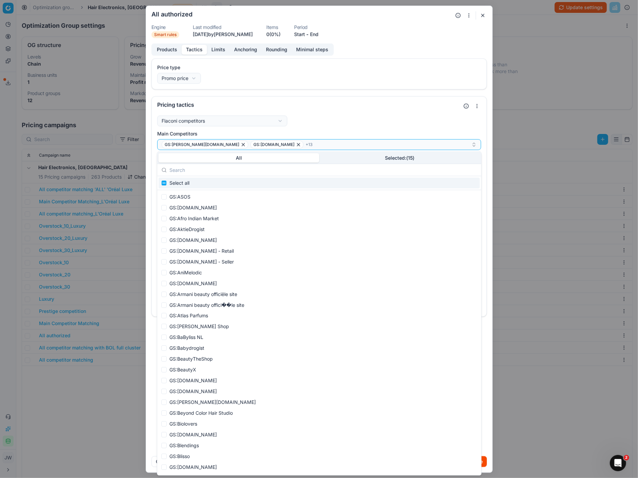
click at [334, 114] on div "Flaconi competitors Flaconi competitorsFlaconi competitors rule: first takes in…" at bounding box center [319, 215] width 335 height 204
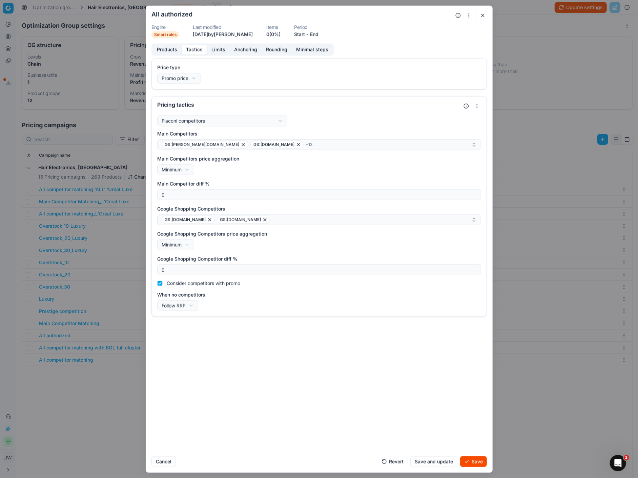
click at [472, 462] on button "Save" at bounding box center [473, 461] width 27 height 11
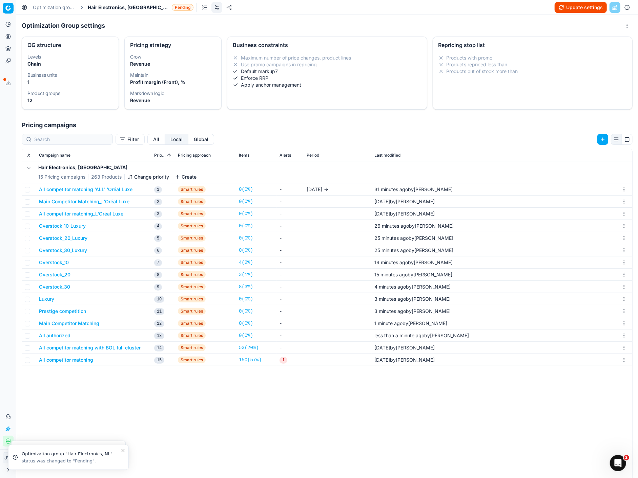
click at [86, 349] on button "All competitor matching with BOL full cluster" at bounding box center [90, 348] width 102 height 7
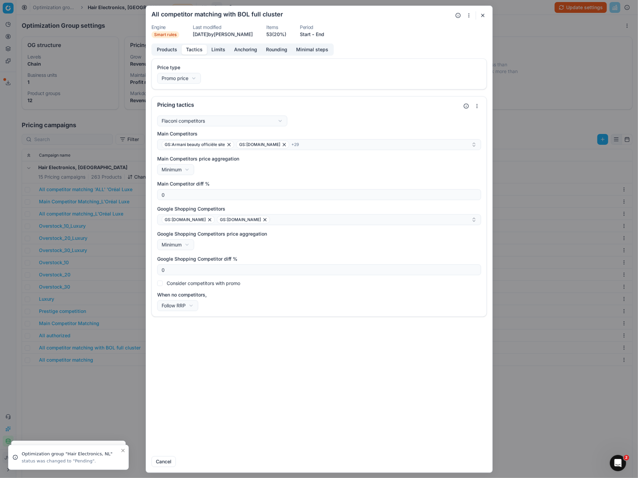
click at [194, 48] on button "Tactics" at bounding box center [194, 50] width 25 height 10
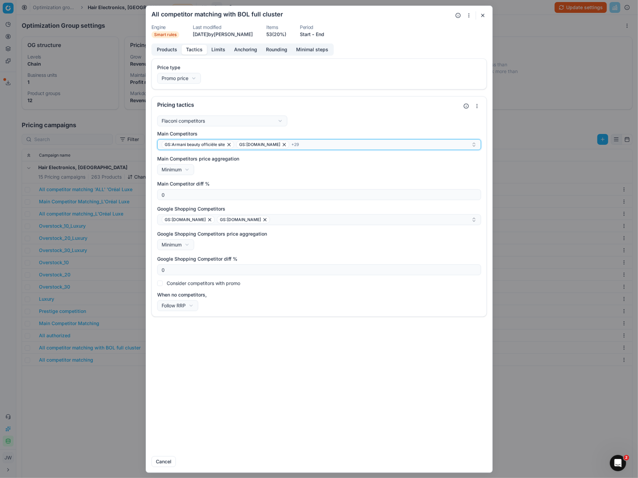
click at [327, 145] on div "GS:Armani beauty officiële site GS:[DOMAIN_NAME] + 29" at bounding box center [317, 145] width 310 height 8
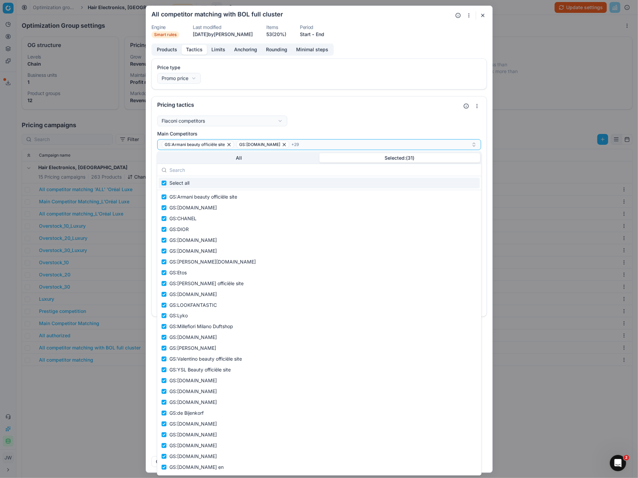
click at [351, 161] on button "Selected: ( 31 )" at bounding box center [399, 157] width 161 height 9
click at [253, 172] on input "text" at bounding box center [322, 170] width 307 height 14
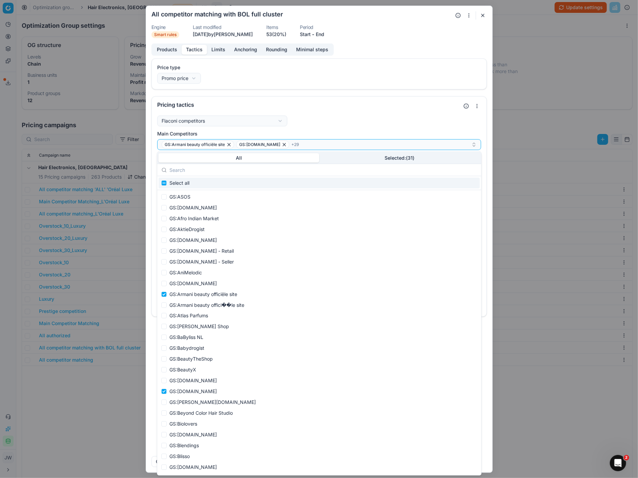
click at [243, 158] on button "All" at bounding box center [238, 157] width 161 height 9
click at [216, 169] on input "text" at bounding box center [322, 170] width 307 height 14
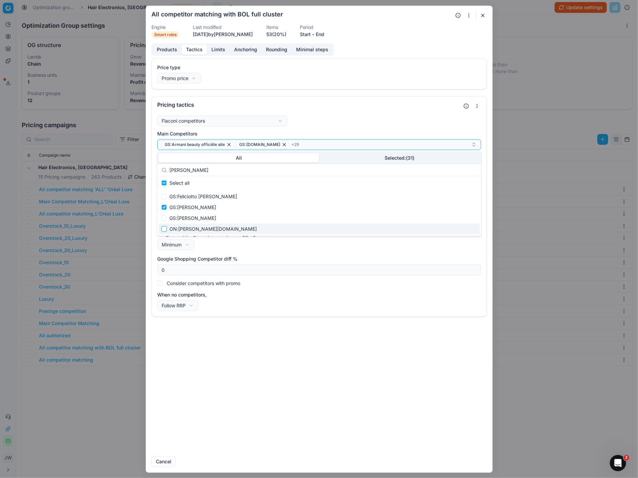
click at [164, 229] on input "Suggestions" at bounding box center [163, 229] width 5 height 5
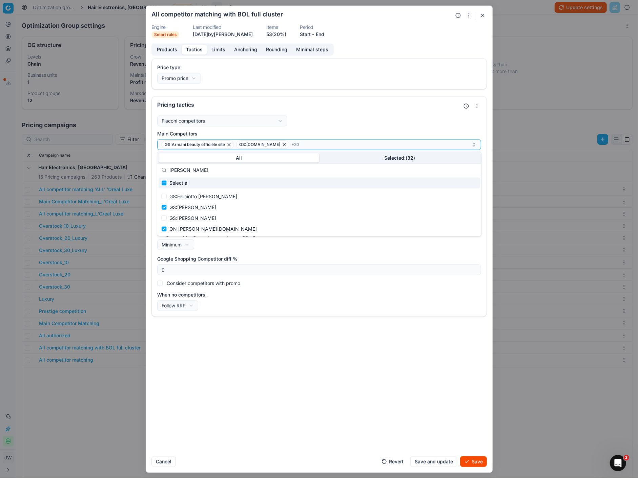
drag, startPoint x: 195, startPoint y: 168, endPoint x: 160, endPoint y: 166, distance: 35.0
click at [160, 166] on div "[PERSON_NAME]" at bounding box center [319, 170] width 324 height 12
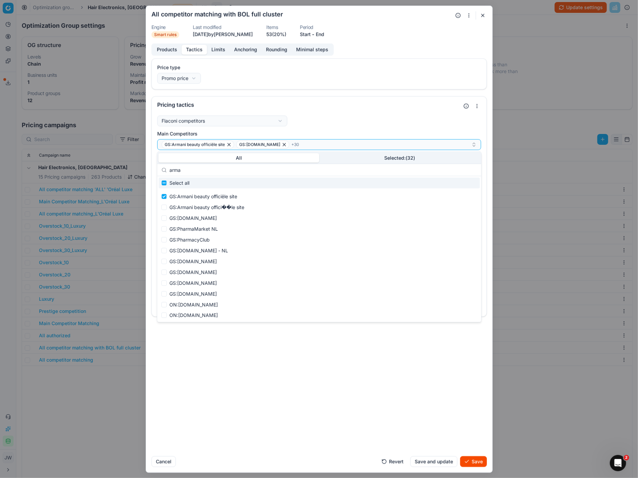
drag, startPoint x: 192, startPoint y: 172, endPoint x: 152, endPoint y: 161, distance: 41.5
click at [152, 161] on body "Pricing platform Analytics Pricing Product portfolio Templates Export service 6…" at bounding box center [319, 239] width 638 height 478
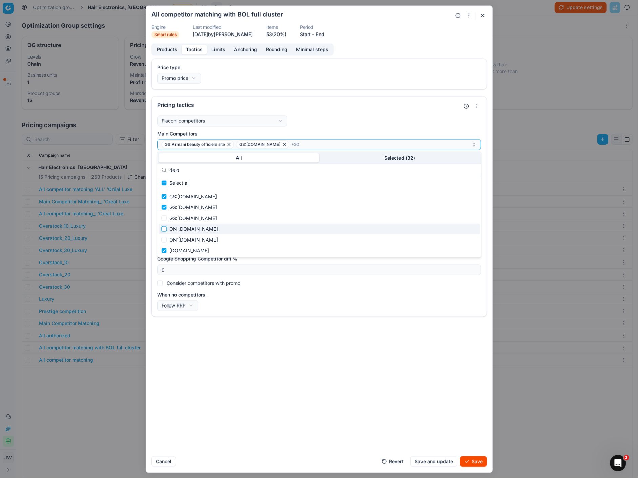
click at [164, 231] on input "Suggestions" at bounding box center [163, 229] width 5 height 5
click at [168, 244] on div "ON:[DOMAIN_NAME]" at bounding box center [318, 240] width 321 height 11
drag, startPoint x: 188, startPoint y: 169, endPoint x: 167, endPoint y: 166, distance: 20.9
click at [167, 166] on div "delo" at bounding box center [319, 170] width 324 height 12
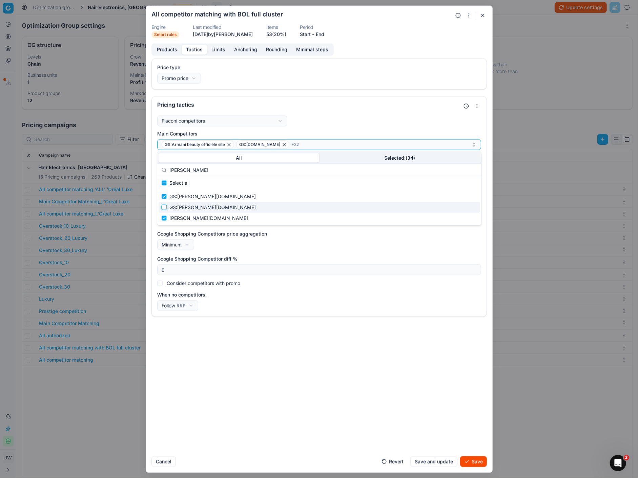
click at [164, 208] on input "Suggestions" at bounding box center [163, 207] width 5 height 5
drag, startPoint x: 188, startPoint y: 172, endPoint x: 157, endPoint y: 159, distance: 33.5
click at [157, 159] on div "All Selected: ( 35 ) [PERSON_NAME] Select all GS:[DOMAIN_NAME] GS:[PERSON_NAME]…" at bounding box center [319, 189] width 324 height 74
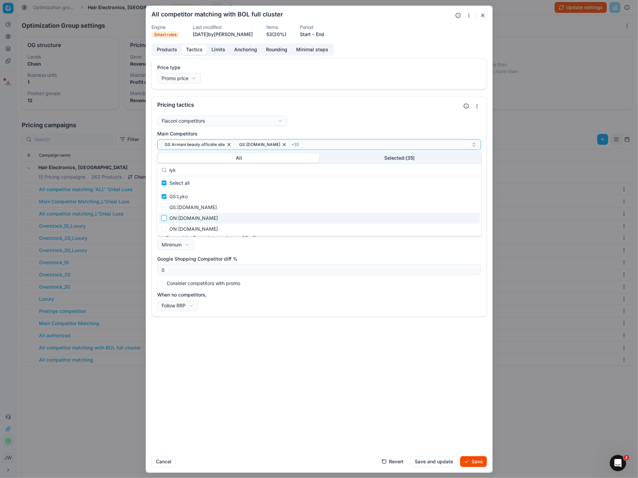
click at [164, 218] on input "Suggestions" at bounding box center [163, 218] width 5 height 5
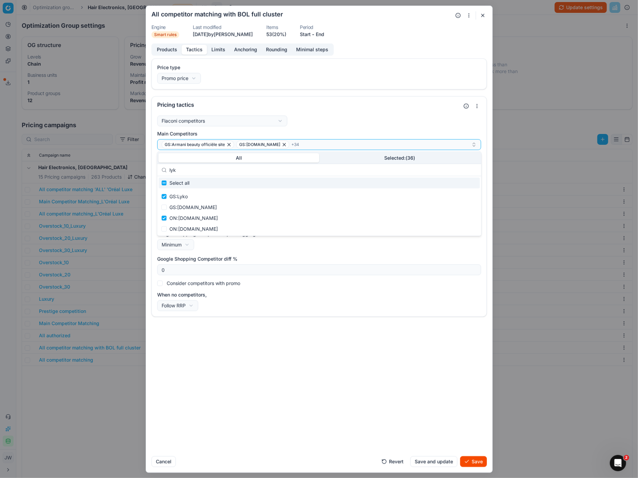
drag, startPoint x: 182, startPoint y: 168, endPoint x: 167, endPoint y: 168, distance: 14.6
click at [167, 168] on div "lyk" at bounding box center [319, 170] width 324 height 12
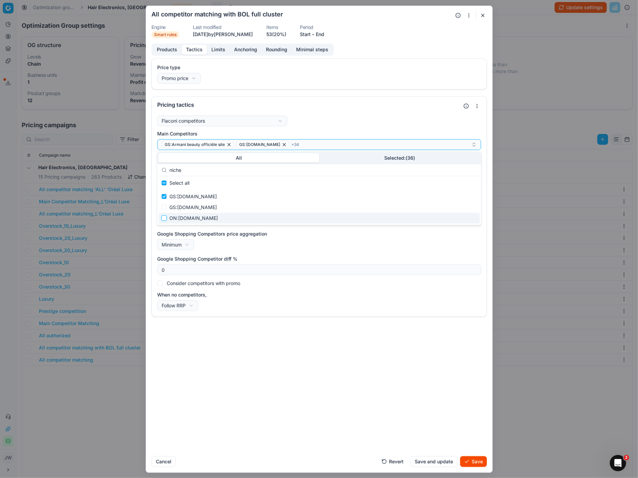
click at [164, 216] on input "Suggestions" at bounding box center [163, 218] width 5 height 5
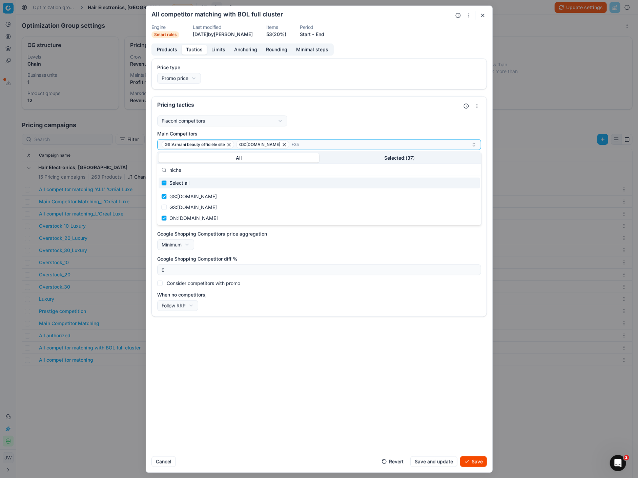
drag, startPoint x: 187, startPoint y: 171, endPoint x: 159, endPoint y: 167, distance: 28.5
click at [159, 167] on div "niche" at bounding box center [319, 170] width 324 height 12
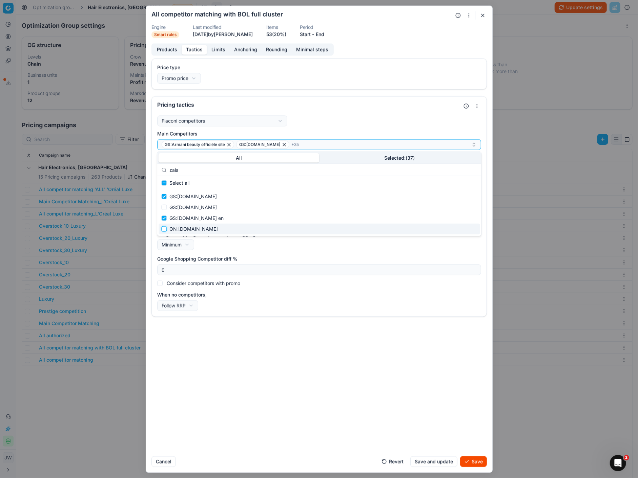
click at [165, 228] on input "Suggestions" at bounding box center [163, 229] width 5 height 5
drag, startPoint x: 194, startPoint y: 171, endPoint x: 156, endPoint y: 164, distance: 38.8
click at [156, 164] on body "Pricing platform Analytics Pricing Product portfolio Templates Export service 6…" at bounding box center [319, 239] width 638 height 478
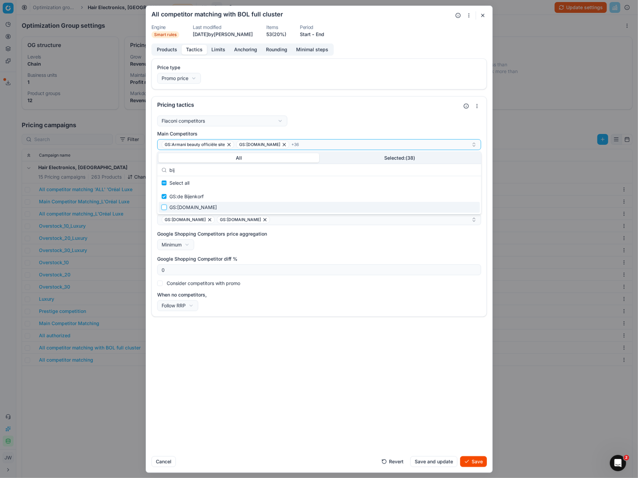
click at [163, 206] on input "Suggestions" at bounding box center [163, 207] width 5 height 5
drag, startPoint x: 190, startPoint y: 170, endPoint x: 155, endPoint y: 165, distance: 35.2
click at [155, 165] on body "Pricing platform Analytics Pricing Product portfolio Templates Export service 6…" at bounding box center [319, 239] width 638 height 478
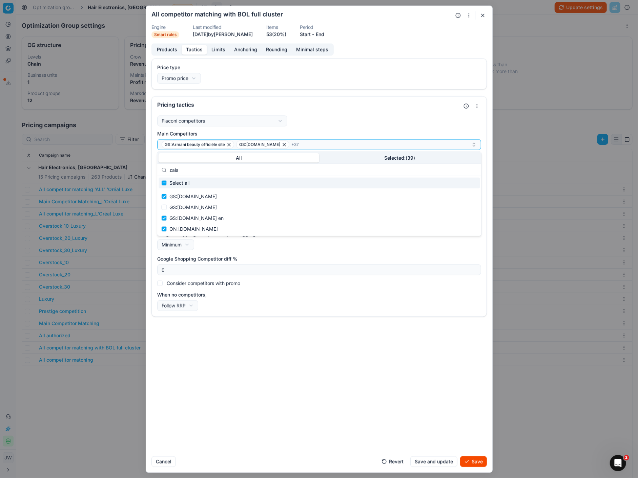
drag, startPoint x: 187, startPoint y: 170, endPoint x: 164, endPoint y: 166, distance: 23.8
click at [164, 166] on div "zala" at bounding box center [319, 170] width 324 height 12
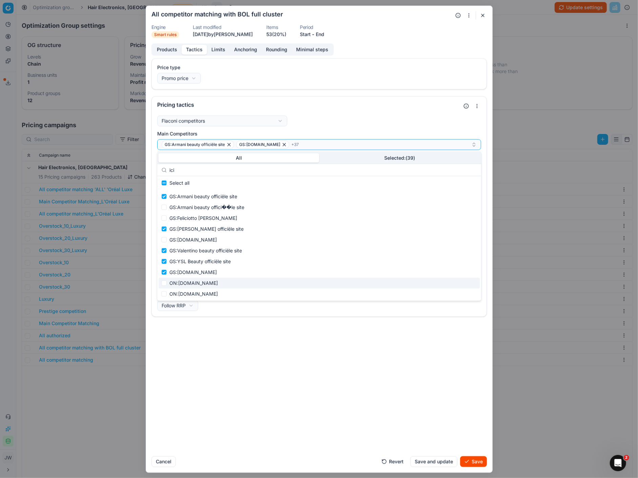
click at [166, 279] on div "ON:[DOMAIN_NAME]" at bounding box center [318, 283] width 321 height 11
click at [166, 295] on input "Suggestions" at bounding box center [163, 293] width 5 height 5
drag, startPoint x: 184, startPoint y: 171, endPoint x: 161, endPoint y: 168, distance: 23.6
click at [161, 168] on div "ici" at bounding box center [319, 170] width 324 height 12
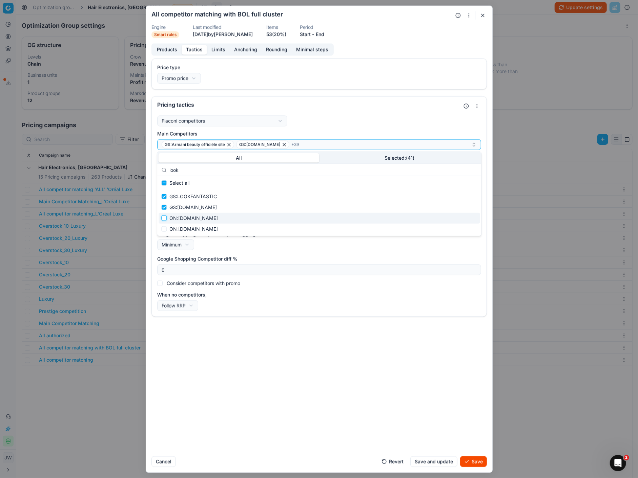
click at [162, 220] on input "Suggestions" at bounding box center [163, 218] width 5 height 5
click at [163, 229] on input "Suggestions" at bounding box center [163, 229] width 5 height 5
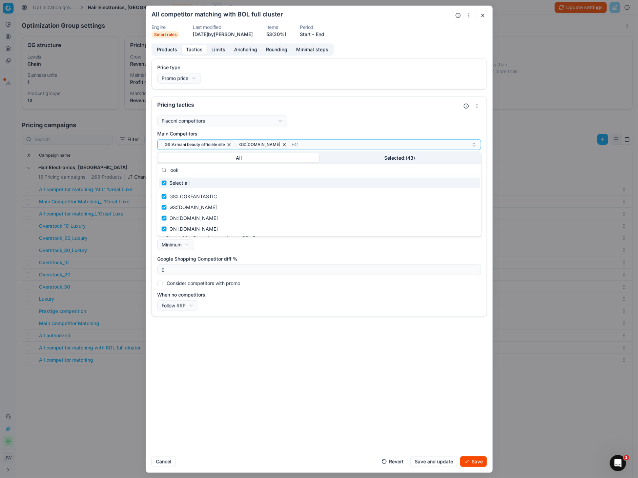
drag, startPoint x: 182, startPoint y: 170, endPoint x: 165, endPoint y: 168, distance: 16.3
click at [165, 168] on div "look" at bounding box center [319, 170] width 324 height 12
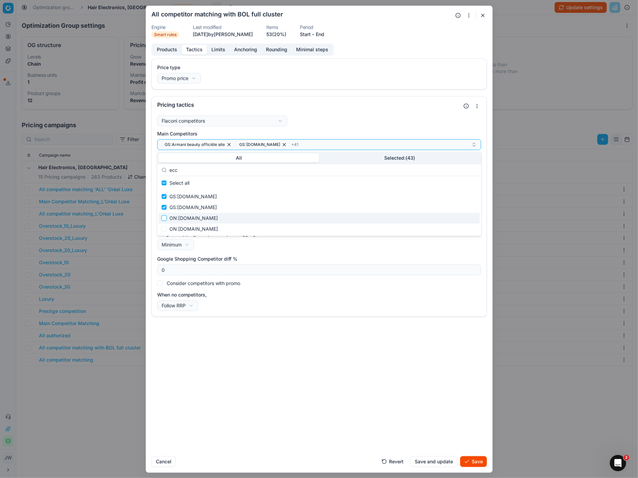
click at [165, 220] on input "Suggestions" at bounding box center [163, 218] width 5 height 5
click at [165, 227] on input "Suggestions" at bounding box center [163, 229] width 5 height 5
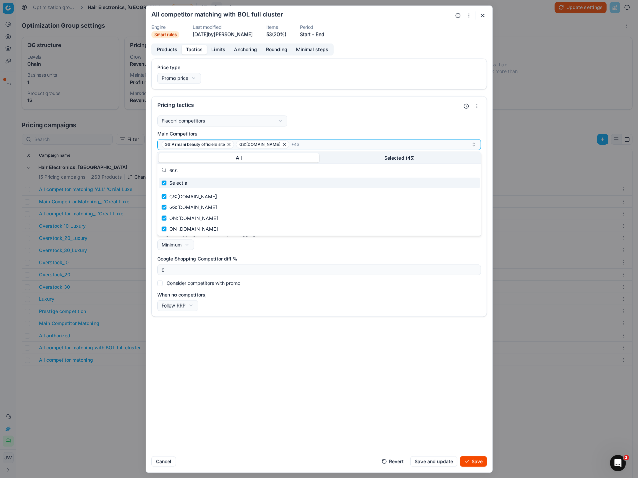
drag, startPoint x: 184, startPoint y: 173, endPoint x: 163, endPoint y: 168, distance: 21.5
click at [163, 168] on div "ecc" at bounding box center [319, 170] width 324 height 12
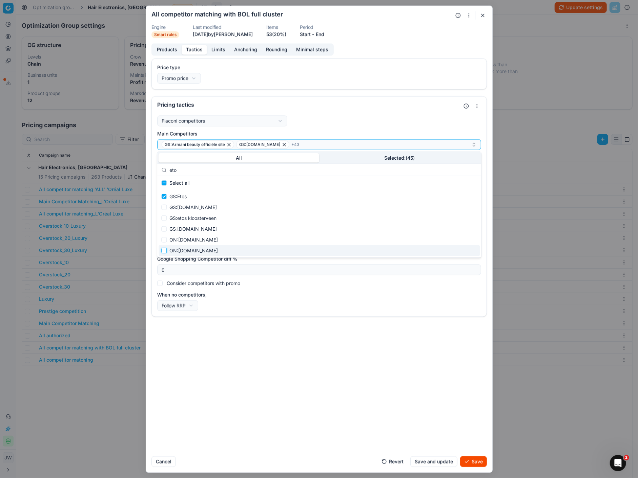
click at [164, 249] on input "Suggestions" at bounding box center [163, 250] width 5 height 5
drag, startPoint x: 188, startPoint y: 173, endPoint x: 170, endPoint y: 168, distance: 19.0
click at [170, 168] on input "eto" at bounding box center [322, 170] width 307 height 14
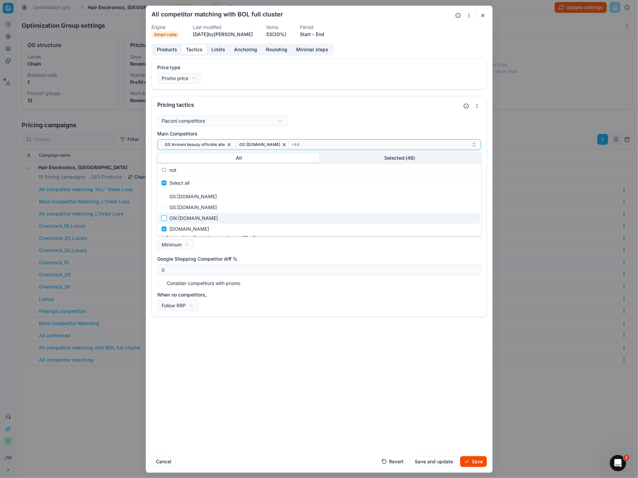
click at [164, 217] on input "Suggestions" at bounding box center [163, 218] width 5 height 5
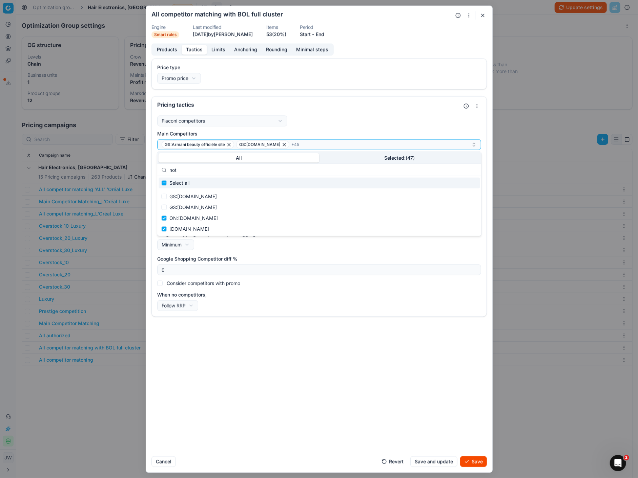
drag, startPoint x: 185, startPoint y: 172, endPoint x: 161, endPoint y: 163, distance: 26.0
click at [161, 163] on div "All Selected: ( 47 ) not Select all GS:[DOMAIN_NAME] GS:[DOMAIN_NAME] ON:[DOMAI…" at bounding box center [319, 194] width 324 height 84
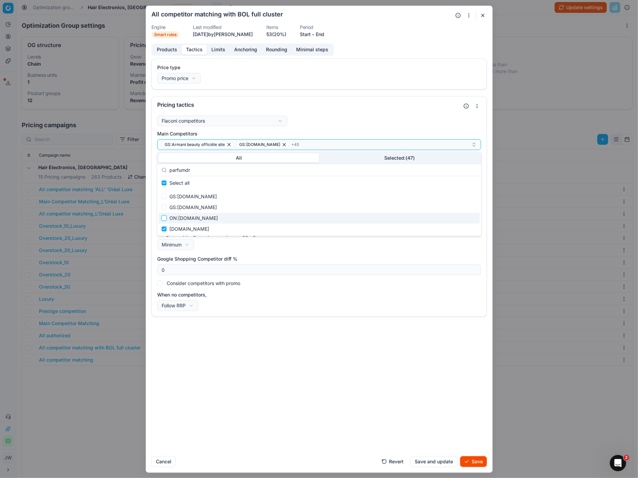
click at [163, 218] on input "Suggestions" at bounding box center [163, 218] width 5 height 5
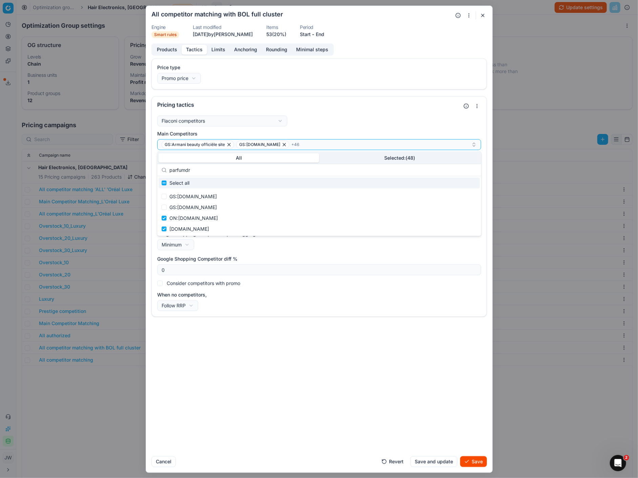
drag, startPoint x: 195, startPoint y: 172, endPoint x: 162, endPoint y: 166, distance: 33.7
click at [162, 166] on div "parfumdr" at bounding box center [319, 170] width 324 height 12
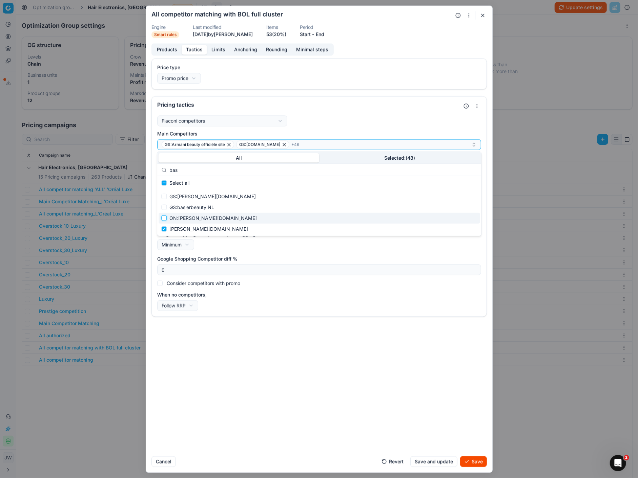
click at [166, 217] on input "Suggestions" at bounding box center [163, 218] width 5 height 5
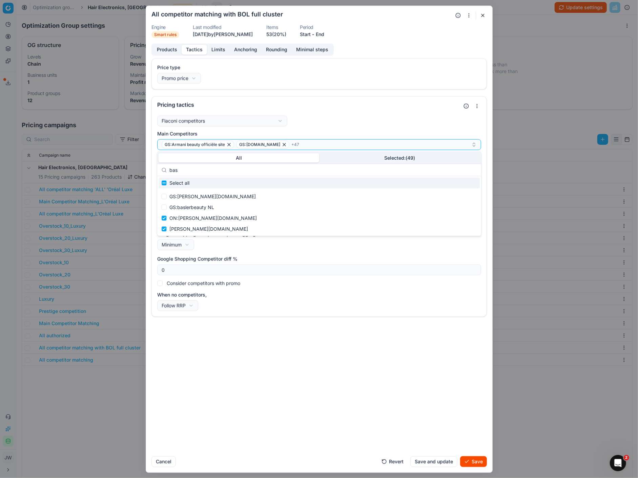
drag, startPoint x: 190, startPoint y: 169, endPoint x: 161, endPoint y: 164, distance: 29.8
click at [161, 164] on div "bas" at bounding box center [319, 170] width 324 height 12
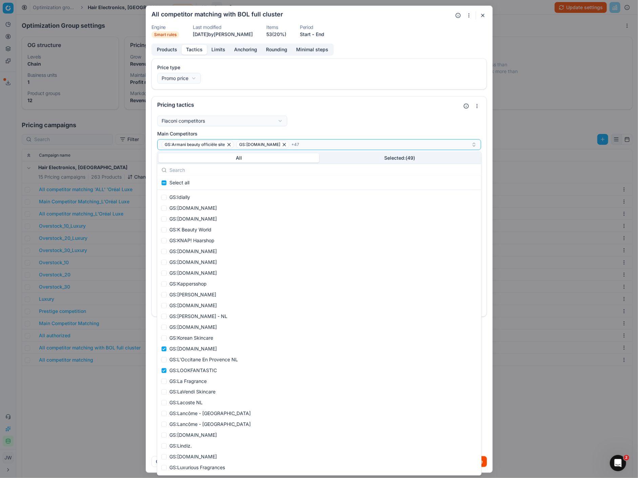
scroll to position [1084, 0]
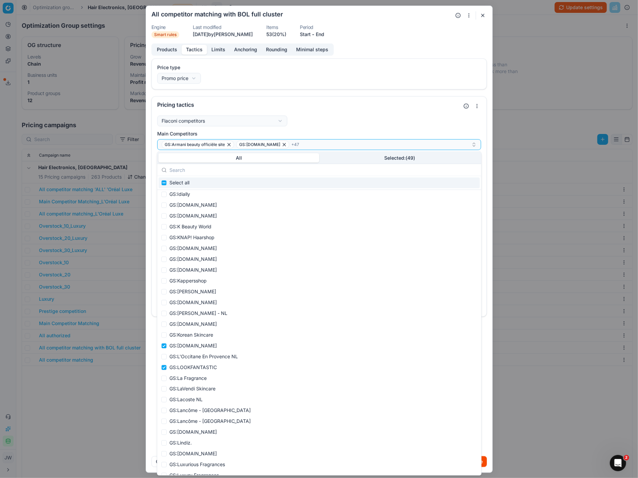
click at [187, 170] on input "text" at bounding box center [322, 170] width 307 height 14
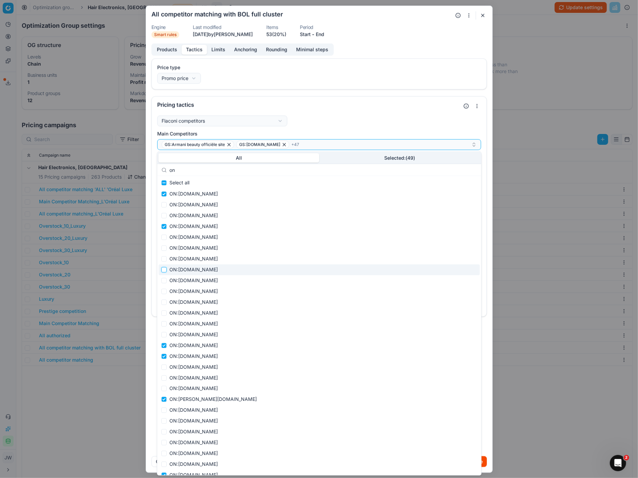
click at [163, 270] on input "Suggestions" at bounding box center [163, 270] width 5 height 5
click at [163, 258] on input "Suggestions" at bounding box center [163, 259] width 5 height 5
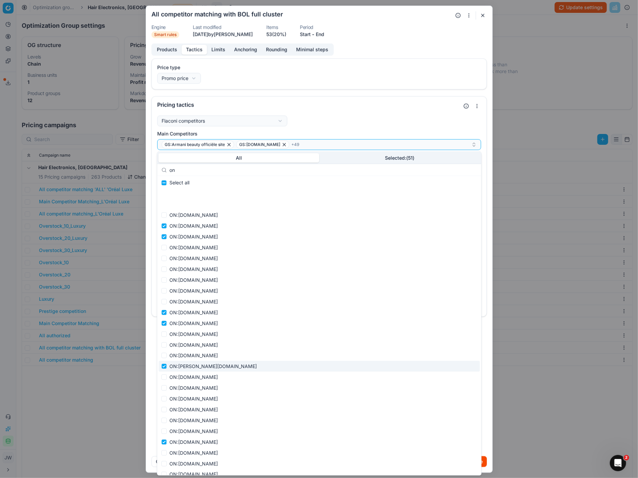
scroll to position [1383, 0]
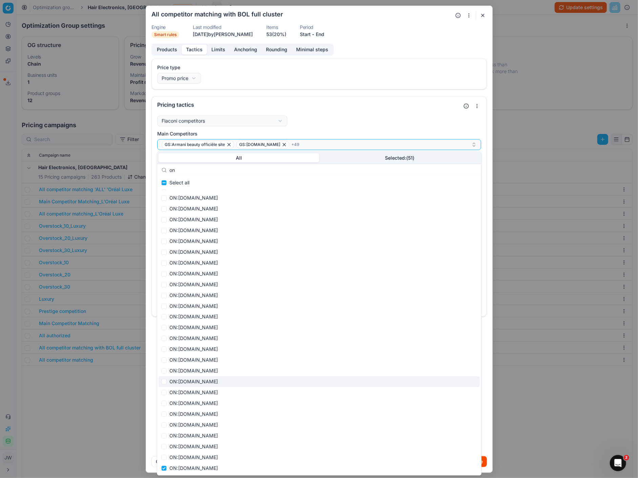
click at [201, 383] on span "ON:[DOMAIN_NAME]" at bounding box center [193, 382] width 48 height 7
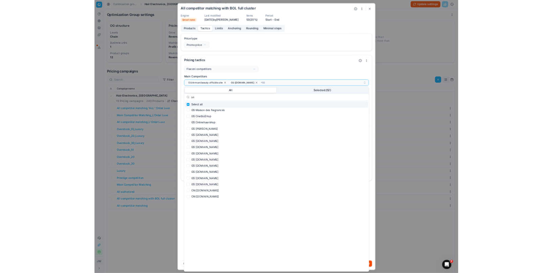
scroll to position [0, 0]
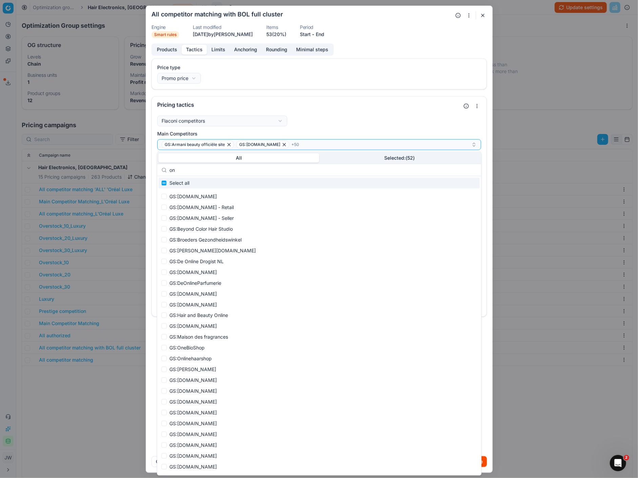
click at [364, 115] on div "Flaconi competitors Flaconi competitorsFlaconi competitors rule: first takes in…" at bounding box center [319, 215] width 335 height 204
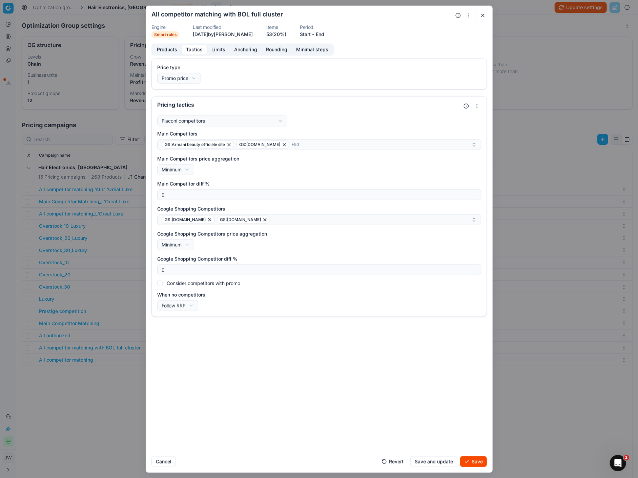
drag, startPoint x: 474, startPoint y: 463, endPoint x: 404, endPoint y: 386, distance: 104.7
click at [404, 386] on form "We are saving PC settings. Please wait, it should take a few minutes All compet…" at bounding box center [319, 239] width 346 height 467
click at [288, 219] on div "GS:[DOMAIN_NAME] GS:[DOMAIN_NAME]" at bounding box center [317, 220] width 310 height 8
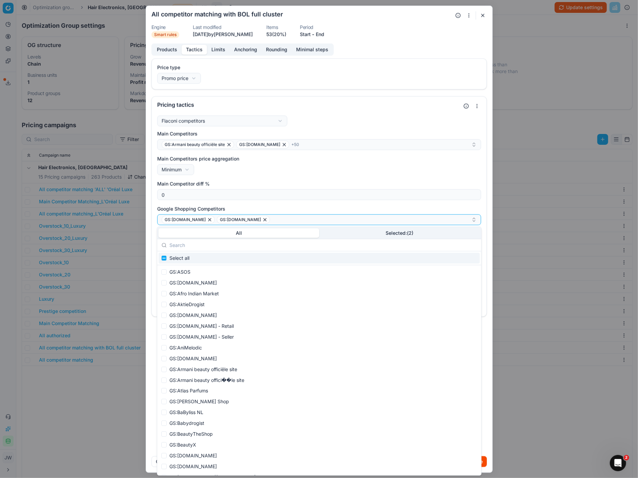
click at [195, 242] on input "text" at bounding box center [322, 246] width 307 height 14
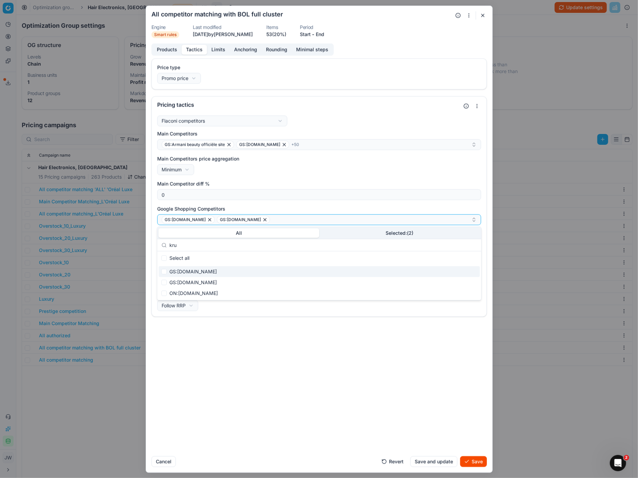
click at [161, 272] on div "GS:[DOMAIN_NAME]" at bounding box center [318, 272] width 321 height 11
click at [165, 282] on input "Suggestions" at bounding box center [163, 282] width 5 height 5
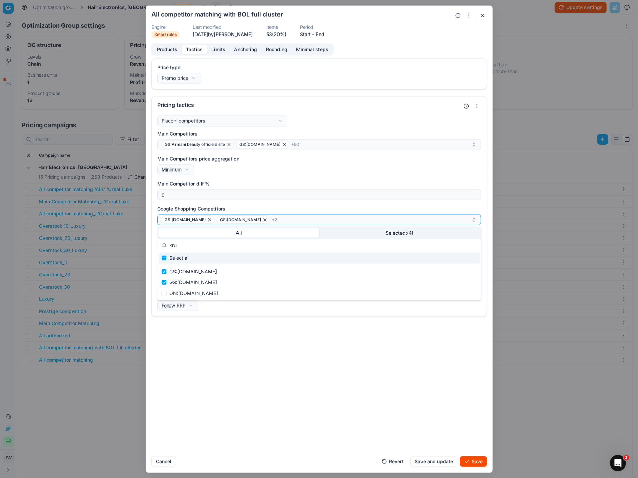
drag, startPoint x: 187, startPoint y: 245, endPoint x: 158, endPoint y: 243, distance: 29.5
click at [158, 243] on div "kru" at bounding box center [319, 245] width 324 height 12
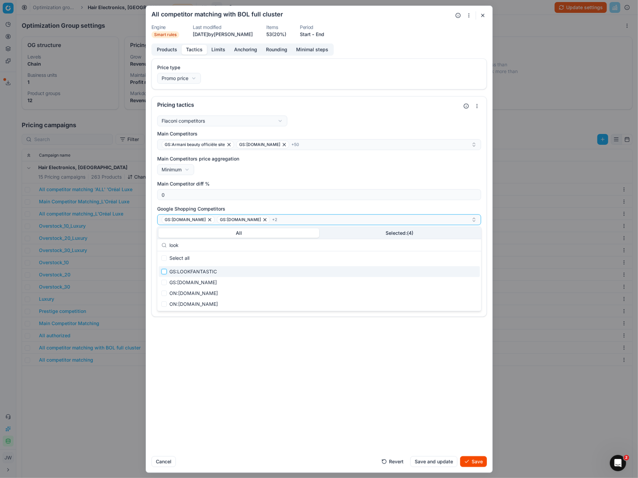
click at [164, 273] on input "Suggestions" at bounding box center [163, 271] width 5 height 5
click at [164, 281] on input "Suggestions" at bounding box center [163, 282] width 5 height 5
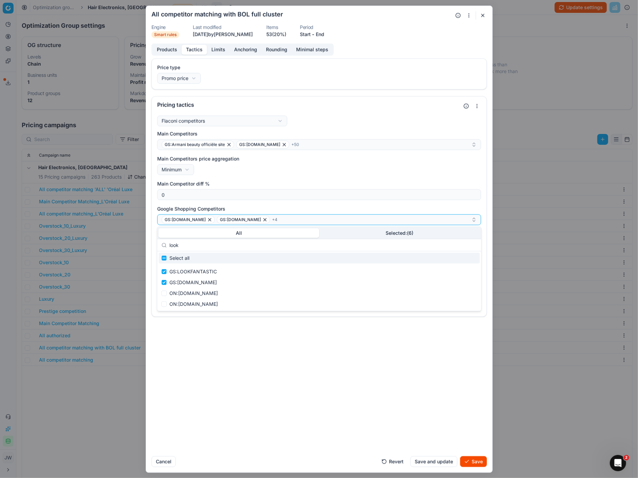
drag, startPoint x: 191, startPoint y: 244, endPoint x: 154, endPoint y: 239, distance: 37.9
click at [154, 239] on body "Pricing platform Analytics Pricing Product portfolio Templates Export service 6…" at bounding box center [319, 239] width 638 height 478
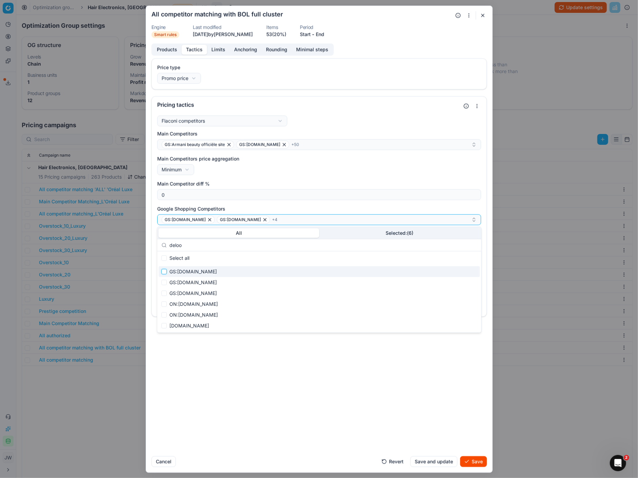
click at [162, 271] on input "Suggestions" at bounding box center [163, 271] width 5 height 5
click at [163, 280] on input "Suggestions" at bounding box center [163, 282] width 5 height 5
click at [164, 291] on input "Suggestions" at bounding box center [163, 293] width 5 height 5
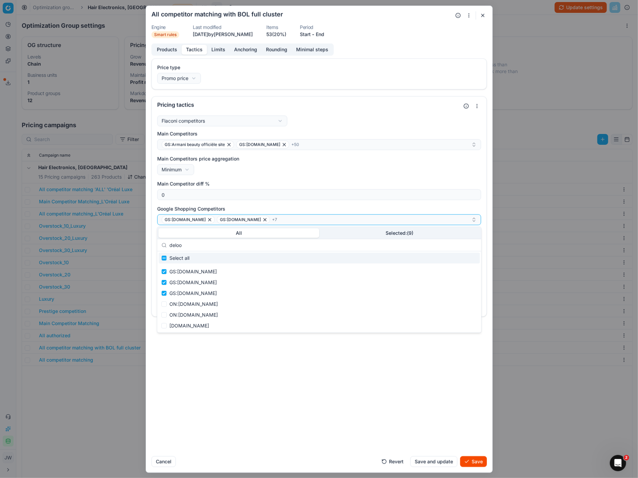
drag, startPoint x: 189, startPoint y: 244, endPoint x: 156, endPoint y: 243, distance: 32.5
click at [157, 243] on div "All Selected: ( 9 ) deloo Select all GS:[DOMAIN_NAME] GS:[DOMAIN_NAME] GS:[DOMA…" at bounding box center [319, 280] width 324 height 106
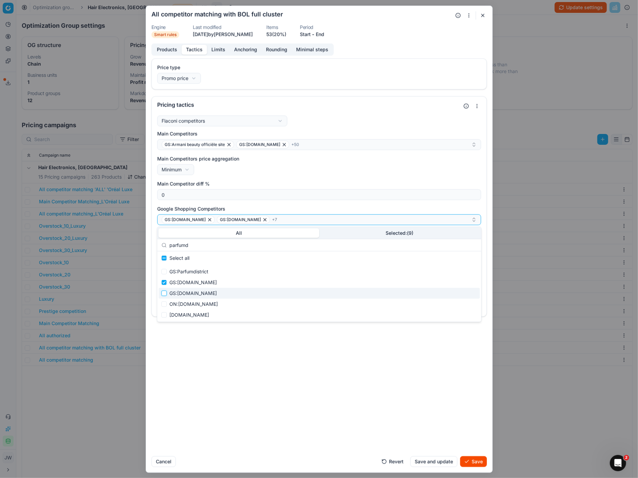
click at [164, 291] on input "Suggestions" at bounding box center [163, 293] width 5 height 5
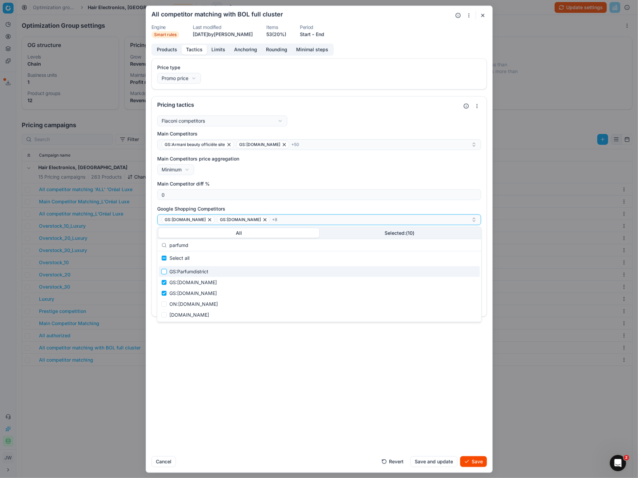
click at [164, 270] on input "Suggestions" at bounding box center [163, 271] width 5 height 5
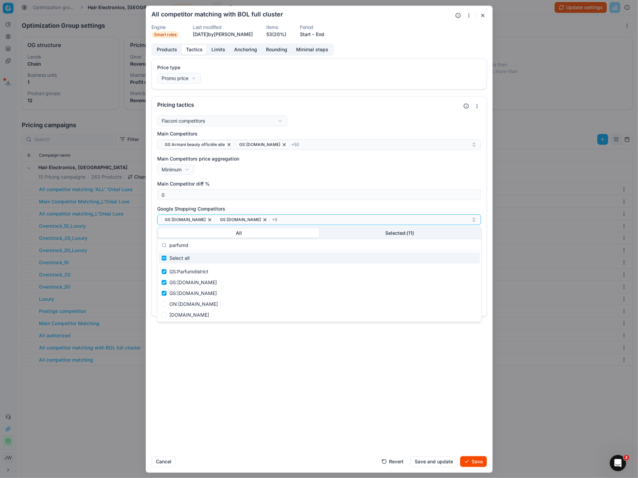
drag, startPoint x: 194, startPoint y: 246, endPoint x: 137, endPoint y: 241, distance: 57.1
click at [137, 241] on body "Pricing platform Analytics Pricing Product portfolio Templates Export service 6…" at bounding box center [319, 239] width 638 height 478
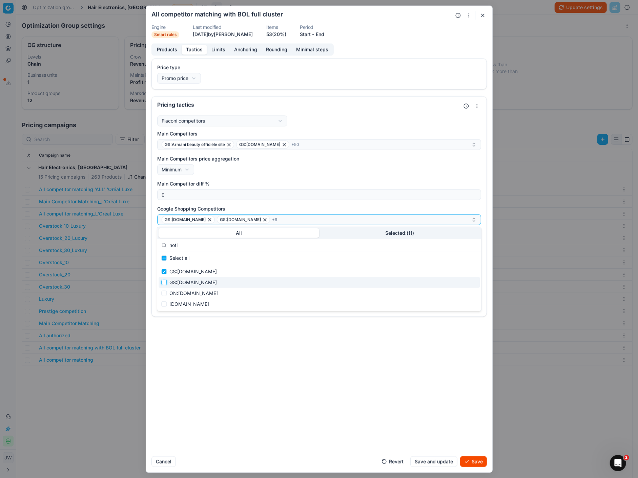
click at [164, 283] on input "Suggestions" at bounding box center [163, 282] width 5 height 5
click at [164, 291] on input "Suggestions" at bounding box center [163, 293] width 5 height 5
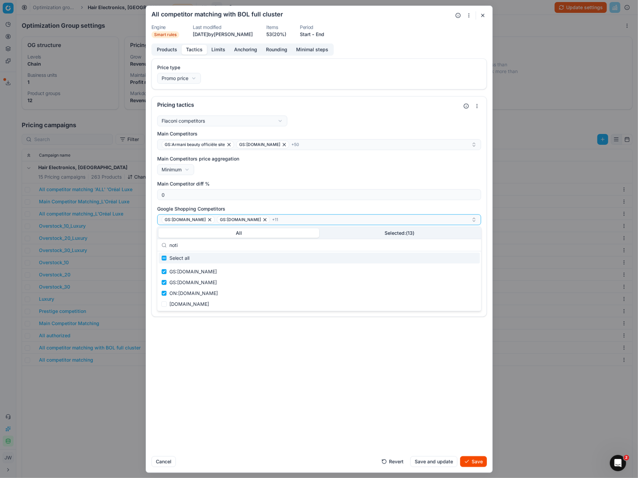
drag, startPoint x: 189, startPoint y: 247, endPoint x: 155, endPoint y: 239, distance: 34.1
click at [155, 239] on body "Pricing platform Analytics Pricing Product portfolio Templates Export service 6…" at bounding box center [319, 239] width 638 height 478
drag, startPoint x: 187, startPoint y: 242, endPoint x: 171, endPoint y: 246, distance: 16.9
click at [171, 246] on input "del" at bounding box center [322, 246] width 307 height 14
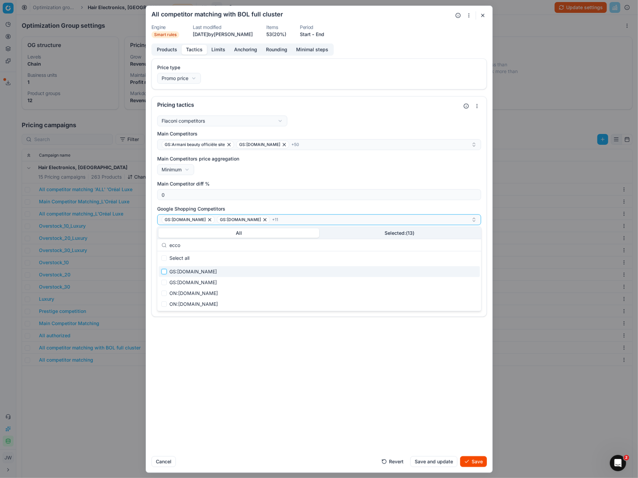
click at [164, 273] on input "Suggestions" at bounding box center [163, 271] width 5 height 5
click at [164, 284] on input "Suggestions" at bounding box center [163, 282] width 5 height 5
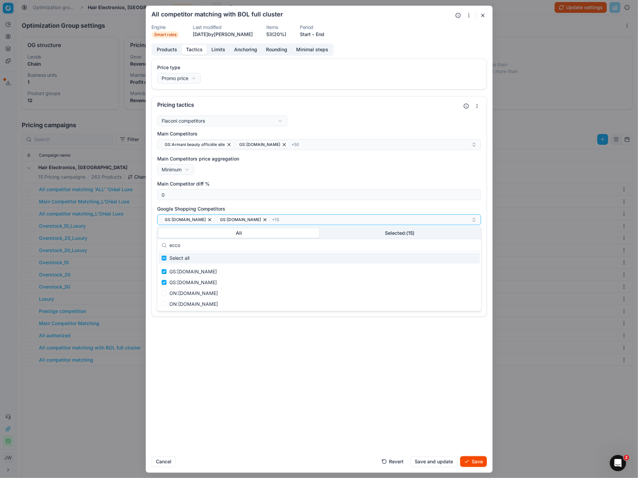
drag, startPoint x: 191, startPoint y: 248, endPoint x: 165, endPoint y: 243, distance: 26.3
click at [165, 243] on div "ecco" at bounding box center [319, 245] width 324 height 12
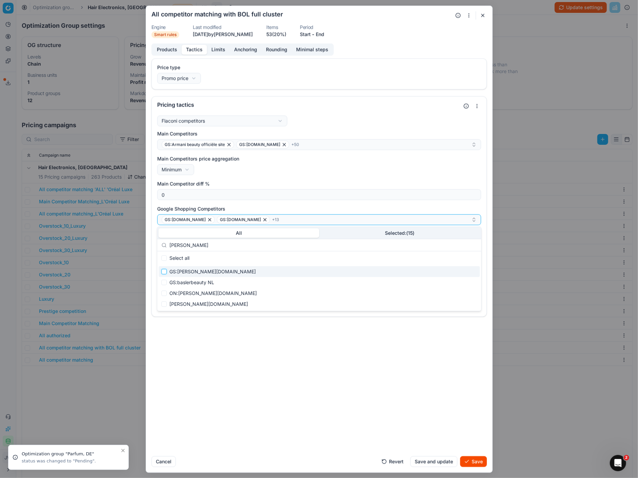
click at [165, 270] on input "Suggestions" at bounding box center [163, 271] width 5 height 5
click at [164, 285] on input "Suggestions" at bounding box center [163, 282] width 5 height 5
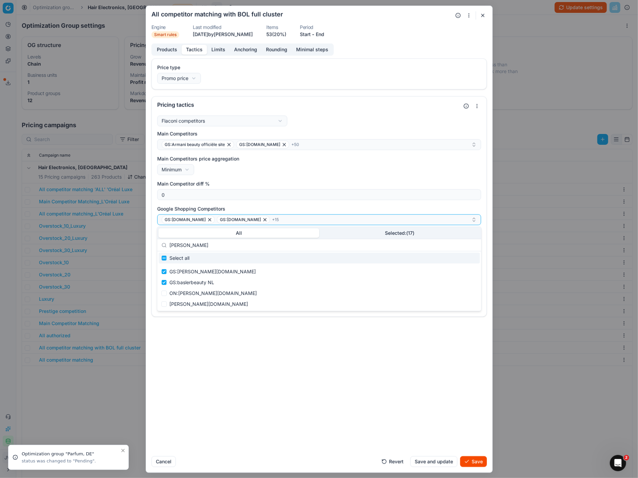
drag, startPoint x: 187, startPoint y: 245, endPoint x: 162, endPoint y: 242, distance: 25.6
click at [162, 242] on div "[PERSON_NAME]" at bounding box center [319, 245] width 324 height 12
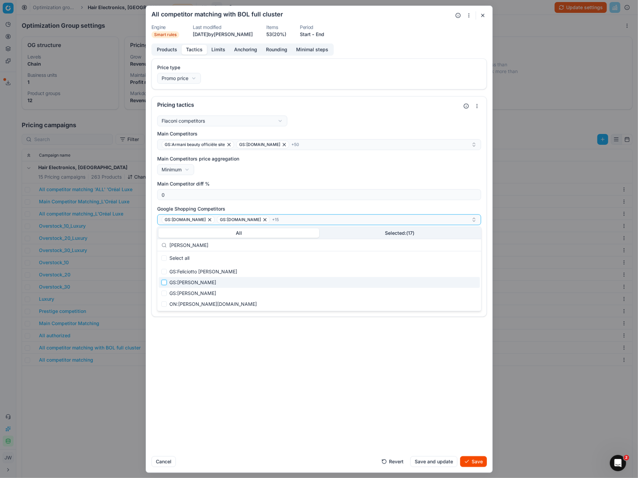
click at [164, 282] on input "Suggestions" at bounding box center [163, 282] width 5 height 5
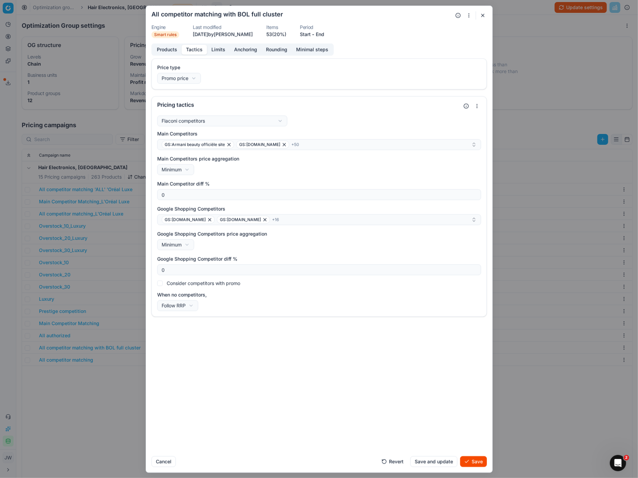
click at [475, 464] on button "Save" at bounding box center [473, 461] width 27 height 11
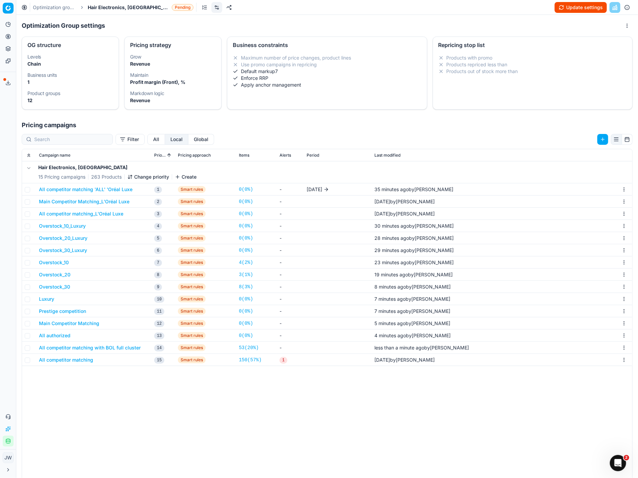
click at [67, 362] on button "All competitor matching" at bounding box center [66, 360] width 54 height 7
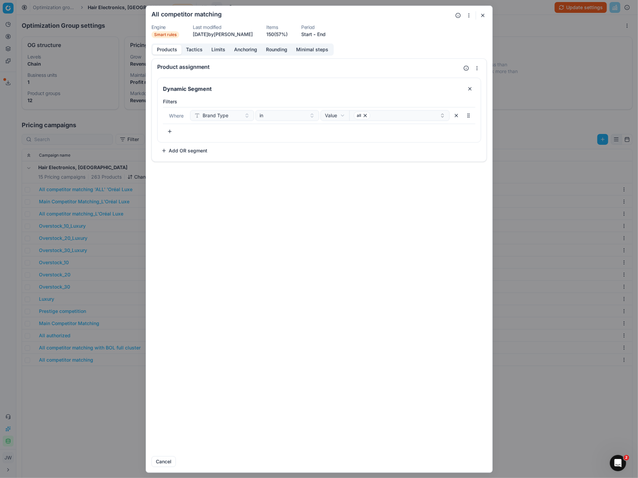
click at [197, 52] on button "Tactics" at bounding box center [194, 50] width 25 height 10
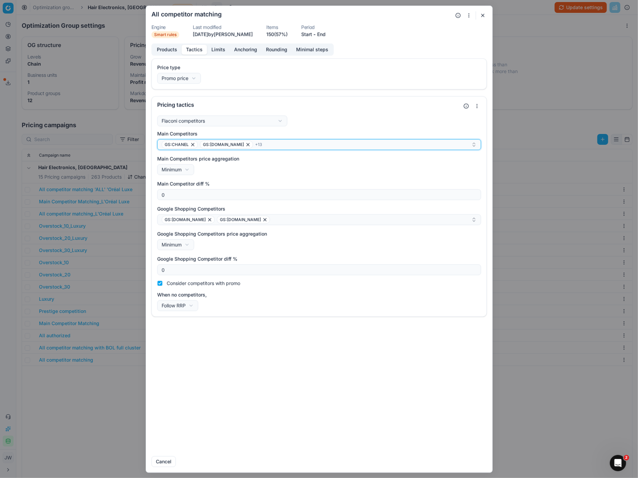
click at [269, 144] on div "GS:CHANEL GS:[DOMAIN_NAME] + 13" at bounding box center [317, 145] width 310 height 8
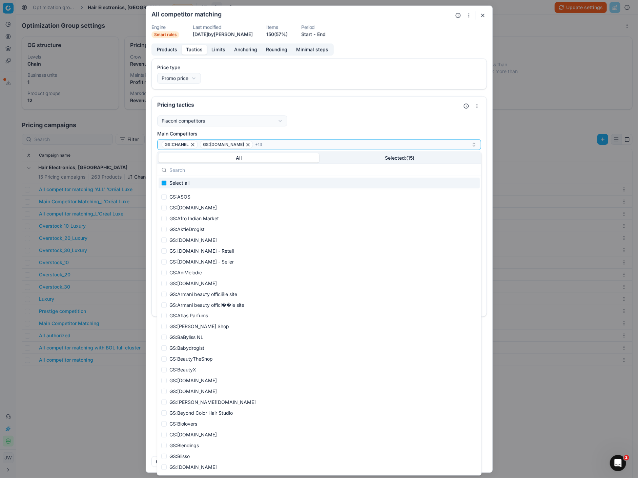
click at [209, 174] on input "text" at bounding box center [322, 170] width 307 height 14
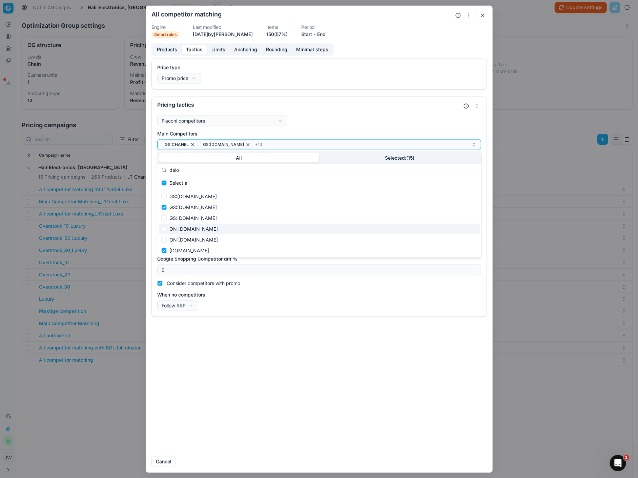
click at [167, 229] on div "ON:[DOMAIN_NAME]" at bounding box center [318, 229] width 321 height 11
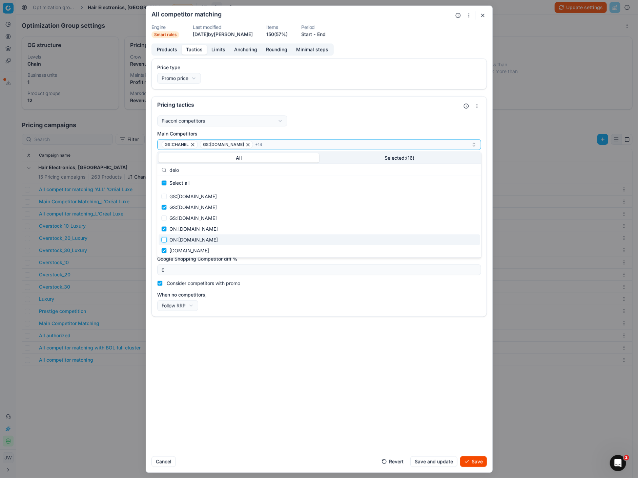
click at [165, 238] on input "Suggestions" at bounding box center [163, 239] width 5 height 5
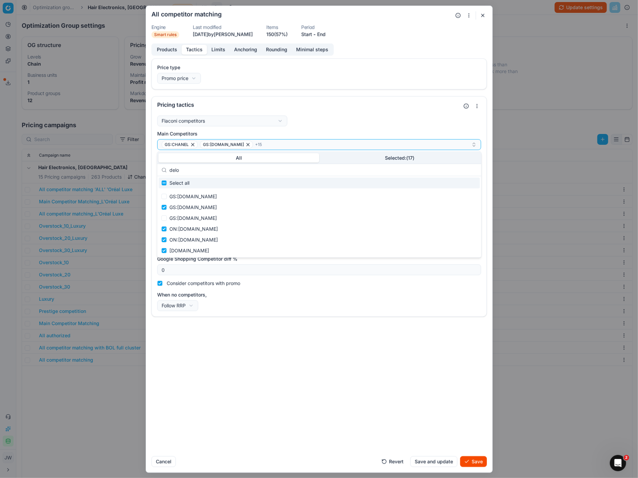
drag, startPoint x: 186, startPoint y: 169, endPoint x: 138, endPoint y: 167, distance: 47.8
click at [138, 167] on body "Pricing platform Analytics Pricing Product portfolio Templates Export service 6…" at bounding box center [319, 239] width 638 height 478
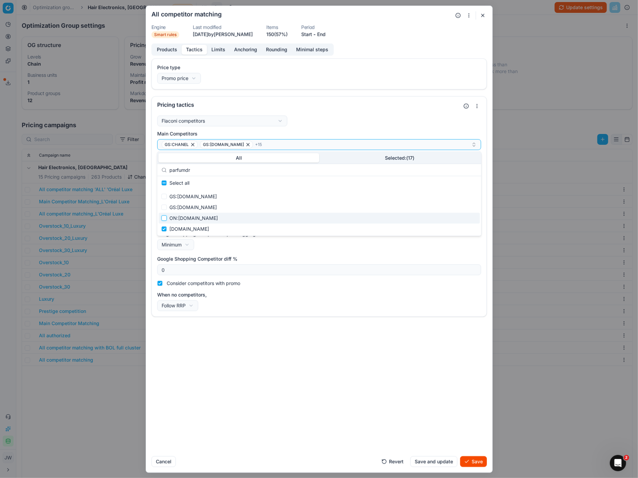
click at [166, 217] on input "Suggestions" at bounding box center [163, 218] width 5 height 5
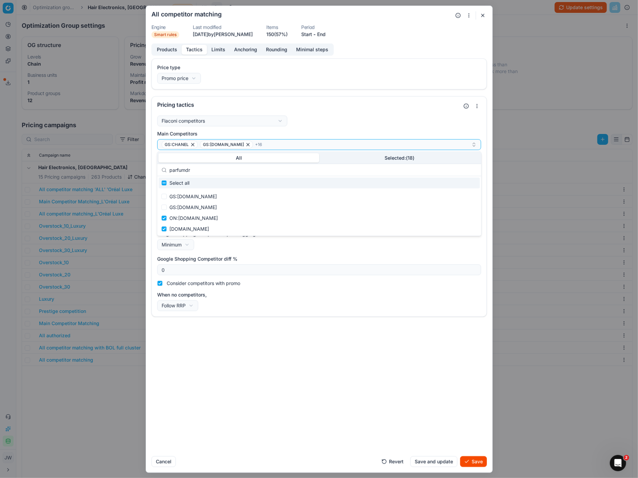
drag, startPoint x: 201, startPoint y: 171, endPoint x: 155, endPoint y: 167, distance: 45.6
click at [155, 167] on body "Pricing platform Analytics Pricing Product portfolio Templates Export service 6…" at bounding box center [319, 239] width 638 height 478
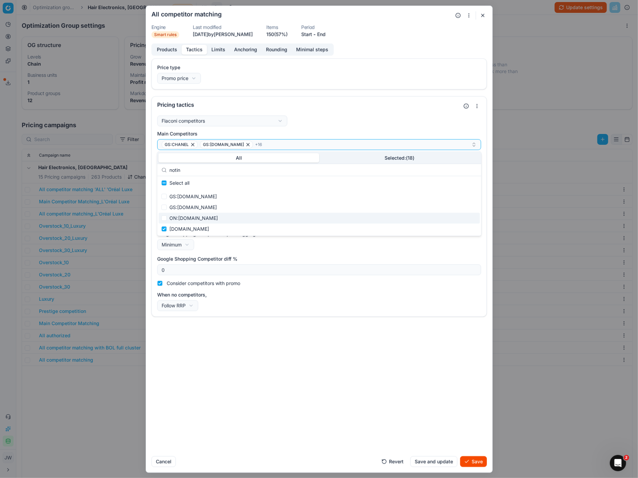
click at [167, 220] on div "ON:[DOMAIN_NAME]" at bounding box center [318, 218] width 321 height 11
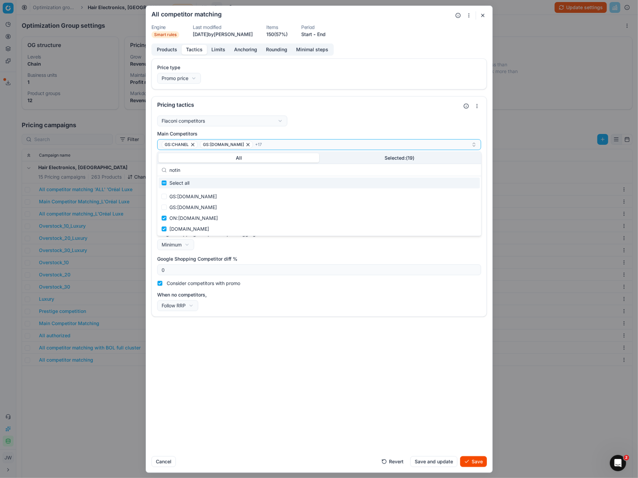
drag, startPoint x: 195, startPoint y: 170, endPoint x: 158, endPoint y: 167, distance: 37.1
click at [158, 167] on div "notin" at bounding box center [319, 170] width 324 height 12
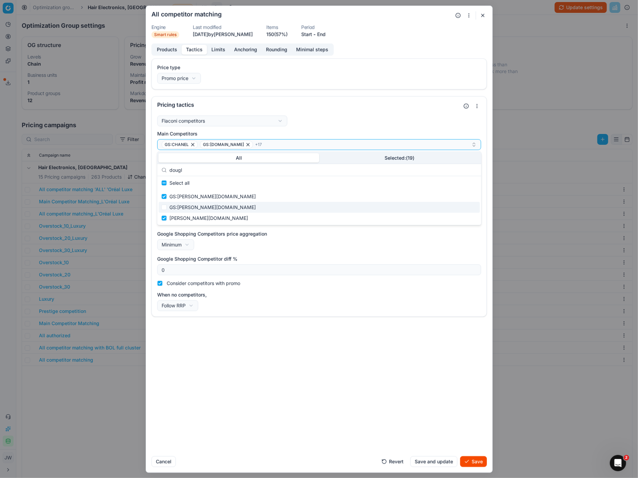
click at [167, 208] on div "GS:[PERSON_NAME][DOMAIN_NAME]" at bounding box center [318, 207] width 321 height 11
drag, startPoint x: 193, startPoint y: 166, endPoint x: 190, endPoint y: 174, distance: 8.7
click at [190, 174] on input "dougl" at bounding box center [322, 170] width 307 height 14
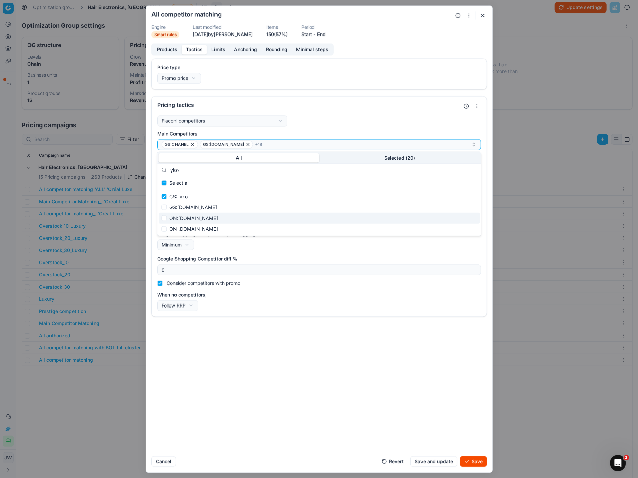
click at [169, 217] on span "ON:[DOMAIN_NAME]" at bounding box center [193, 218] width 48 height 7
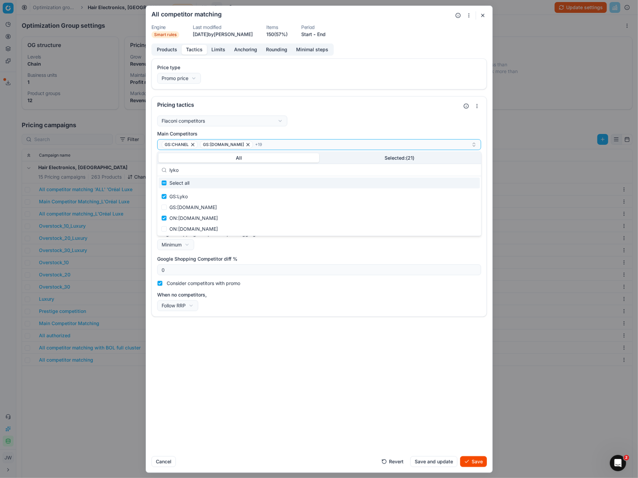
drag, startPoint x: 195, startPoint y: 171, endPoint x: 158, endPoint y: 167, distance: 37.5
click at [158, 167] on div "lyko" at bounding box center [319, 170] width 324 height 12
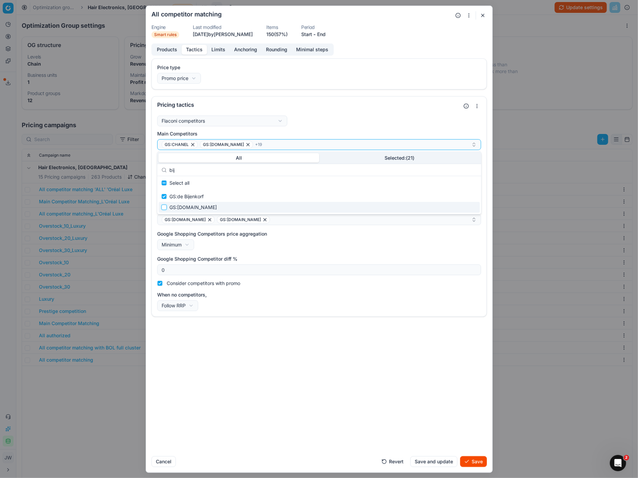
click at [162, 208] on input "Suggestions" at bounding box center [163, 207] width 5 height 5
drag, startPoint x: 189, startPoint y: 171, endPoint x: 156, endPoint y: 164, distance: 32.9
click at [157, 164] on div "All Selected: ( 22 ) bij Select all GS:de Bijenkorf GS:[DOMAIN_NAME]" at bounding box center [319, 183] width 324 height 63
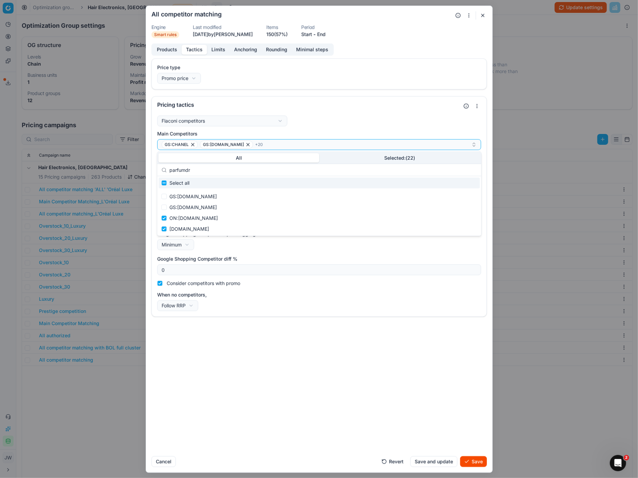
drag, startPoint x: 205, startPoint y: 171, endPoint x: 162, endPoint y: 171, distance: 43.3
click at [162, 171] on div "parfumdr" at bounding box center [319, 170] width 324 height 12
drag, startPoint x: 192, startPoint y: 173, endPoint x: 166, endPoint y: 167, distance: 26.4
click at [166, 167] on div "delo" at bounding box center [319, 170] width 324 height 12
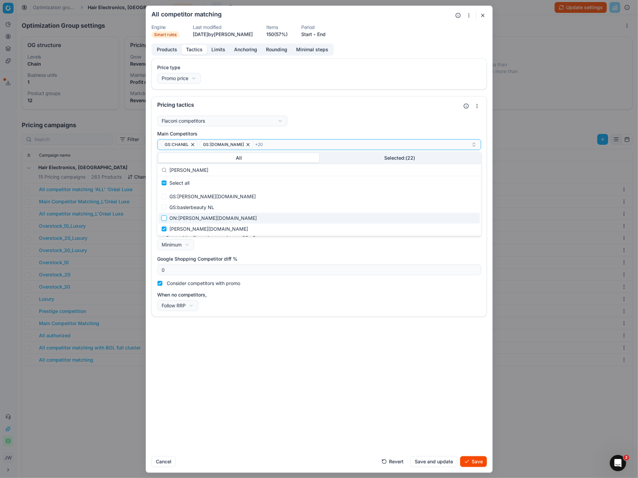
click at [162, 219] on input "Suggestions" at bounding box center [163, 218] width 5 height 5
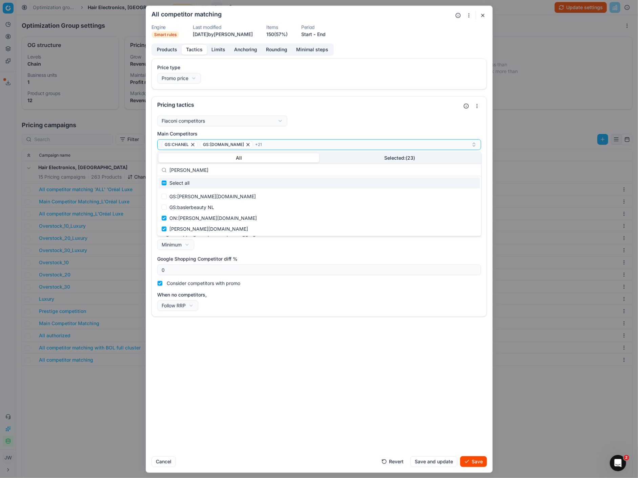
drag, startPoint x: 192, startPoint y: 170, endPoint x: 137, endPoint y: 170, distance: 54.5
click at [137, 170] on body "Pricing platform Analytics Pricing Product portfolio Templates Export service 6…" at bounding box center [319, 239] width 638 height 478
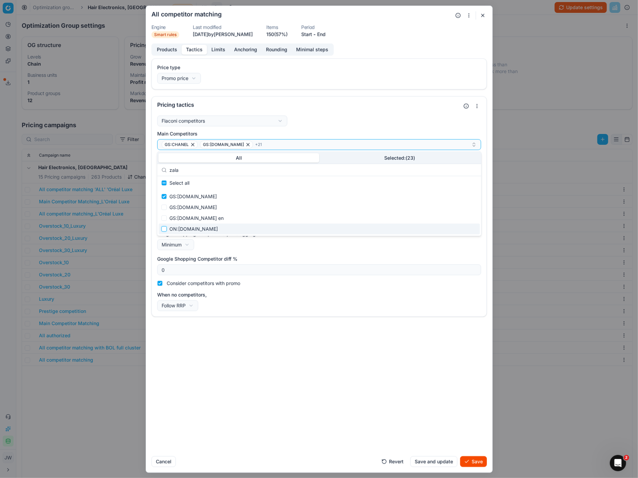
click at [165, 227] on input "Suggestions" at bounding box center [163, 229] width 5 height 5
drag, startPoint x: 188, startPoint y: 171, endPoint x: 166, endPoint y: 170, distance: 21.7
click at [166, 170] on div "zala" at bounding box center [319, 170] width 324 height 12
click at [167, 220] on div "ON:[DOMAIN_NAME]" at bounding box center [318, 218] width 321 height 11
click at [166, 227] on input "Suggestions" at bounding box center [163, 229] width 5 height 5
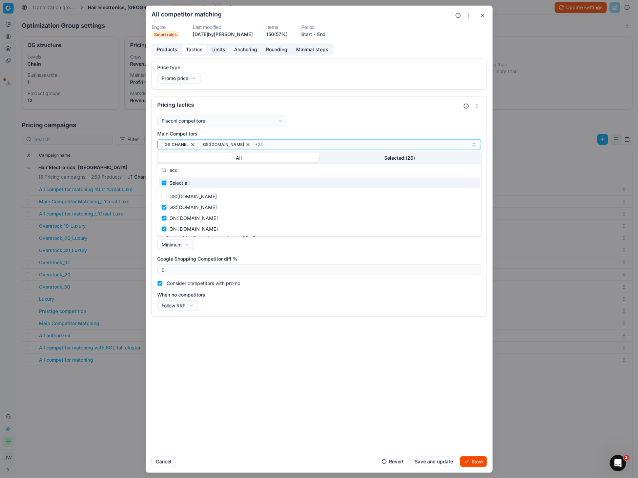
drag, startPoint x: 196, startPoint y: 172, endPoint x: 167, endPoint y: 166, distance: 29.7
click at [167, 166] on div "ecc" at bounding box center [319, 170] width 324 height 12
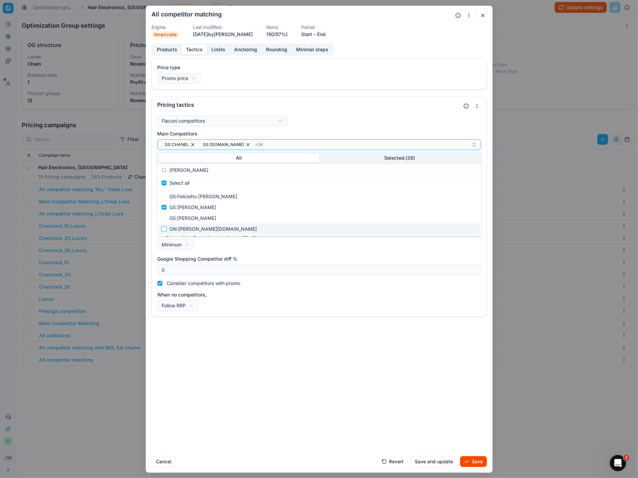
click at [164, 231] on input "Suggestions" at bounding box center [163, 229] width 5 height 5
drag, startPoint x: 195, startPoint y: 170, endPoint x: 157, endPoint y: 170, distance: 38.6
click at [157, 170] on div "[PERSON_NAME]" at bounding box center [319, 170] width 324 height 12
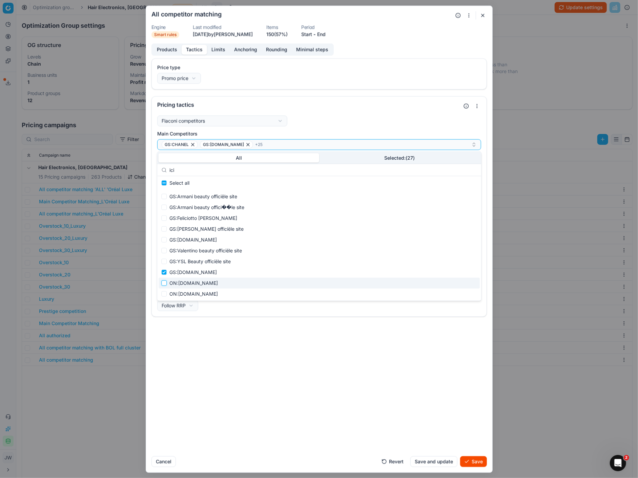
click at [164, 281] on input "Suggestions" at bounding box center [163, 282] width 5 height 5
click at [164, 296] on input "Suggestions" at bounding box center [163, 293] width 5 height 5
drag, startPoint x: 181, startPoint y: 169, endPoint x: 145, endPoint y: 163, distance: 36.5
click at [145, 163] on body "Pricing platform Analytics Pricing Product portfolio Templates Export service 6…" at bounding box center [319, 239] width 638 height 478
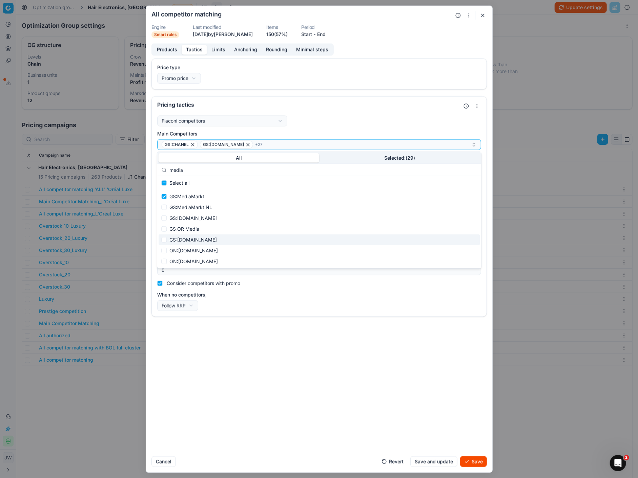
click at [166, 247] on div "ON:[DOMAIN_NAME]" at bounding box center [318, 251] width 321 height 11
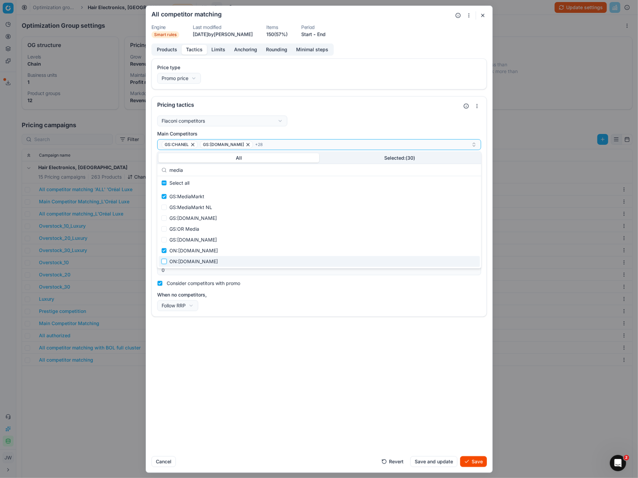
click at [166, 263] on input "Suggestions" at bounding box center [163, 261] width 5 height 5
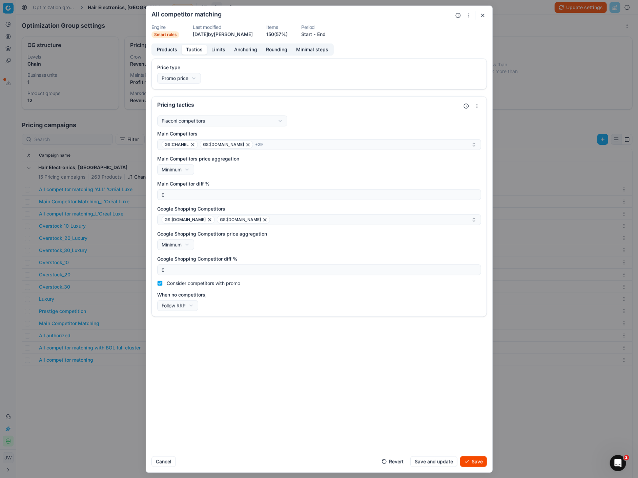
click at [425, 413] on div "Price type Promo price Default Regular price Promo price Pricing tactics Flacon…" at bounding box center [319, 254] width 346 height 393
click at [280, 215] on button "GS:[DOMAIN_NAME] GS:[DOMAIN_NAME]" at bounding box center [319, 219] width 324 height 11
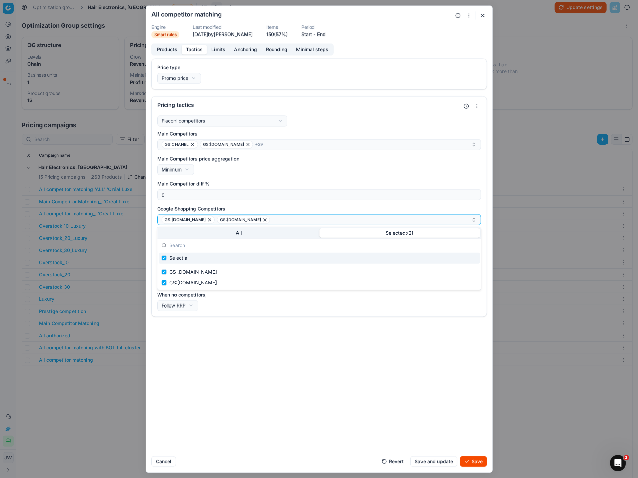
click at [360, 230] on button "Selected: ( 2 )" at bounding box center [399, 233] width 161 height 9
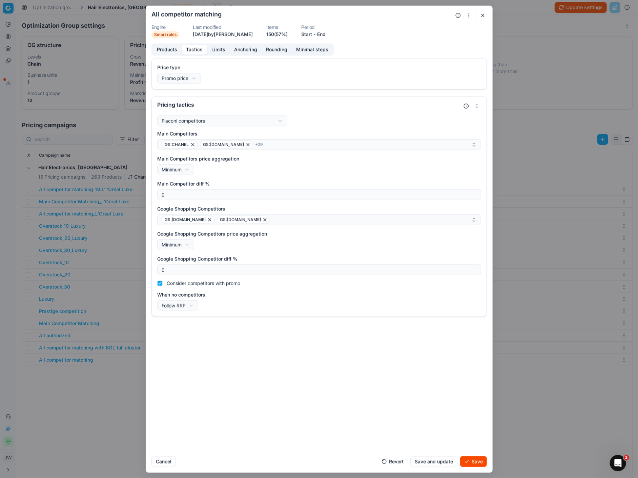
click at [266, 139] on div "Main Competitors GS:CHANEL GS:[DOMAIN_NAME] + 29" at bounding box center [319, 140] width 324 height 20
click at [265, 143] on div "GS:CHANEL GS:[DOMAIN_NAME] + 29" at bounding box center [317, 145] width 310 height 8
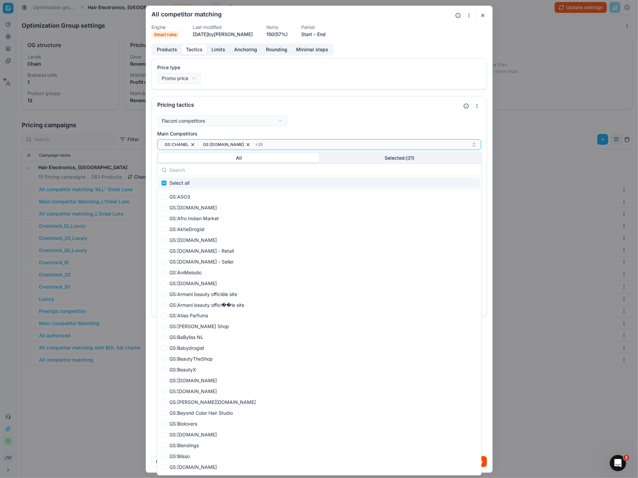
click at [336, 156] on button "Selected: ( 31 )" at bounding box center [399, 157] width 161 height 9
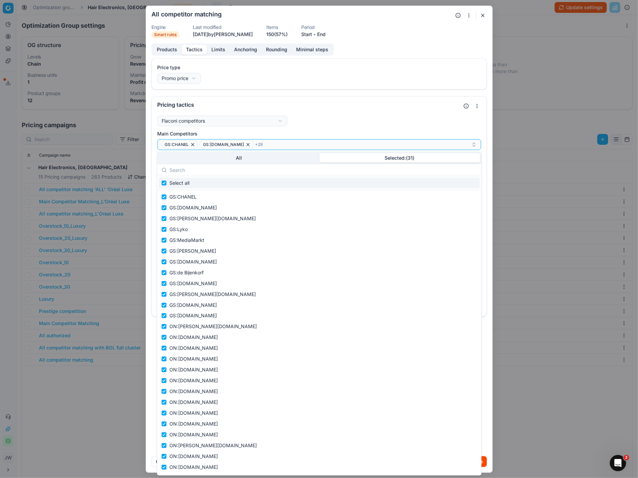
click at [325, 128] on div "Flaconi competitors Flaconi competitorsFlaconi competitors rule: first takes in…" at bounding box center [319, 213] width 324 height 196
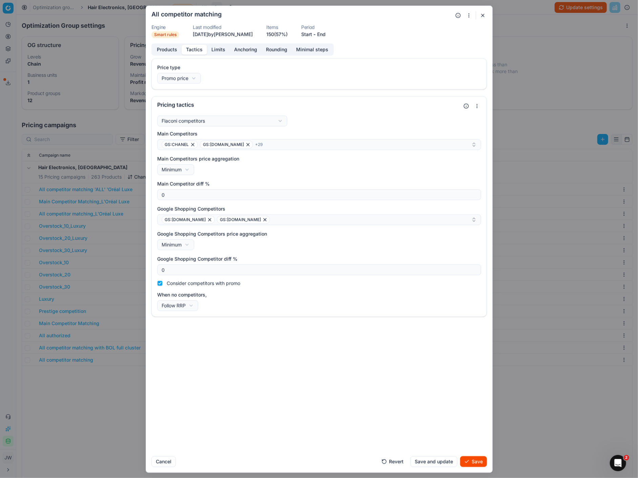
click at [474, 461] on button "Save" at bounding box center [473, 461] width 27 height 11
